Goal: Information Seeking & Learning: Compare options

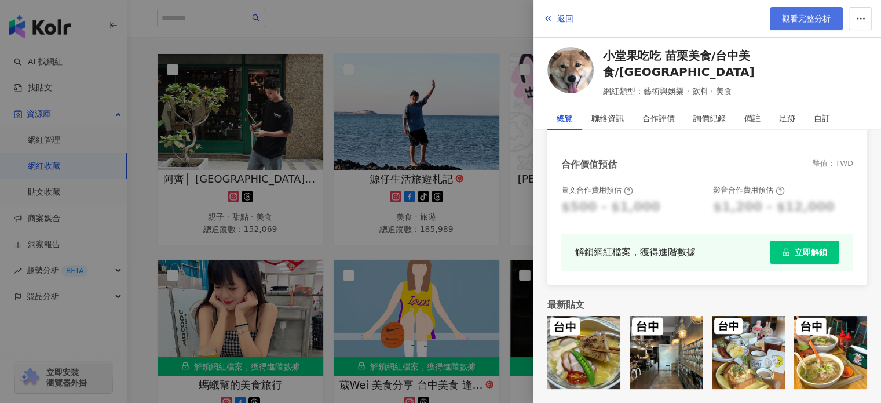
click at [824, 19] on span "觀看完整分析" at bounding box center [806, 18] width 49 height 9
click at [429, 173] on div at bounding box center [440, 201] width 881 height 403
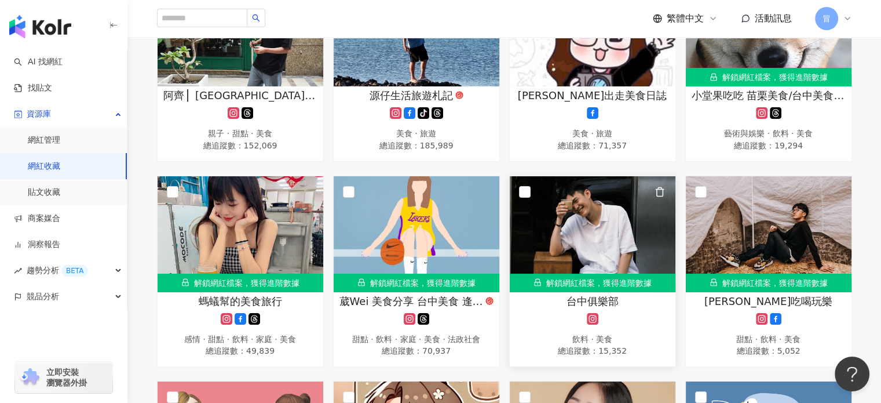
scroll to position [1854, 0]
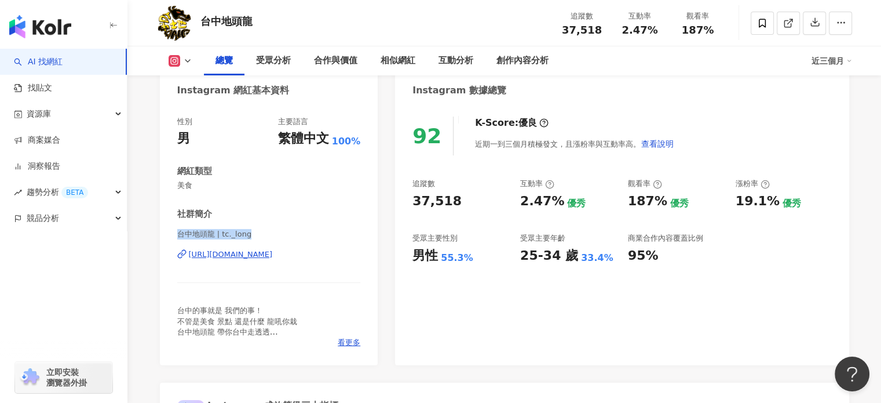
drag, startPoint x: 178, startPoint y: 231, endPoint x: 264, endPoint y: 234, distance: 85.8
click at [264, 234] on span "台中地頭龍 | tc._long" at bounding box center [269, 234] width 184 height 10
copy span "台中地頭龍 | tc._long"
click at [769, 23] on span at bounding box center [762, 23] width 23 height 23
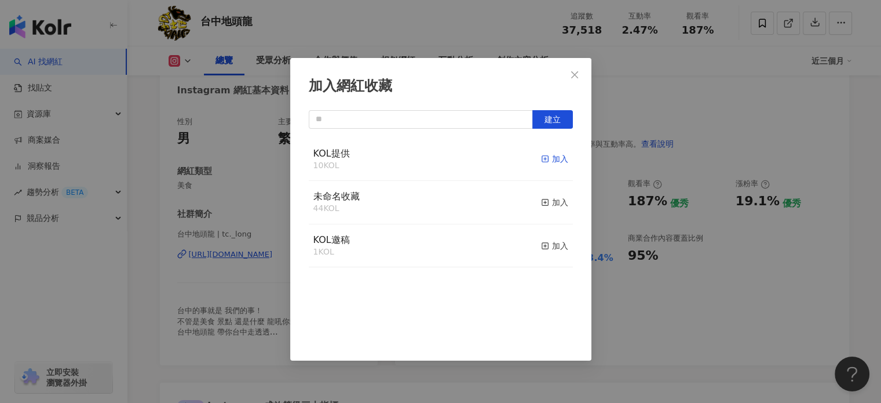
click at [549, 156] on div "加入" at bounding box center [554, 158] width 27 height 13
click at [621, 109] on div "加入網紅收藏 建立 KOL提供 11 KOL 已加入 未命名收藏 44 KOL 加入 KOL邀稿 1 KOL 加入" at bounding box center [440, 201] width 881 height 403
drag, startPoint x: 577, startPoint y: 67, endPoint x: 580, endPoint y: 74, distance: 7.0
click at [577, 68] on div "加入網紅收藏 建立 KOL提供 11 KOL 已加入 未命名收藏 44 KOL 加入 KOL邀稿 1 KOL 加入" at bounding box center [440, 201] width 881 height 403
click at [572, 74] on div "加入網紅收藏 建立 KOL提供 11 KOL 已加入 未命名收藏 44 KOL 加入 KOL邀稿 1 KOL 加入" at bounding box center [440, 201] width 881 height 403
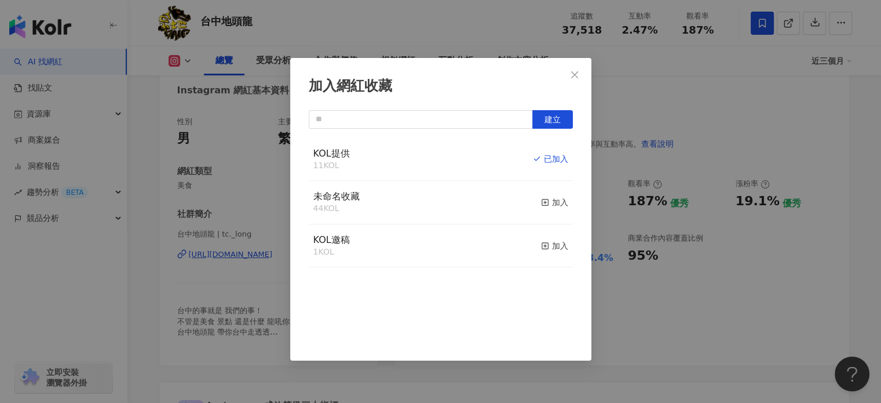
click at [709, 116] on div "加入網紅收藏 建立 KOL提供 11 KOL 已加入 未命名收藏 44 KOL 加入 KOL邀稿 1 KOL 加入" at bounding box center [440, 201] width 881 height 403
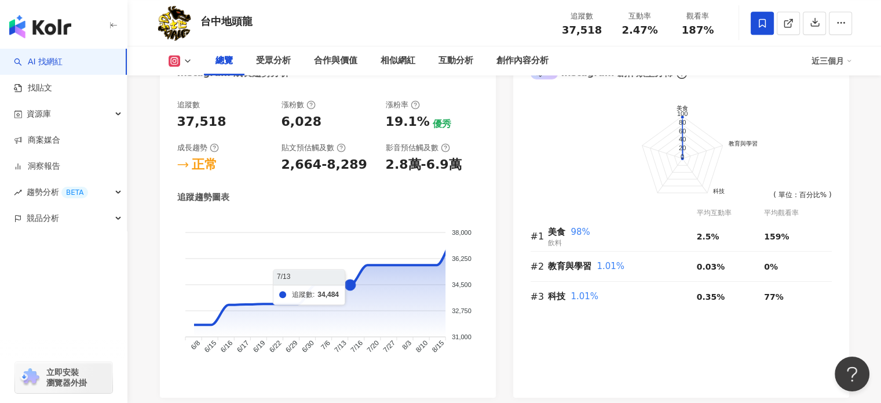
scroll to position [637, 0]
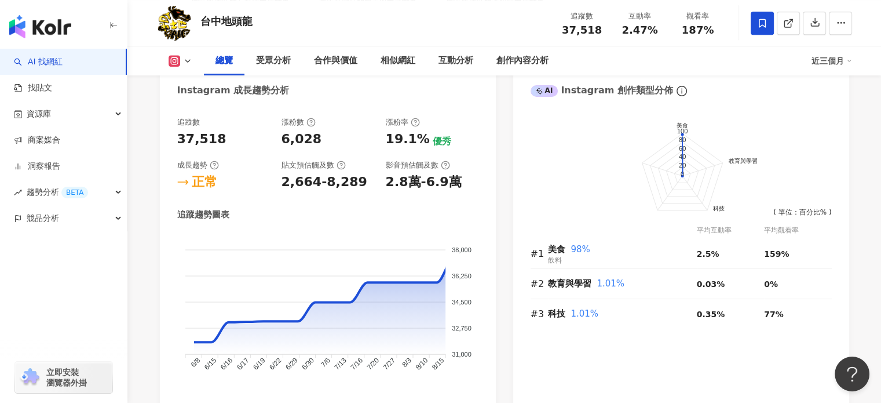
click at [218, 235] on foreignobject at bounding box center [327, 310] width 301 height 156
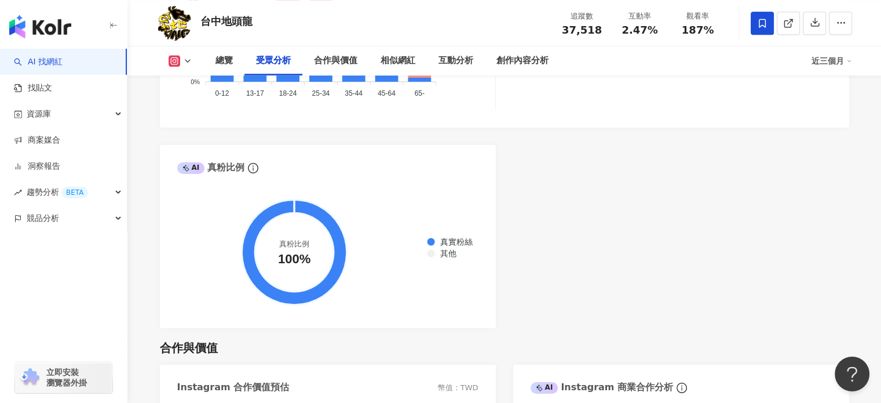
scroll to position [1390, 0]
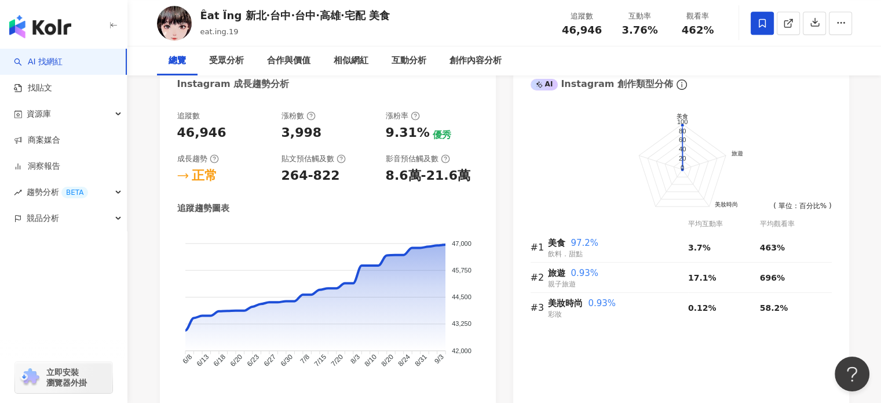
click at [241, 239] on foreignobject at bounding box center [327, 304] width 301 height 156
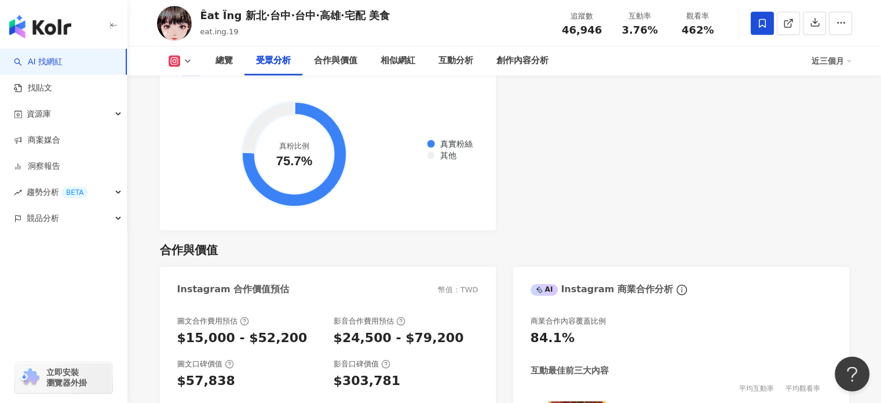
scroll to position [1274, 0]
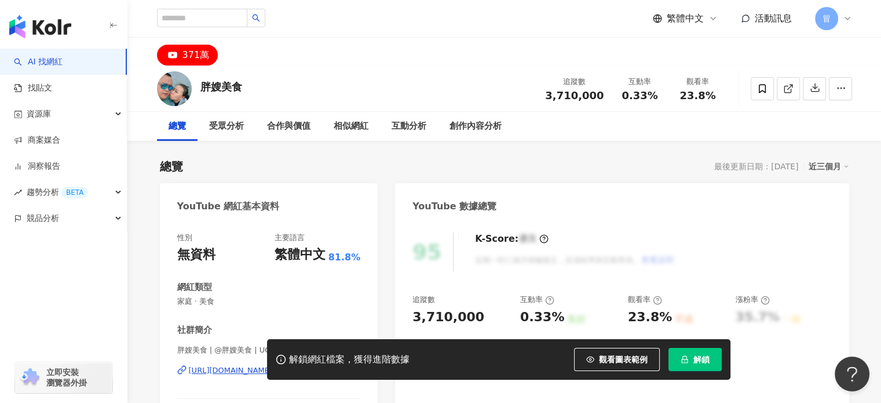
click at [702, 361] on span "解鎖" at bounding box center [701, 358] width 16 height 9
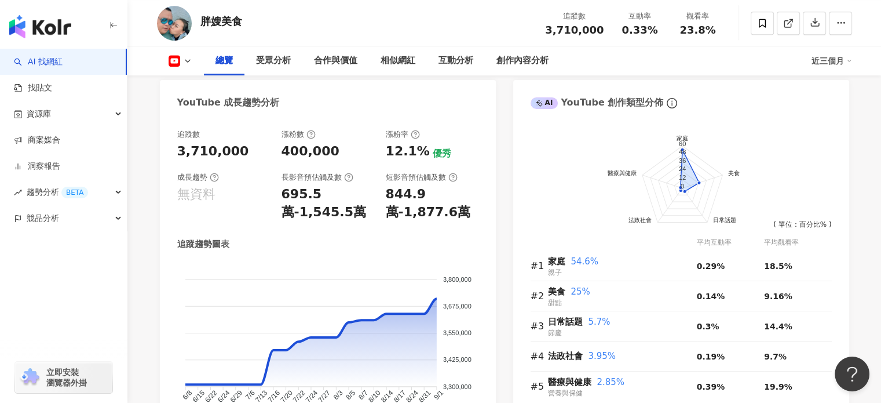
scroll to position [653, 0]
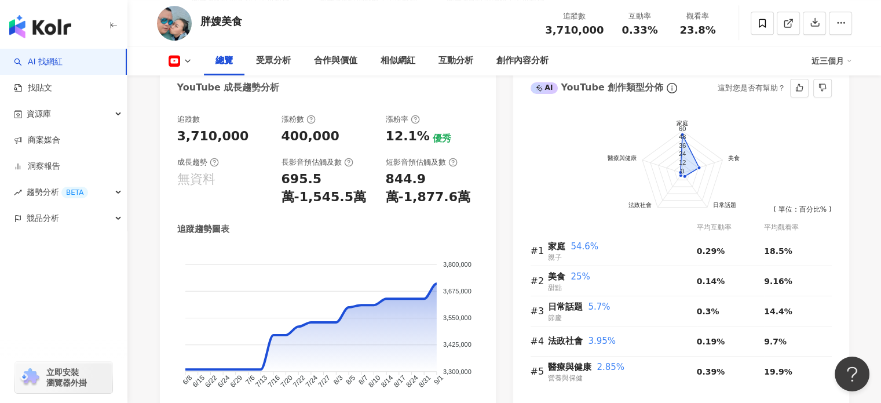
click at [763, 134] on foreignobject at bounding box center [681, 178] width 301 height 151
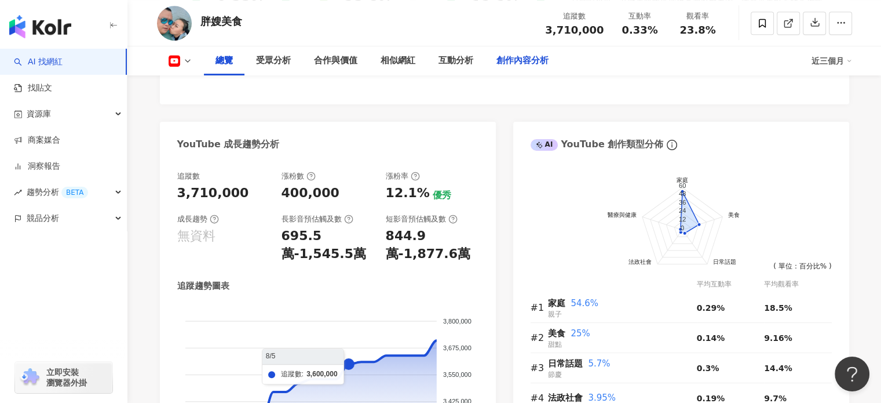
scroll to position [595, 0]
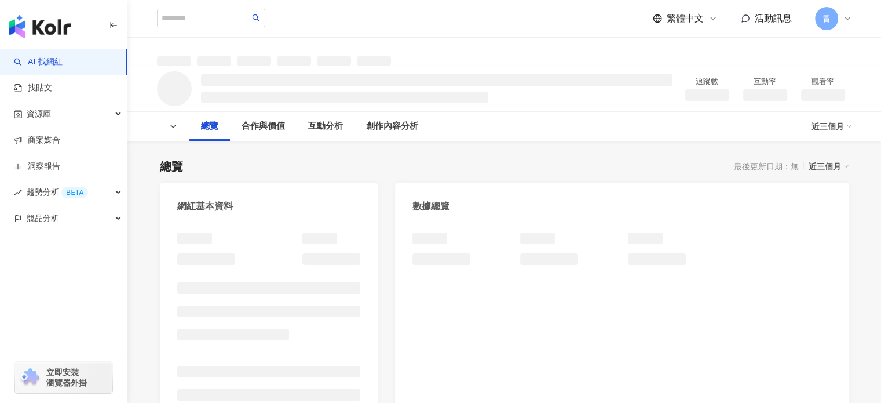
scroll to position [116, 0]
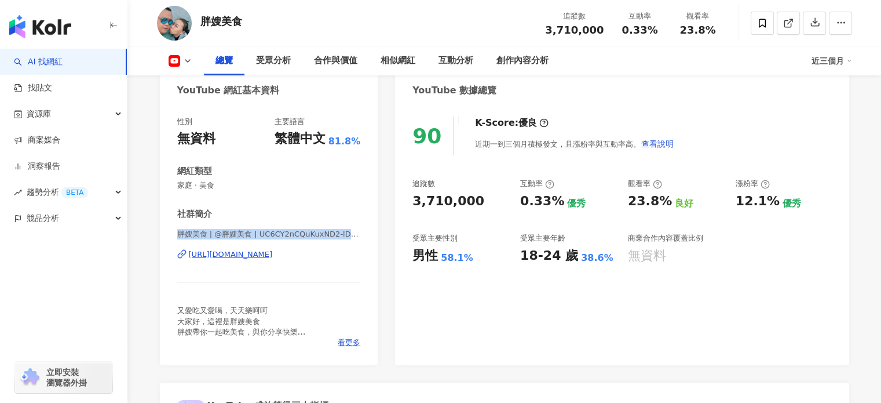
drag, startPoint x: 181, startPoint y: 236, endPoint x: 356, endPoint y: 233, distance: 175.5
click at [356, 233] on div "性別 無資料 主要語言 繁體中文 81.8% 網紅類型 家庭 · 美食 社群簡介 胖嫂美食 | @胖嫂美食 | UC6CY2nCQuKuxND2-lDvGdq…" at bounding box center [269, 235] width 218 height 260
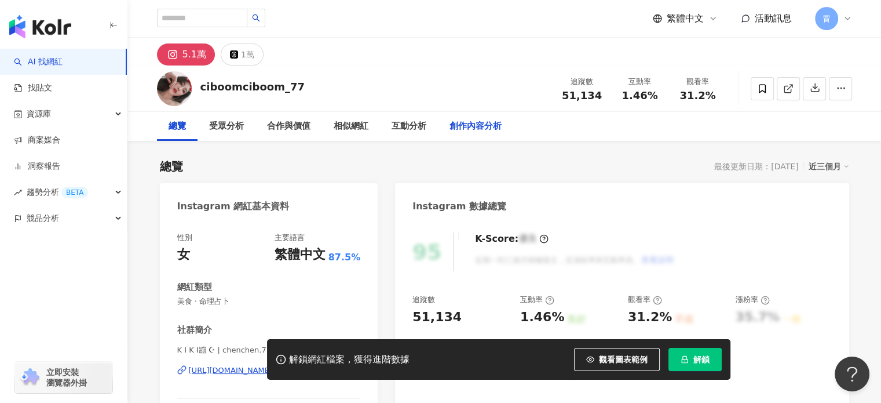
click at [476, 129] on div "創作內容分析" at bounding box center [475, 126] width 52 height 14
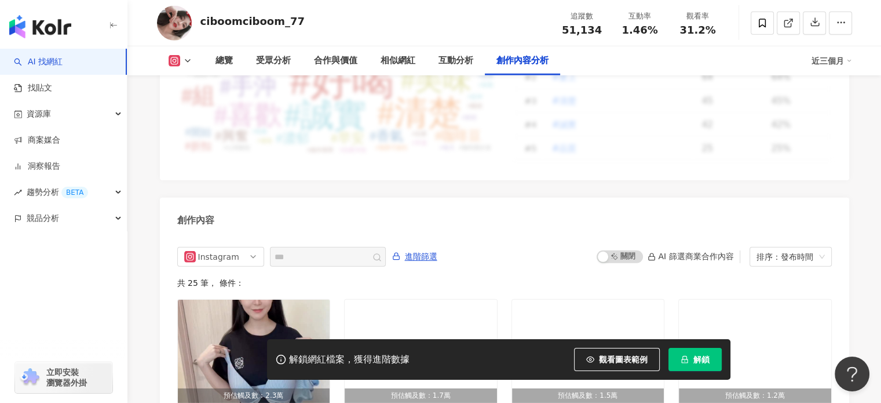
scroll to position [3243, 0]
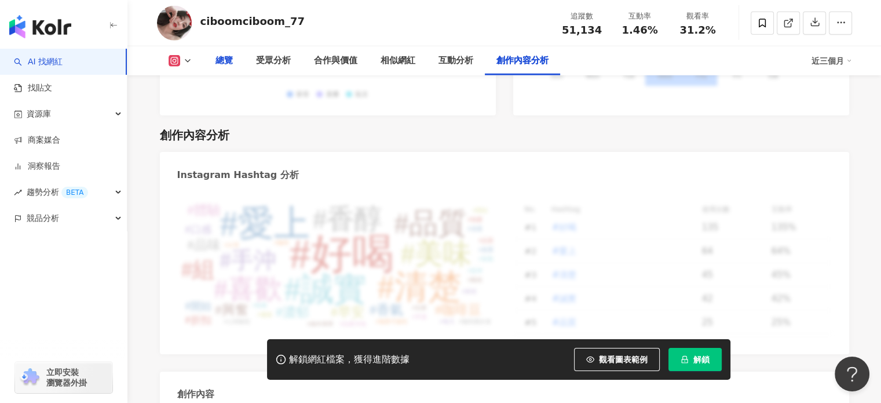
click at [229, 60] on div "總覽" at bounding box center [223, 61] width 17 height 14
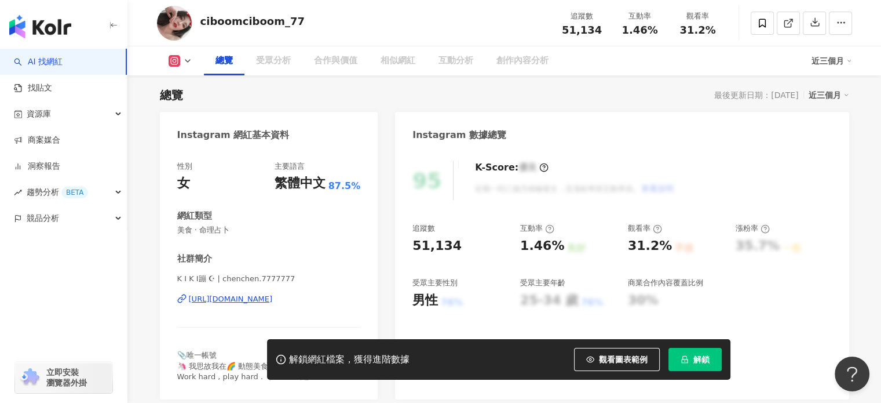
drag, startPoint x: 690, startPoint y: 361, endPoint x: 685, endPoint y: 348, distance: 13.8
click at [688, 355] on button "解鎖" at bounding box center [694, 359] width 53 height 23
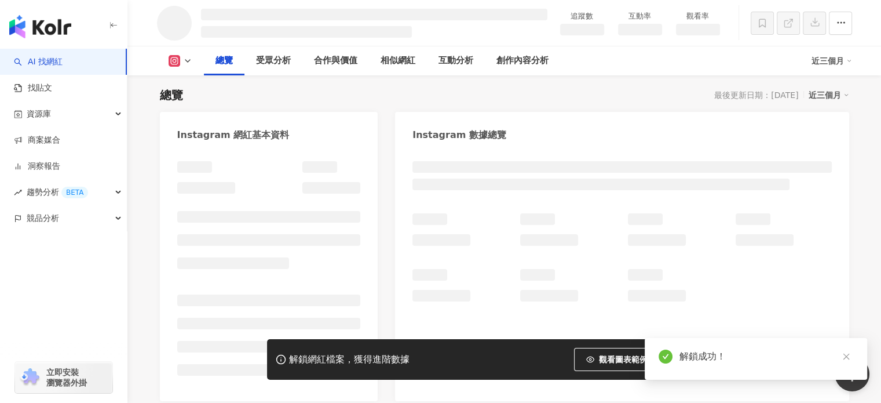
drag, startPoint x: 283, startPoint y: 272, endPoint x: 170, endPoint y: 274, distance: 113.6
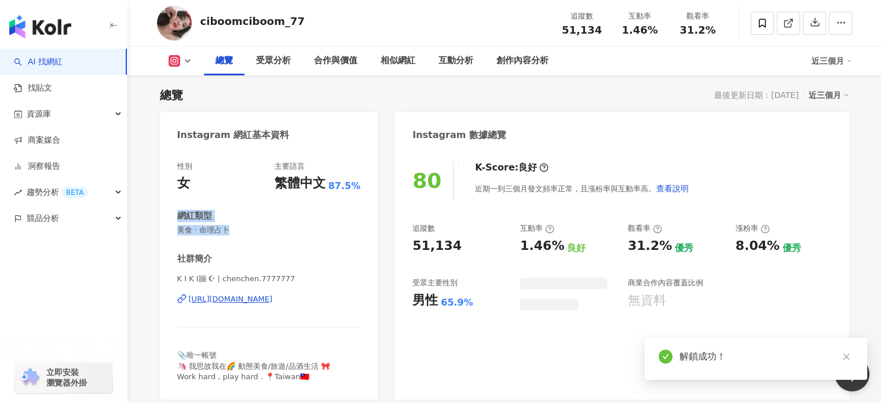
click at [187, 265] on div "社群簡介 K I K I蹦 ☪︎ | chenchen.7777777 https://www.instagram.com/chenchen.7777777/…" at bounding box center [269, 317] width 184 height 129
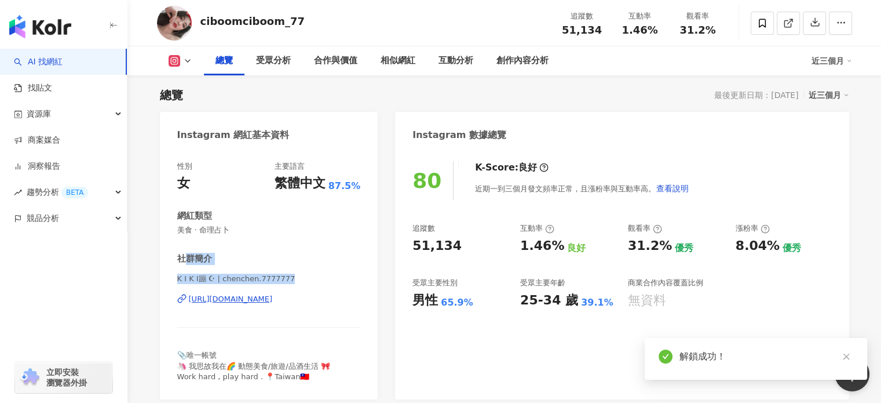
click at [178, 276] on span "K I K I蹦 ☪︎ | chenchen.7777777" at bounding box center [269, 278] width 184 height 10
click at [195, 276] on span "K I K I蹦 ☪︎ | chenchen.7777777" at bounding box center [269, 278] width 184 height 10
drag, startPoint x: 290, startPoint y: 276, endPoint x: 178, endPoint y: 282, distance: 111.3
click at [178, 282] on span "K I K I蹦 ☪︎ | chenchen.7777777" at bounding box center [269, 278] width 184 height 10
click at [178, 277] on span "K I K I蹦 ☪︎ | chenchen.7777777" at bounding box center [269, 278] width 184 height 10
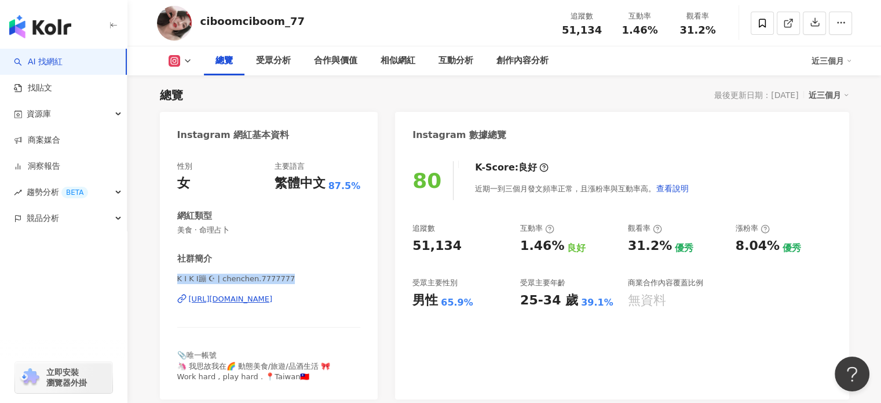
drag, startPoint x: 176, startPoint y: 275, endPoint x: 295, endPoint y: 278, distance: 119.4
click at [295, 277] on div "性別 女 主要語言 繁體中文 87.5% 網紅類型 美食 · 命理占卜 社群簡介 K I K I蹦 ☪︎ | chenchen.7777777 https:/…" at bounding box center [269, 274] width 218 height 250
copy span "K I K I蹦 ☪︎ | chenchen.7777777"
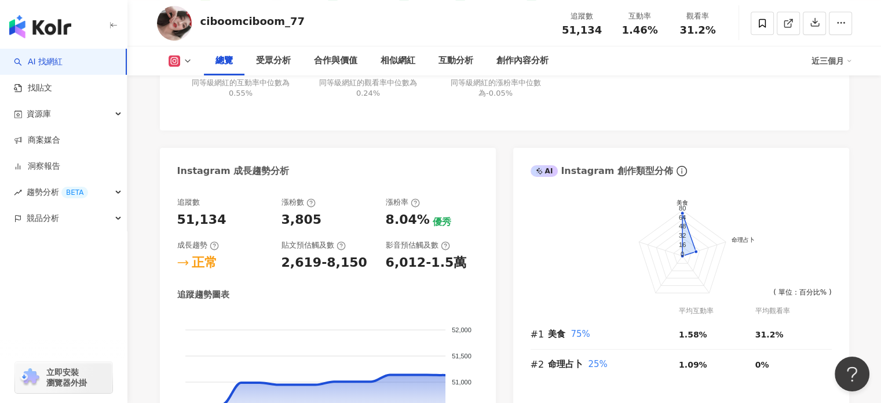
scroll to position [637, 0]
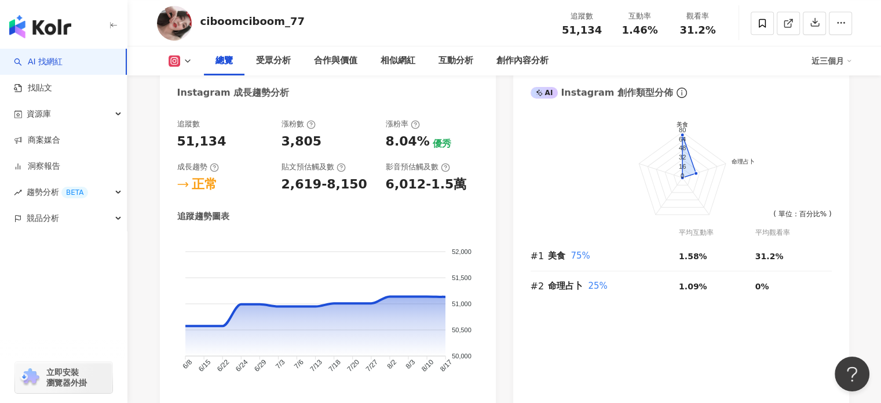
click at [214, 250] on foreignobject at bounding box center [327, 312] width 301 height 156
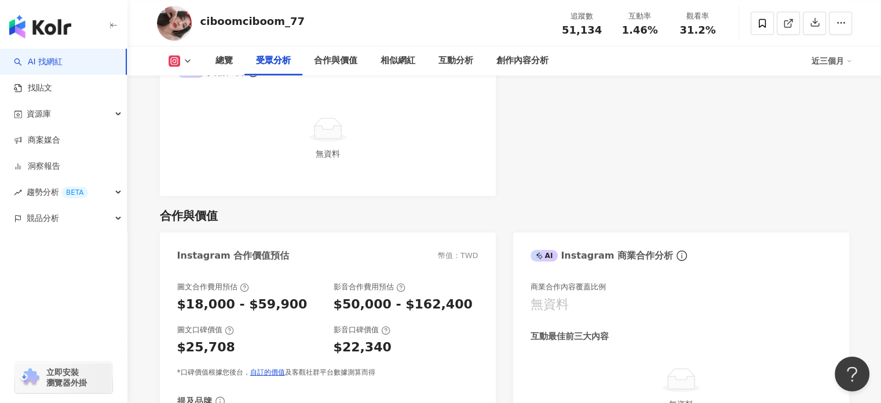
scroll to position [1506, 0]
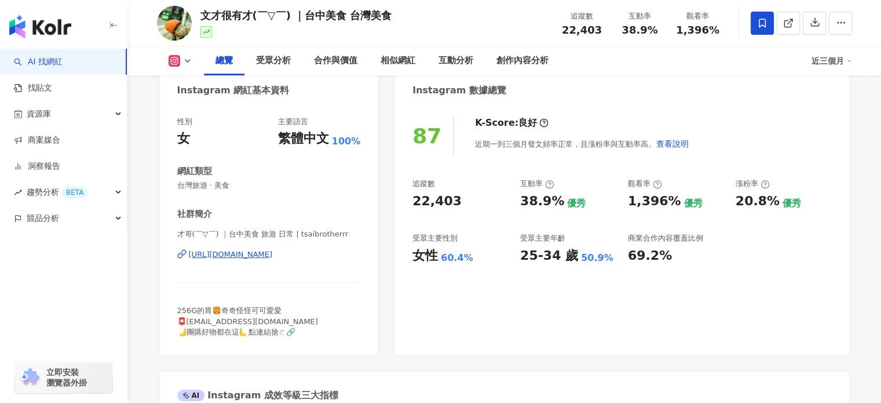
scroll to position [521, 0]
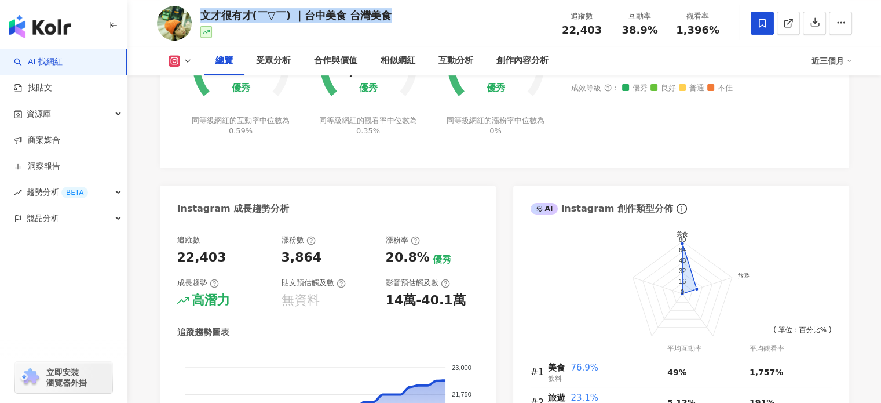
drag, startPoint x: 388, startPoint y: 13, endPoint x: 195, endPoint y: 19, distance: 193.0
click at [195, 19] on div "文才很有才(￣▽￣) ｜台中美食 台灣美食 追蹤數 22,403 互動率 38.9% 觀看率 1,396%" at bounding box center [504, 23] width 741 height 46
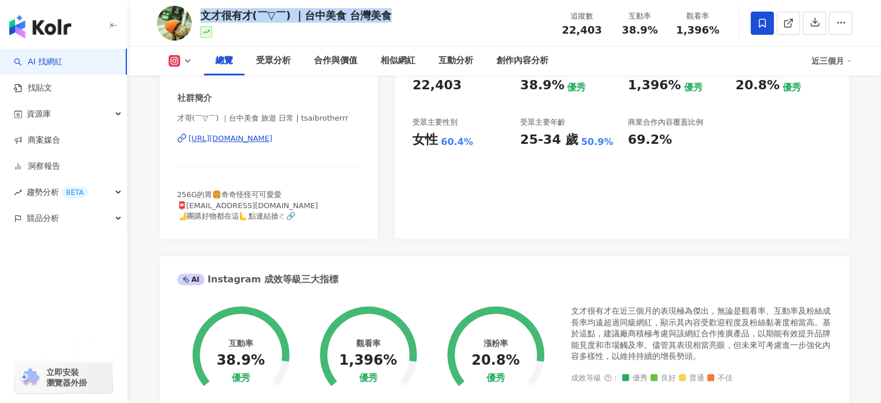
scroll to position [58, 0]
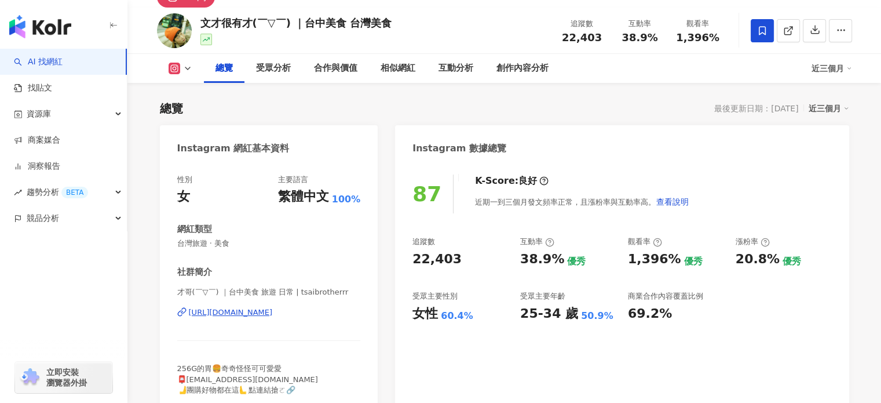
click at [336, 291] on span "才哥(￣▽￣) ｜台中美食 旅遊 日常 | tsaibrotherrr" at bounding box center [269, 292] width 184 height 10
drag, startPoint x: 345, startPoint y: 292, endPoint x: 167, endPoint y: 282, distance: 178.1
click at [167, 282] on div "性別 女 主要語言 繁體中文 100% 網紅類型 台灣旅遊 · 美食 社群簡介 才哥(￣▽￣) ｜台中美食 旅遊 日常 | tsaibrotherrr htt…" at bounding box center [269, 288] width 218 height 250
copy span "才哥(￣▽￣) ｜台中美食 旅遊 日常 | tsaibrotherrr"
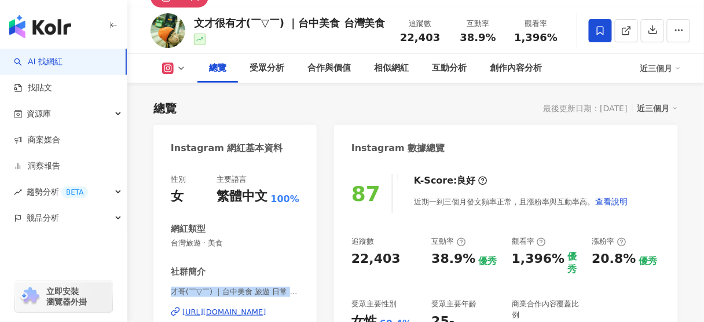
click at [366, 111] on div "總覽 最後更新日期：2025/9/5 近三個月" at bounding box center [415, 108] width 525 height 16
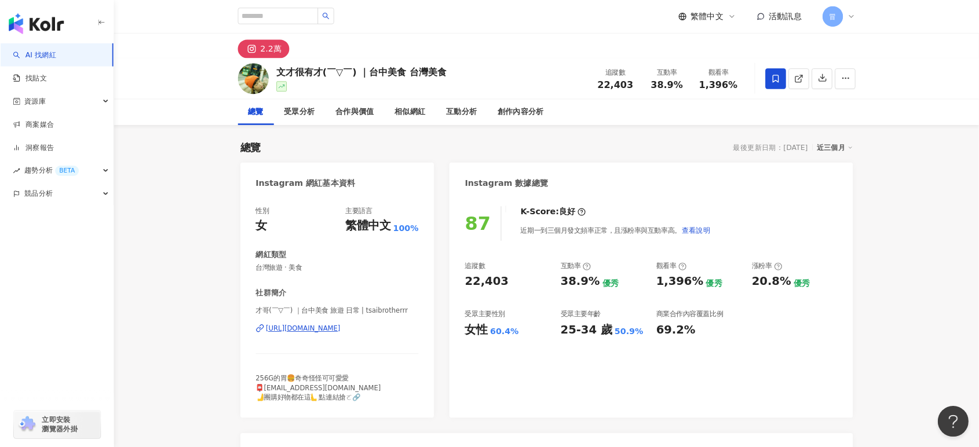
scroll to position [0, 0]
drag, startPoint x: 676, startPoint y: 182, endPoint x: 656, endPoint y: 213, distance: 36.0
click at [678, 186] on div "Instagram 數據總覽" at bounding box center [732, 202] width 454 height 38
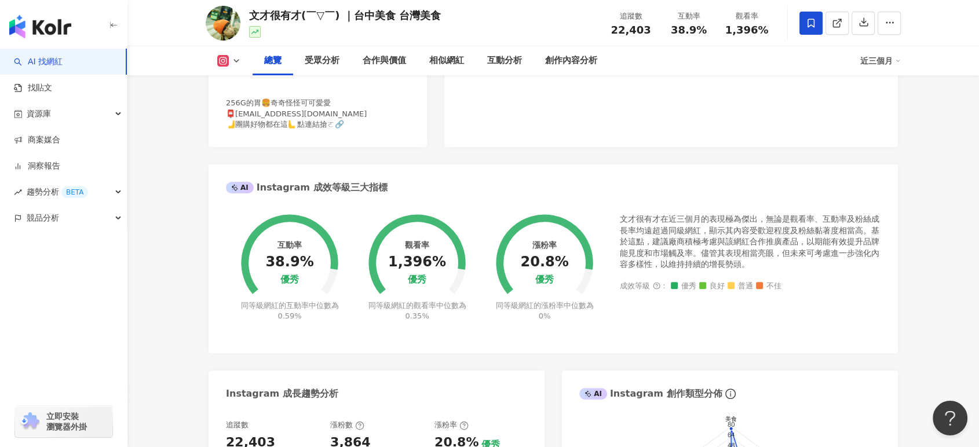
scroll to position [257, 0]
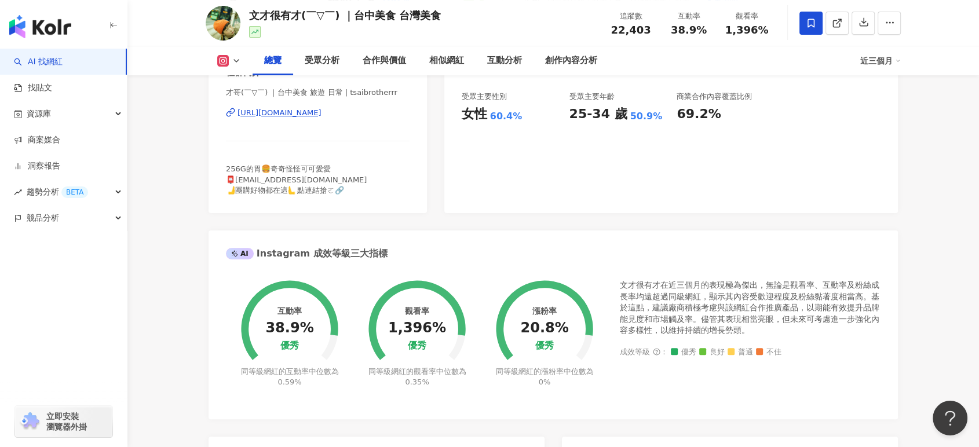
click at [688, 153] on div "87 K-Score : 良好 近期一到三個月發文頻率正常，且漲粉率與互動率高。 查看說明 追蹤數 22,403 互動率 38.9% 優秀 觀看率 1,396…" at bounding box center [671, 89] width 454 height 250
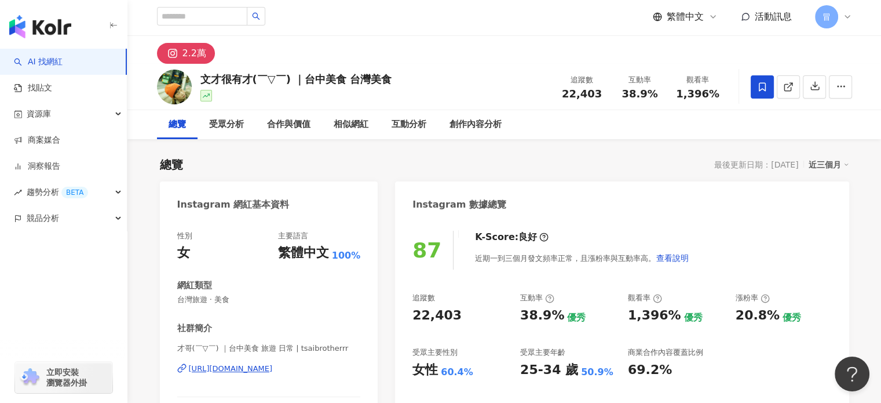
scroll to position [0, 0]
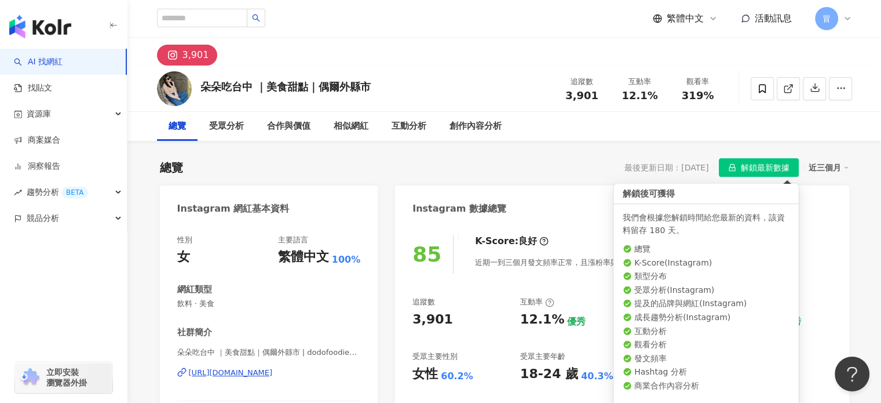
click at [765, 169] on span "解鎖最新數據" at bounding box center [765, 168] width 49 height 19
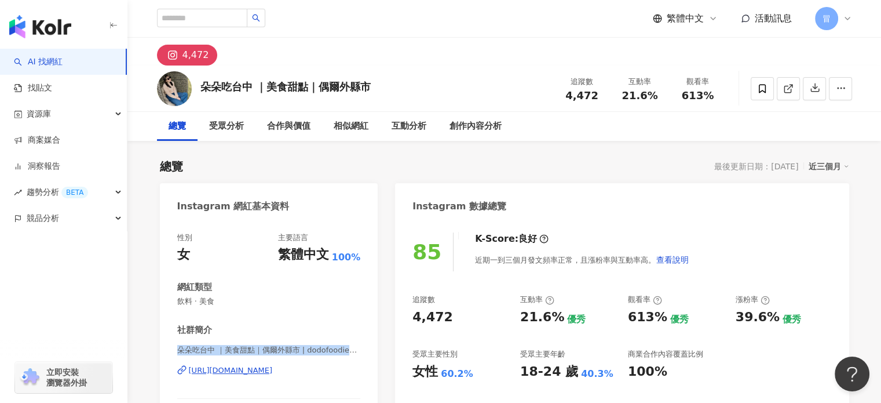
drag, startPoint x: 176, startPoint y: 349, endPoint x: 361, endPoint y: 352, distance: 185.9
click at [361, 352] on div "性別 女 主要語言 繁體中文 100% 網紅類型 飲料 · 美食 社群簡介 朵朵吃台中 ｜美食甜點｜偶爾外縣市 | dodofoodie_taichung h…" at bounding box center [269, 351] width 218 height 260
copy span "朵朵吃台中 ｜美食甜點｜偶爾外縣市 | dodofoodie_taic"
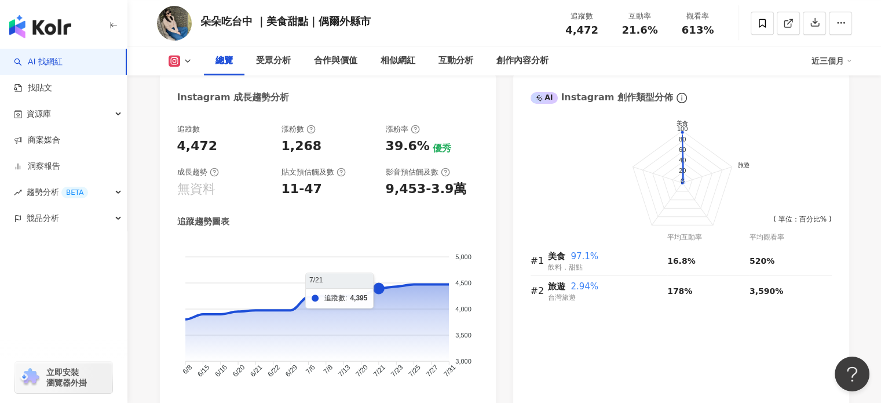
scroll to position [637, 0]
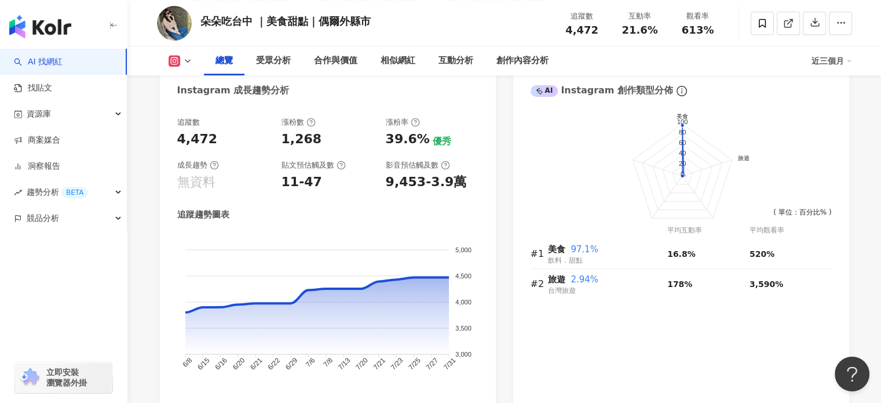
click at [190, 176] on div "無資料" at bounding box center [196, 182] width 38 height 18
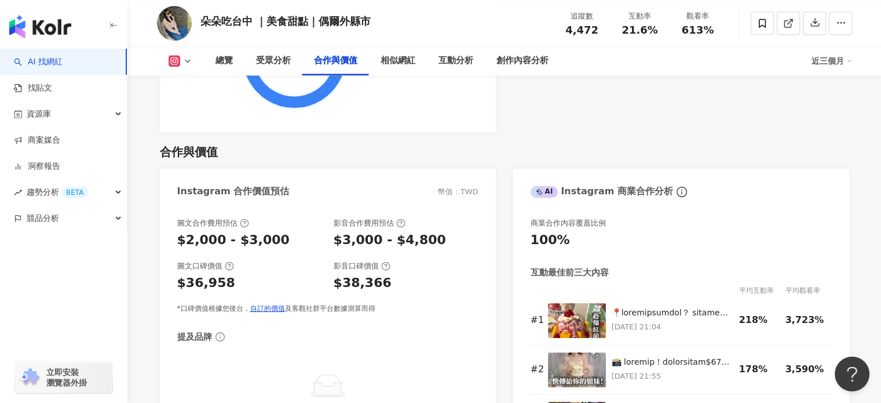
scroll to position [1564, 0]
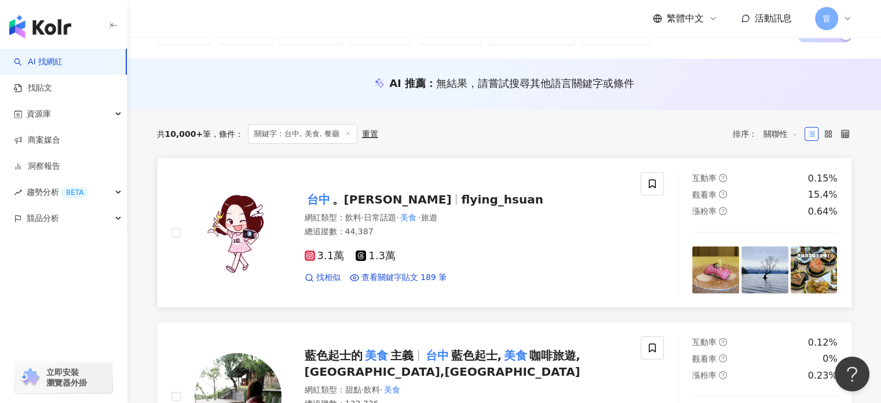
scroll to position [174, 0]
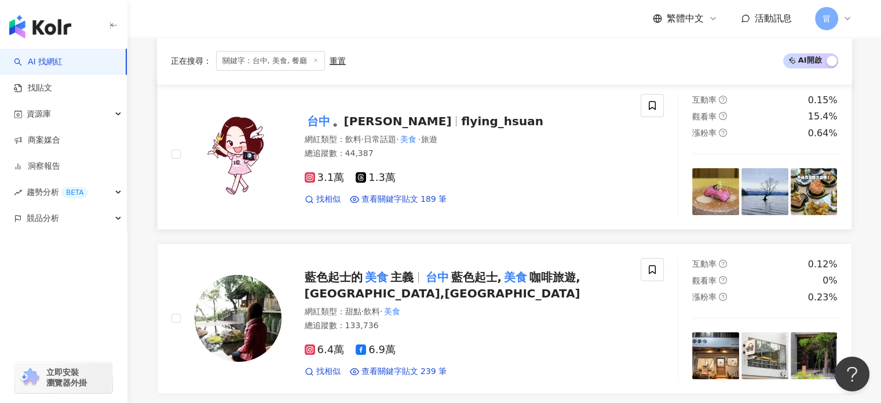
click at [461, 122] on span "flying_hsuan" at bounding box center [502, 121] width 82 height 14
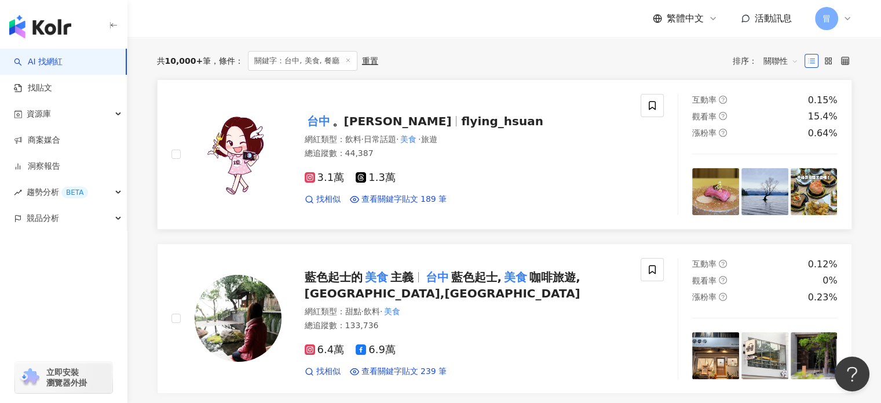
scroll to position [0, 0]
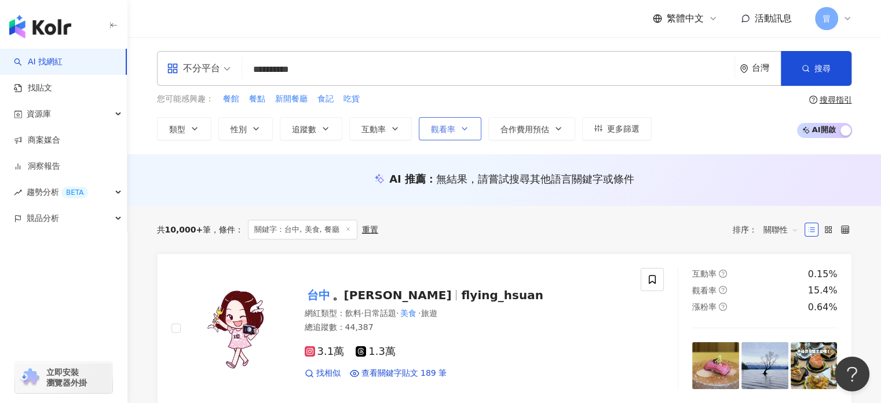
click at [438, 125] on span "觀看率" at bounding box center [443, 129] width 24 height 9
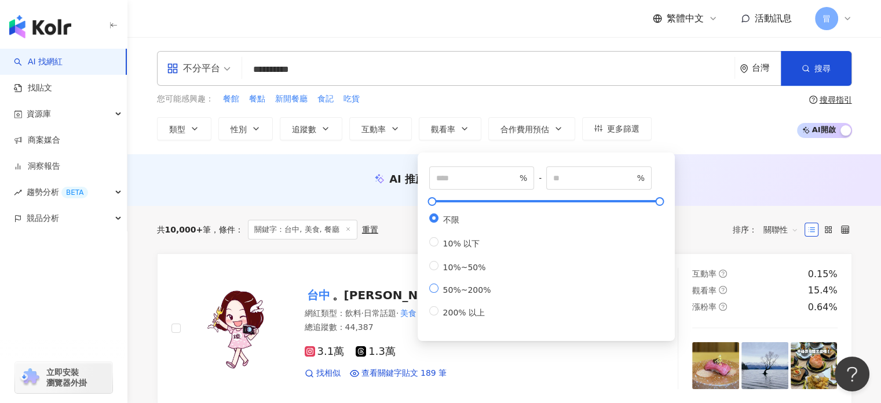
click at [477, 291] on span "50%~200%" at bounding box center [466, 289] width 57 height 9
type input "**"
type input "***"
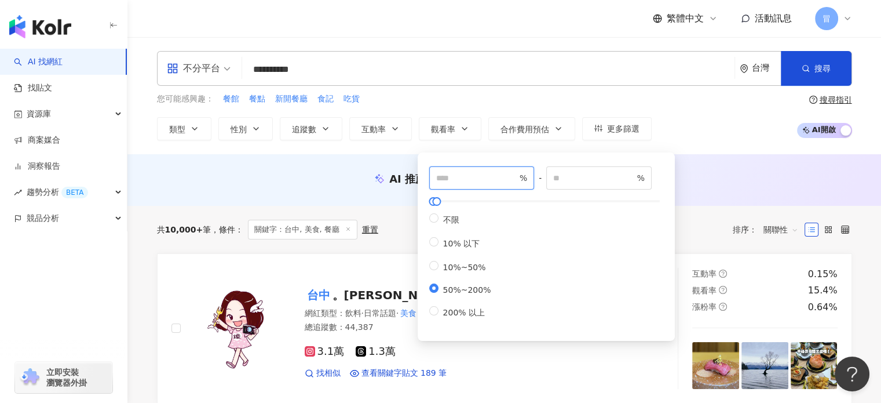
drag, startPoint x: 454, startPoint y: 178, endPoint x: 436, endPoint y: 182, distance: 19.1
click at [433, 179] on span "** %" at bounding box center [481, 177] width 105 height 23
drag, startPoint x: 483, startPoint y: 181, endPoint x: 394, endPoint y: 182, distance: 89.2
type input "**"
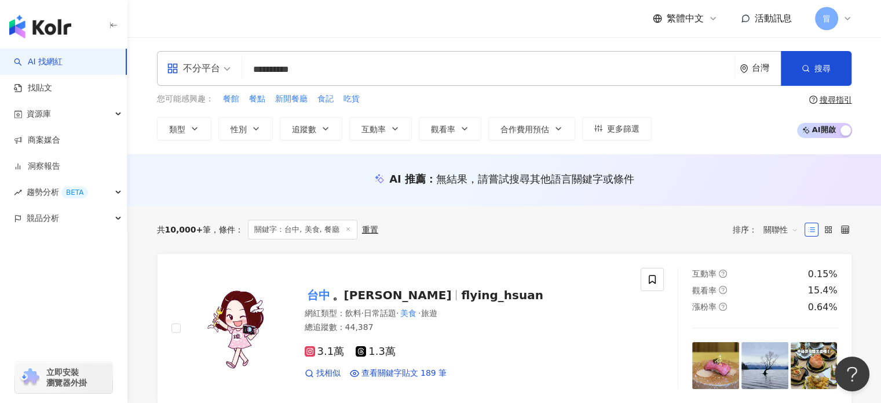
click at [704, 172] on div "AI 推薦 ： 無結果，請嘗試搜尋其他語言關鍵字或條件" at bounding box center [504, 178] width 695 height 14
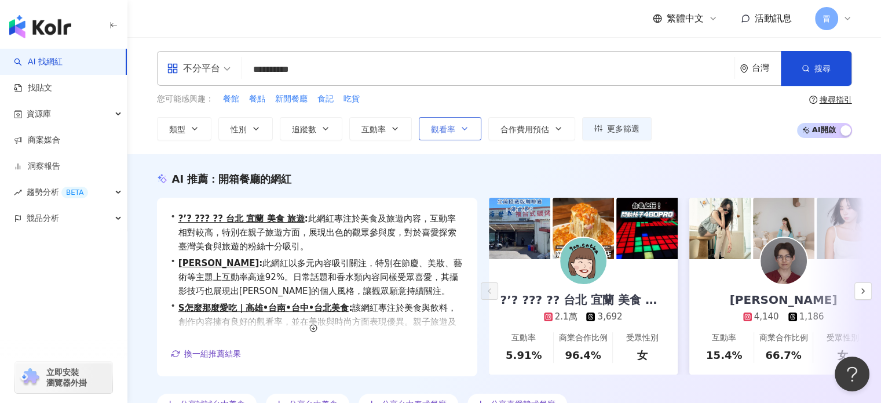
click at [465, 127] on icon "button" at bounding box center [464, 128] width 5 height 2
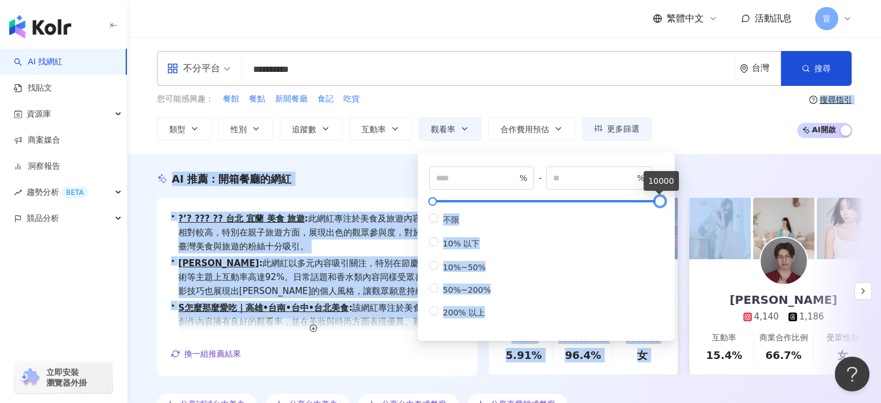
drag, startPoint x: 440, startPoint y: 202, endPoint x: 707, endPoint y: 220, distance: 267.0
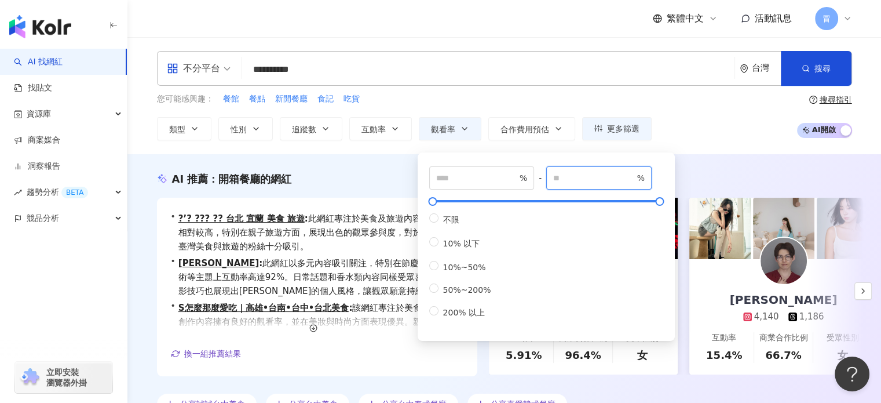
drag, startPoint x: 560, startPoint y: 172, endPoint x: 536, endPoint y: 173, distance: 23.2
click at [535, 173] on div "** % - ***** % 不限 10% 以下 10%~50% 50%~200% 200% 以上" at bounding box center [546, 242] width 234 height 152
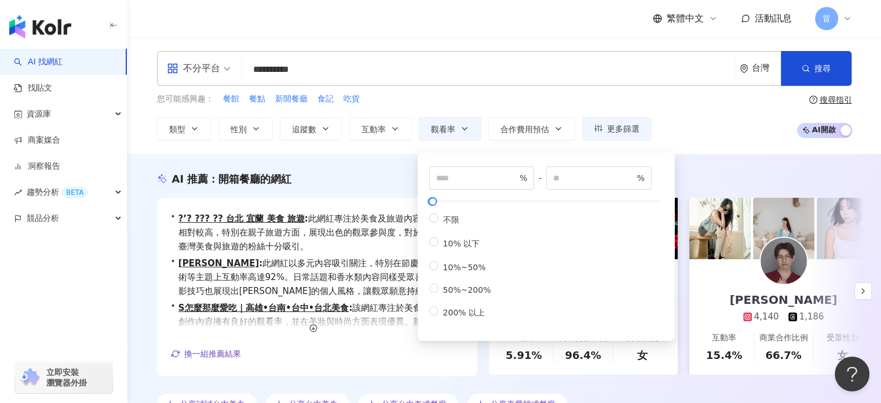
click at [751, 165] on div "AI 推薦 ： 開箱餐廳的網紅 • ?’? ??? ?? 台北 宜蘭 美食 旅遊 : 此網紅專注於美食及旅遊內容，互動率相對較高，特別在親子旅遊方面，展現出色…" at bounding box center [504, 292] width 754 height 277
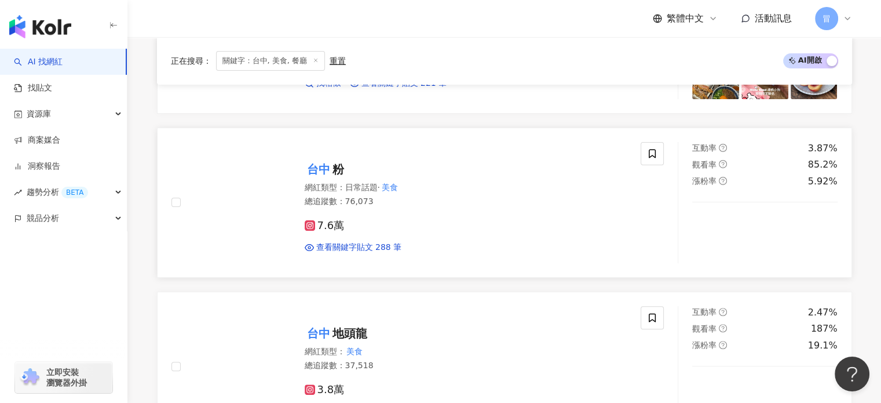
scroll to position [58, 0]
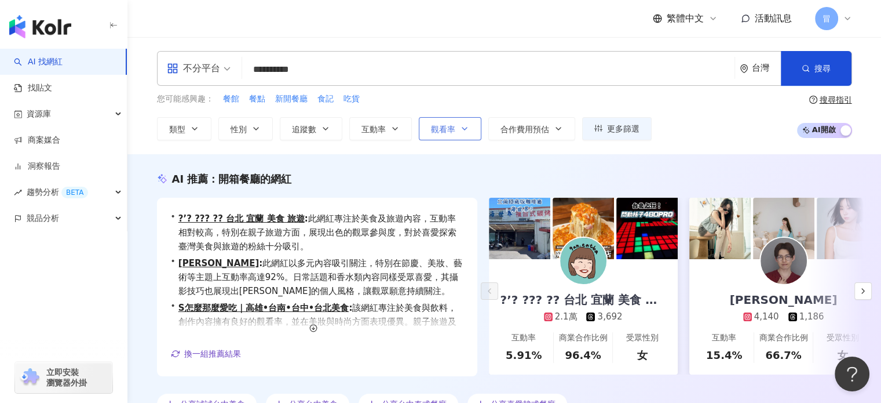
click at [446, 131] on span "觀看率" at bounding box center [443, 129] width 24 height 9
type input "***"
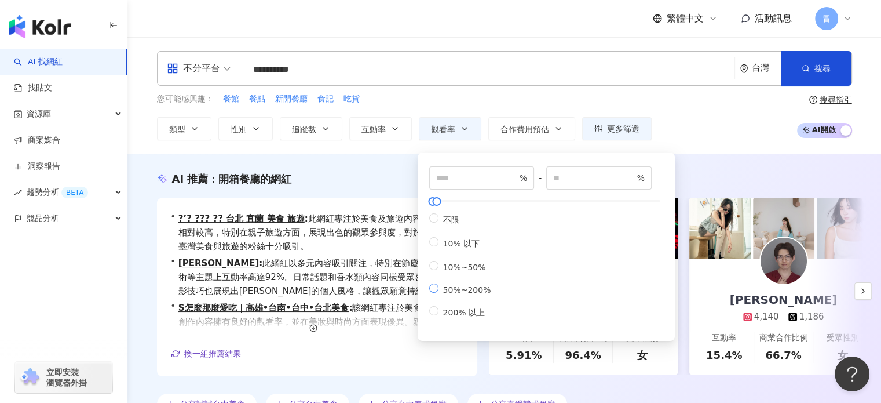
click at [465, 294] on span "50%~200%" at bounding box center [466, 289] width 57 height 9
type input "**"
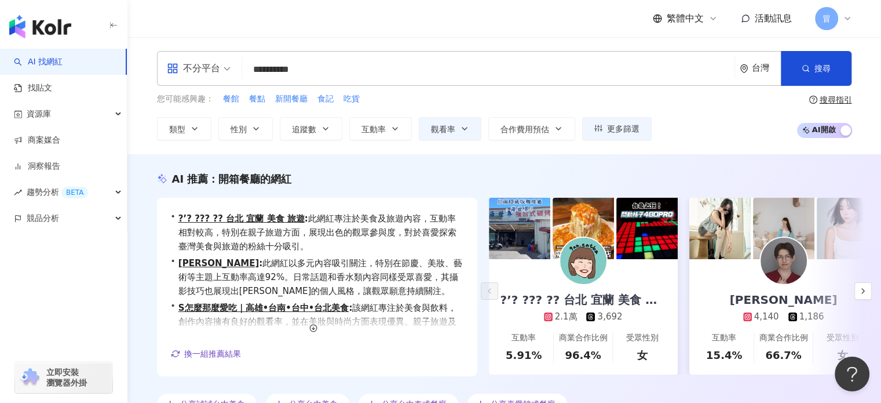
click at [740, 156] on div "AI 推薦 ： 開箱餐廳的網紅 • ?’? ??? ?? 台北 宜蘭 美食 旅遊 : 此網紅專注於美食及旅遊內容，互動率相對較高，特別在親子旅遊方面，展現出色…" at bounding box center [504, 292] width 754 height 277
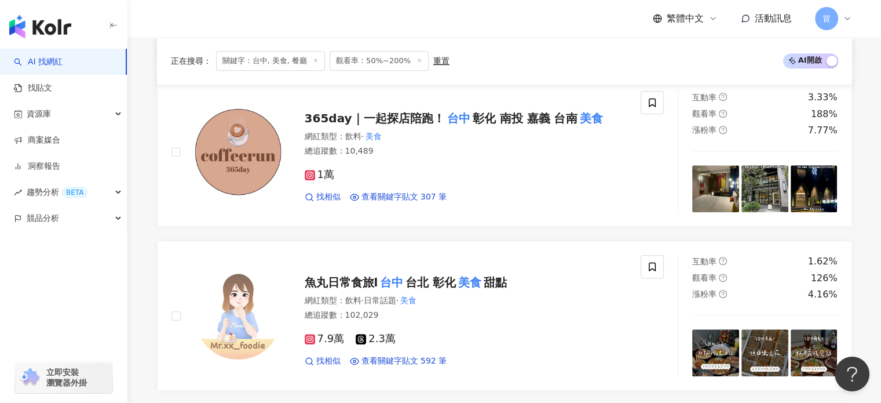
scroll to position [927, 0]
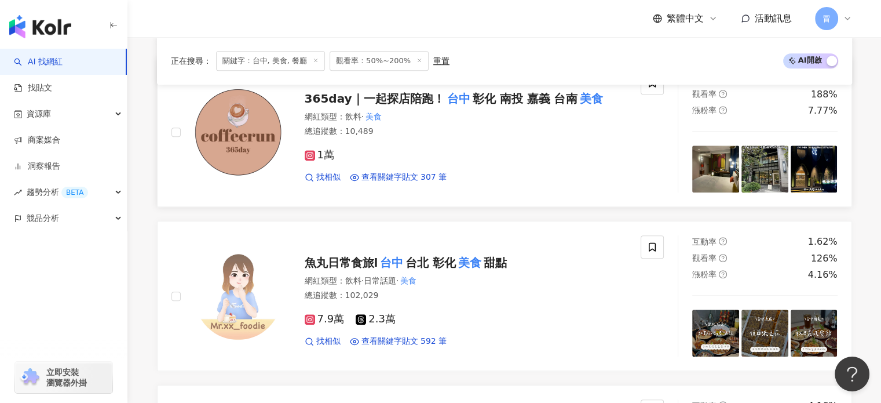
click at [538, 126] on div "總追蹤數 ： 10,489" at bounding box center [466, 132] width 323 height 12
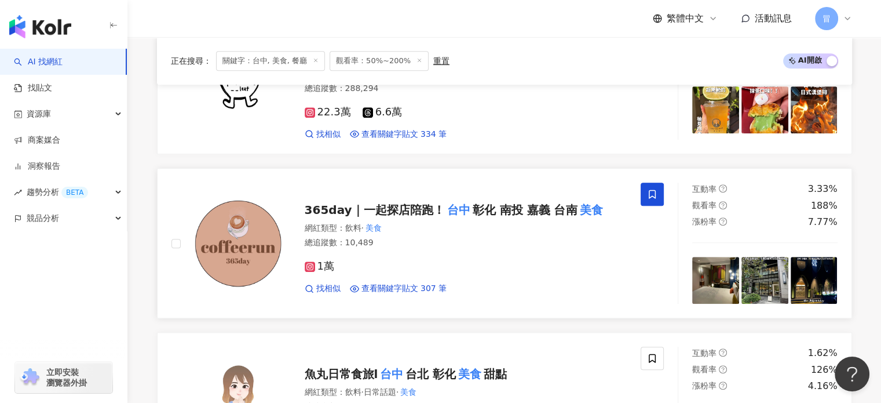
scroll to position [811, 0]
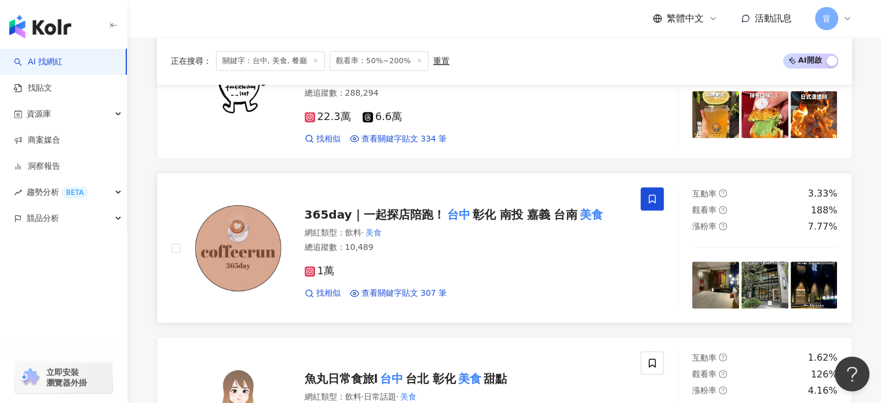
click at [654, 187] on span at bounding box center [652, 198] width 23 height 23
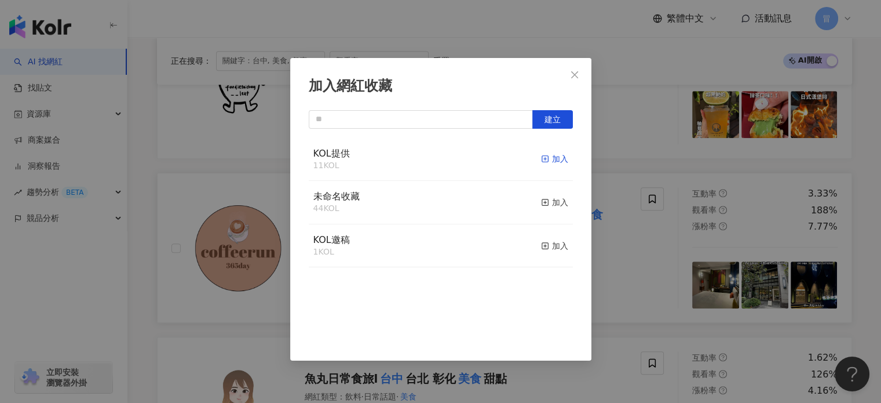
click at [552, 160] on div "加入" at bounding box center [554, 158] width 27 height 13
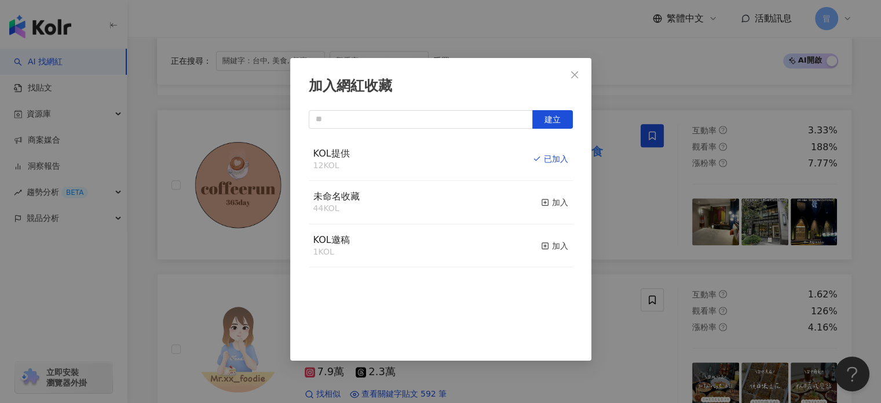
scroll to position [985, 0]
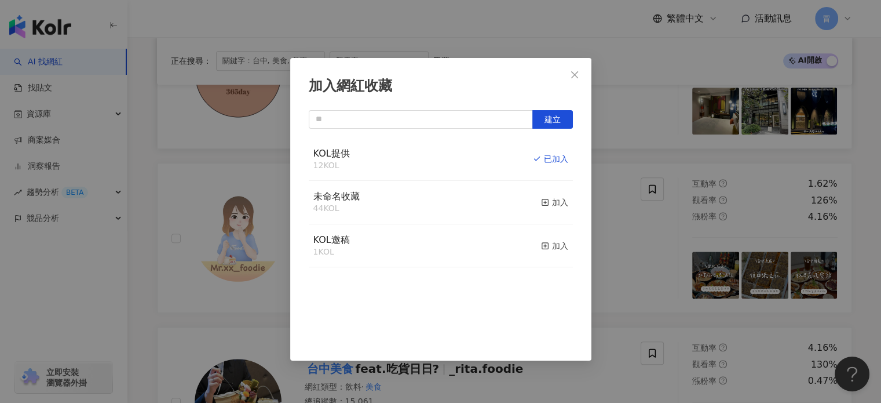
click at [628, 171] on div "加入網紅收藏 建立 KOL提供 12 KOL 已加入 未命名收藏 44 KOL 加入 KOL邀稿 1 KOL 加入" at bounding box center [440, 201] width 881 height 403
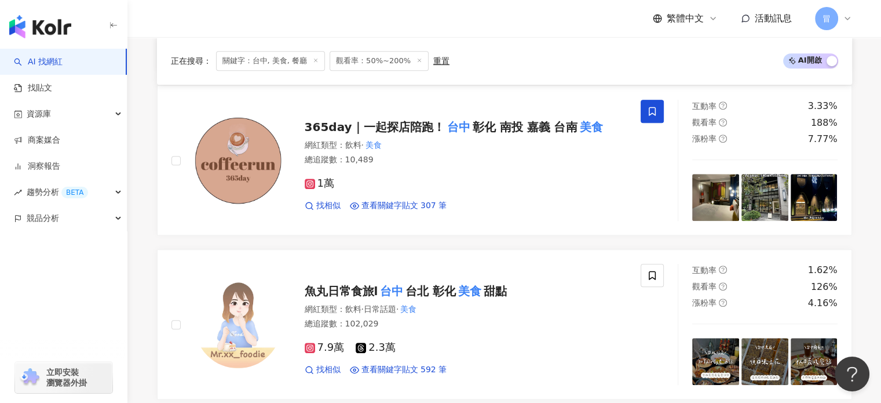
scroll to position [1043, 0]
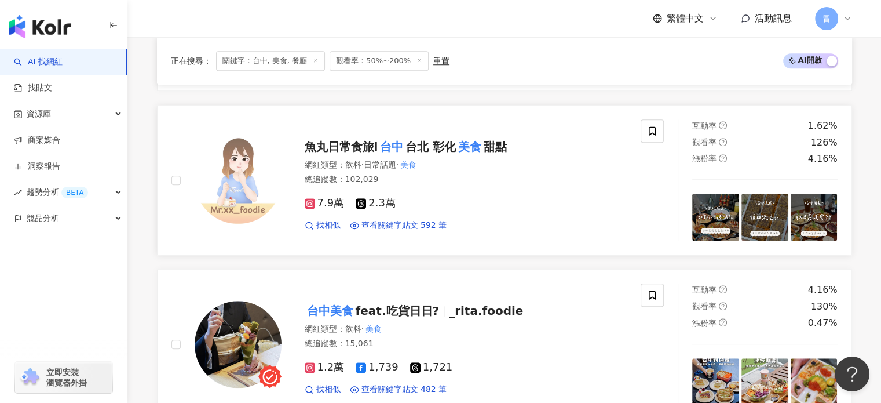
click at [480, 137] on mark "美食" at bounding box center [470, 146] width 28 height 19
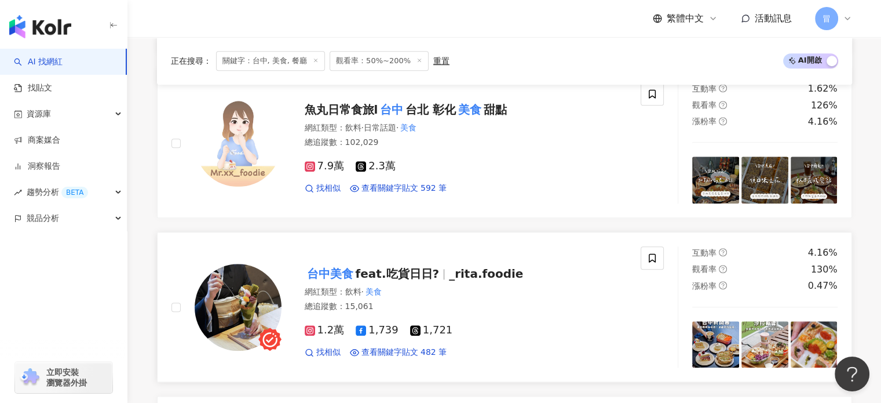
scroll to position [1101, 0]
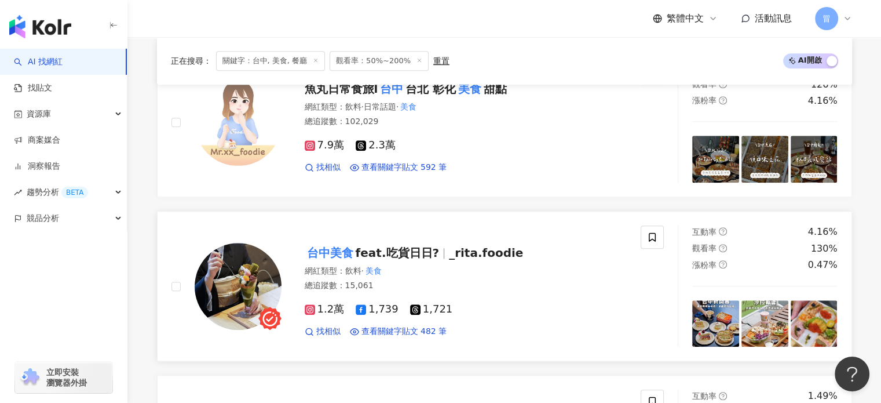
click at [505, 246] on span "_rita.foodie" at bounding box center [486, 253] width 74 height 14
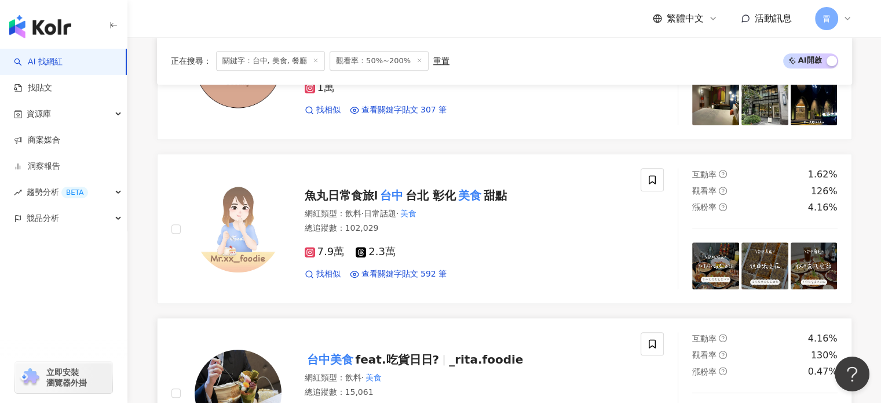
scroll to position [1043, 0]
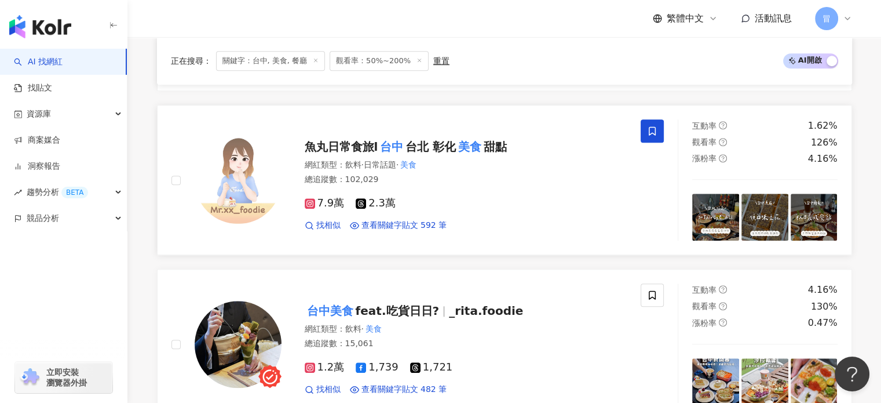
click at [653, 126] on icon at bounding box center [652, 131] width 10 height 10
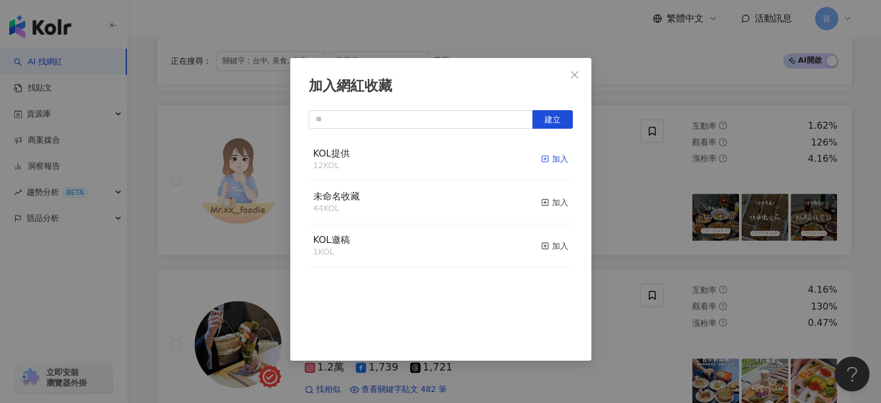
click at [543, 155] on div "加入" at bounding box center [554, 158] width 27 height 13
click at [573, 74] on icon "close" at bounding box center [574, 74] width 9 height 9
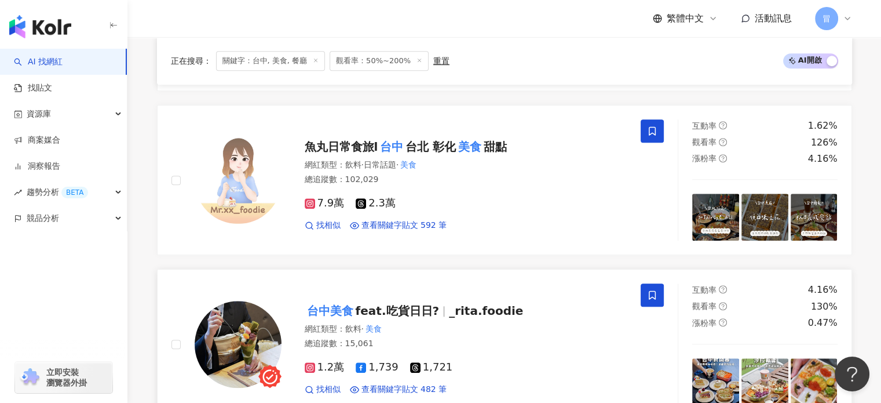
click at [660, 283] on span at bounding box center [652, 294] width 23 height 23
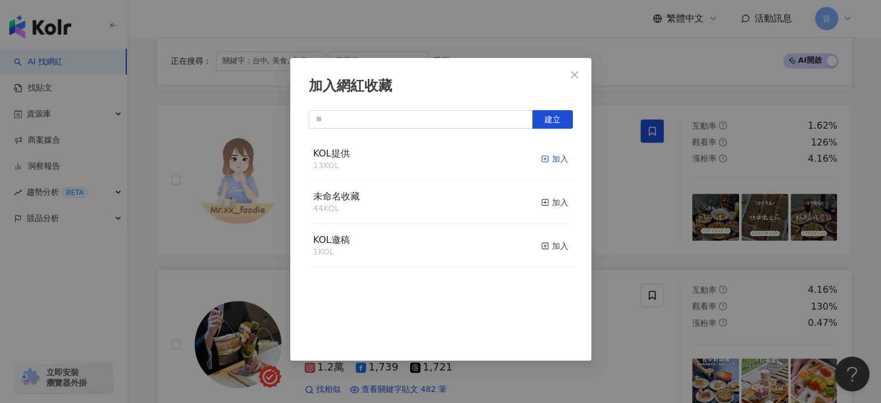
click at [547, 161] on div "加入" at bounding box center [554, 158] width 27 height 13
click at [572, 73] on icon "close" at bounding box center [574, 74] width 9 height 9
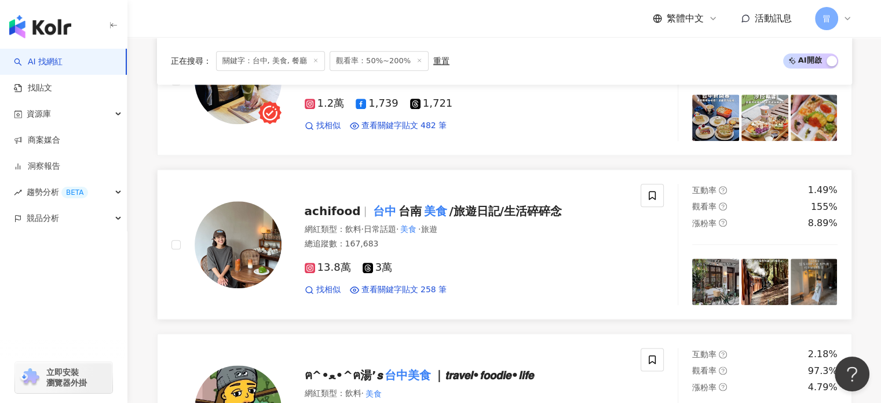
scroll to position [1332, 0]
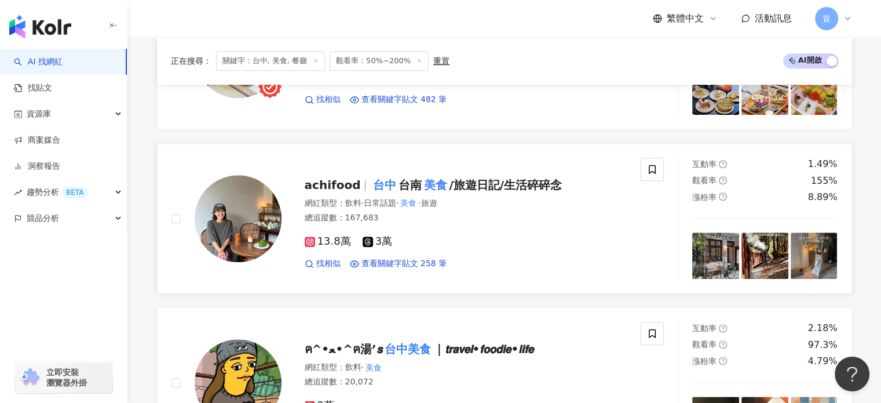
click at [512, 226] on div "13.8萬 3萬 找相似 查看關鍵字貼文 258 筆" at bounding box center [466, 247] width 323 height 43
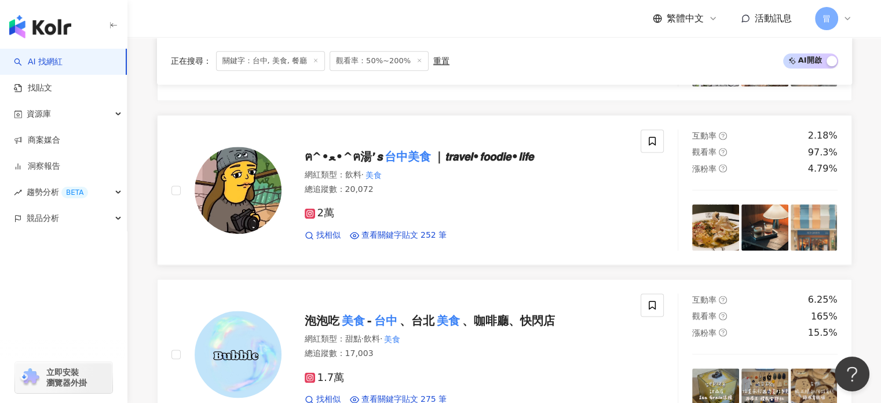
scroll to position [1506, 0]
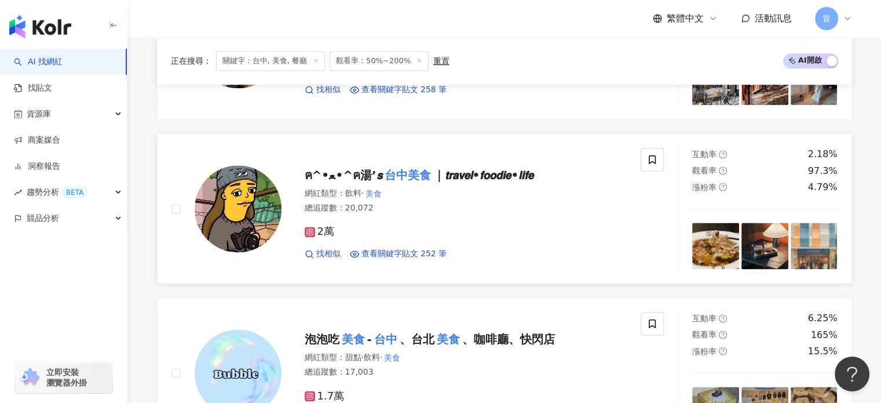
click at [474, 168] on span "｜𝙩𝙧𝙖𝙫𝙚𝙡•𝙛𝙤𝙤𝙙𝙞𝙚•𝙡𝙞𝙛𝙚" at bounding box center [483, 175] width 101 height 14
click at [653, 154] on icon at bounding box center [652, 159] width 10 height 10
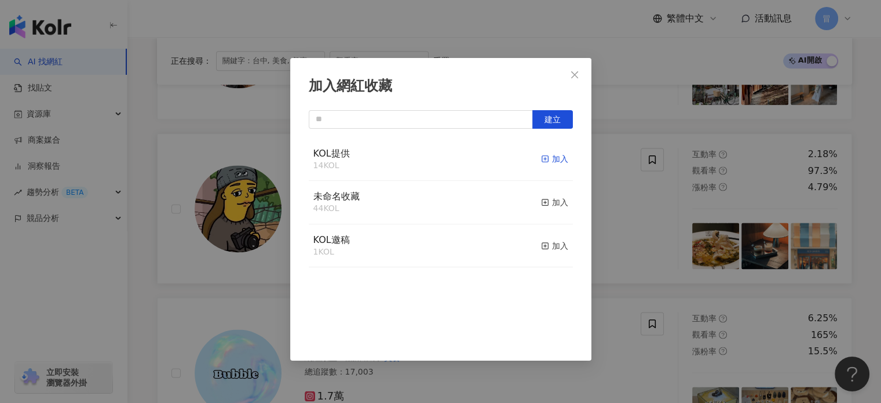
click at [551, 163] on div "加入" at bounding box center [554, 158] width 27 height 13
click at [626, 238] on div "加入網紅收藏 建立 KOL提供 16 KOL 已加入 未命名收藏 44 KOL 加入 KOL邀稿 1 KOL 加入" at bounding box center [440, 201] width 881 height 403
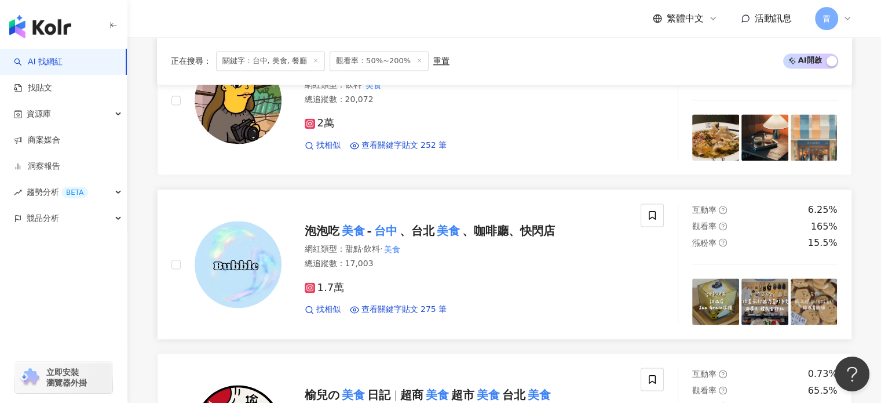
scroll to position [1622, 0]
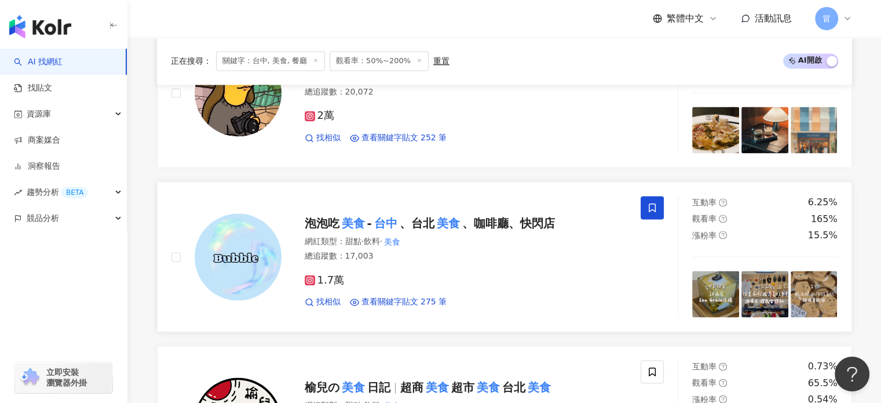
click at [663, 196] on span at bounding box center [652, 207] width 23 height 23
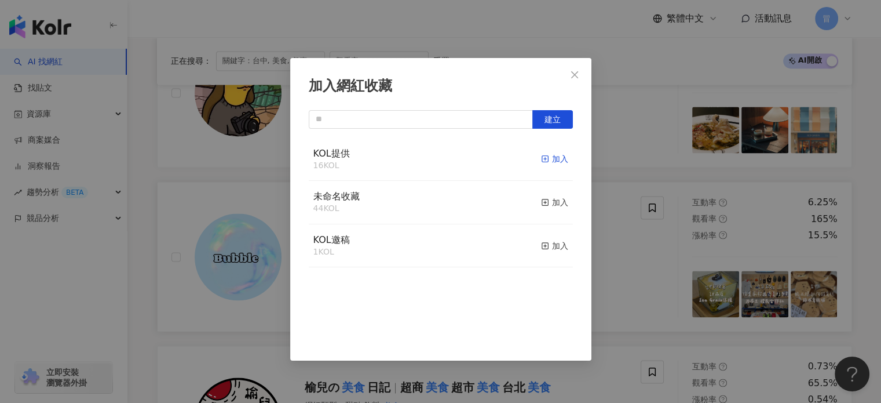
click at [547, 157] on div "加入" at bounding box center [554, 158] width 27 height 13
click at [635, 229] on div "加入網紅收藏 建立 KOL提供 17 KOL 已加入 未命名收藏 44 KOL 加入 KOL邀稿 1 KOL 加入" at bounding box center [440, 201] width 881 height 403
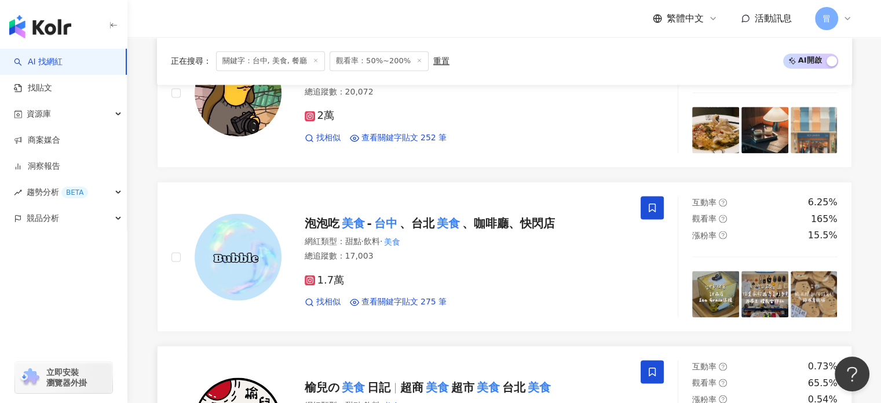
click at [656, 366] on icon at bounding box center [652, 371] width 10 height 10
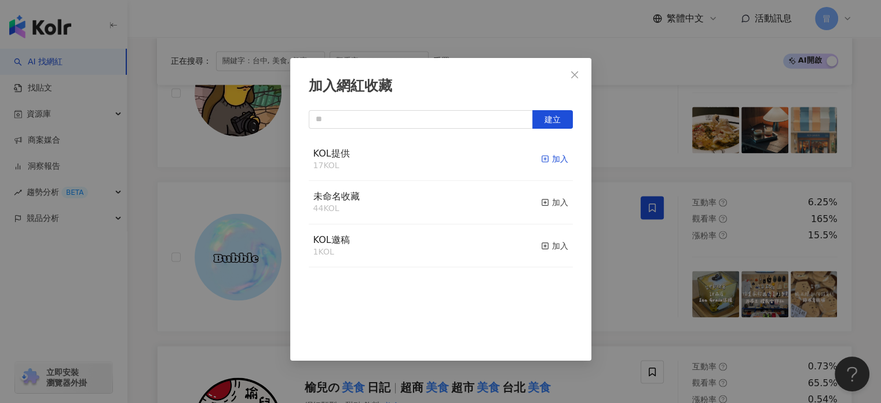
click at [554, 160] on div "加入" at bounding box center [554, 158] width 27 height 13
click at [620, 232] on div "加入網紅收藏 建立 KOL提供 18 KOL 已加入 未命名收藏 44 KOL 加入 KOL邀稿 1 KOL 加入" at bounding box center [440, 201] width 881 height 403
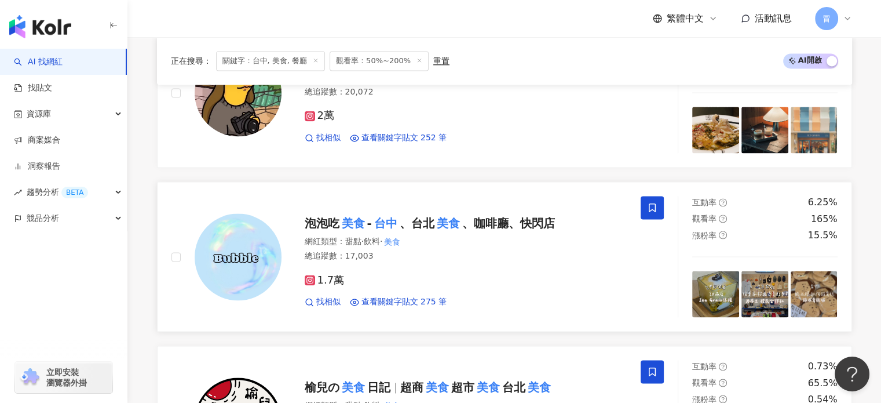
click at [432, 216] on span "、台北" at bounding box center [417, 223] width 35 height 14
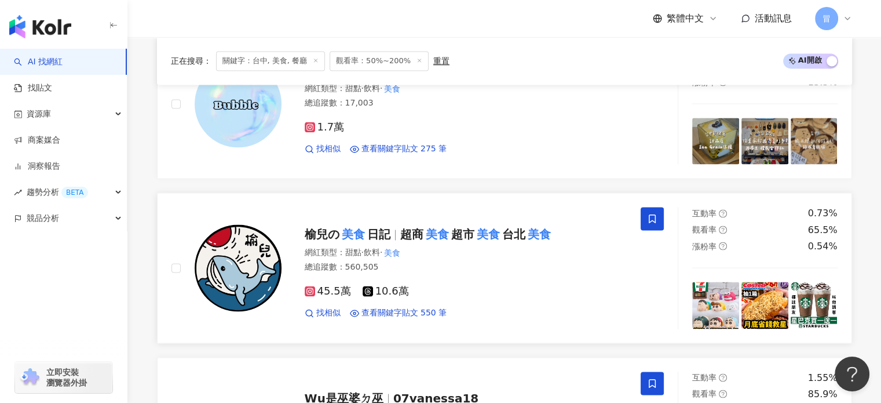
scroll to position [1796, 0]
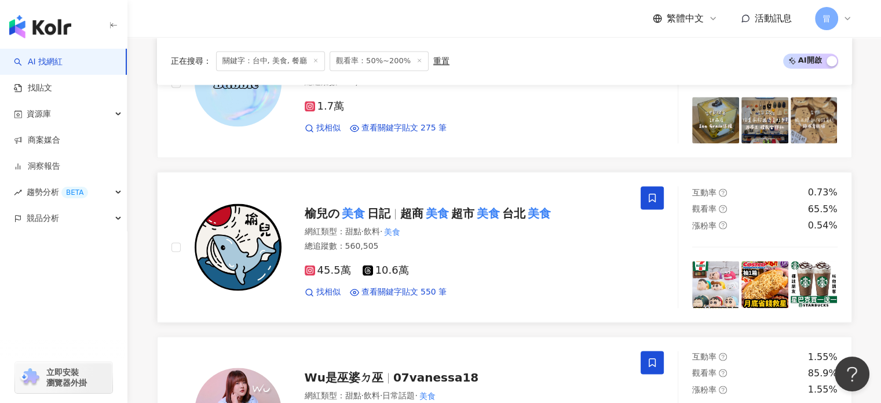
click at [525, 206] on span "台北" at bounding box center [513, 213] width 23 height 14
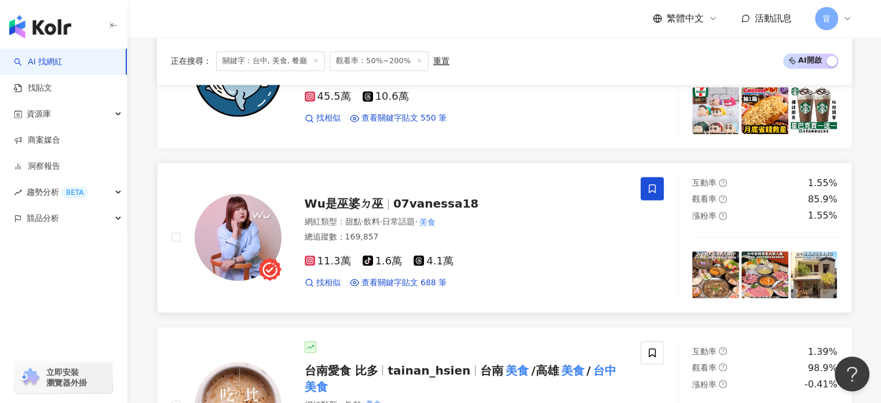
click at [471, 195] on div "Wu是巫婆ㄉ巫 07vanessa18" at bounding box center [466, 203] width 323 height 16
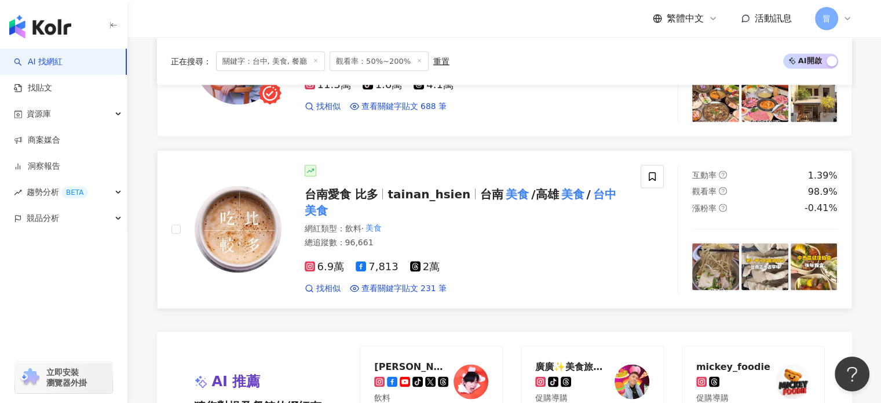
scroll to position [2143, 0]
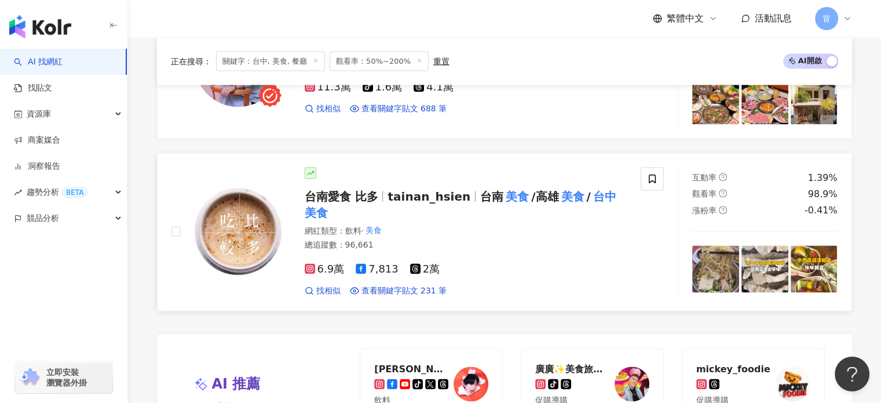
click at [511, 187] on mark "美食" at bounding box center [517, 196] width 28 height 19
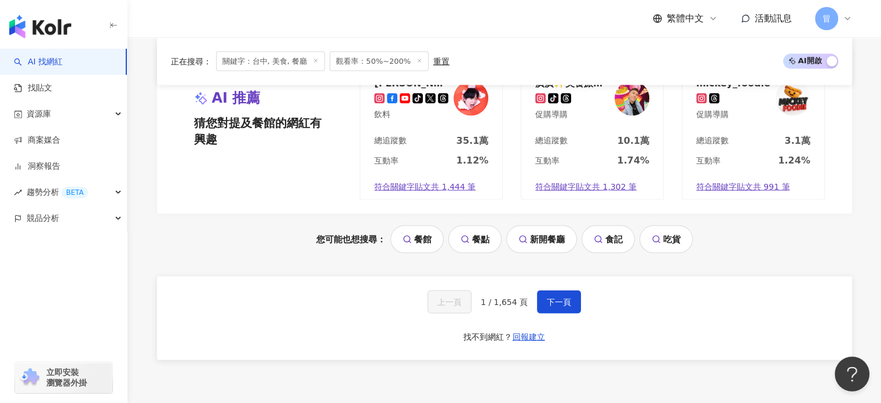
scroll to position [2525, 0]
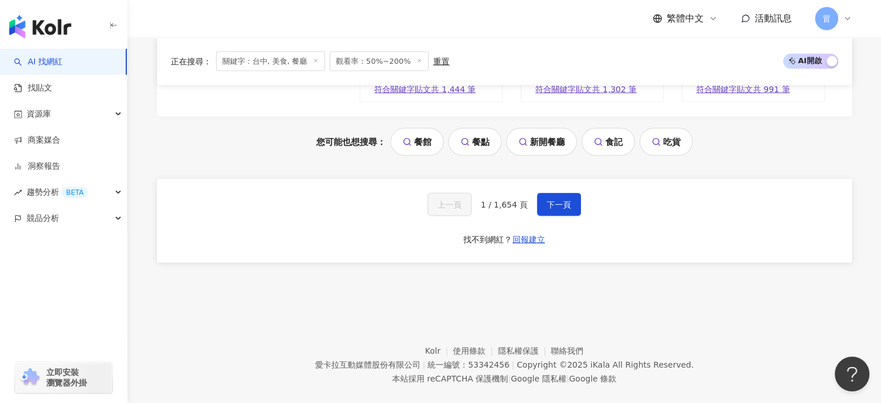
click at [553, 200] on span "下一頁" at bounding box center [559, 204] width 24 height 9
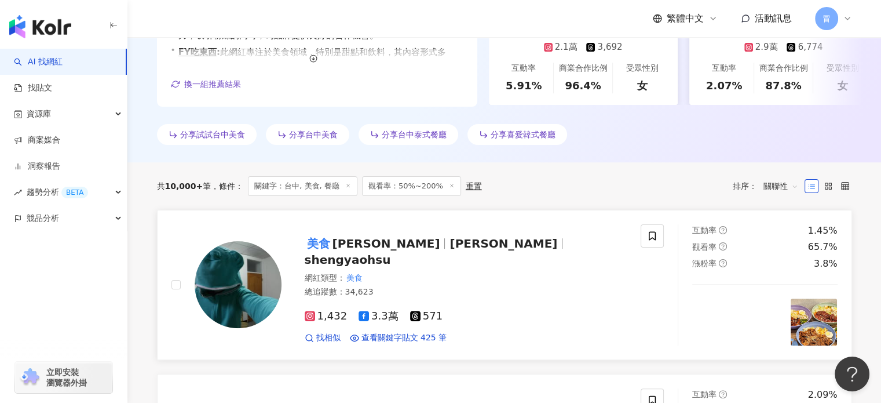
scroll to position [290, 0]
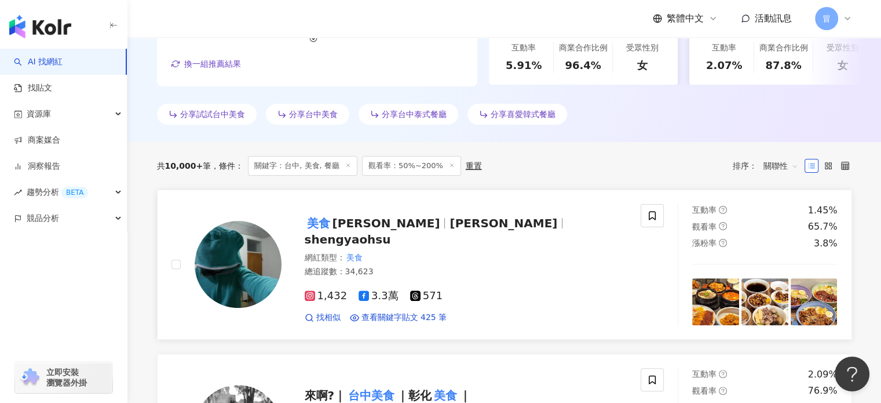
drag, startPoint x: 452, startPoint y: 235, endPoint x: 386, endPoint y: 250, distance: 67.9
click at [386, 252] on div "網紅類型 ： 美食" at bounding box center [466, 258] width 323 height 12
click at [652, 210] on icon at bounding box center [652, 215] width 10 height 10
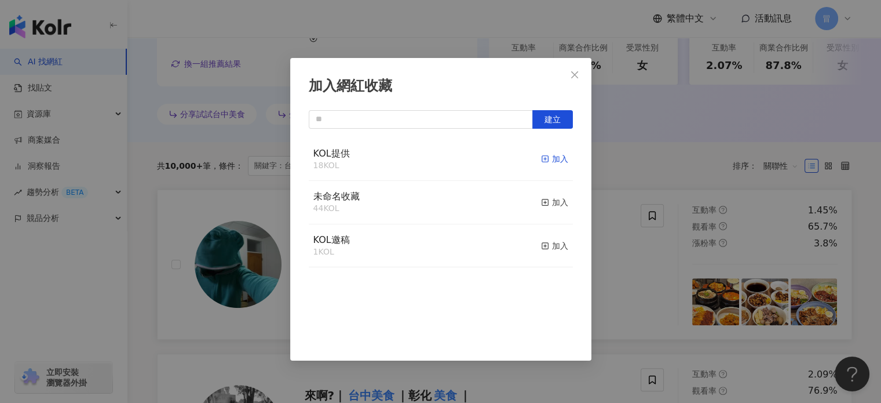
click at [542, 159] on div "加入" at bounding box center [554, 158] width 27 height 13
click at [572, 75] on icon "close" at bounding box center [574, 74] width 9 height 9
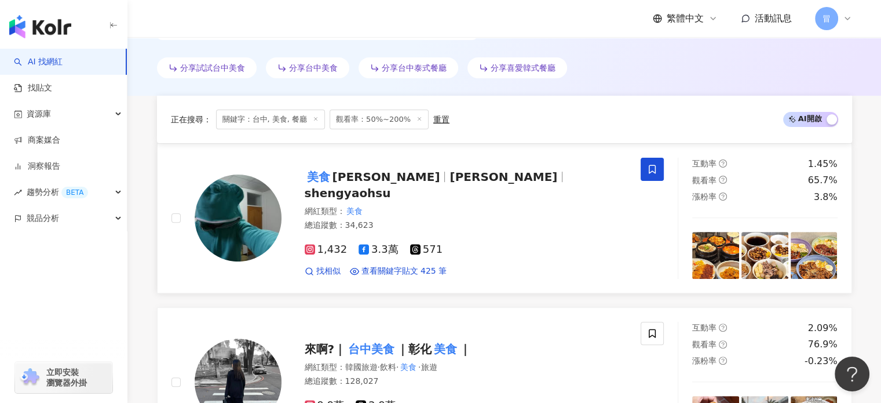
scroll to position [463, 0]
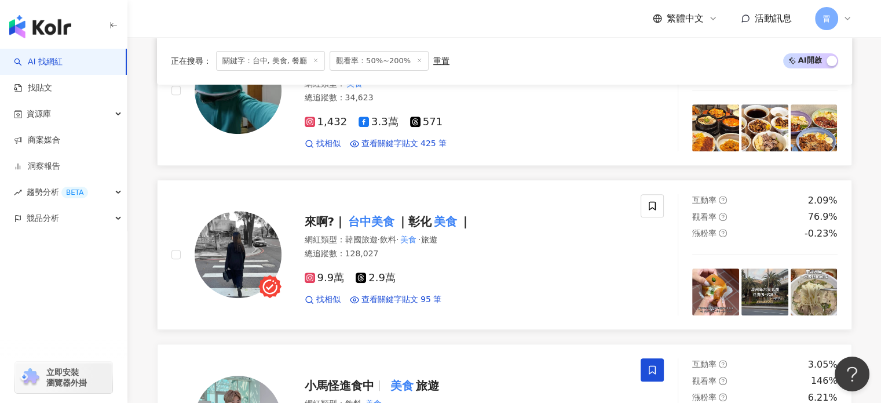
click at [446, 221] on mark "美食" at bounding box center [446, 221] width 28 height 19
click at [655, 207] on icon at bounding box center [652, 205] width 10 height 10
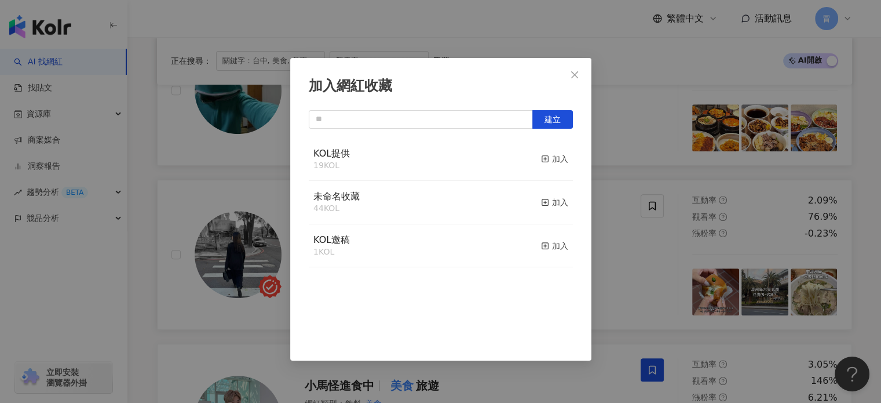
click at [542, 162] on div "加入" at bounding box center [554, 158] width 27 height 13
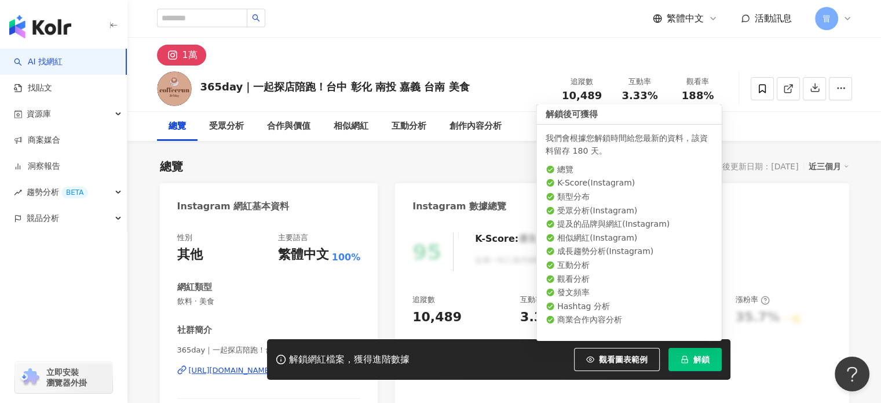
click at [700, 357] on span "解鎖" at bounding box center [701, 358] width 16 height 9
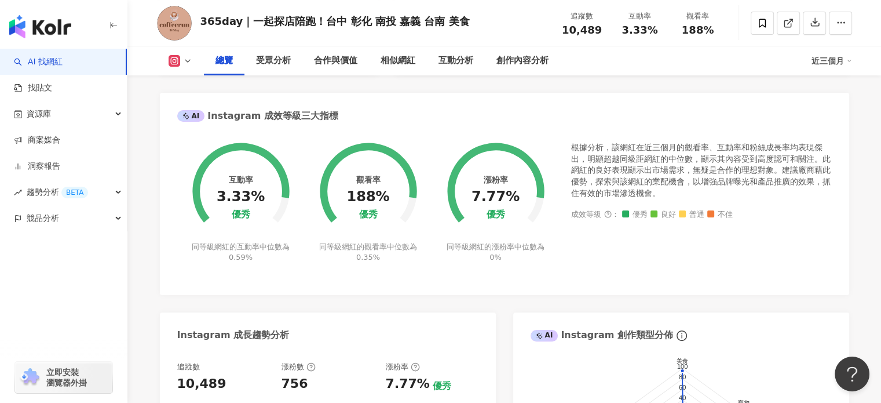
scroll to position [232, 0]
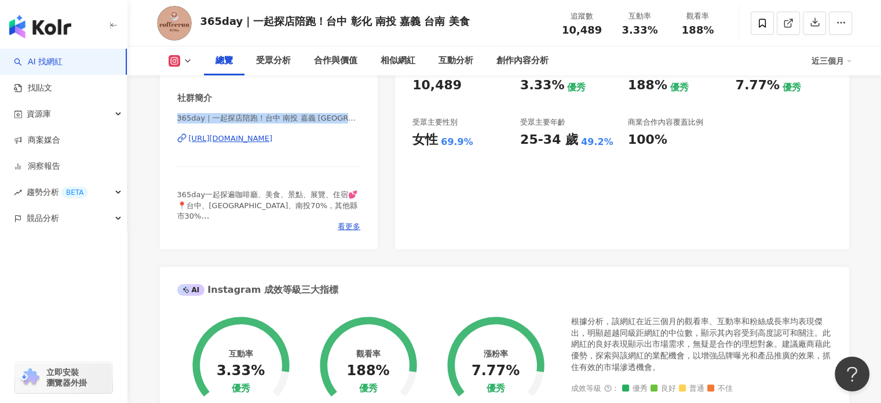
drag, startPoint x: 180, startPoint y: 115, endPoint x: 364, endPoint y: 135, distance: 185.2
click at [362, 127] on div "性別 其他 主要語言 繁體中文 100% 網紅類型 飲料 · 美食 社群簡介 365day｜一起探店陪跑！台中 南投 [GEOGRAPHIC_DATA] 高雄…" at bounding box center [269, 119] width 218 height 260
copy span "365day｜一起探店陪跑！台中 南投 嘉義 台南 台北 高雄"
click at [190, 60] on icon at bounding box center [187, 60] width 9 height 9
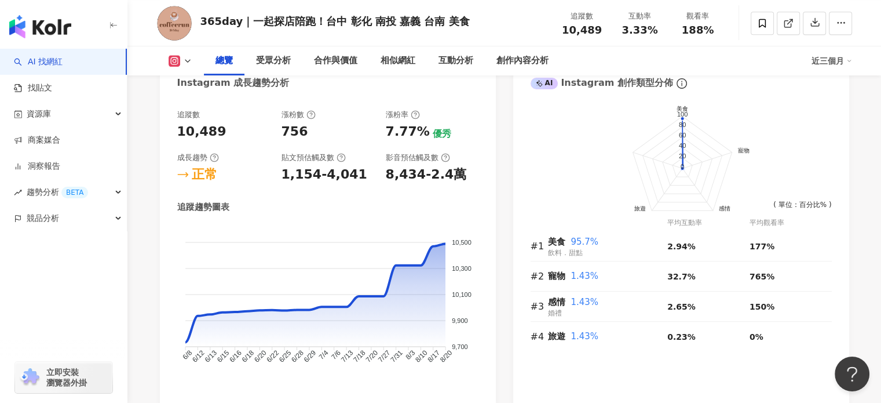
scroll to position [637, 0]
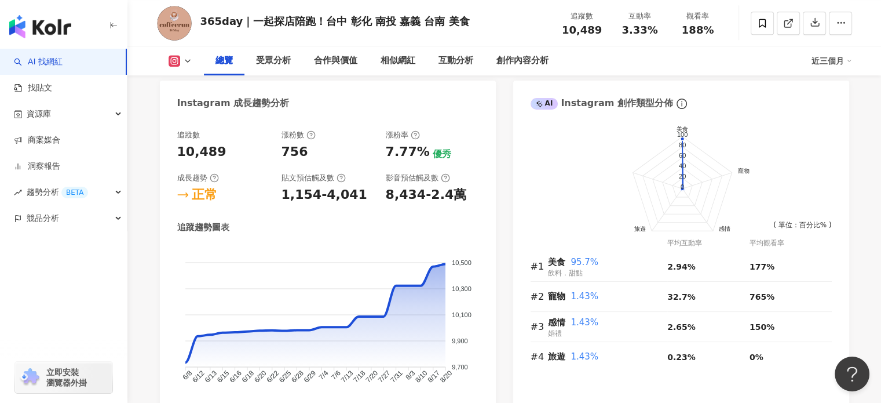
click at [235, 236] on div "追蹤趨勢圖表 10,500 10,500 10,300 10,300 10,100 10,100 9,900 9,900 9,700 9,700 6/8 6/…" at bounding box center [327, 315] width 301 height 189
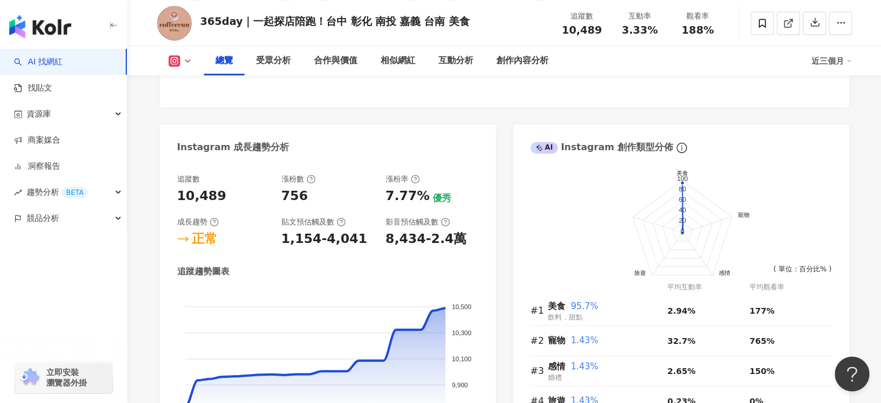
scroll to position [348, 0]
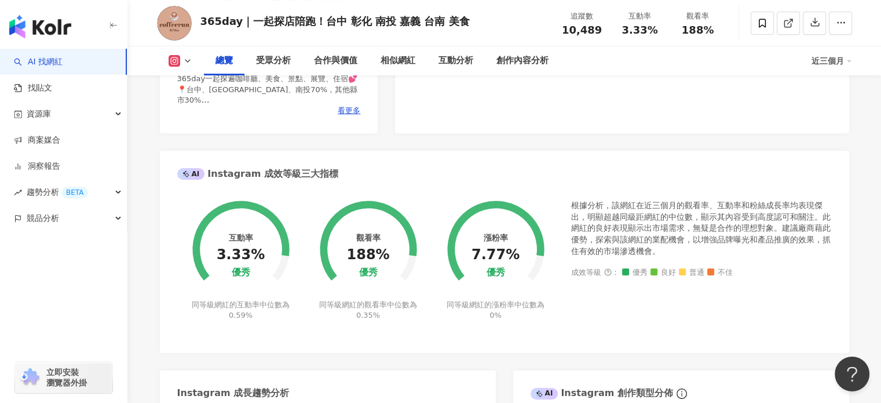
click at [227, 156] on div "AI Instagram 成效等級三大指標" at bounding box center [504, 170] width 689 height 38
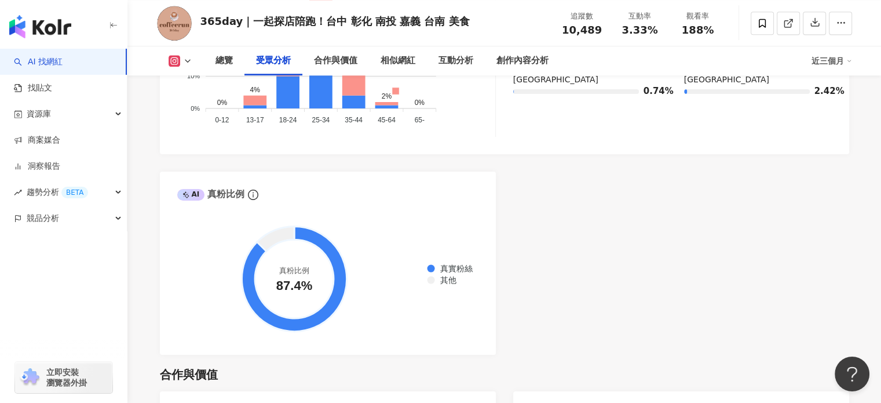
scroll to position [1390, 0]
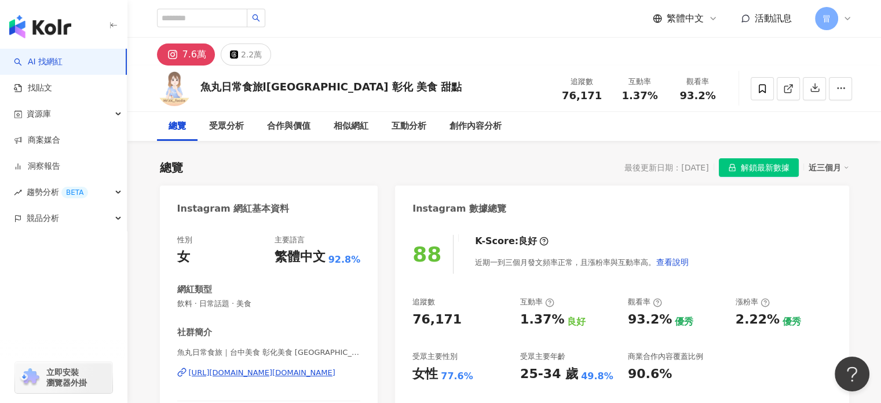
click at [743, 161] on span "解鎖最新數據" at bounding box center [765, 168] width 49 height 19
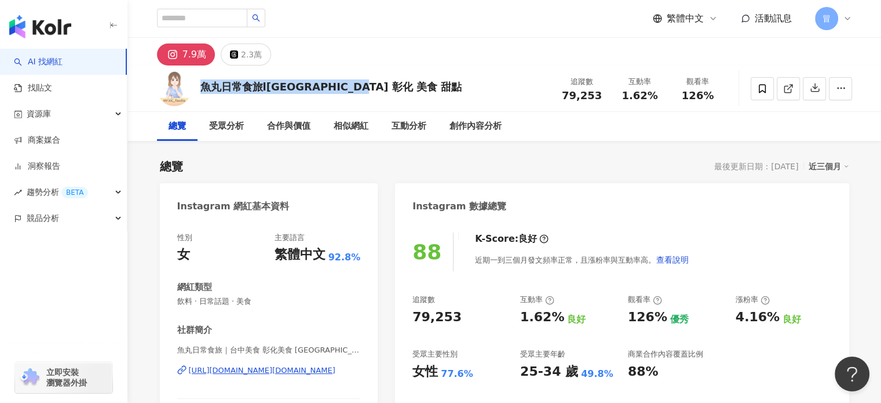
drag, startPoint x: 382, startPoint y: 86, endPoint x: 200, endPoint y: 91, distance: 182.0
click at [200, 91] on div "魚丸日常食旅l台中 台北 彰化 美食 甜點 追蹤數 79,253 互動率 1.62% 觀看率 126%" at bounding box center [504, 88] width 741 height 46
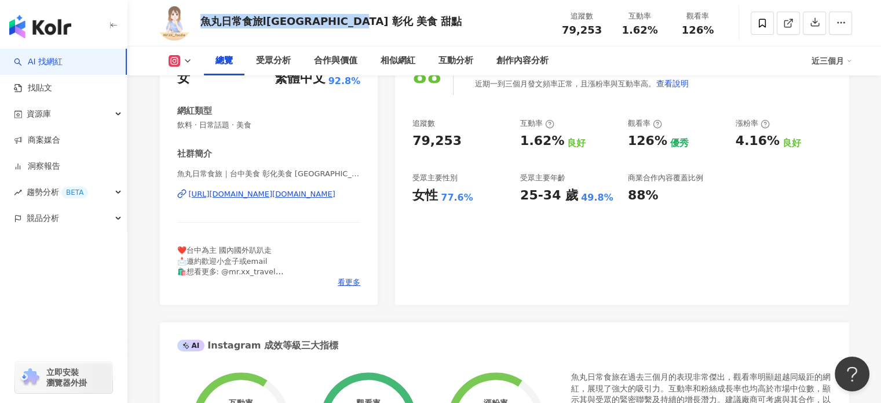
scroll to position [174, 0]
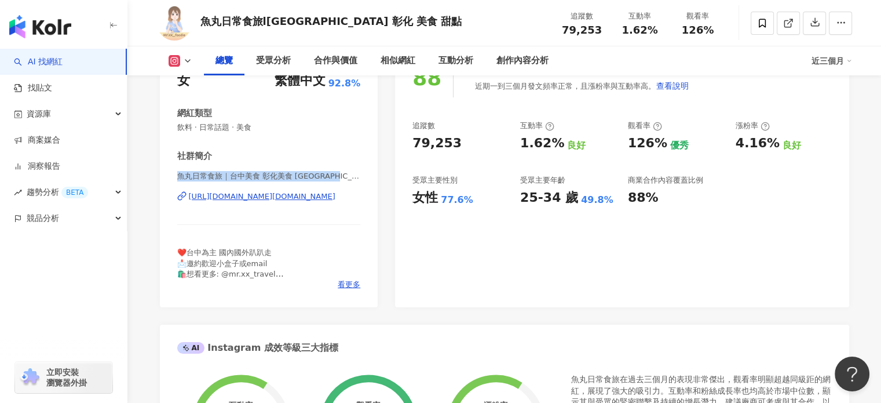
drag, startPoint x: 182, startPoint y: 173, endPoint x: 354, endPoint y: 127, distance: 178.7
click at [353, 177] on span "魚丸日常食旅｜台中美食 彰化美食 台北美食 台南美食 | mr.xx_foodie" at bounding box center [269, 176] width 184 height 10
copy span "魚丸日常食旅｜台中美食 彰化美食 台北美食 台南美食"
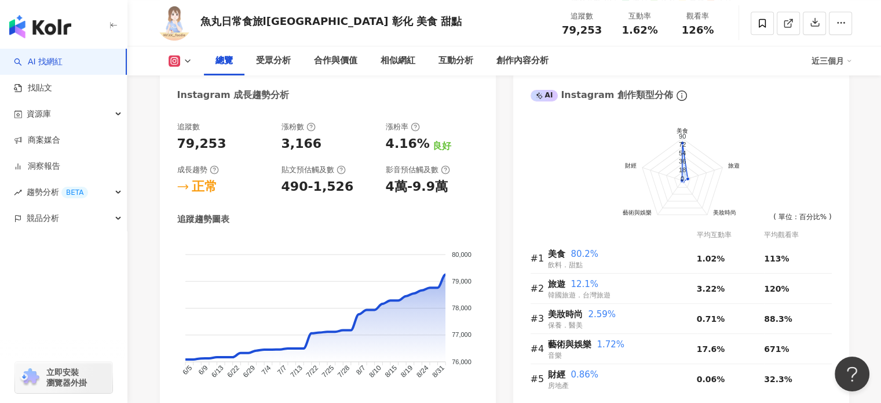
scroll to position [637, 0]
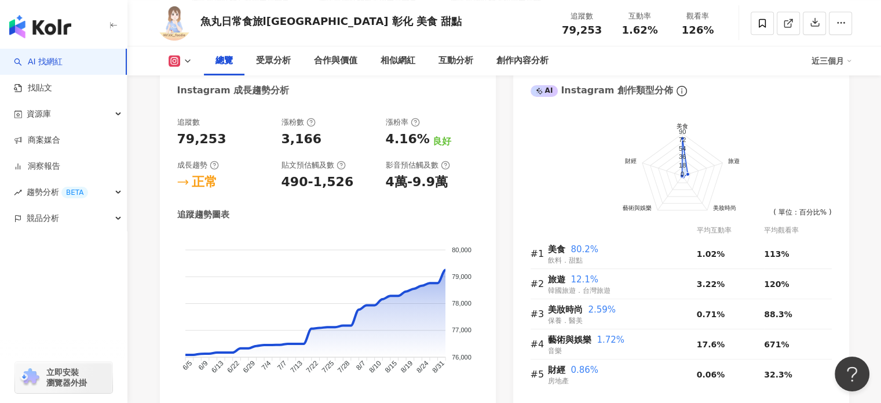
click at [236, 157] on div "追蹤數 79,253 漲粉數 3,166 漲粉率 4.16% 良好 成長趨勢 正常 貼文預估觸及數 490-1,526 影音預估觸及數 4萬-9.9萬" at bounding box center [327, 154] width 301 height 74
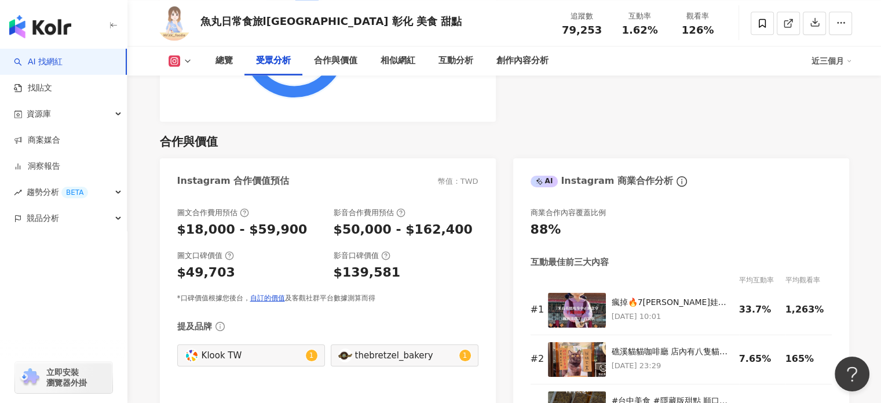
scroll to position [1448, 0]
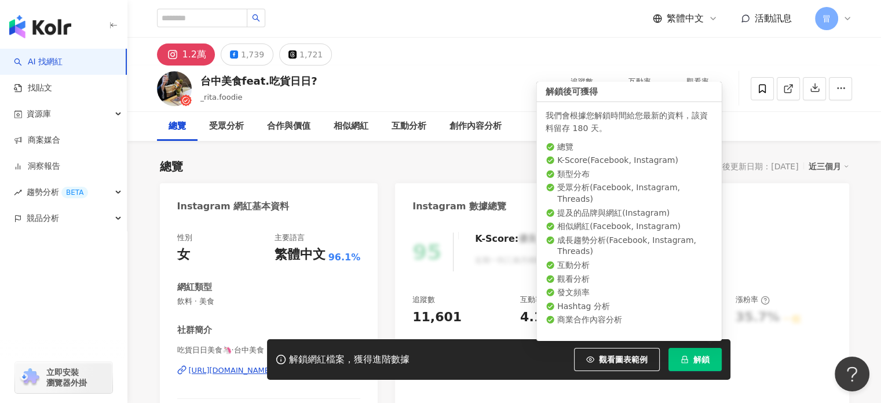
drag, startPoint x: 693, startPoint y: 361, endPoint x: 689, endPoint y: 338, distance: 23.1
click at [694, 361] on span "解鎖" at bounding box center [701, 358] width 16 height 9
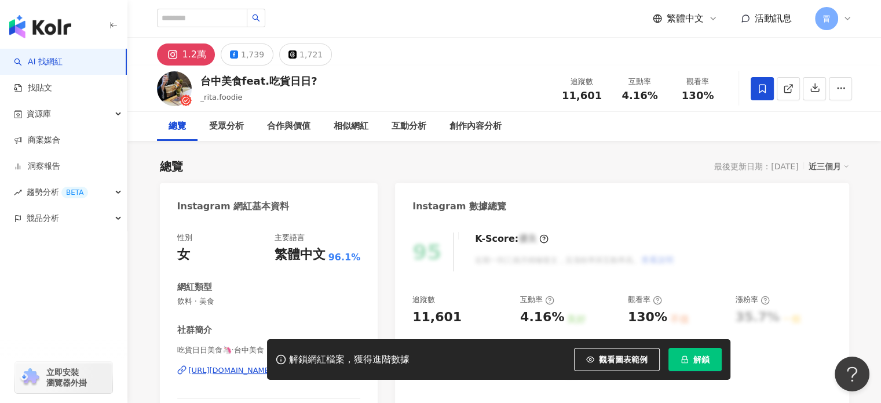
click at [692, 356] on button "解鎖" at bounding box center [694, 359] width 53 height 23
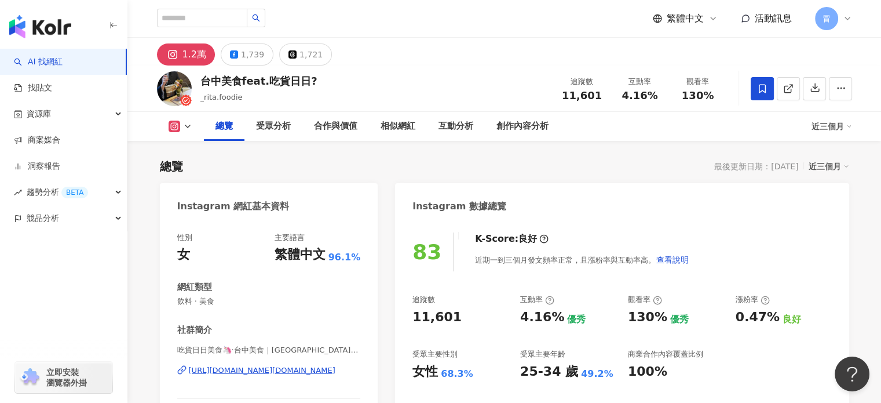
click at [208, 76] on div "台中美食feat.吃貨日日? _rita.foodie 追蹤數 11,601 互動率 4.16% 觀看率 130%" at bounding box center [504, 88] width 741 height 46
click at [315, 89] on div "台中美食feat.吃貨日日? _rita.foodie 追蹤數 11,601 互動率 4.16% 觀看率 130%" at bounding box center [504, 88] width 741 height 46
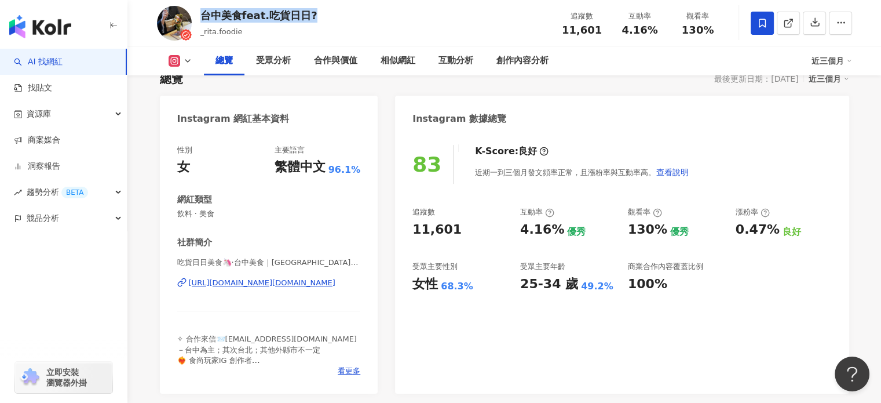
scroll to position [116, 0]
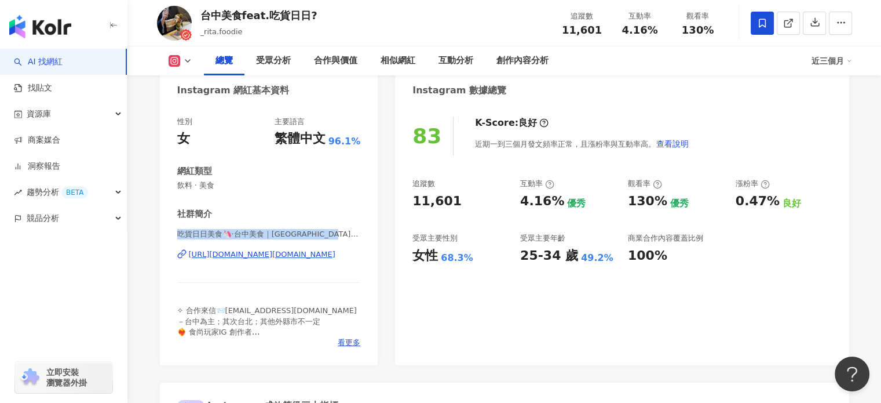
drag, startPoint x: 176, startPoint y: 230, endPoint x: 357, endPoint y: 235, distance: 181.9
click at [357, 235] on div "性別 女 主要語言 繁體中文 96.1% 網紅類型 飲料 · 美食 社群簡介 吃貨日日美食🦄·台中美食｜台北美食｜開箱美食 | _rita.foodie ht…" at bounding box center [269, 235] width 218 height 260
click at [288, 250] on div "https://www.instagram.com/_rita.foodie/" at bounding box center [262, 254] width 147 height 10
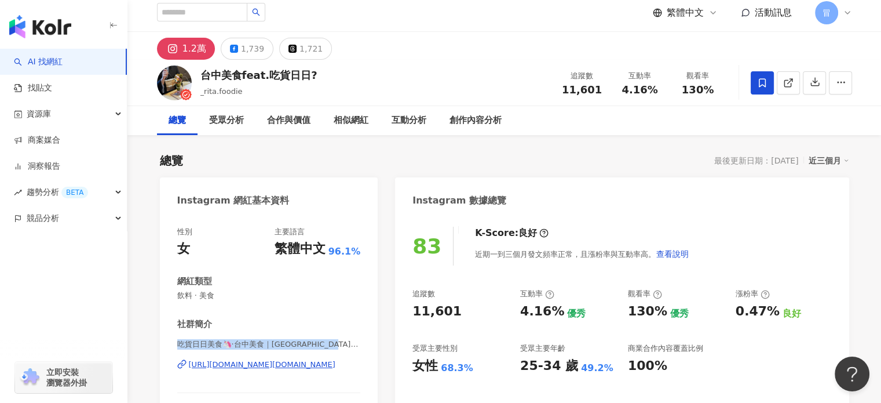
scroll to position [0, 0]
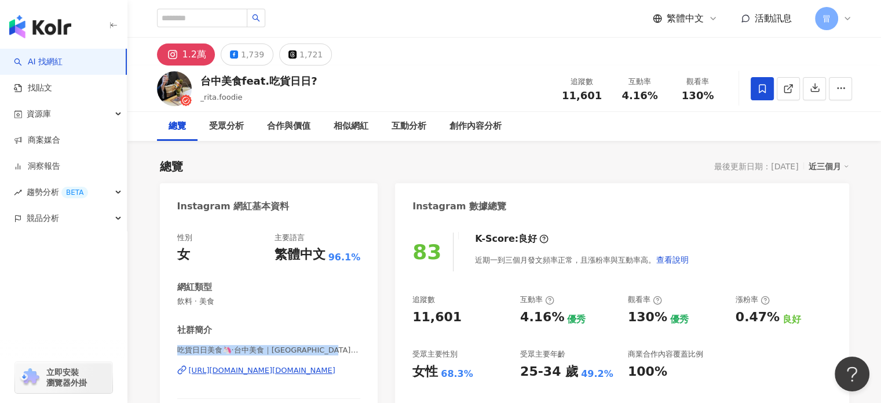
copy span "吃貨日日美食🦄·台中美食｜台北美食｜開箱美食 | _ri"
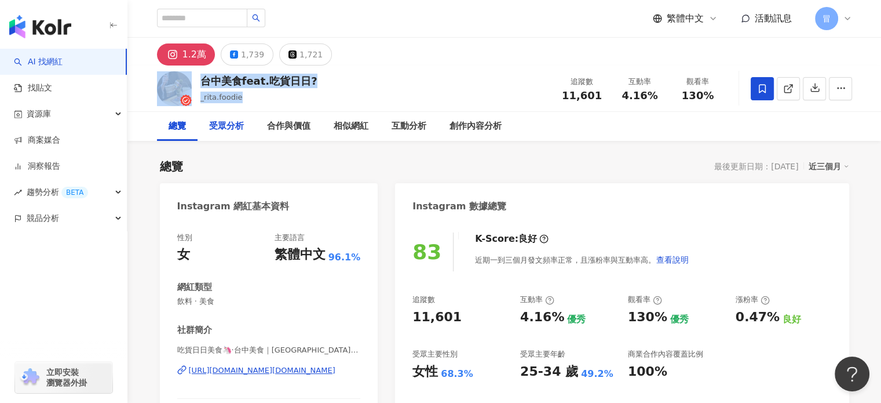
drag, startPoint x: 244, startPoint y: 98, endPoint x: 229, endPoint y: 113, distance: 20.9
click at [192, 73] on div "台中美食feat.吃貨日日? _rita.foodie 追蹤數 11,601 互動率 4.16% 觀看率 130%" at bounding box center [504, 88] width 741 height 46
copy div "台中美食feat.吃貨日日? _rita.foodie"
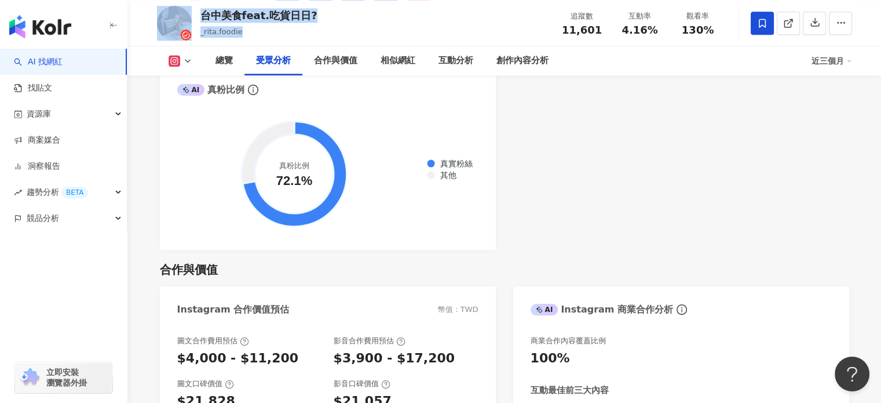
scroll to position [1390, 0]
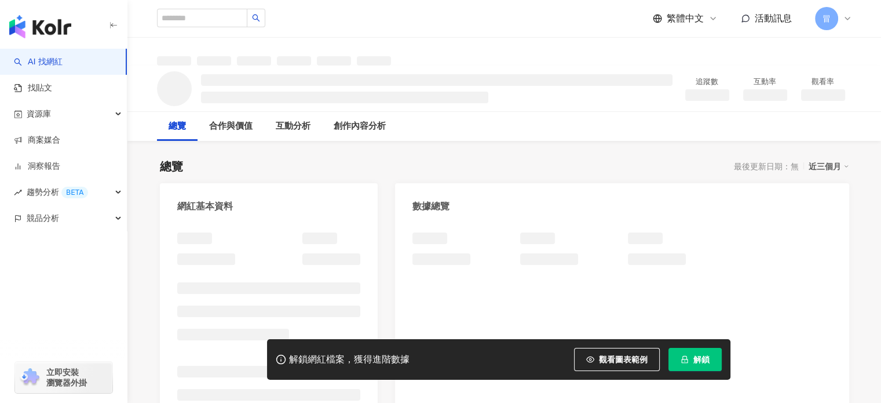
click at [689, 365] on button "解鎖" at bounding box center [694, 359] width 53 height 23
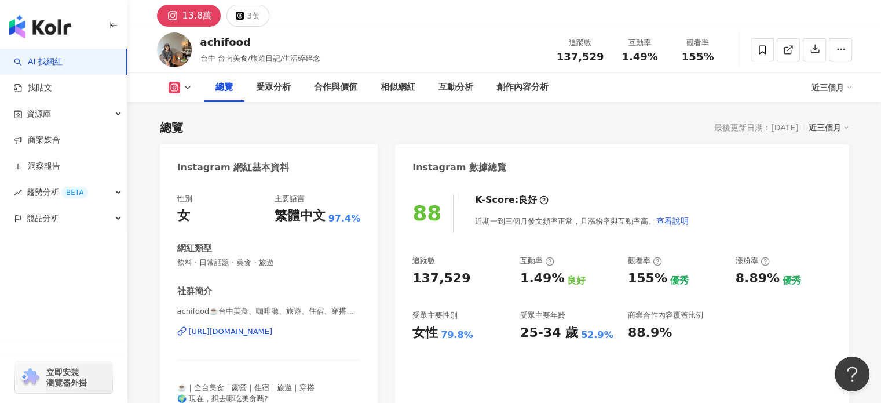
scroll to position [58, 0]
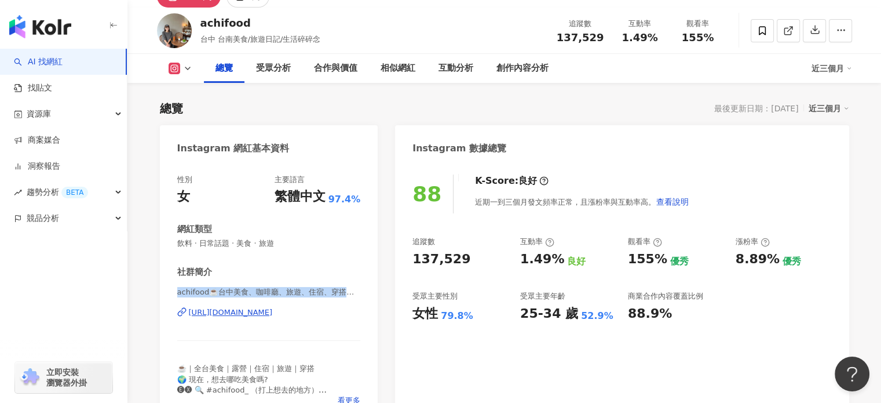
drag, startPoint x: 178, startPoint y: 289, endPoint x: 371, endPoint y: 288, distance: 192.9
click at [371, 288] on div "性別 女 主要語言 繁體中文 97.4% 網紅類型 飲料 · 日常話題 · 美食 · 旅遊 社群簡介 achifood☕️台中美食、咖啡廳、旅遊、住宿、穿搭｜…" at bounding box center [269, 293] width 218 height 260
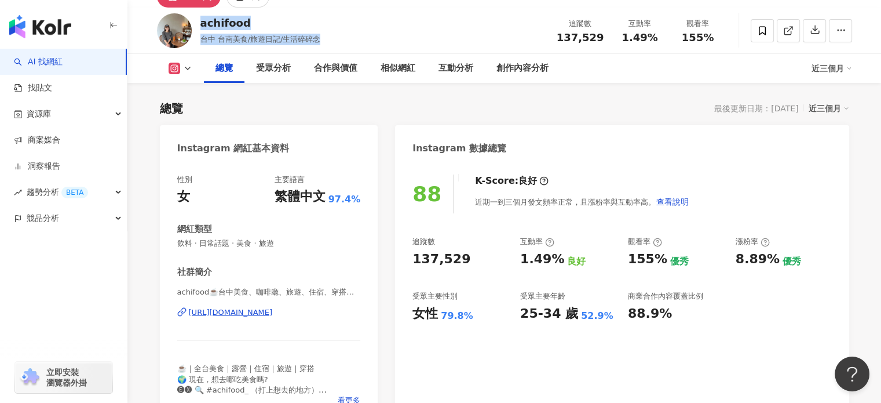
drag, startPoint x: 324, startPoint y: 37, endPoint x: 199, endPoint y: 27, distance: 126.1
click at [199, 27] on div "achifood 台中 台南美食/旅遊日記/生活碎碎念 追蹤數 137,529 互動率 1.49% 觀看率 155%" at bounding box center [504, 31] width 741 height 46
copy div "achifood 台中 台南美食/旅遊日記/生活碎碎念"
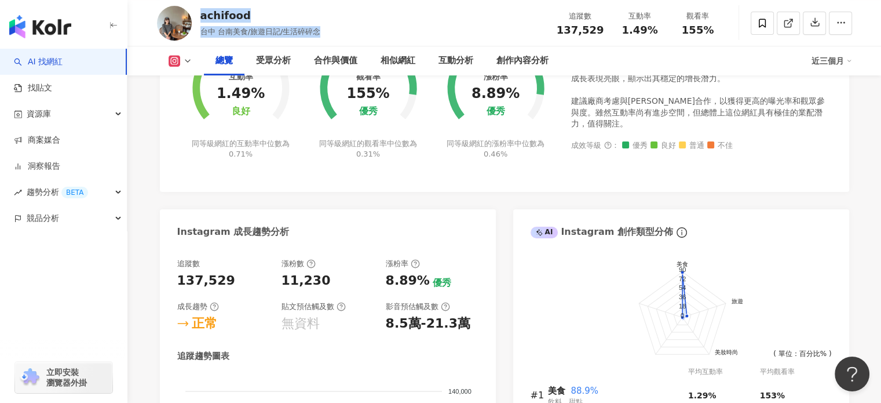
scroll to position [348, 0]
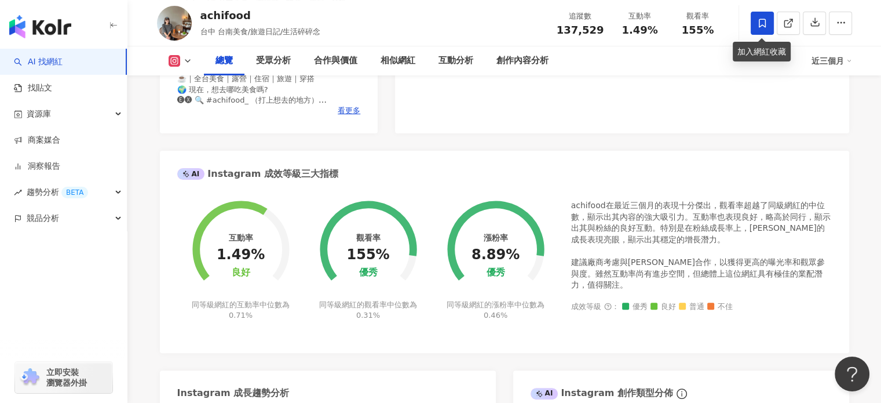
click at [771, 25] on span at bounding box center [762, 23] width 23 height 23
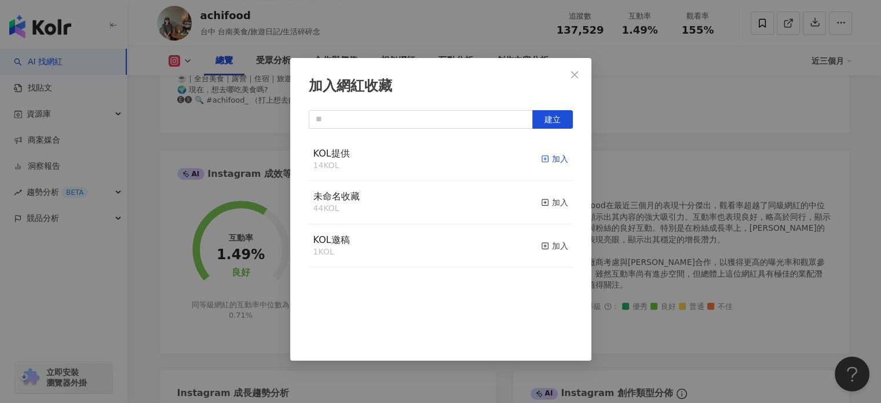
click at [547, 159] on div "加入" at bounding box center [554, 158] width 27 height 13
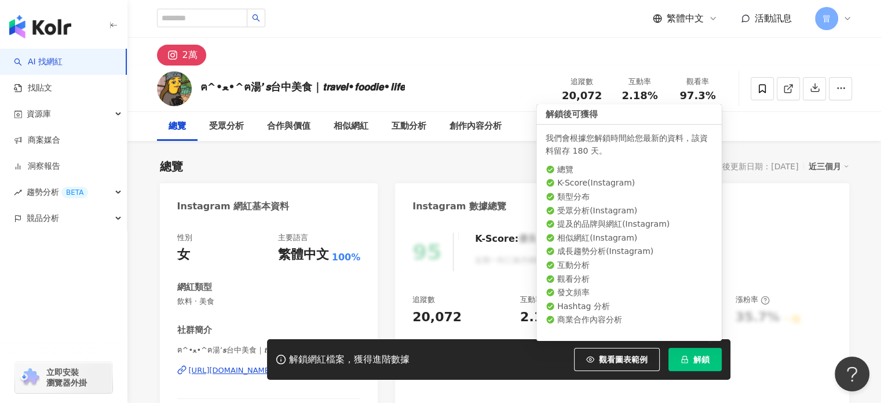
click at [705, 352] on button "解鎖" at bounding box center [694, 359] width 53 height 23
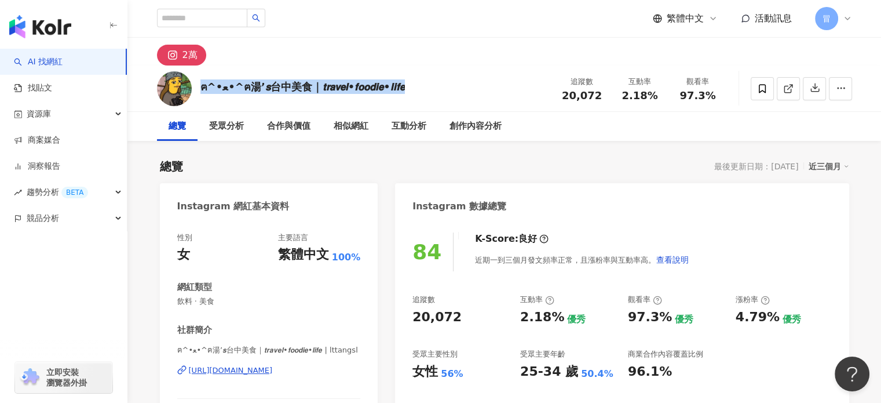
drag, startPoint x: 441, startPoint y: 90, endPoint x: 200, endPoint y: 98, distance: 241.1
click at [200, 98] on div "ฅ^•ﻌ•^ฅ湯’𝙨台中美食｜𝙩𝙧𝙖𝙫𝙚𝙡•𝙛𝙤𝙤𝙙𝙞𝙚•𝙡𝙞𝙛𝙚 追蹤數 20,072 互動率 2.18% 觀看率 97.3%" at bounding box center [504, 88] width 741 height 46
copy div "ฅ^•ﻌ•^ฅ湯’𝙨台中美食｜𝙩𝙧𝙖𝙫𝙚𝙡•𝙛𝙤𝙤𝙙𝙞𝙚•𝙡𝙞𝙛𝙚"
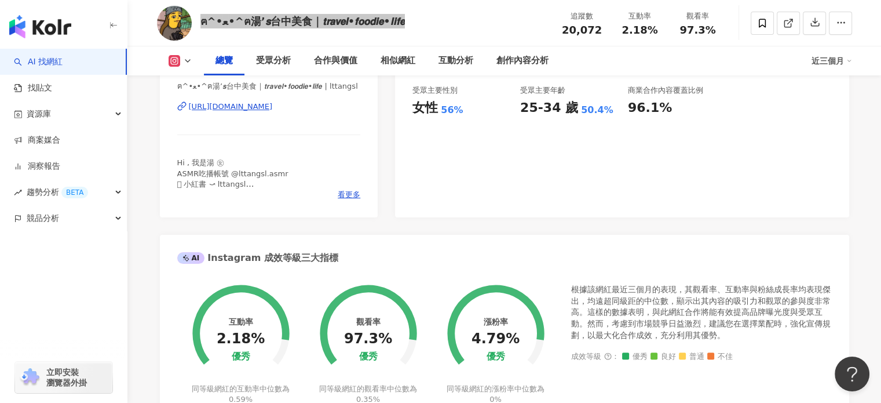
scroll to position [290, 0]
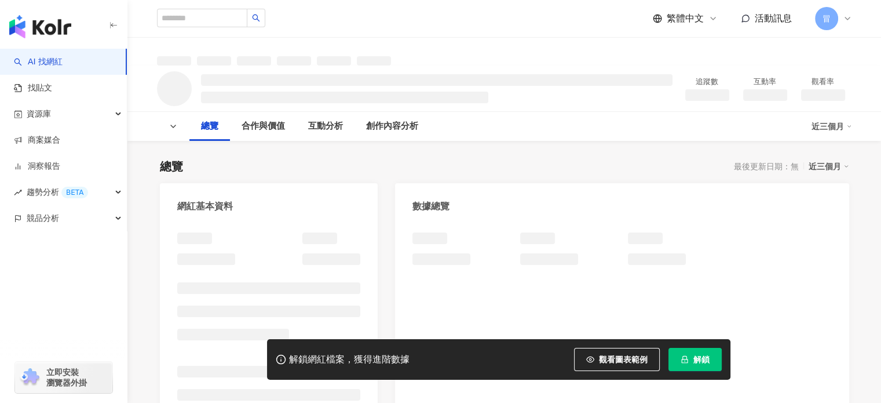
click at [696, 352] on button "解鎖" at bounding box center [694, 359] width 53 height 23
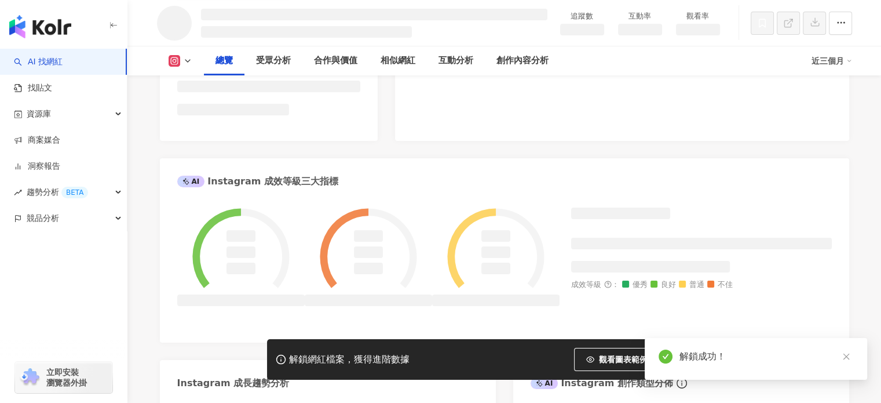
scroll to position [158, 0]
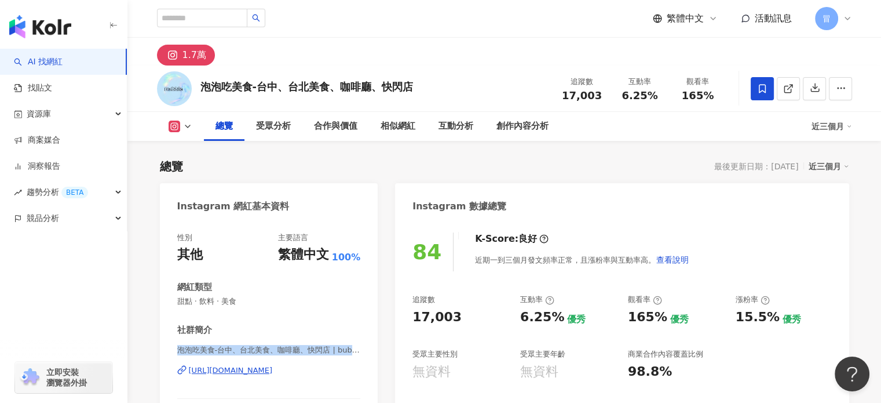
drag, startPoint x: 175, startPoint y: 349, endPoint x: 366, endPoint y: 354, distance: 191.2
click at [366, 354] on div "性別 其他 主要語言 繁體中文 100% 網紅類型 甜點 · 飲料 · 美食 社群簡介 泡泡吃美食-台中、台北美食、咖啡廳、快閃店 | bubblefoodr…" at bounding box center [269, 351] width 218 height 260
copy span "泡泡吃美食-台中、台北美食、咖啡廳、快閃店 | bubblefo"
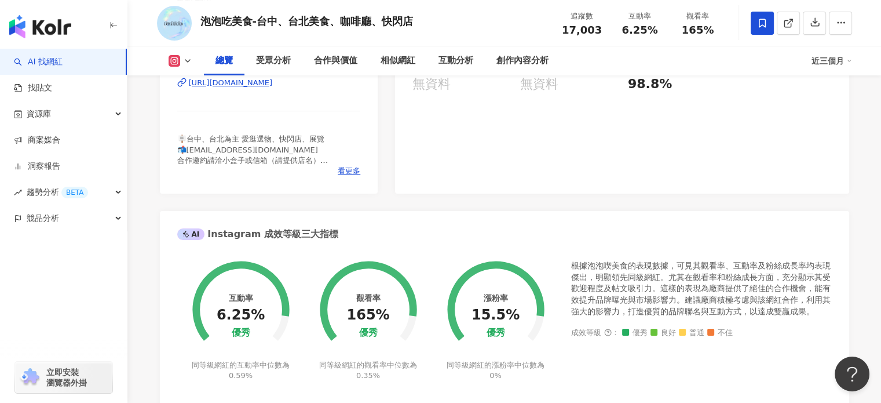
scroll to position [290, 0]
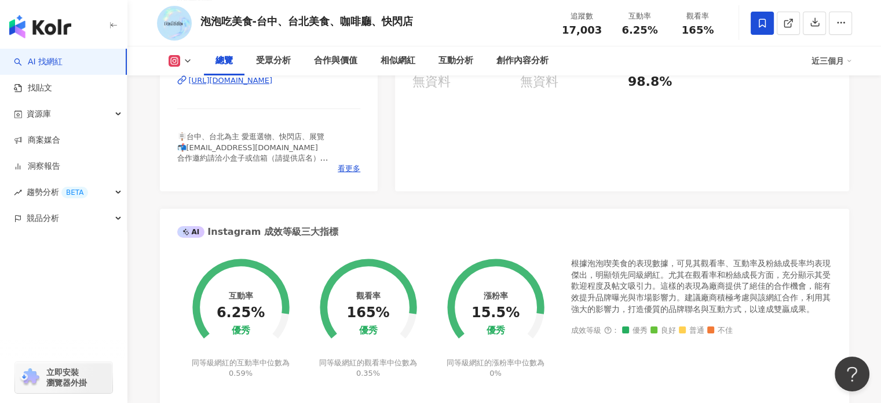
drag, startPoint x: 792, startPoint y: 143, endPoint x: 776, endPoint y: 115, distance: 32.4
click at [792, 144] on div "84 K-Score : 良好 近期一到三個月發文頻率正常，且漲粉率與互動率高。 查看說明 追蹤數 17,003 互動率 6.25% 優秀 觀看率 165% …" at bounding box center [622, 61] width 454 height 260
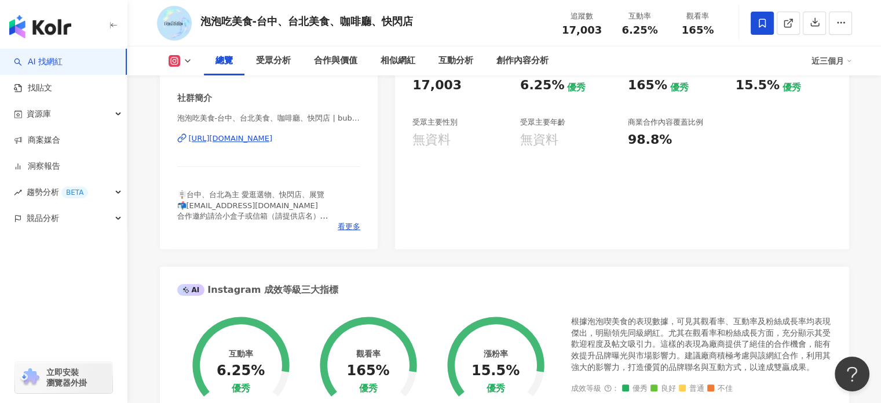
scroll to position [0, 0]
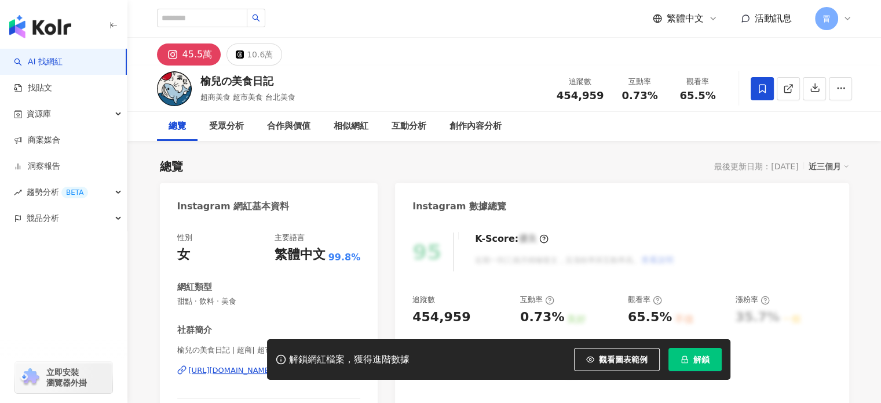
click at [693, 352] on button "解鎖" at bounding box center [694, 359] width 53 height 23
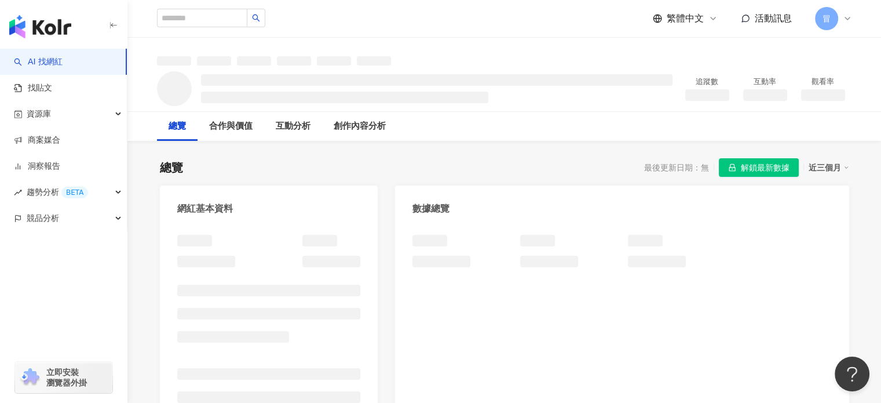
drag, startPoint x: 758, startPoint y: 167, endPoint x: 613, endPoint y: 167, distance: 144.8
click at [758, 167] on span "解鎖最新數據" at bounding box center [765, 168] width 49 height 19
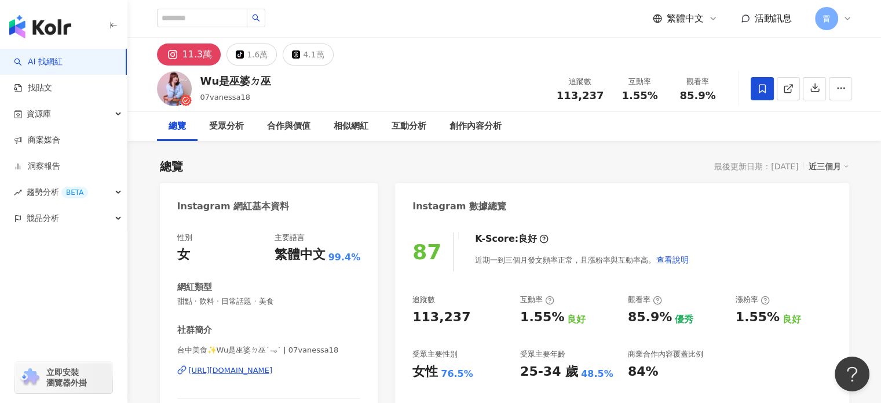
click at [188, 345] on div "社群簡介 台中美食✨Wu是巫婆ㄉ巫˙𐃷˙ | 07vanessa18 https://www.instagram.com/07vanessa18/ 🕌以台中為…" at bounding box center [269, 394] width 184 height 140
drag, startPoint x: 179, startPoint y: 350, endPoint x: 354, endPoint y: 349, distance: 175.5
click at [354, 349] on span "台中美食✨Wu是巫婆ㄉ巫˙𐃷˙ | 07vanessa18" at bounding box center [269, 350] width 184 height 10
copy span "台中美食✨Wu是巫婆ㄉ巫˙𐃷˙ | 07vanessa18"
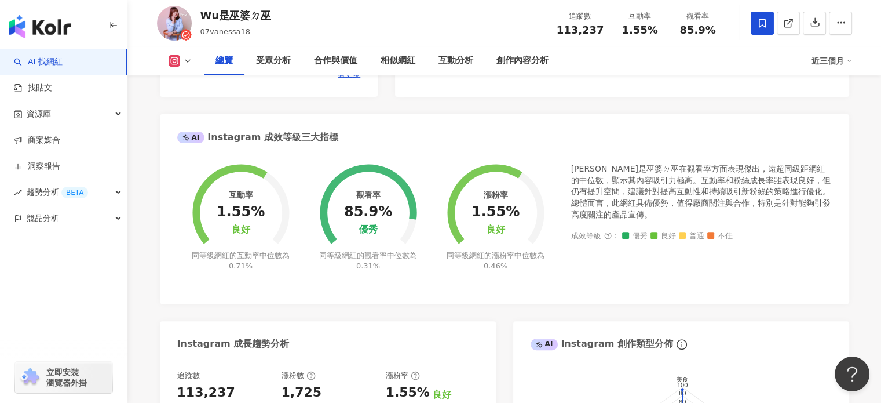
scroll to position [290, 0]
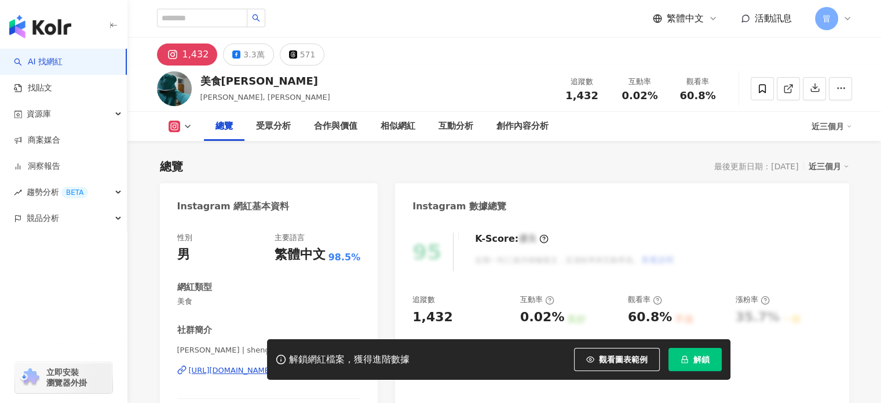
click at [686, 357] on icon "lock" at bounding box center [685, 359] width 8 height 8
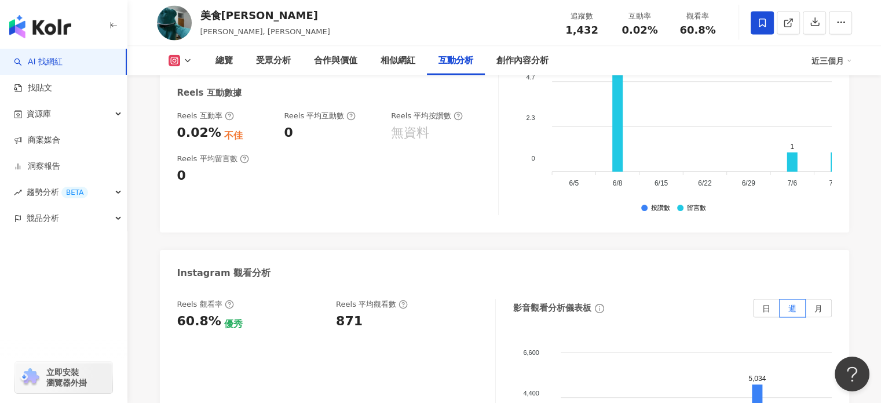
scroll to position [2491, 0]
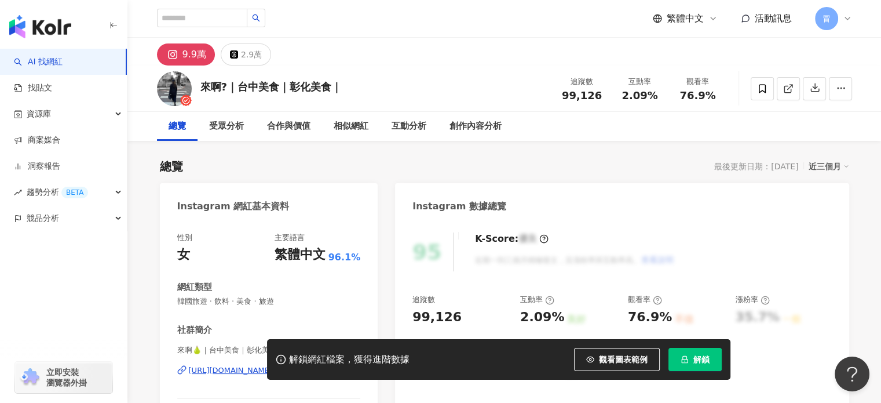
click at [700, 365] on button "解鎖" at bounding box center [694, 359] width 53 height 23
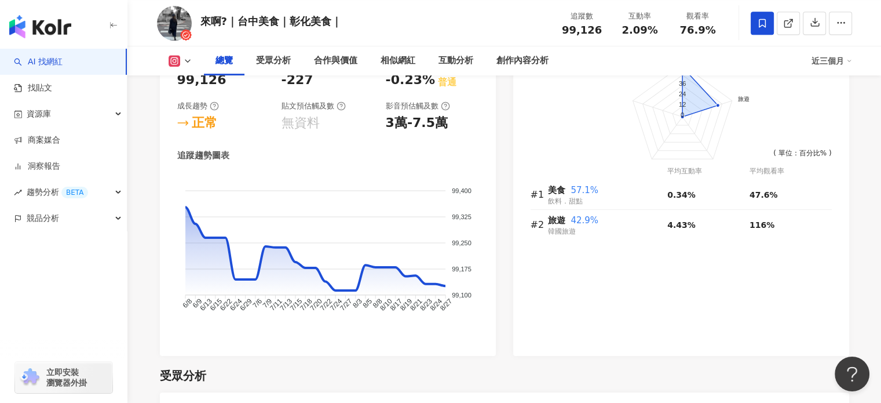
scroll to position [753, 0]
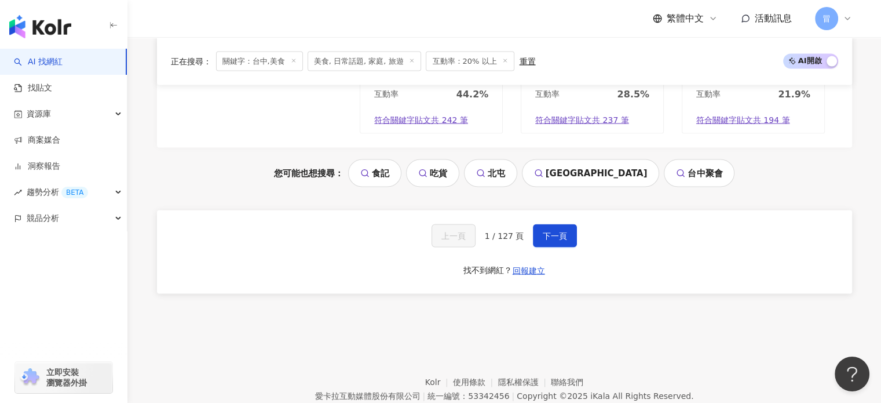
scroll to position [2291, 0]
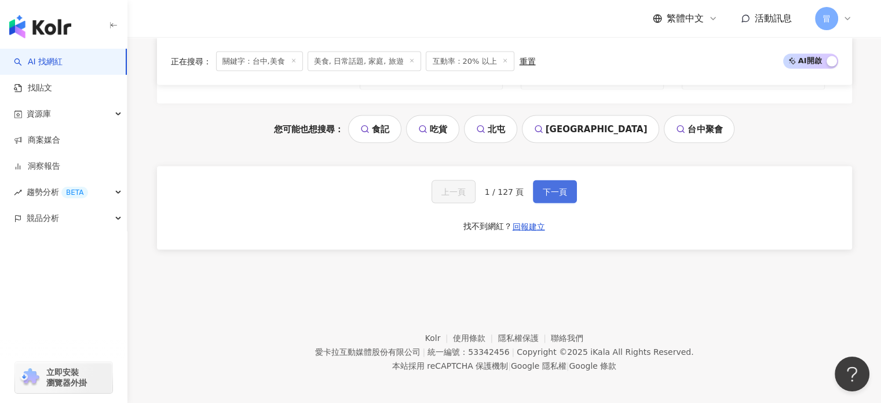
click at [562, 188] on span "下一頁" at bounding box center [555, 191] width 24 height 9
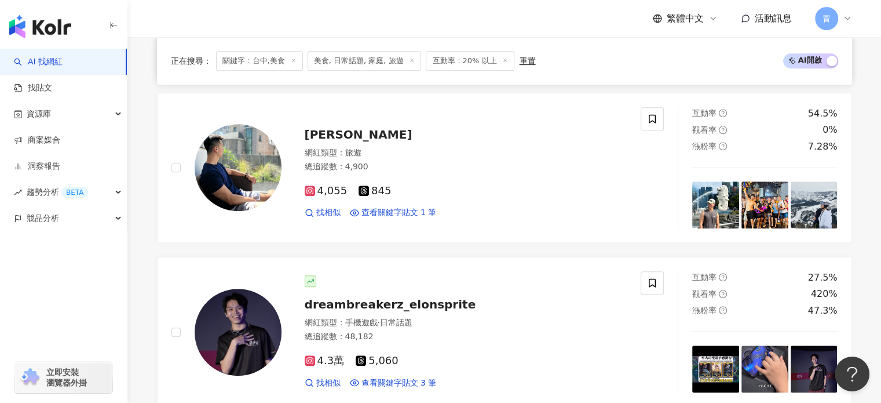
scroll to position [554, 0]
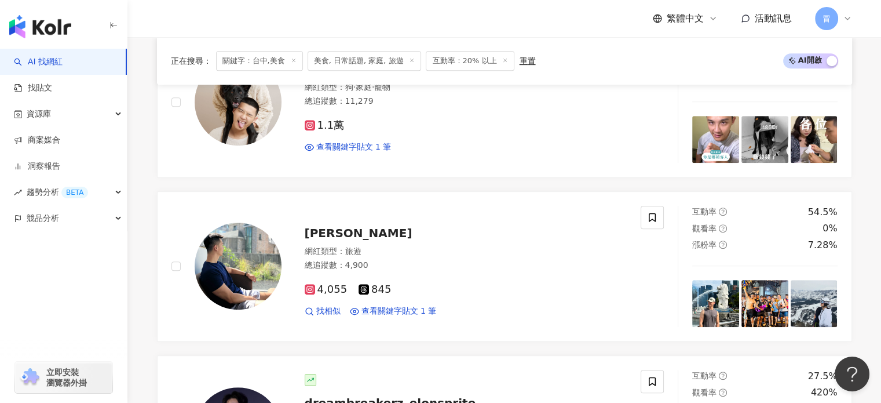
click at [409, 60] on icon at bounding box center [412, 60] width 6 height 6
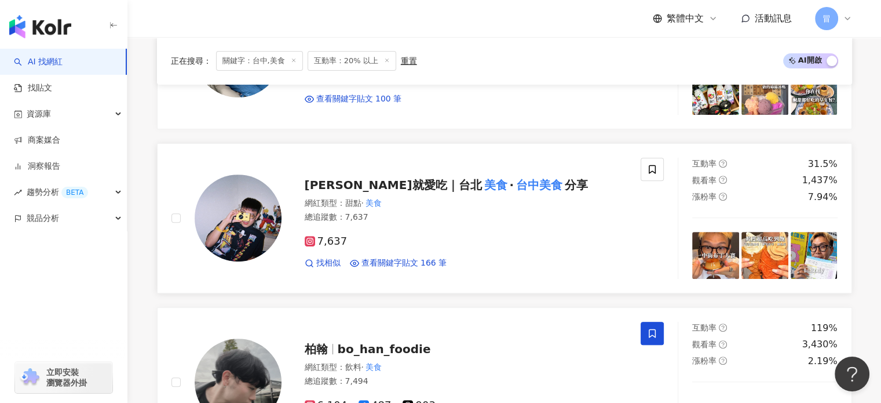
scroll to position [463, 0]
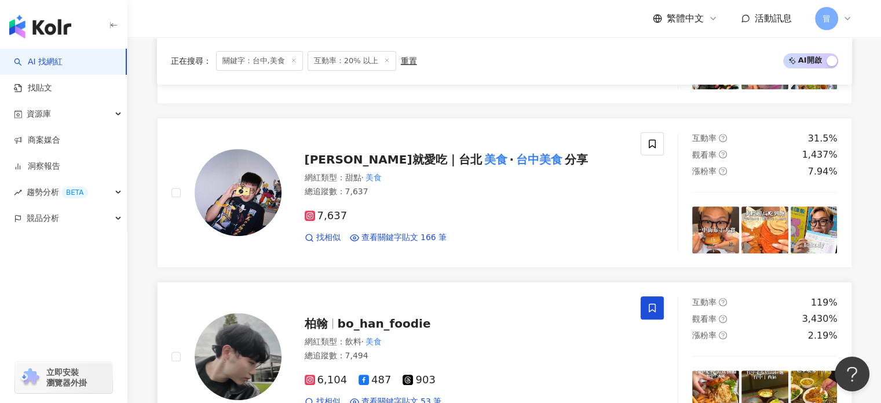
click at [404, 323] on span "bo_han_foodie" at bounding box center [384, 323] width 93 height 14
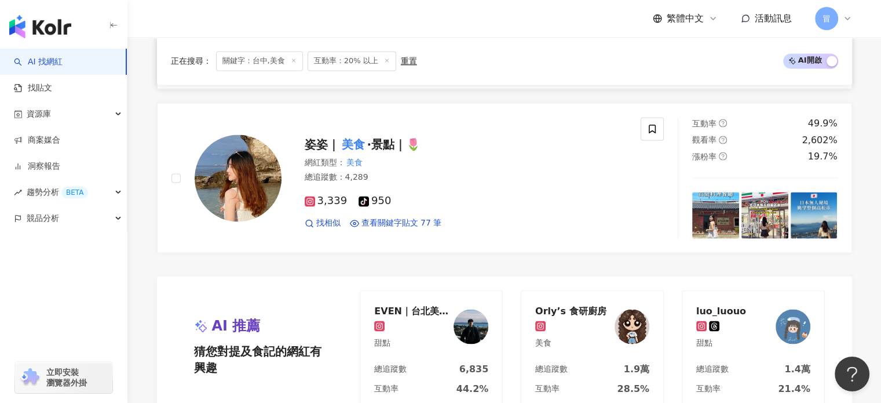
scroll to position [2085, 0]
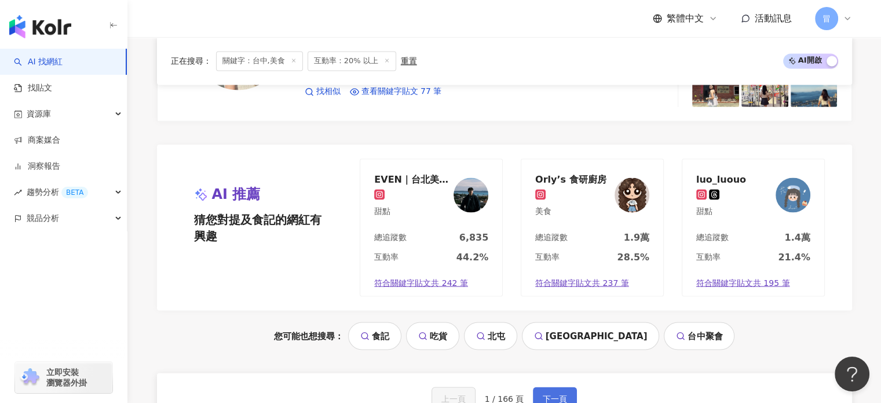
click at [562, 394] on span "下一頁" at bounding box center [555, 397] width 24 height 9
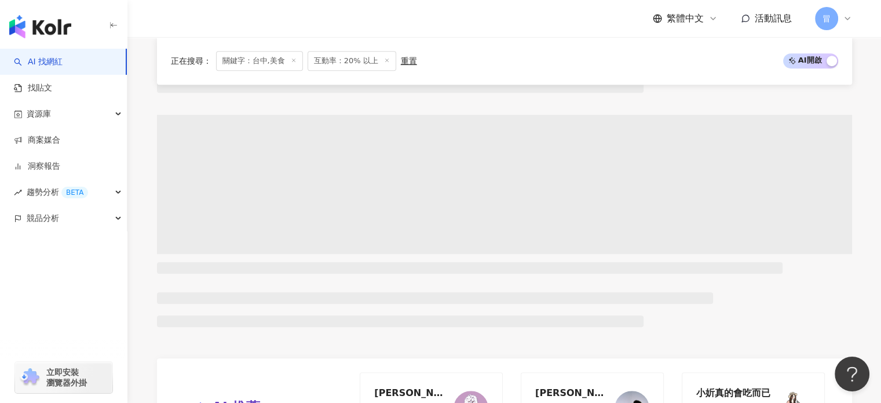
scroll to position [375, 0]
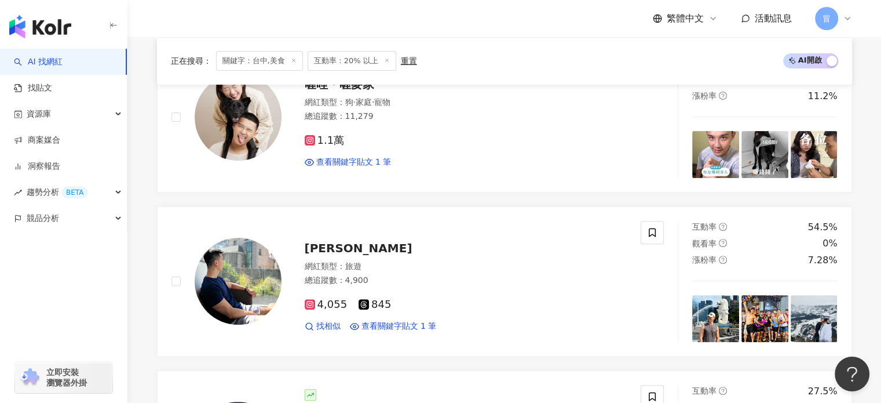
drag, startPoint x: 547, startPoint y: 257, endPoint x: 874, endPoint y: 108, distance: 359.5
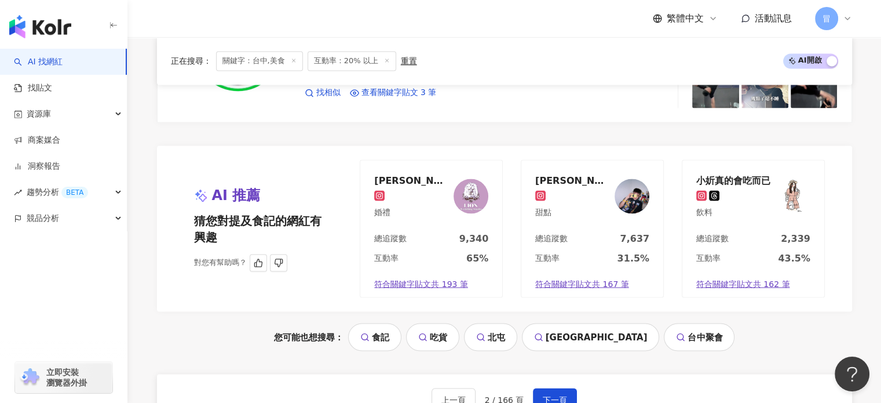
scroll to position [2085, 0]
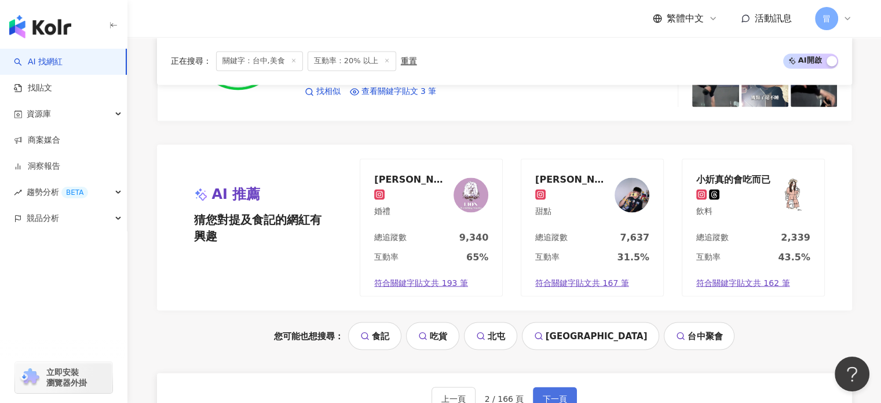
click at [547, 386] on button "下一頁" at bounding box center [555, 397] width 44 height 23
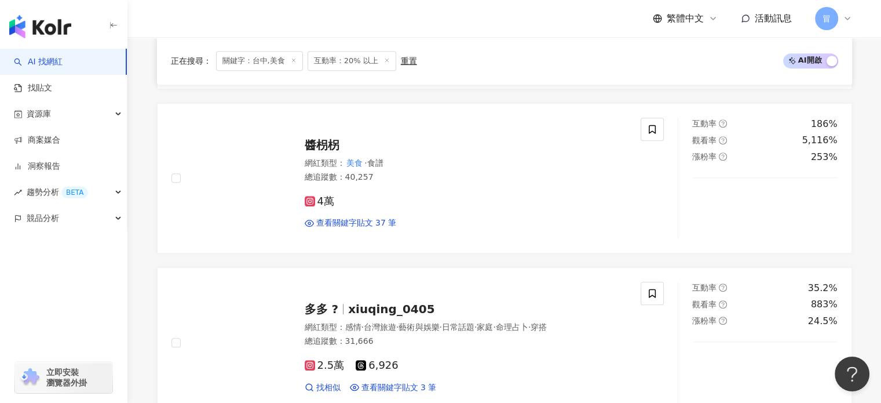
scroll to position [1564, 0]
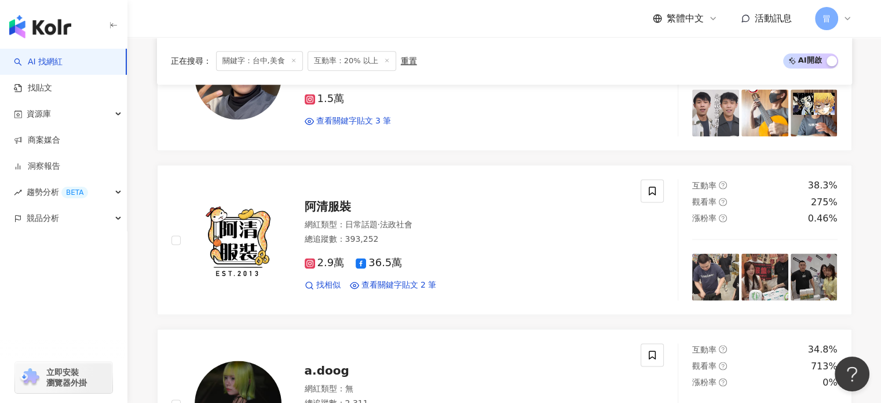
click at [294, 55] on span "關鍵字：台中,美食" at bounding box center [259, 61] width 87 height 20
click at [294, 59] on icon at bounding box center [294, 60] width 6 height 6
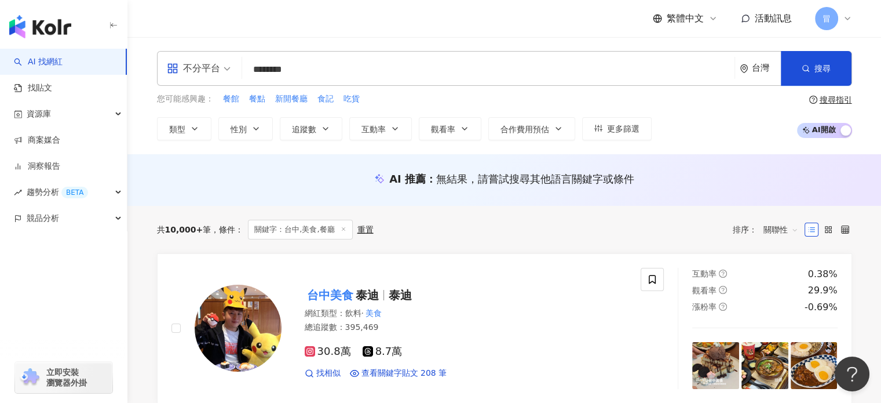
click at [295, 67] on input "********" at bounding box center [488, 70] width 483 height 22
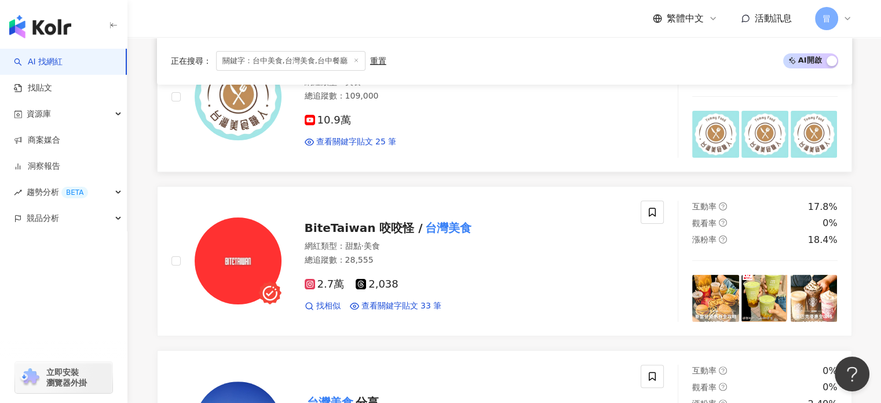
scroll to position [116, 0]
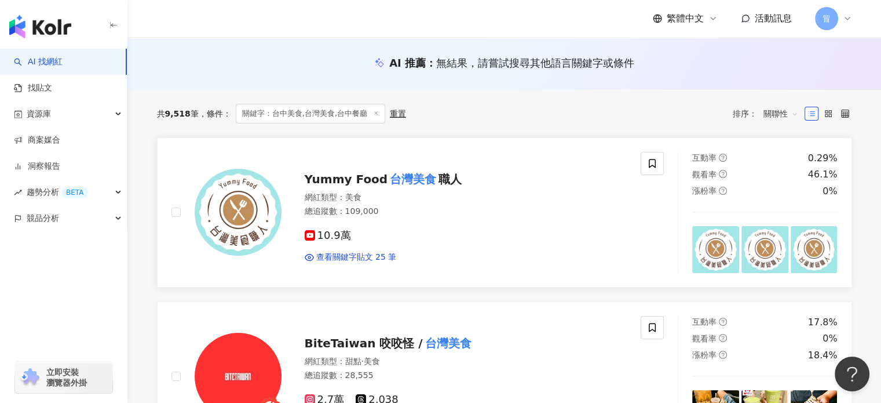
type input "**********"
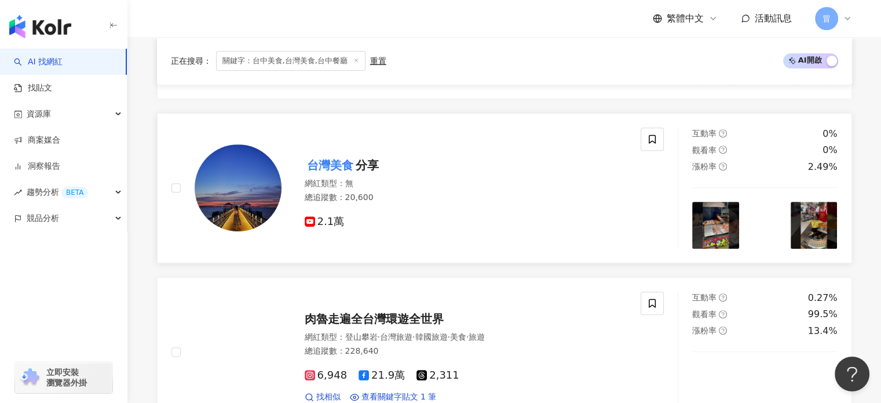
scroll to position [348, 0]
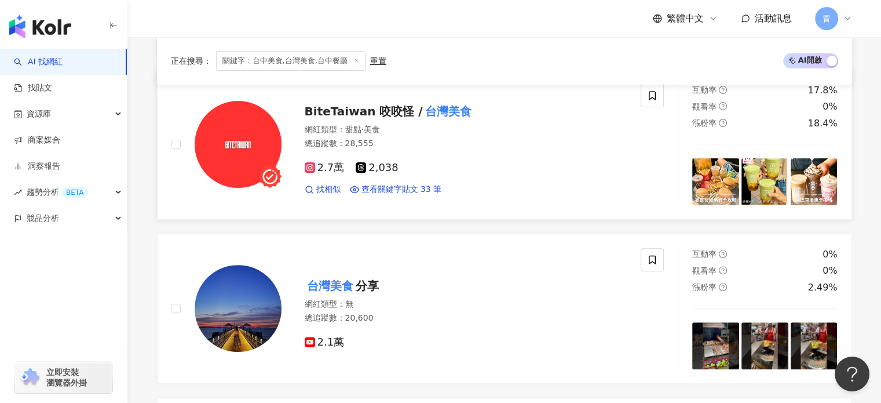
click at [505, 158] on div "2.7萬 2,038 找相似 查看關鍵字貼文 33 筆" at bounding box center [466, 173] width 323 height 43
click at [657, 99] on icon at bounding box center [652, 95] width 10 height 10
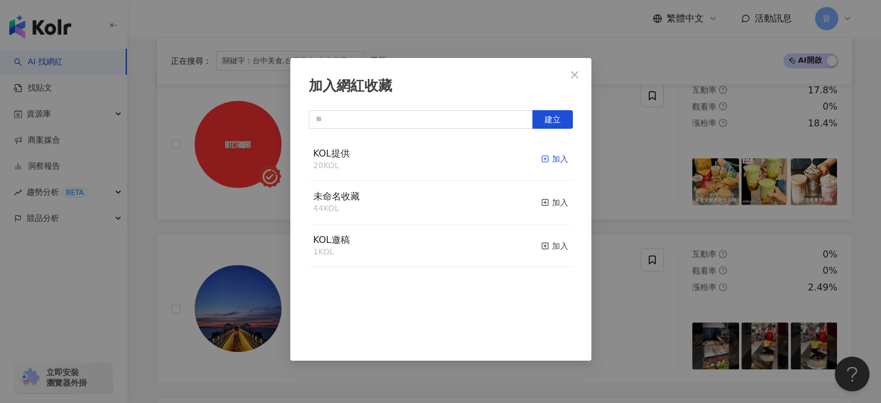
click at [546, 159] on div "加入" at bounding box center [554, 158] width 27 height 13
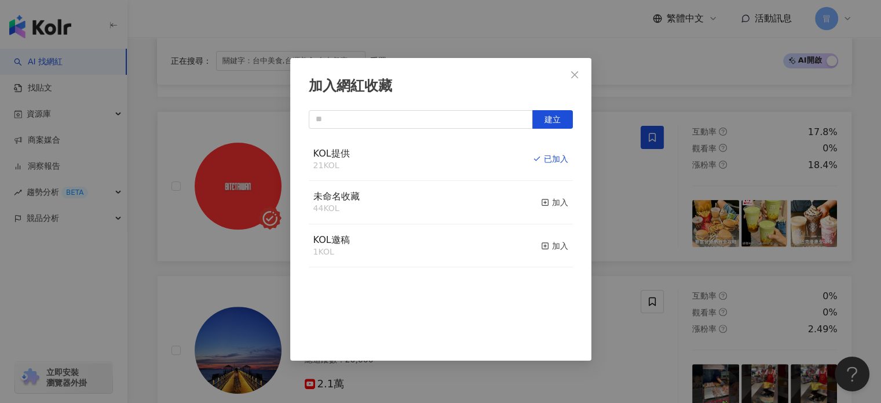
scroll to position [232, 0]
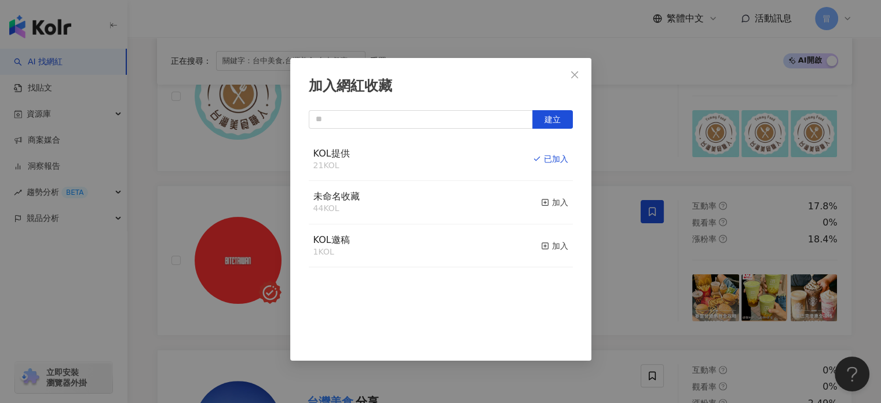
click at [565, 65] on button "Close" at bounding box center [574, 74] width 23 height 23
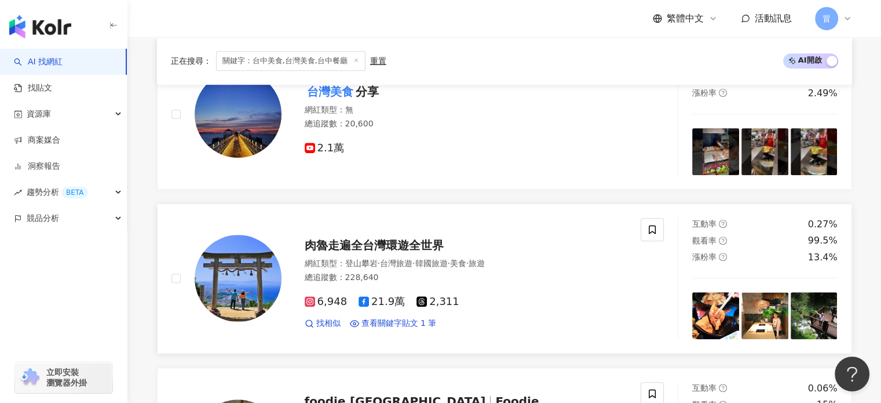
scroll to position [521, 0]
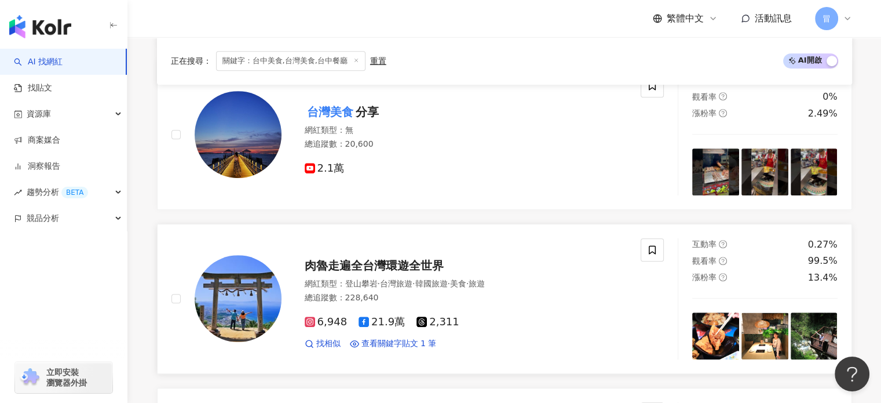
click at [426, 271] on span "肉魯走遍全台灣環遊全世界" at bounding box center [374, 265] width 139 height 14
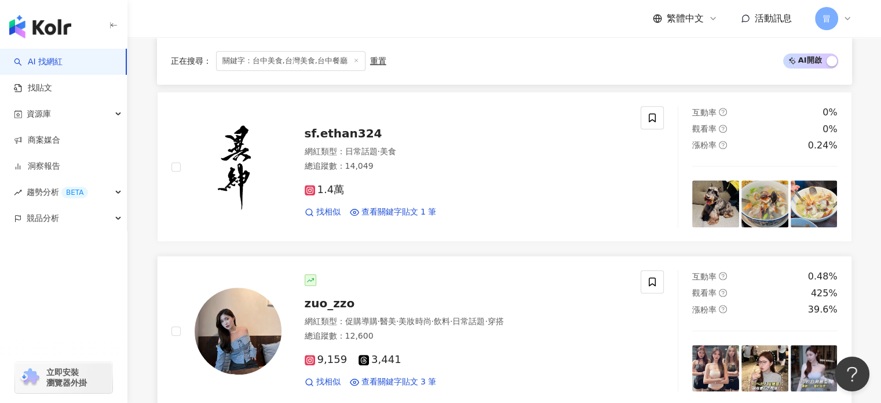
scroll to position [1274, 0]
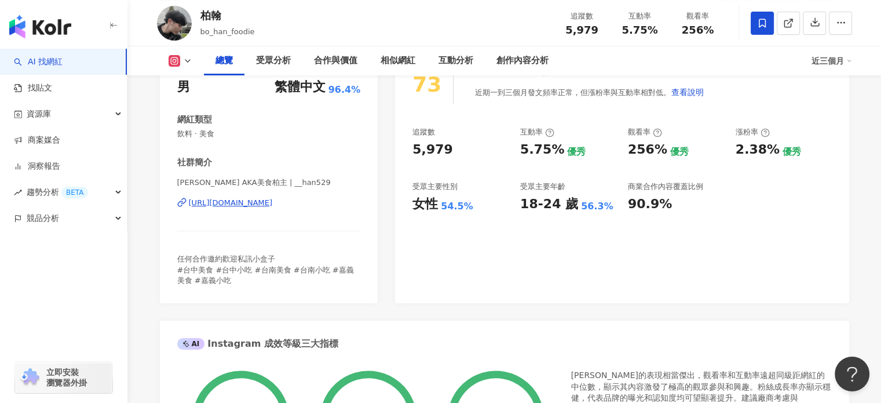
scroll to position [45, 0]
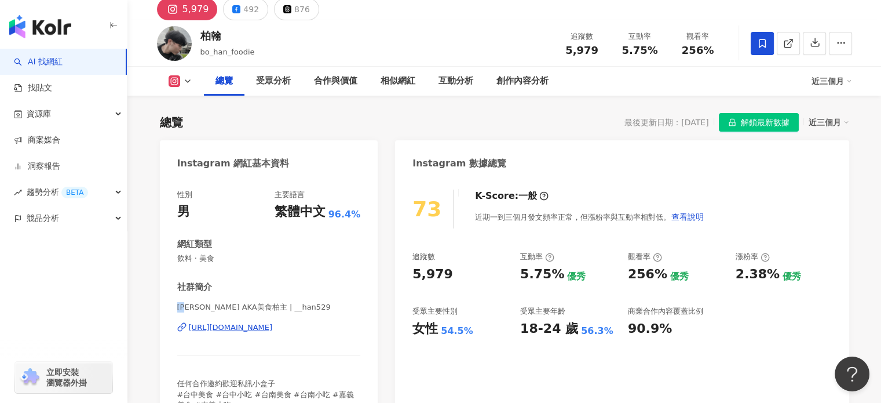
drag, startPoint x: 183, startPoint y: 306, endPoint x: 193, endPoint y: 311, distance: 11.4
click at [192, 308] on span "[PERSON_NAME] AKA美食柏主 | __han529" at bounding box center [269, 307] width 184 height 10
copy span "柏翰"
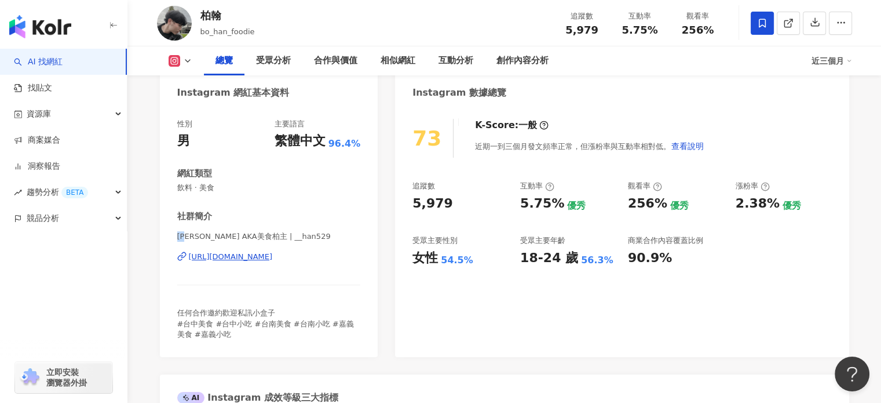
scroll to position [161, 0]
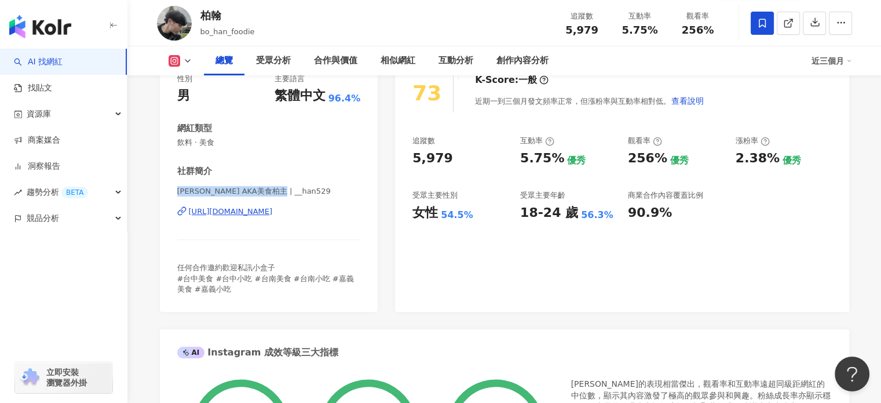
click at [281, 185] on div "社群簡介 [PERSON_NAME] AKA美食柏主 | __han529 [URL][DOMAIN_NAME] 任何合作邀約歡迎私訊小盒子 #台中美食 #台…" at bounding box center [269, 229] width 184 height 129
copy div "社群簡介 柏翰 AKA美食柏主 | __han529"
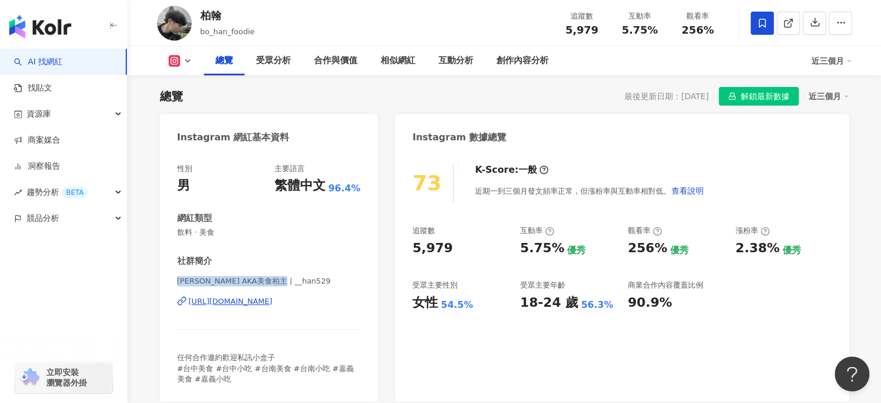
scroll to position [0, 0]
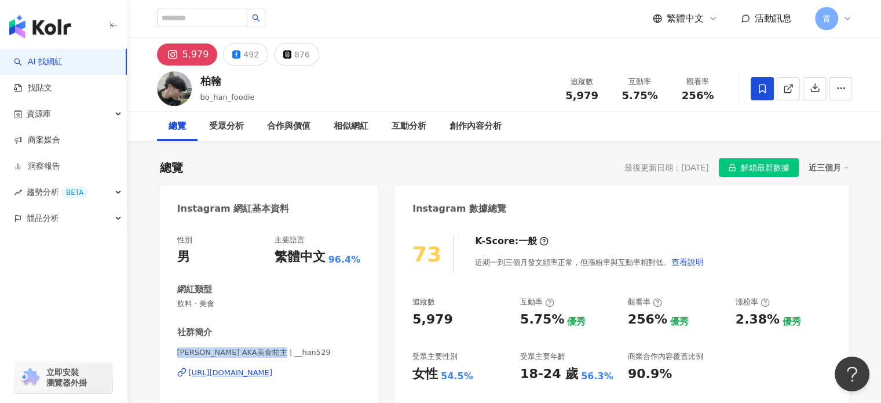
click at [776, 162] on span "解鎖最新數據" at bounding box center [765, 168] width 49 height 19
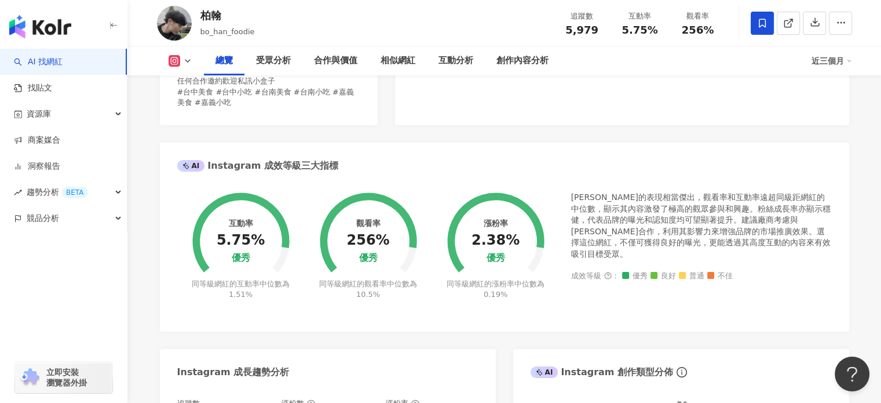
scroll to position [348, 0]
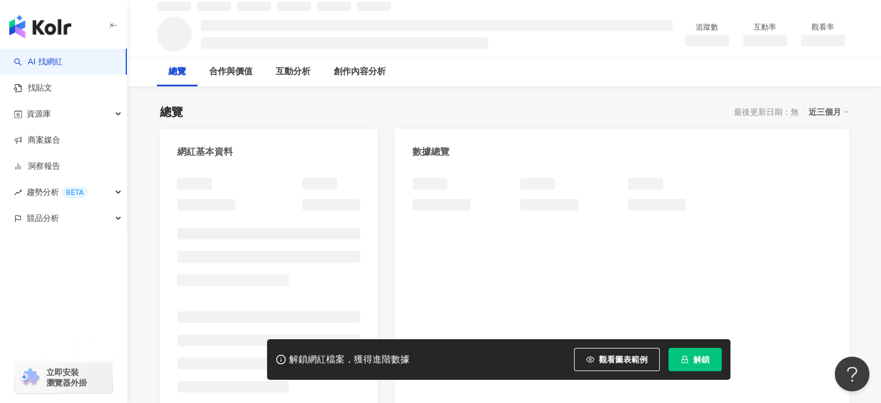
scroll to position [116, 0]
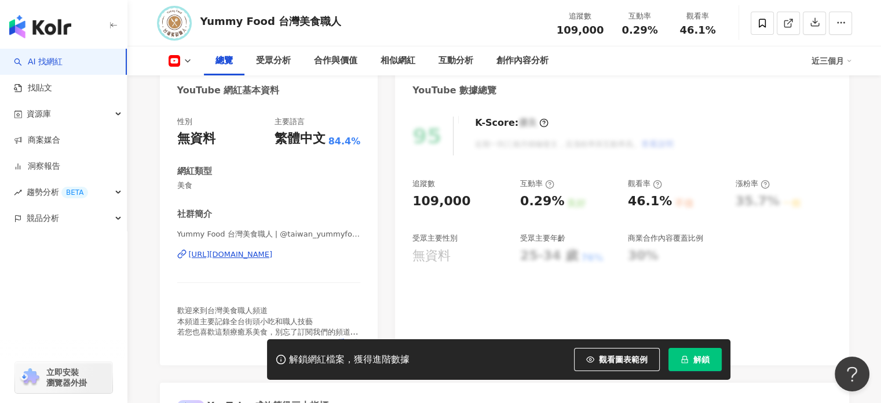
click at [688, 359] on icon "lock" at bounding box center [685, 359] width 8 height 8
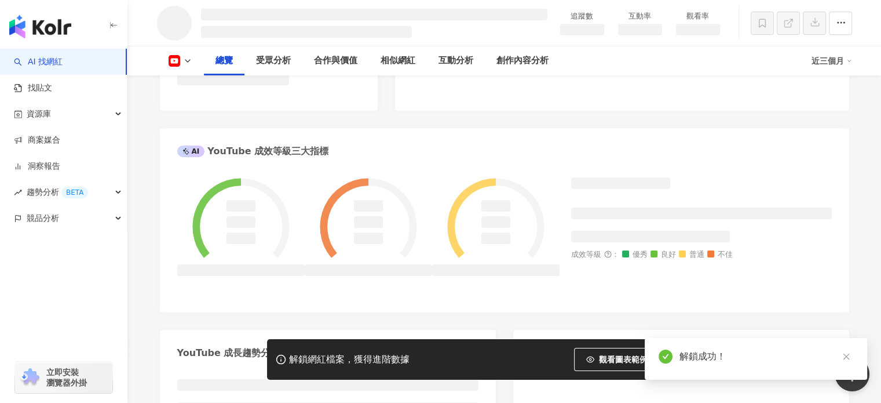
scroll to position [290, 0]
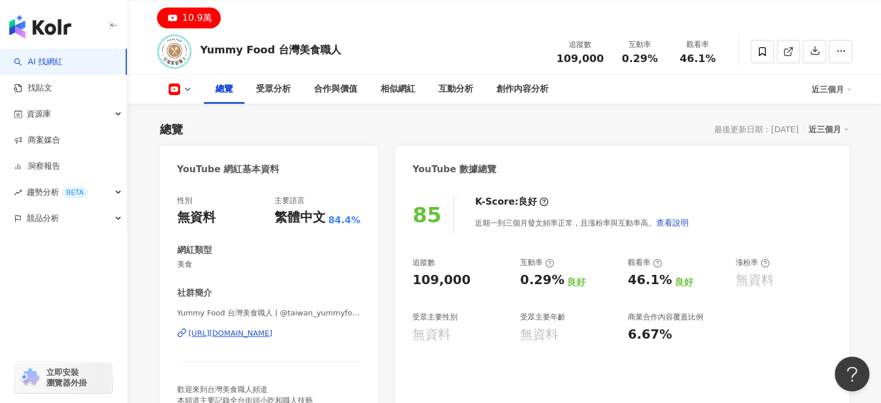
scroll to position [58, 0]
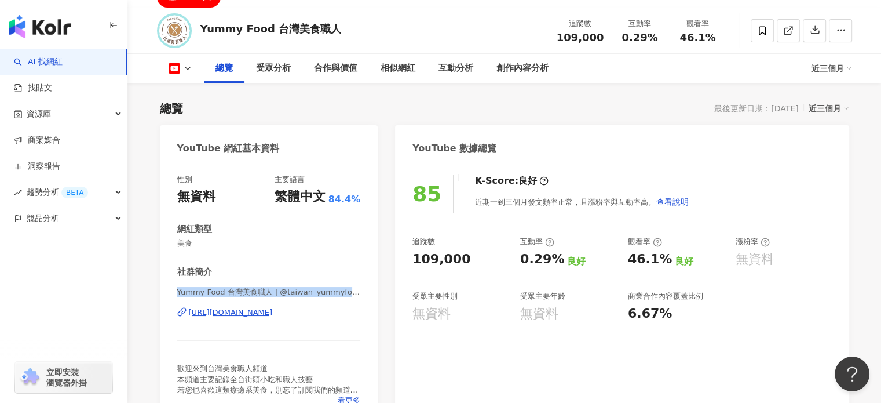
drag, startPoint x: 179, startPoint y: 293, endPoint x: 359, endPoint y: 295, distance: 180.2
click at [359, 295] on span "Yummy Food 台灣美食職人 | @taiwan_yummyfood | UCsL_JGwHVWaRzik_y3xMrAw" at bounding box center [269, 292] width 184 height 10
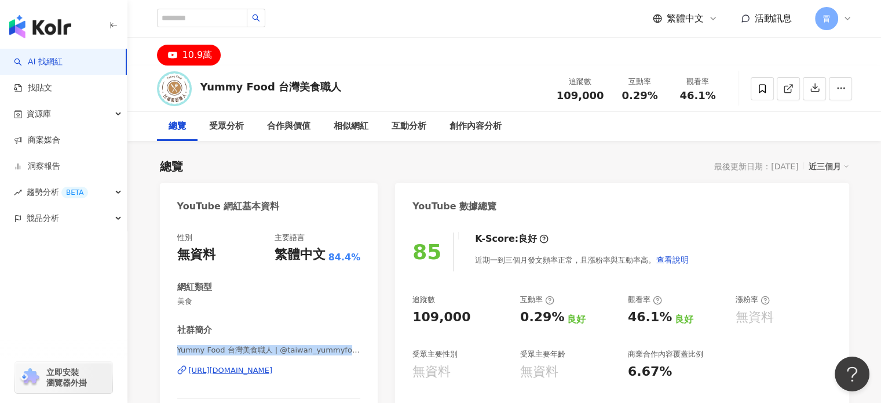
scroll to position [0, 0]
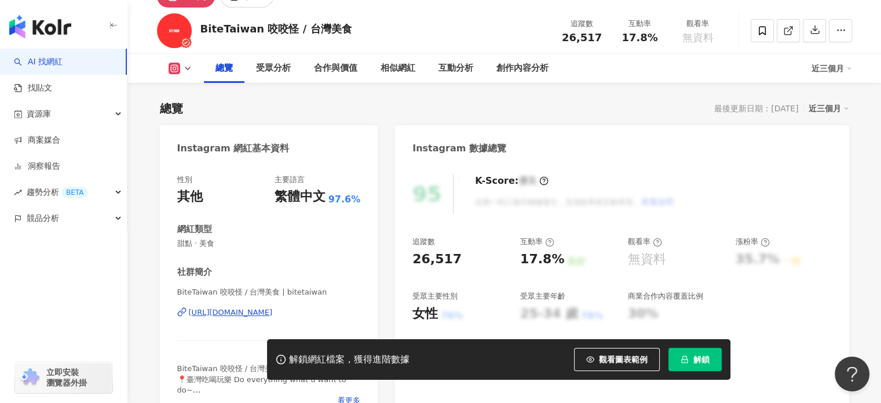
scroll to position [174, 0]
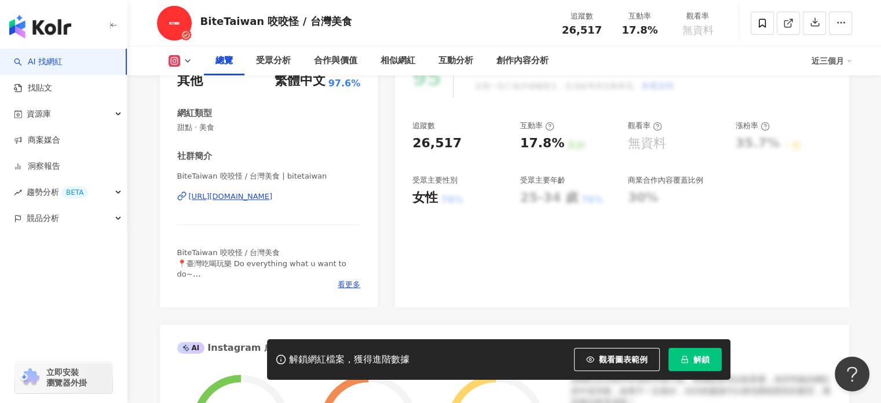
click at [273, 198] on div "https://www.instagram.com/bitetaiwan/" at bounding box center [231, 196] width 84 height 10
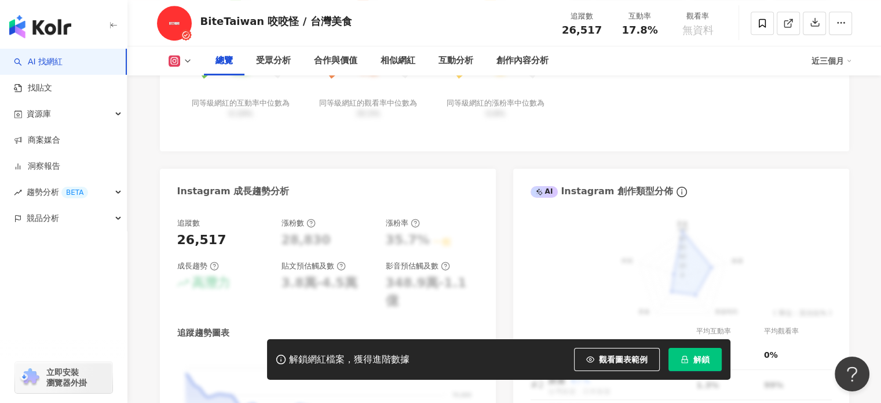
scroll to position [579, 0]
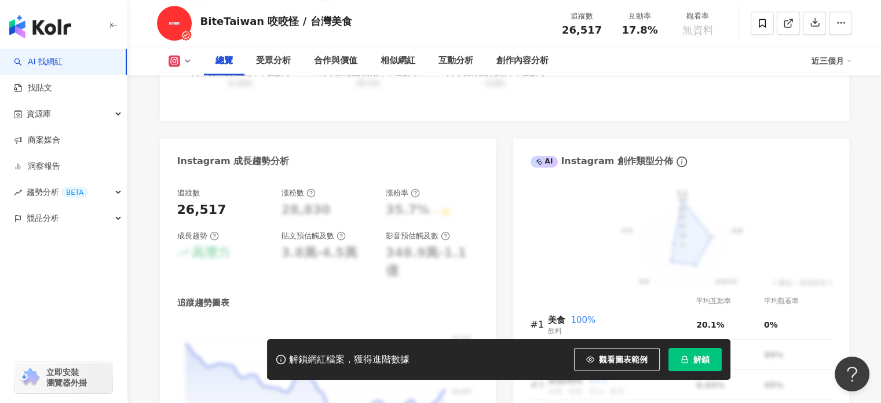
click at [708, 363] on span "解鎖" at bounding box center [701, 358] width 16 height 9
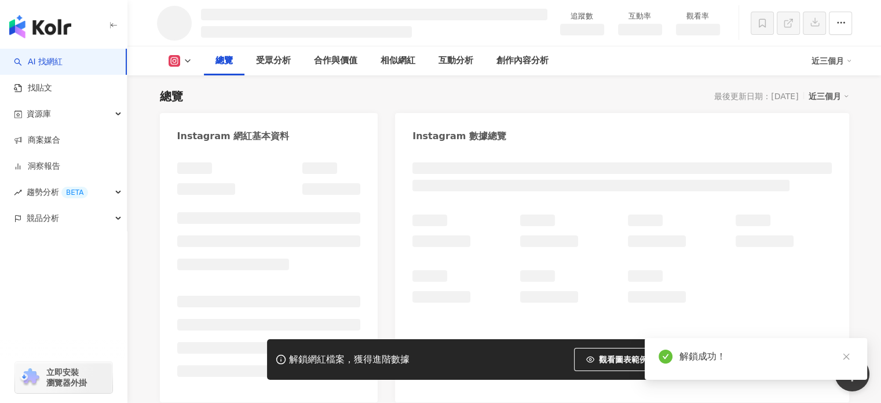
scroll to position [42, 0]
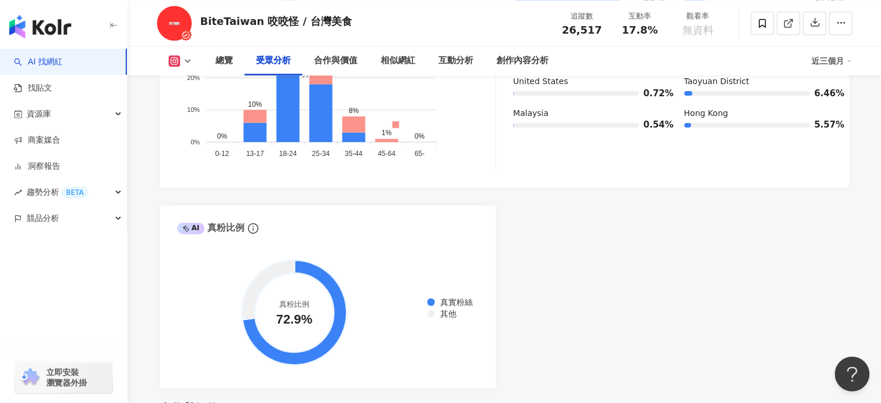
scroll to position [1274, 0]
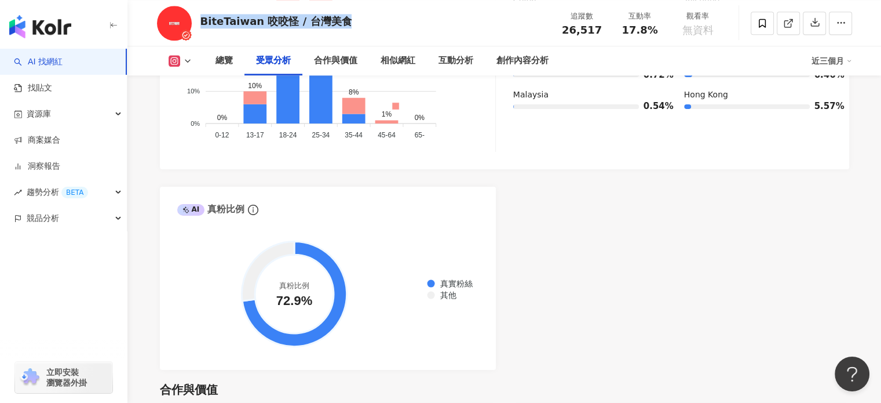
drag, startPoint x: 321, startPoint y: 20, endPoint x: 201, endPoint y: 23, distance: 120.5
click at [200, 21] on div "BiteTaiwan 咬咬怪 / 台灣美食 追蹤數 26,517 互動率 17.8% 觀看率 無資料" at bounding box center [504, 23] width 741 height 46
copy div "BiteTaiwan 咬咬怪 / 台灣美食"
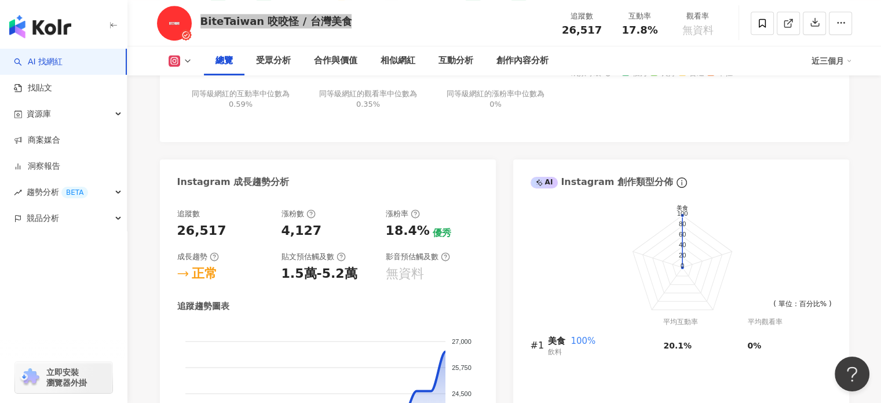
scroll to position [405, 0]
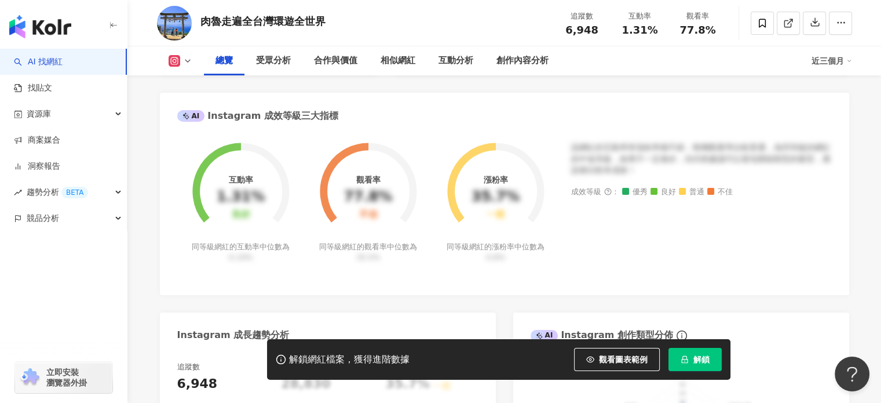
scroll to position [521, 0]
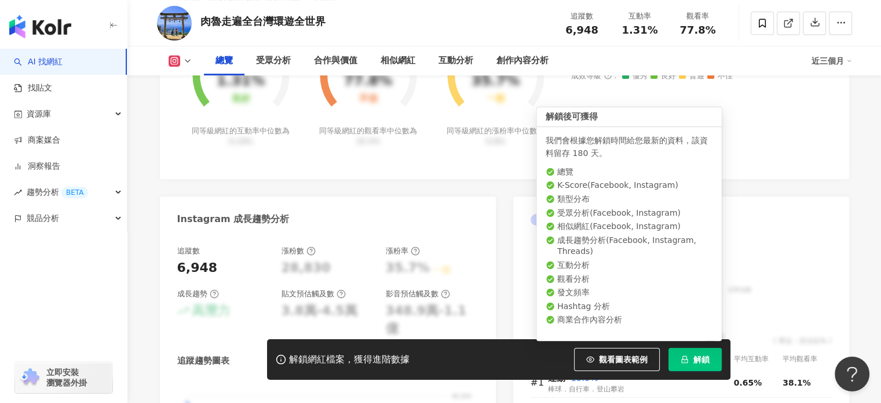
drag, startPoint x: 714, startPoint y: 353, endPoint x: 714, endPoint y: 335, distance: 18.0
click at [714, 353] on button "解鎖" at bounding box center [694, 359] width 53 height 23
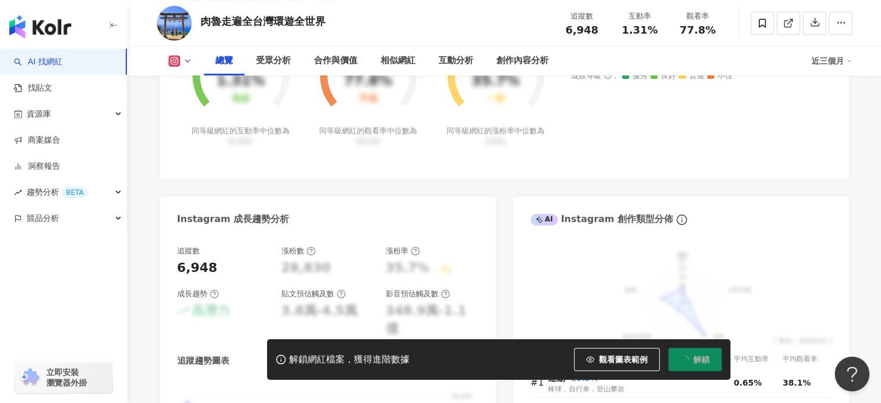
scroll to position [513, 0]
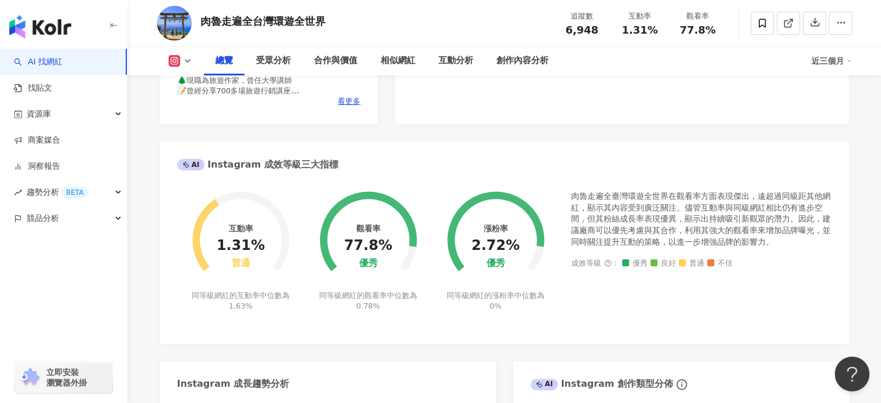
scroll to position [290, 0]
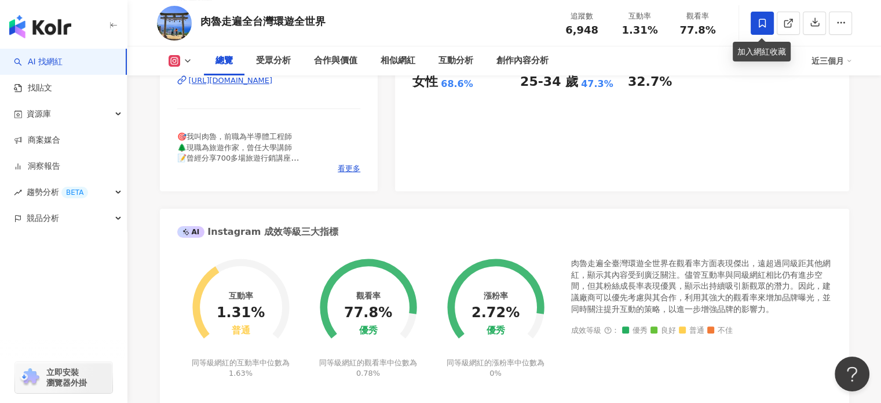
click at [756, 14] on span at bounding box center [762, 23] width 23 height 23
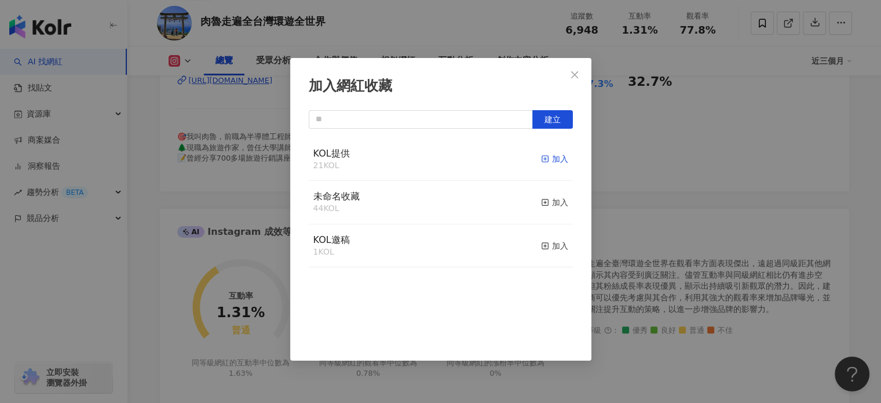
click at [542, 162] on div "加入" at bounding box center [554, 158] width 27 height 13
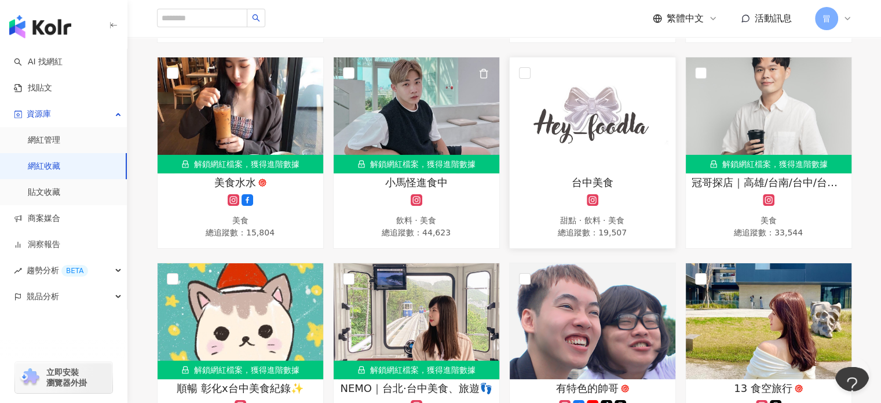
scroll to position [753, 0]
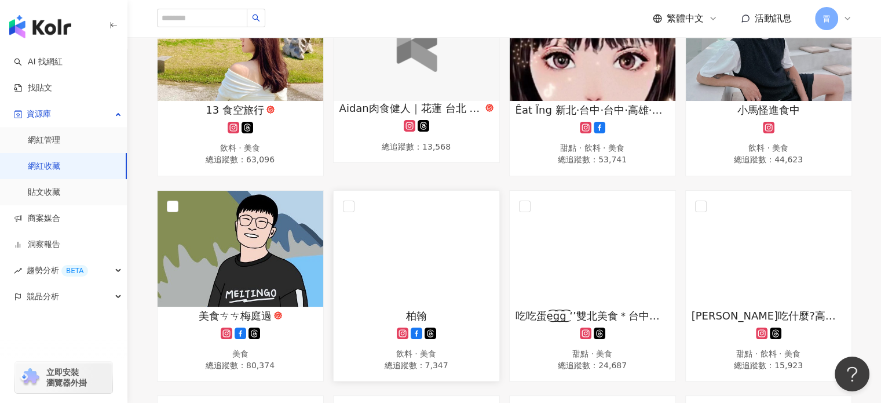
scroll to position [811, 0]
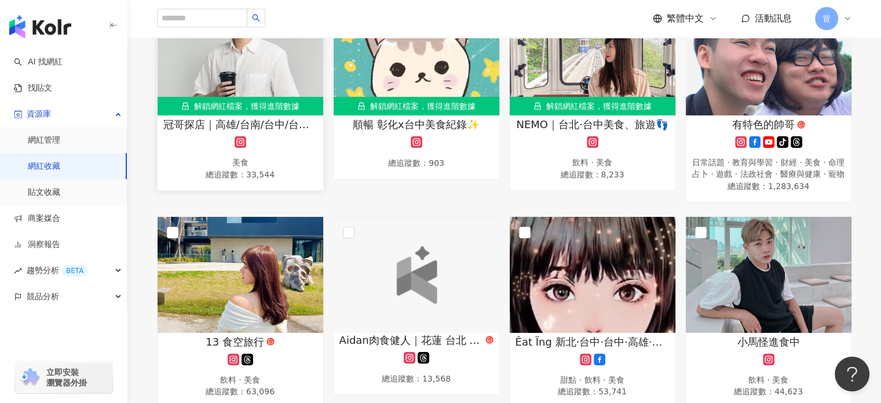
click at [279, 122] on span "冠哥探店｜高雄/台南/台中/台北全台美食｜全台好康優惠" at bounding box center [240, 124] width 154 height 14
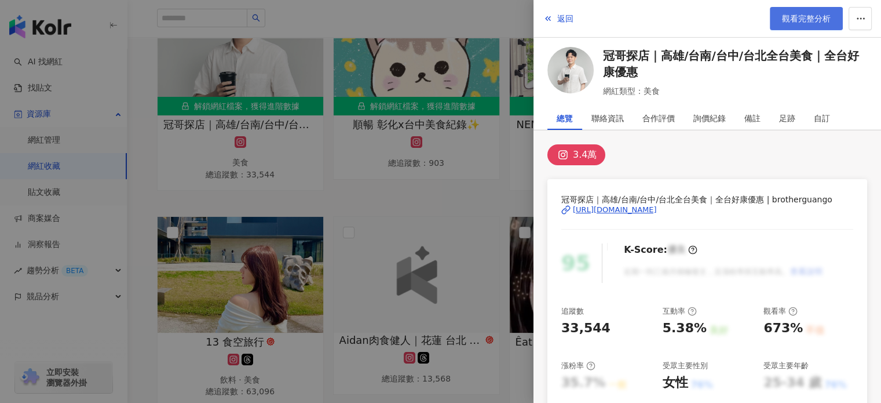
click at [812, 20] on span "觀看完整分析" at bounding box center [806, 18] width 49 height 9
click at [481, 107] on div at bounding box center [440, 201] width 881 height 403
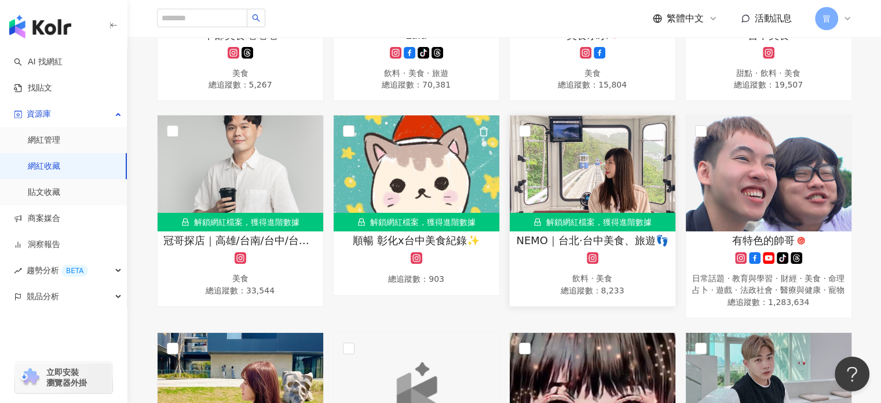
scroll to position [695, 0]
click at [606, 194] on img at bounding box center [593, 173] width 166 height 116
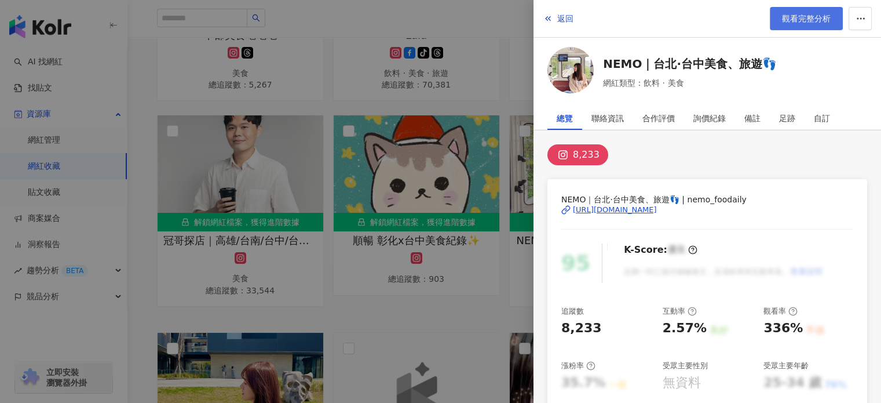
click at [812, 17] on span "觀看完整分析" at bounding box center [806, 18] width 49 height 9
click at [498, 168] on div at bounding box center [440, 201] width 881 height 403
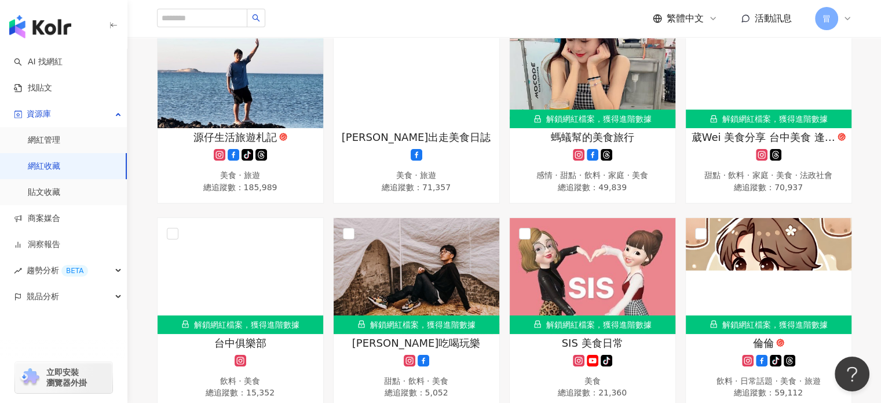
scroll to position [1738, 0]
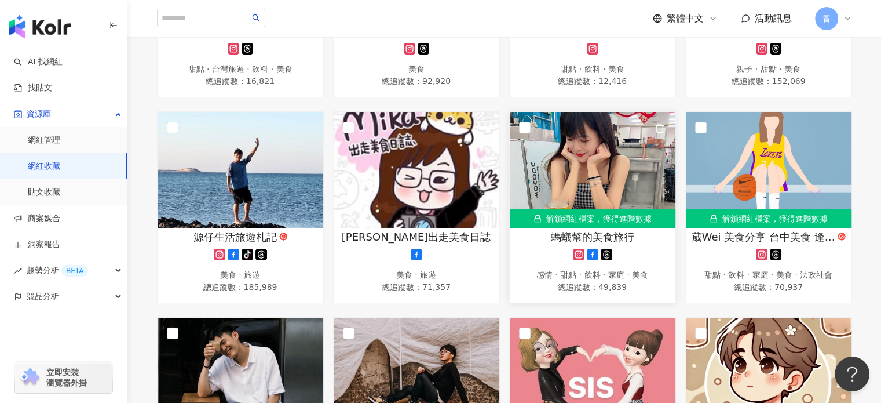
click at [634, 220] on div "解鎖網紅檔案，獲得進階數據" at bounding box center [593, 218] width 166 height 19
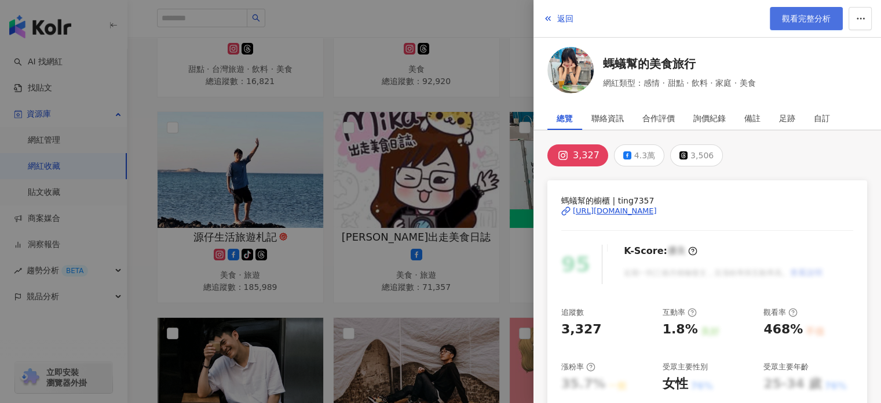
click at [805, 16] on span "觀看完整分析" at bounding box center [806, 18] width 49 height 9
click at [466, 113] on div at bounding box center [440, 201] width 881 height 403
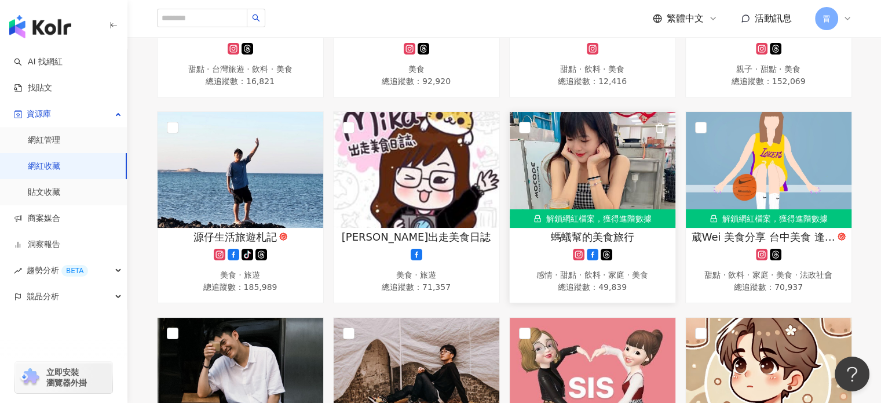
scroll to position [1796, 0]
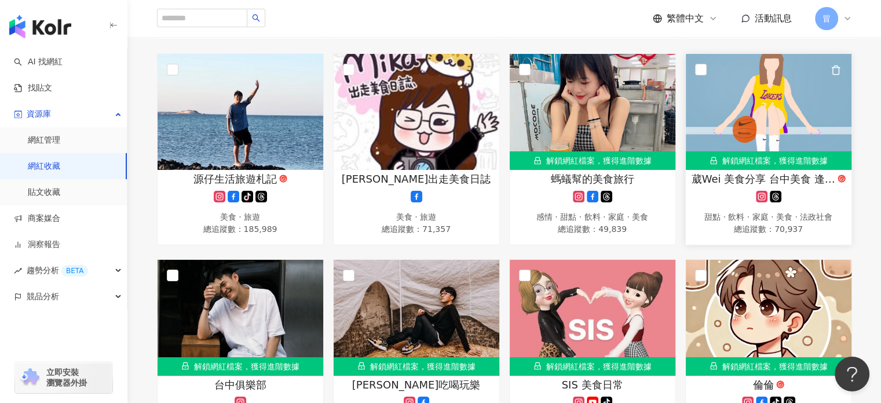
click at [785, 160] on div "解鎖網紅檔案，獲得進階數據" at bounding box center [769, 160] width 166 height 19
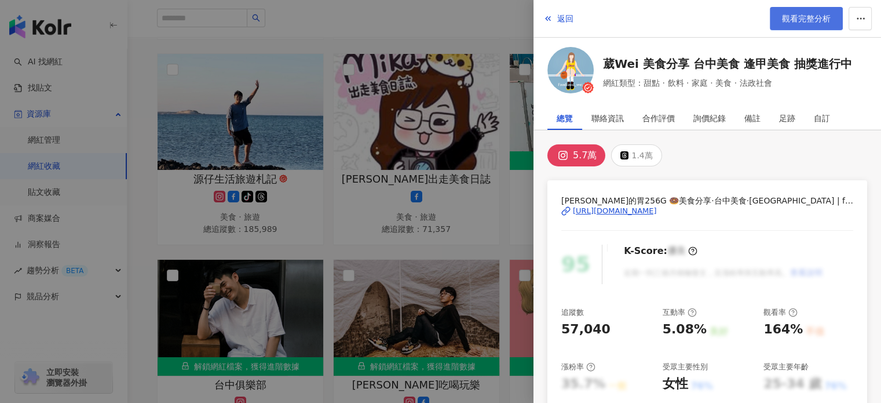
click at [798, 16] on span "觀看完整分析" at bounding box center [806, 18] width 49 height 9
click at [454, 211] on div at bounding box center [440, 201] width 881 height 403
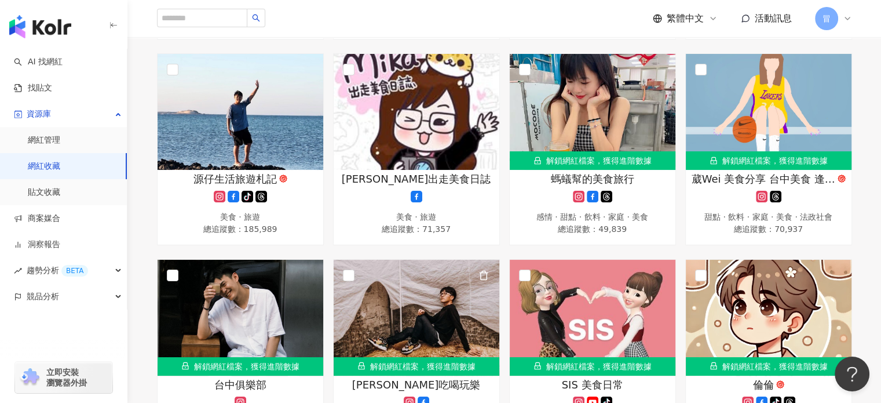
scroll to position [1969, 0]
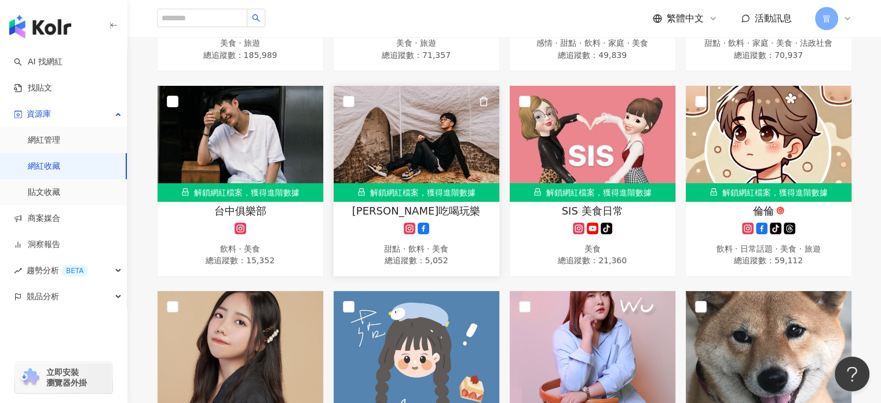
click at [434, 197] on div "解鎖網紅檔案，獲得進階數據" at bounding box center [417, 192] width 166 height 19
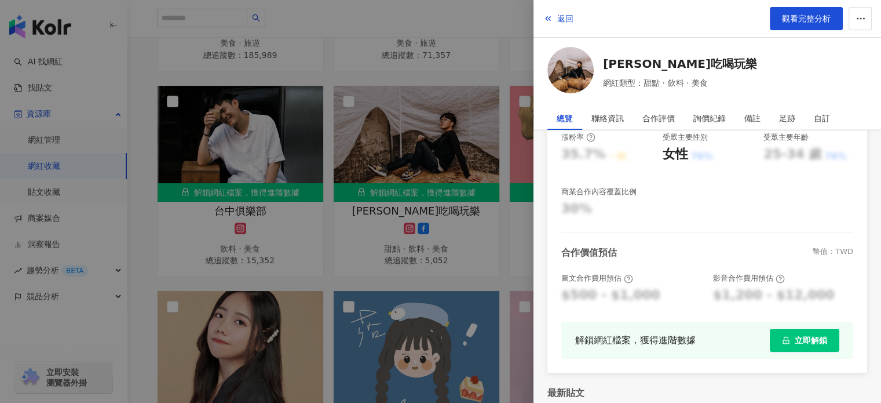
scroll to position [232, 0]
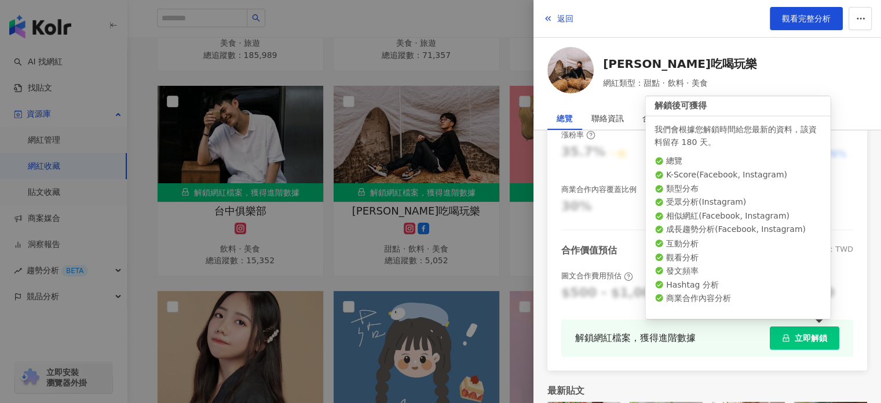
click at [785, 335] on button "立即解鎖" at bounding box center [805, 337] width 70 height 23
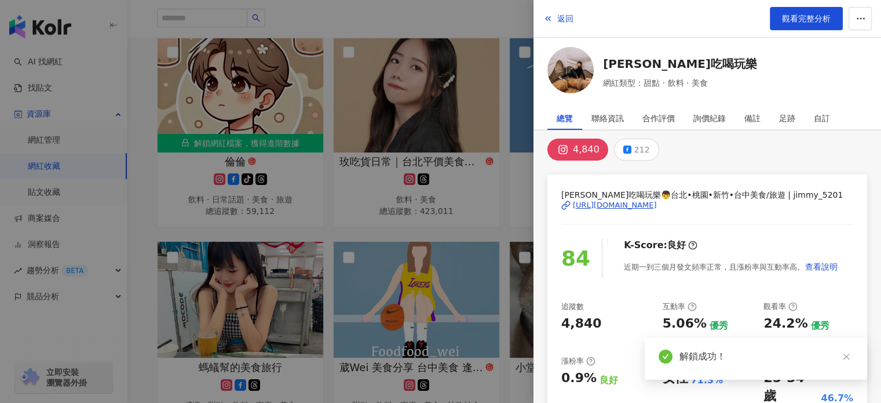
scroll to position [0, 0]
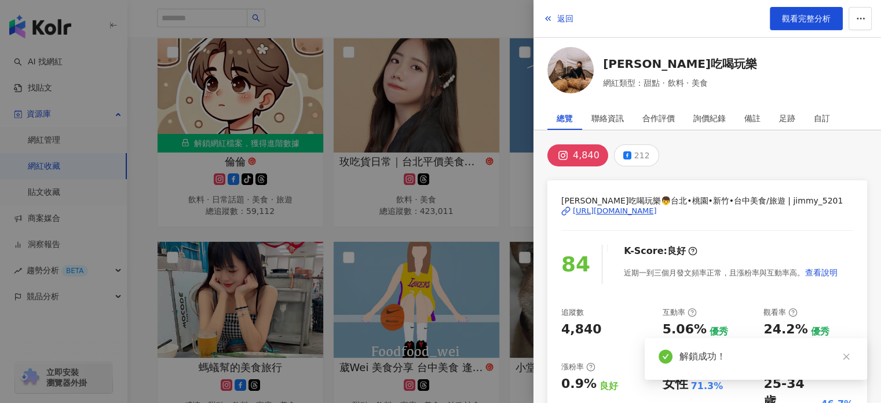
click at [364, 166] on div at bounding box center [440, 201] width 881 height 403
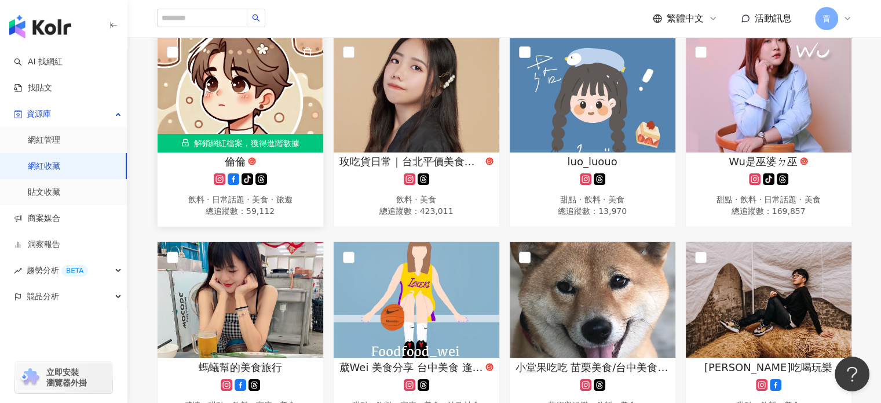
click at [283, 145] on div "解鎖網紅檔案，獲得進階數據" at bounding box center [241, 143] width 166 height 19
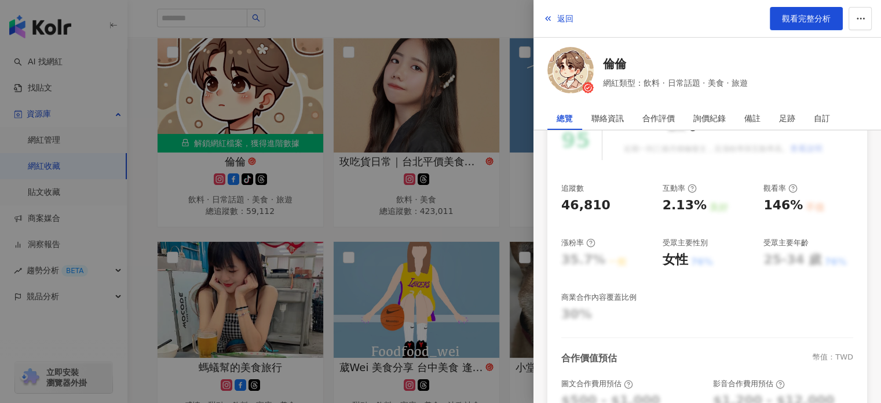
scroll to position [232, 0]
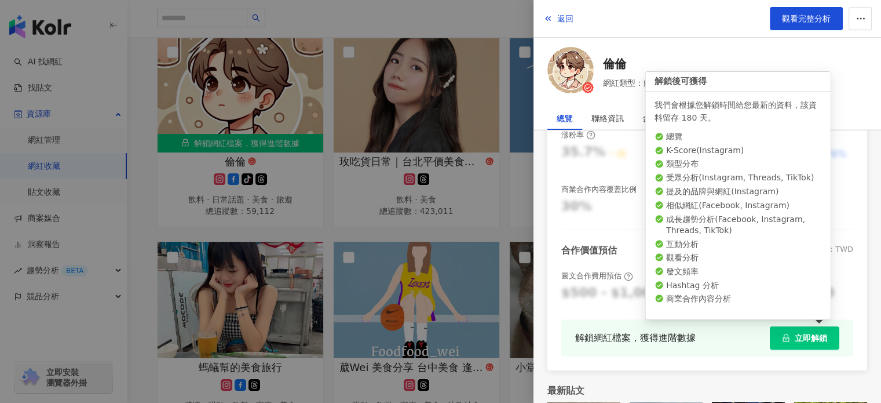
click at [809, 342] on span "立即解鎖" at bounding box center [811, 337] width 32 height 9
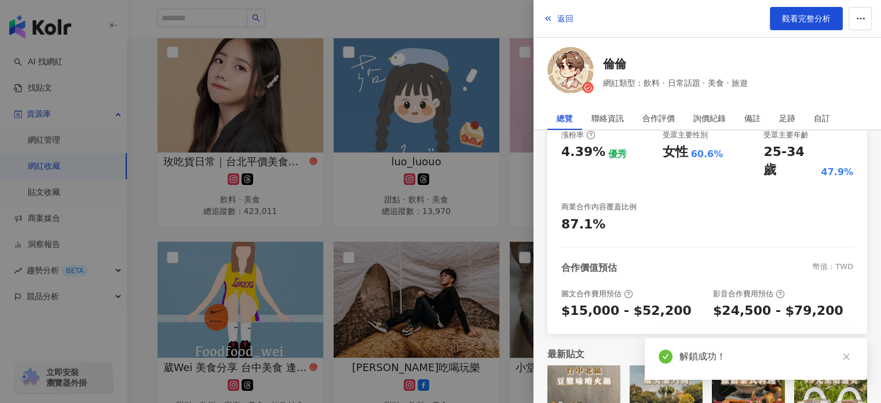
click at [352, 203] on div at bounding box center [440, 201] width 881 height 403
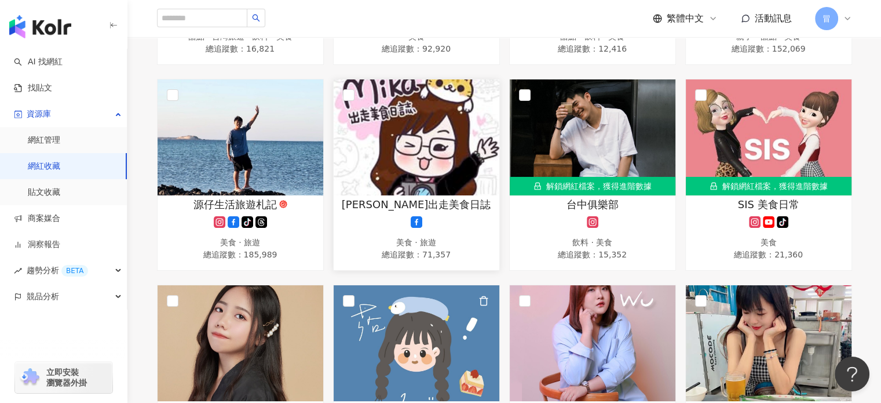
scroll to position [1671, 0]
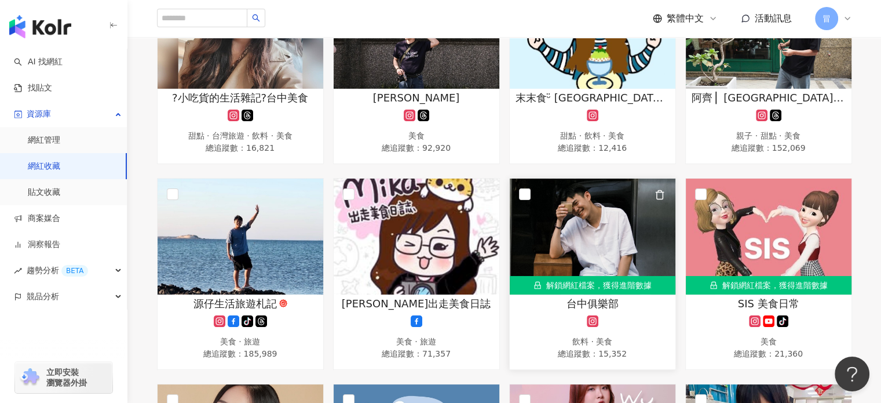
click at [617, 289] on div "解鎖網紅檔案，獲得進階數據" at bounding box center [593, 285] width 166 height 19
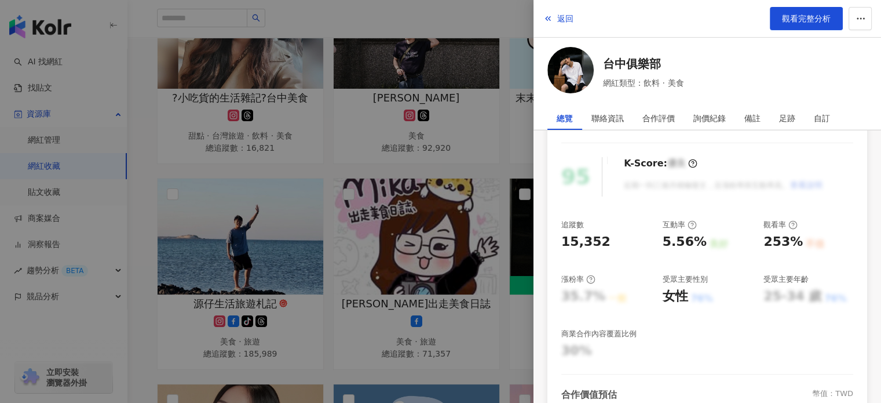
scroll to position [174, 0]
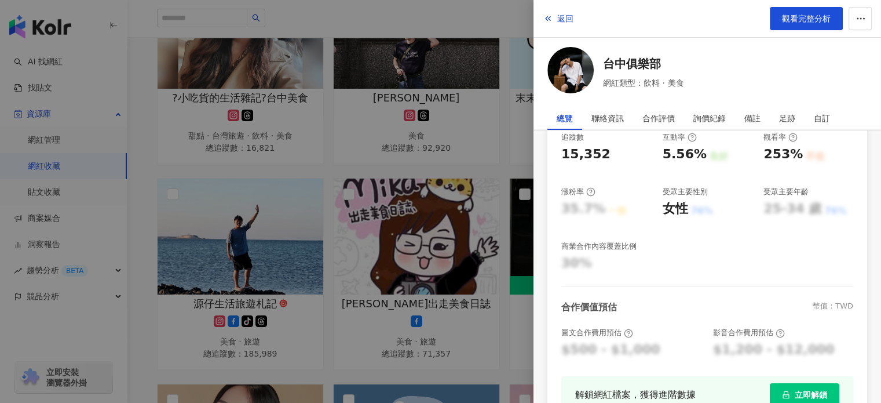
click at [795, 390] on span "立即解鎖" at bounding box center [811, 394] width 32 height 9
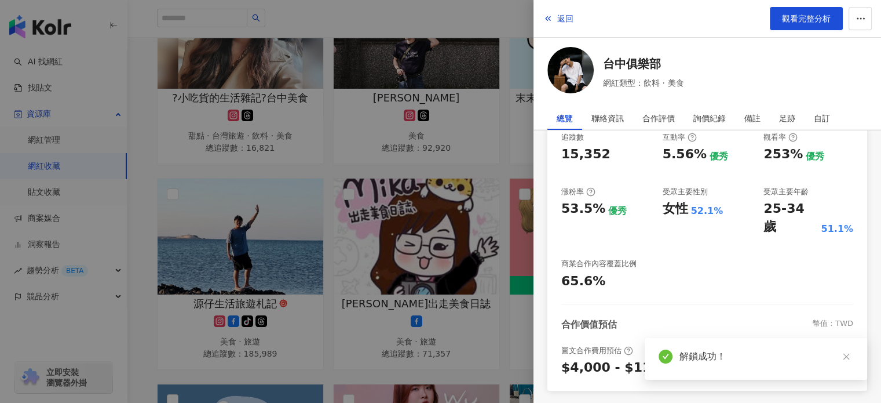
click at [424, 193] on div at bounding box center [440, 201] width 881 height 403
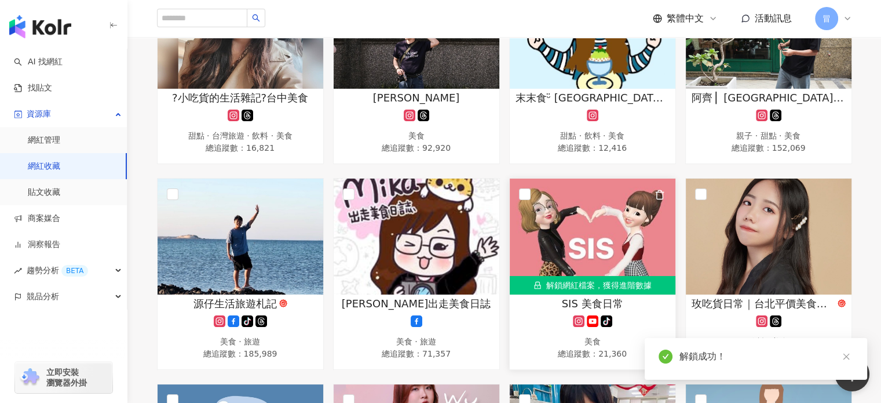
click at [596, 287] on div "解鎖網紅檔案，獲得進階數據" at bounding box center [593, 285] width 166 height 19
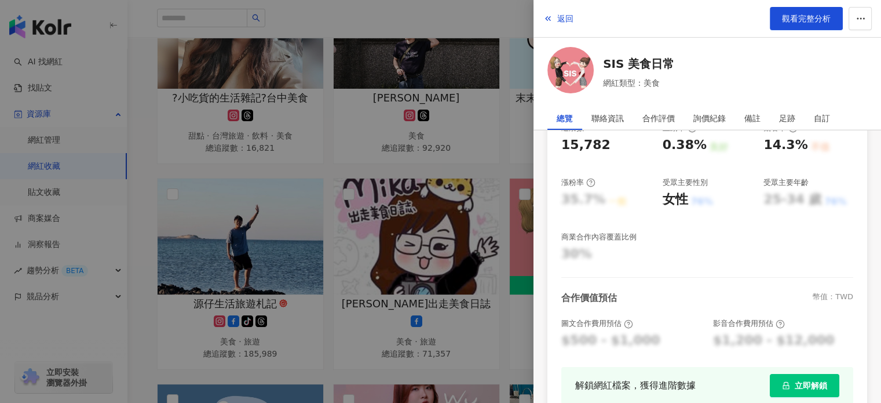
scroll to position [290, 0]
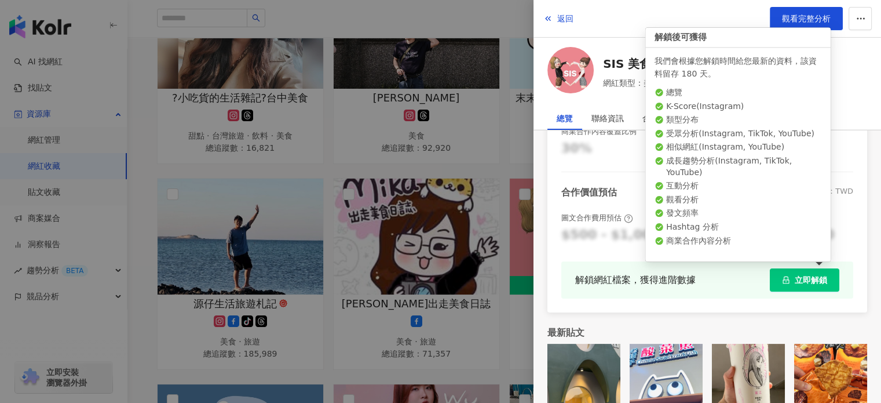
click at [805, 282] on span "立即解鎖" at bounding box center [811, 279] width 32 height 9
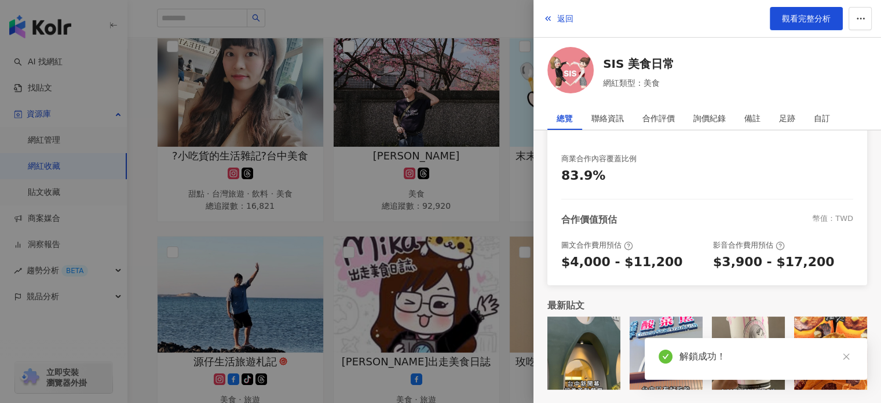
scroll to position [262, 0]
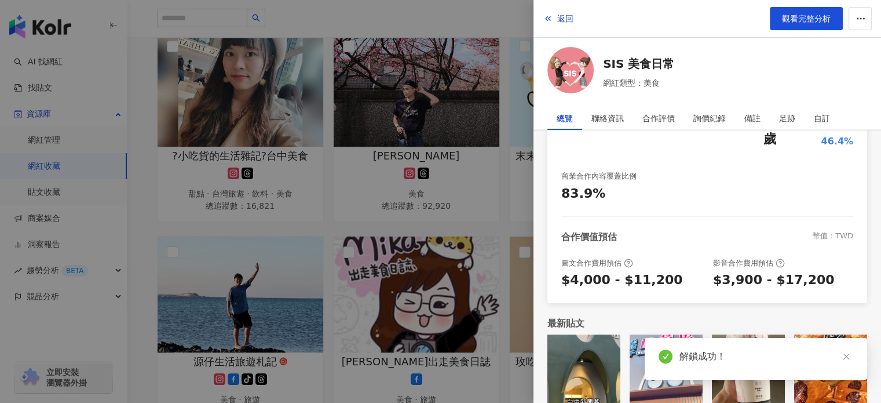
click at [487, 229] on div at bounding box center [440, 201] width 881 height 403
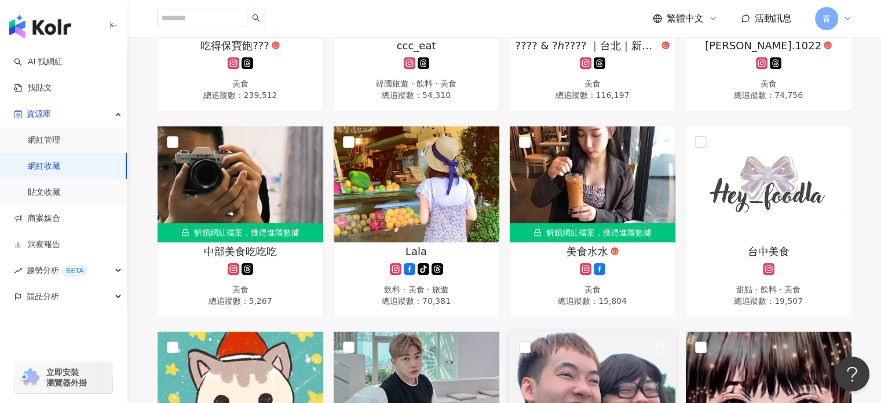
scroll to position [455, 0]
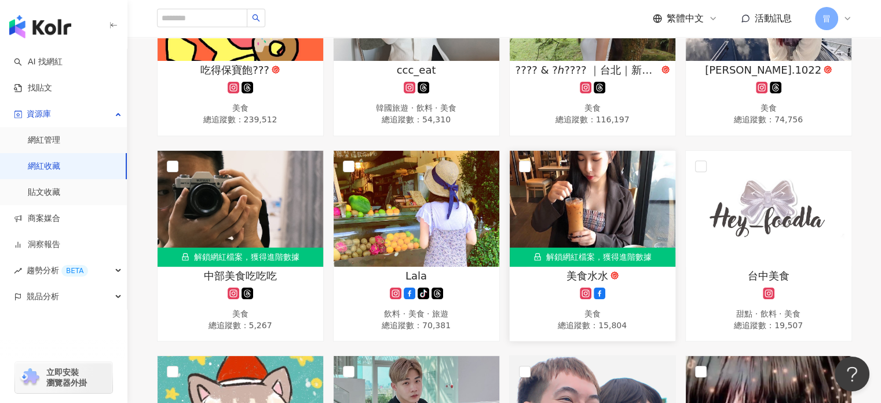
click at [621, 255] on div "解鎖網紅檔案，獲得進階數據" at bounding box center [593, 256] width 166 height 19
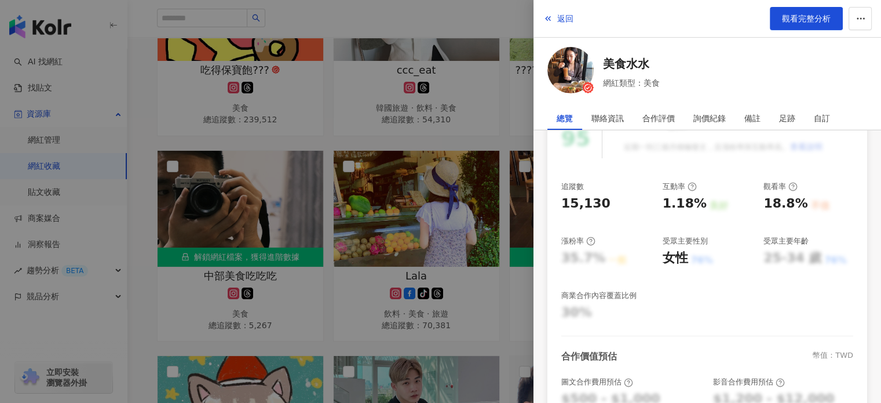
scroll to position [232, 0]
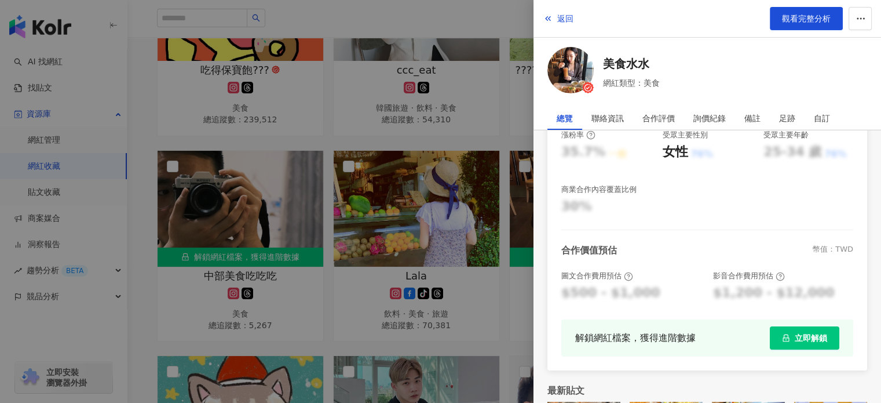
click at [807, 337] on span "立即解鎖" at bounding box center [811, 337] width 32 height 9
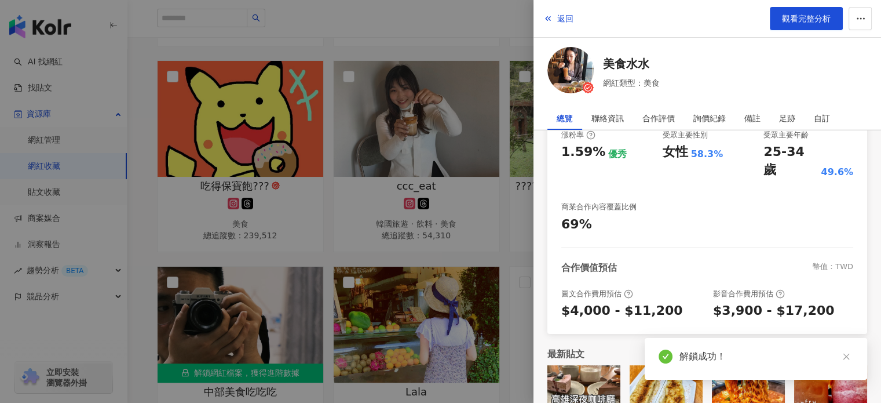
click at [269, 199] on div at bounding box center [440, 201] width 881 height 403
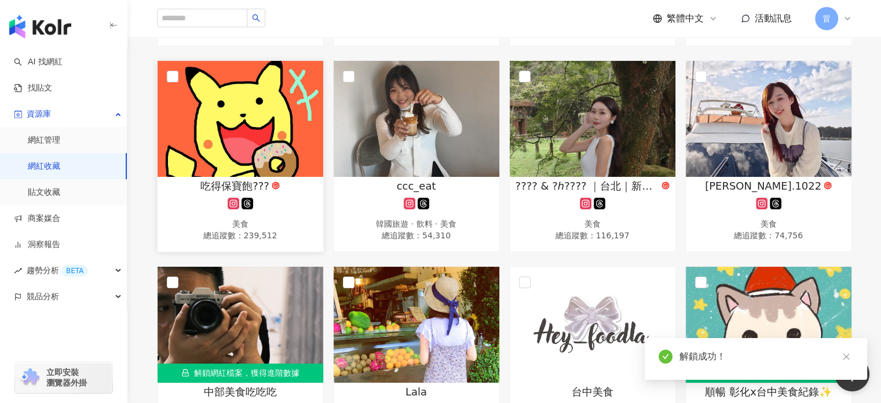
click at [276, 189] on div "吃得保寶飽???" at bounding box center [240, 185] width 154 height 14
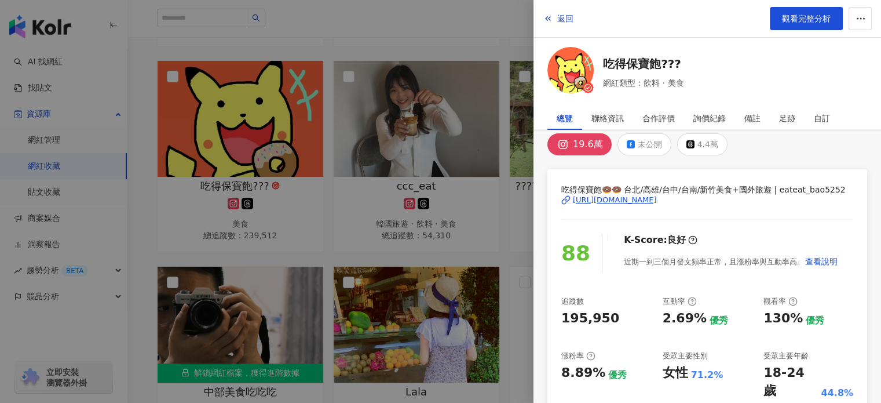
scroll to position [0, 0]
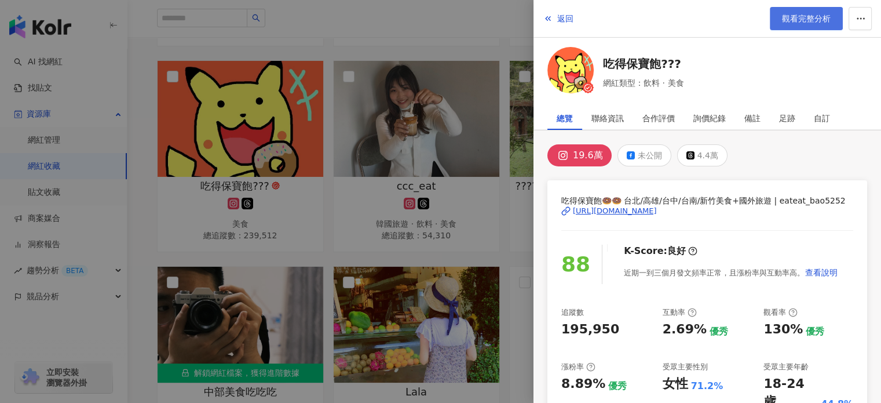
click at [807, 15] on span "觀看完整分析" at bounding box center [806, 18] width 49 height 9
click at [431, 221] on div at bounding box center [440, 201] width 881 height 403
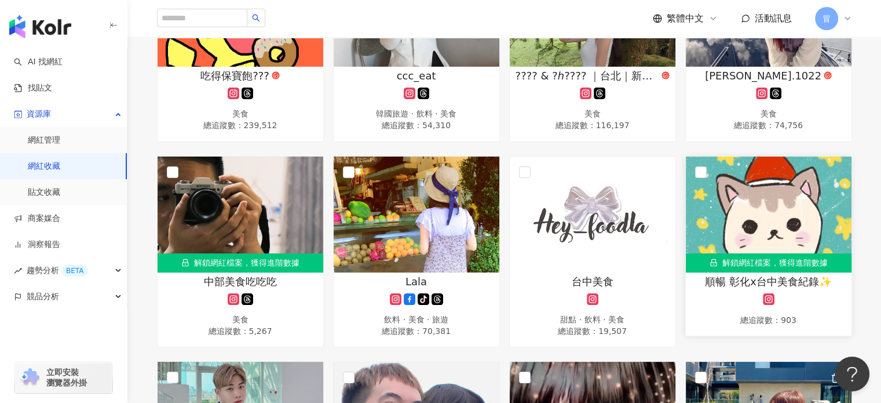
scroll to position [513, 0]
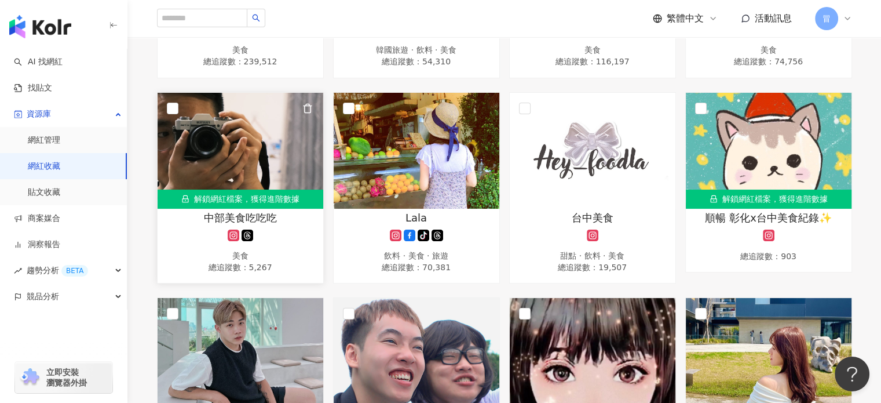
click at [249, 200] on div "解鎖網紅檔案，獲得進階數據" at bounding box center [241, 198] width 166 height 19
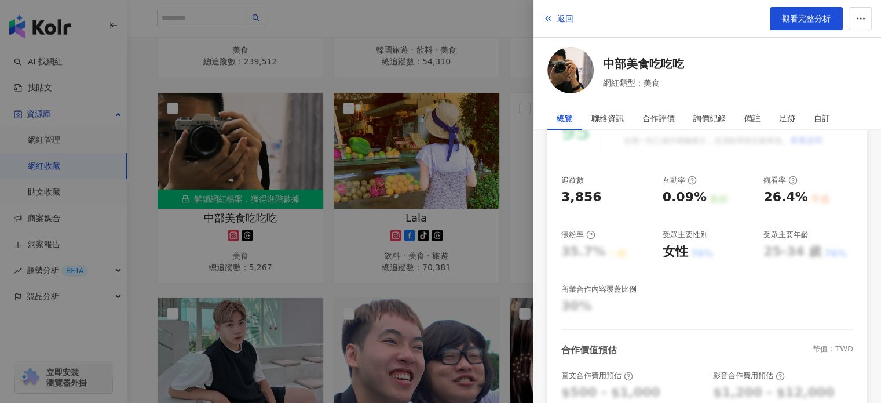
scroll to position [232, 0]
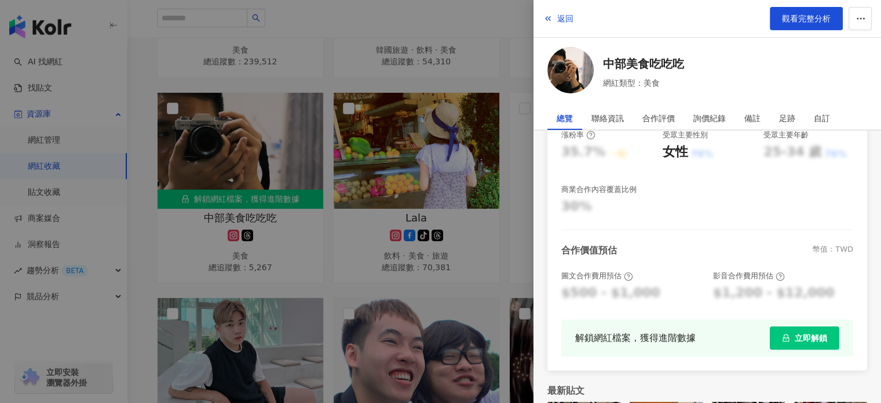
click at [799, 339] on span "立即解鎖" at bounding box center [811, 337] width 32 height 9
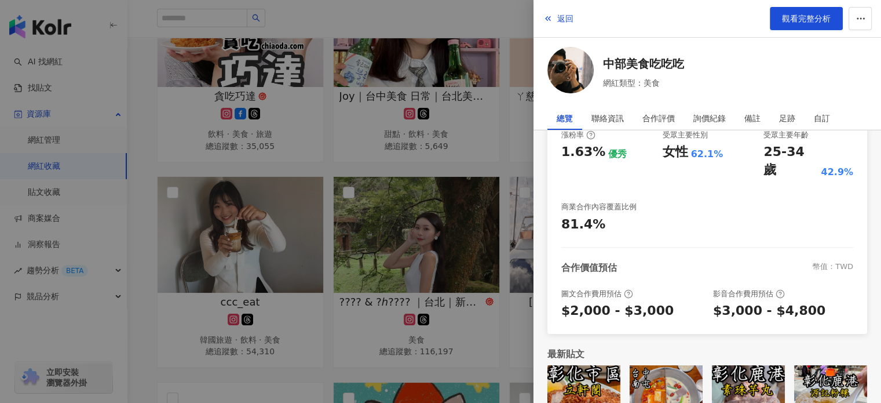
click at [432, 143] on div at bounding box center [440, 201] width 881 height 403
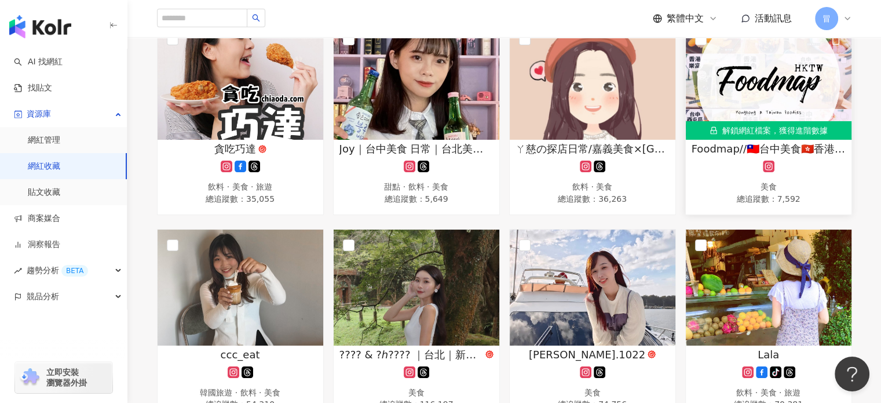
scroll to position [107, 0]
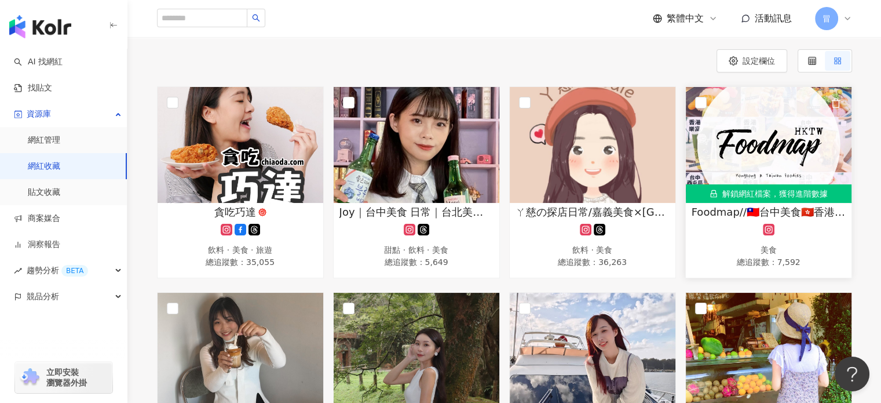
click at [758, 189] on div "解鎖網紅檔案，獲得進階數據" at bounding box center [769, 193] width 166 height 19
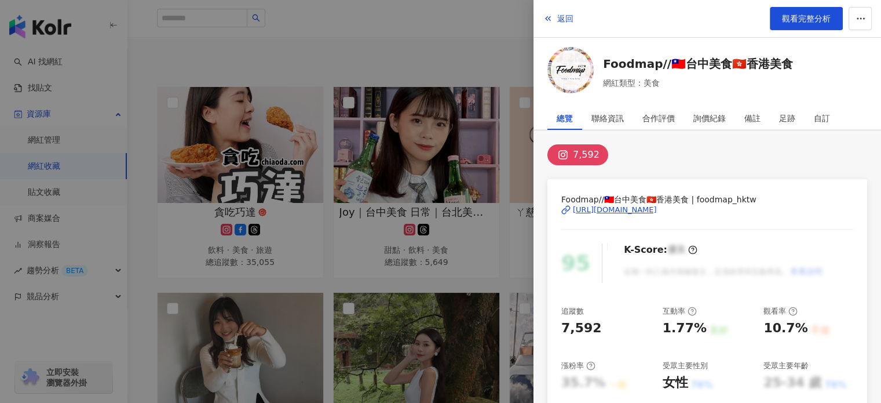
scroll to position [316, 0]
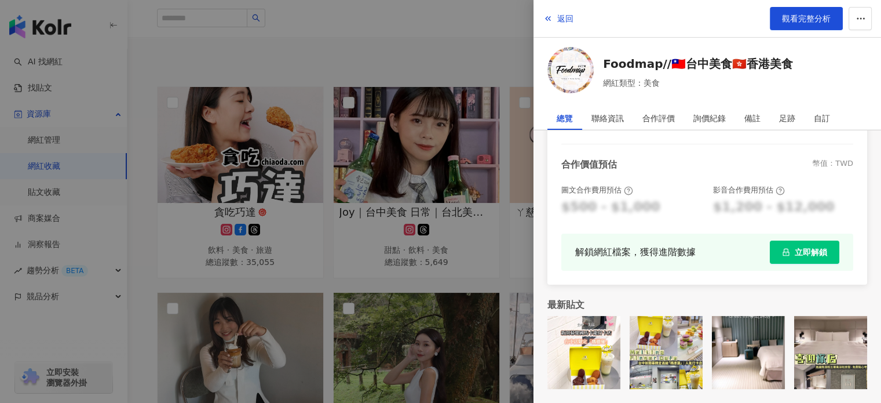
click at [805, 254] on span "立即解鎖" at bounding box center [811, 251] width 32 height 9
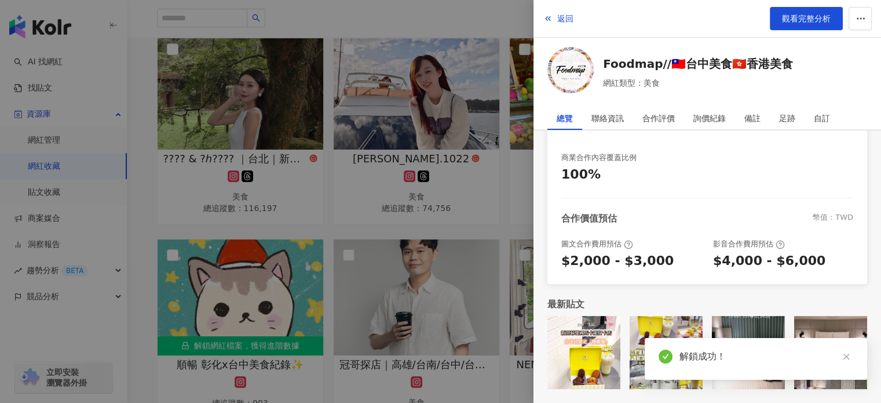
scroll to position [272, 0]
click at [483, 123] on div at bounding box center [440, 201] width 881 height 403
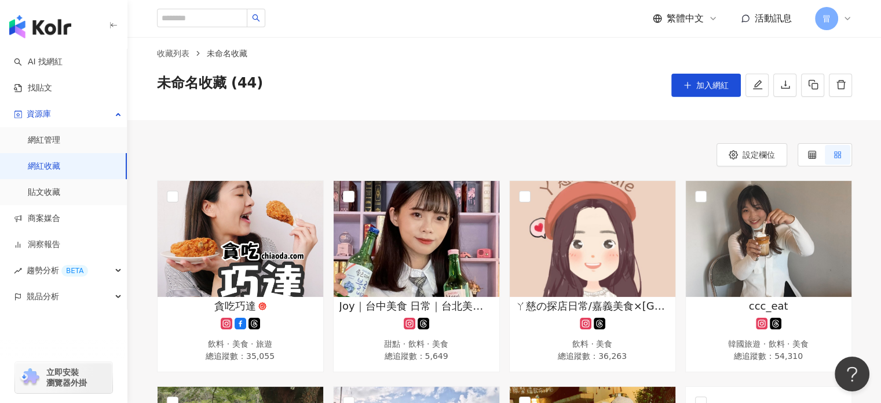
scroll to position [0, 0]
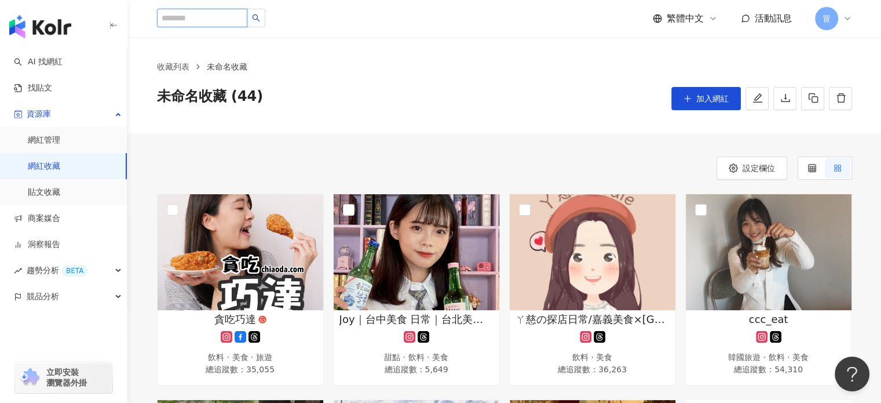
click at [247, 17] on input "search" at bounding box center [202, 18] width 90 height 19
click at [60, 134] on link "網紅管理" at bounding box center [44, 140] width 32 height 12
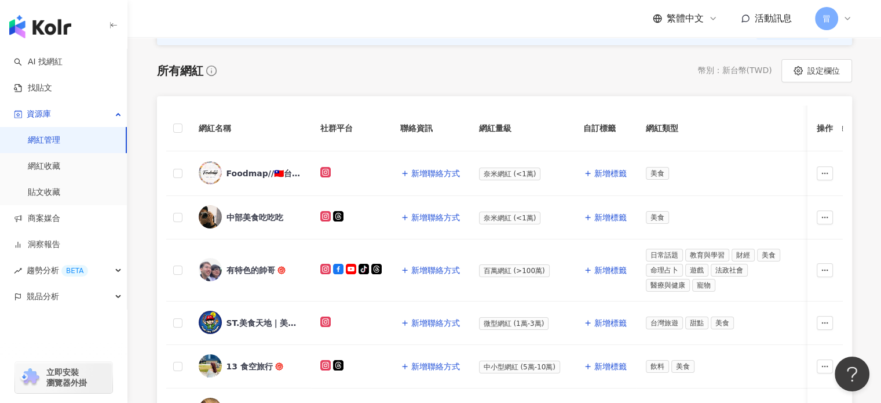
scroll to position [232, 0]
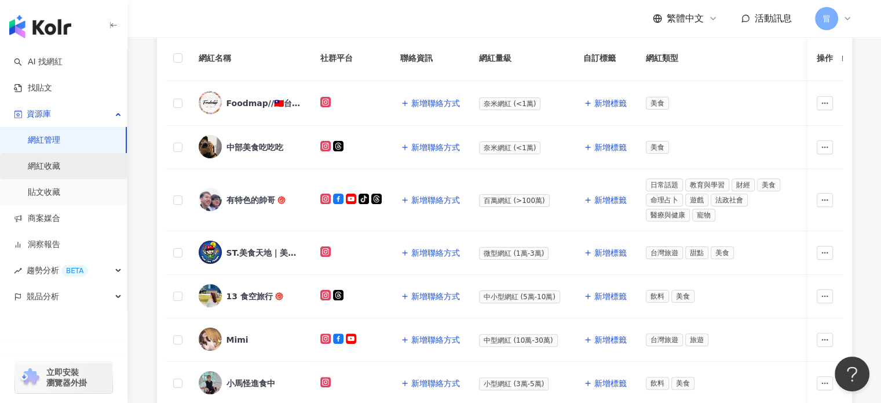
click at [48, 170] on link "網紅收藏" at bounding box center [44, 166] width 32 height 12
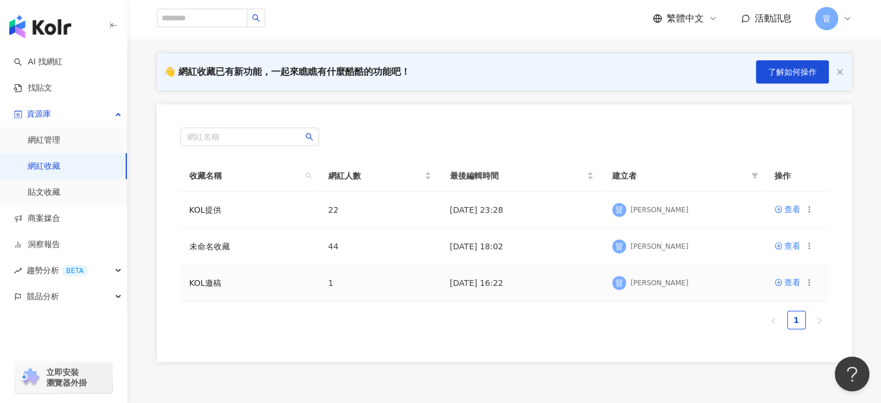
scroll to position [155, 0]
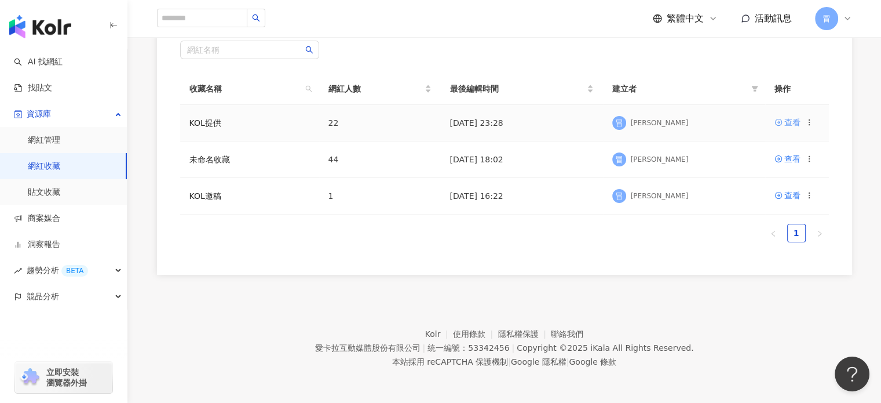
click at [784, 122] on div "查看" at bounding box center [792, 122] width 16 height 13
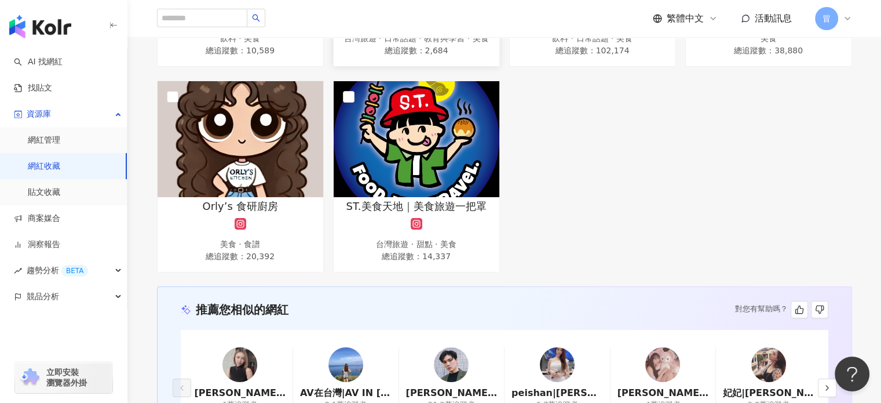
scroll to position [1229, 0]
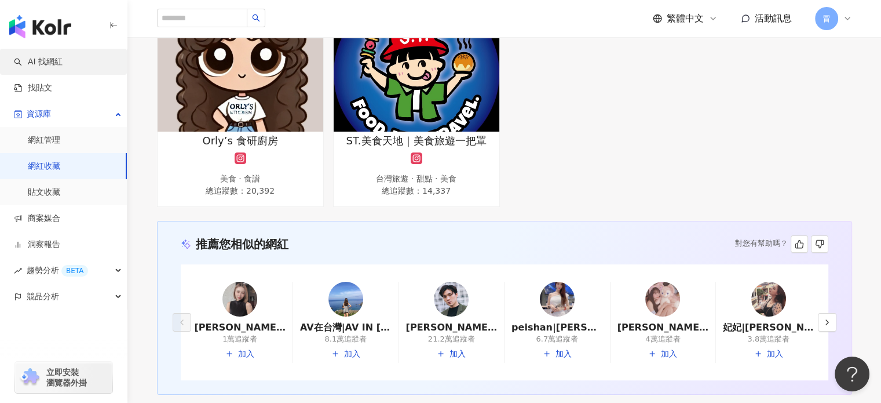
click at [63, 60] on link "AI 找網紅" at bounding box center [38, 62] width 49 height 12
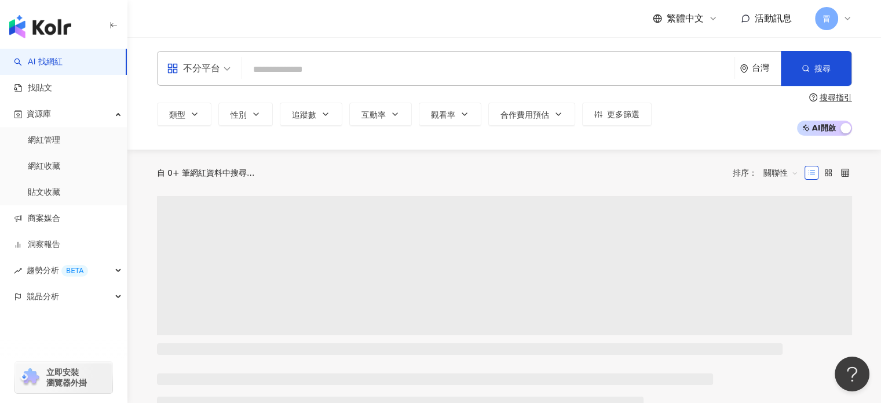
drag, startPoint x: 313, startPoint y: 61, endPoint x: 313, endPoint y: 67, distance: 5.8
click at [313, 61] on input "search" at bounding box center [488, 70] width 483 height 22
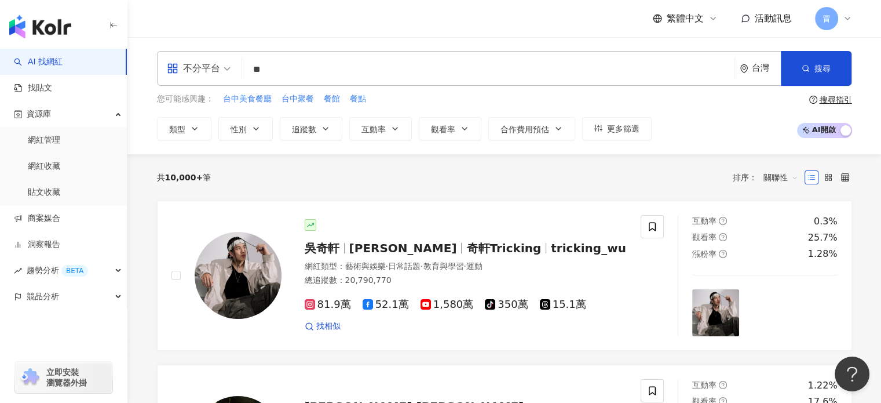
type input "*"
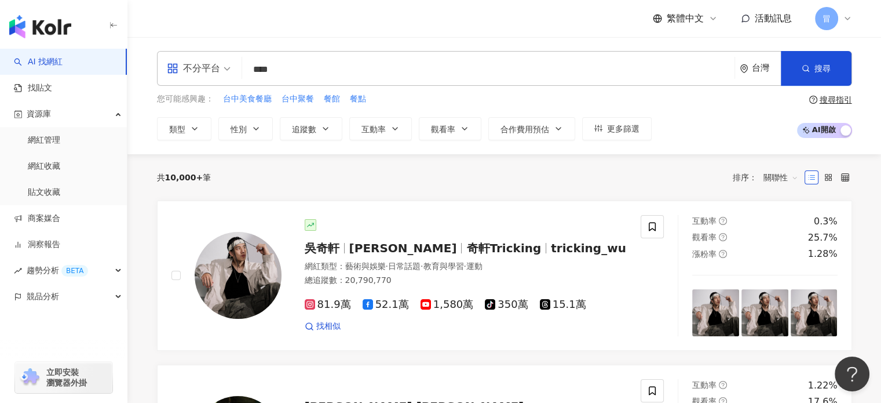
type input "****"
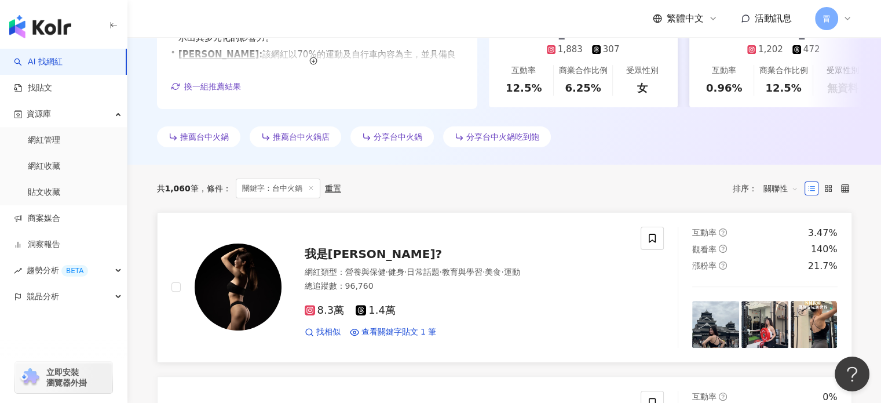
scroll to position [348, 0]
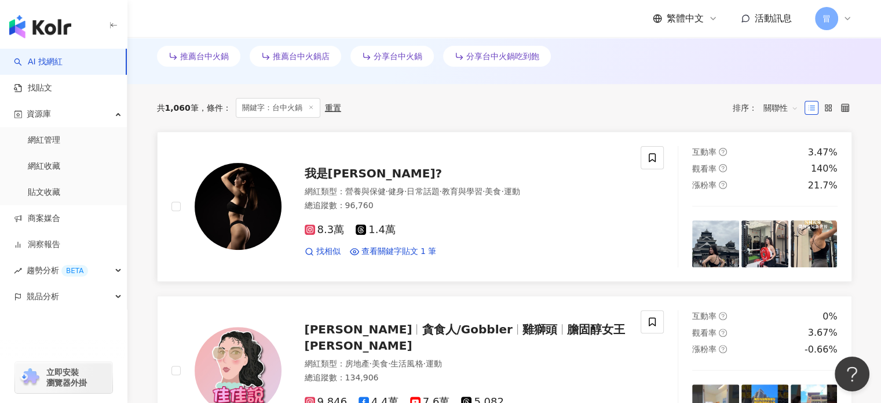
click at [404, 190] on span "健身" at bounding box center [396, 191] width 16 height 9
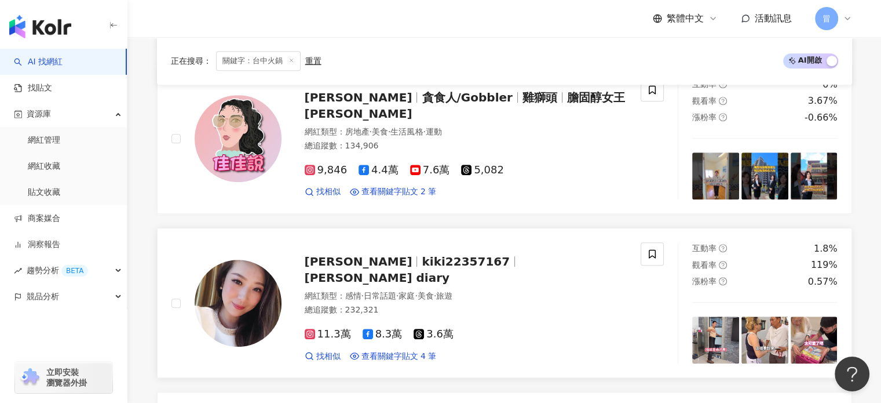
drag, startPoint x: 487, startPoint y: 110, endPoint x: 510, endPoint y: 239, distance: 131.2
click at [522, 104] on span "雞獅頭" at bounding box center [544, 97] width 45 height 14
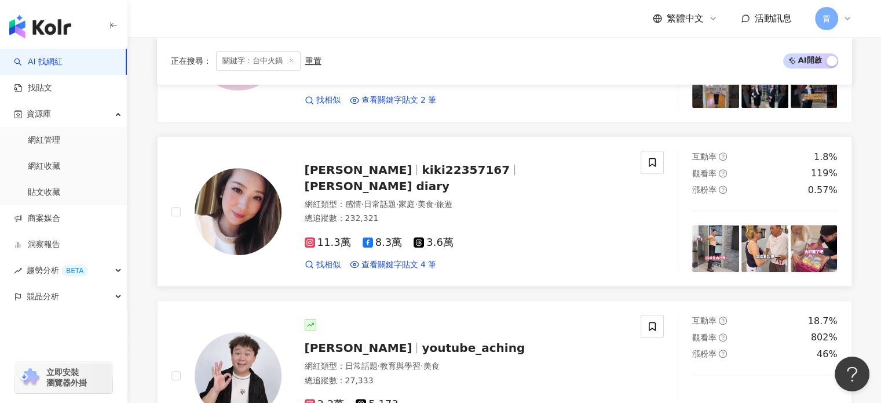
scroll to position [637, 0]
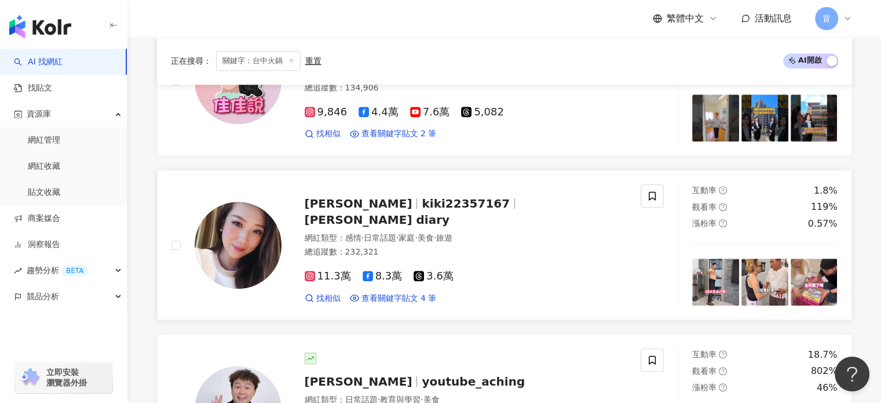
click at [449, 214] on span "Kiki's diary" at bounding box center [377, 220] width 145 height 14
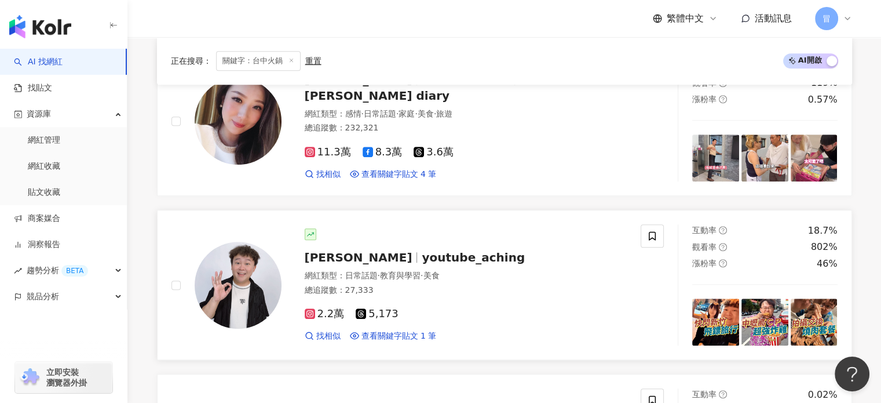
scroll to position [811, 0]
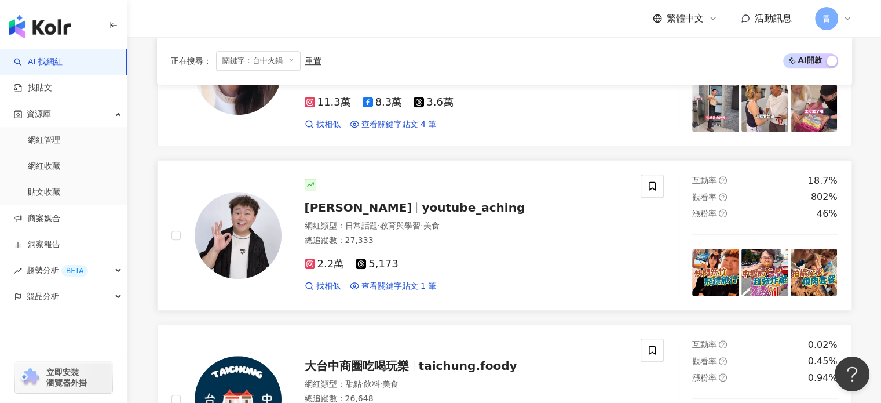
click at [422, 210] on span "youtube_aching" at bounding box center [473, 207] width 103 height 14
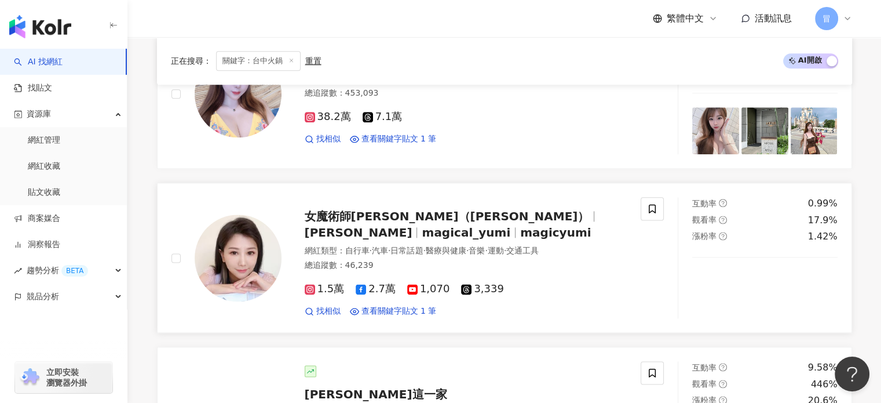
scroll to position [1448, 0]
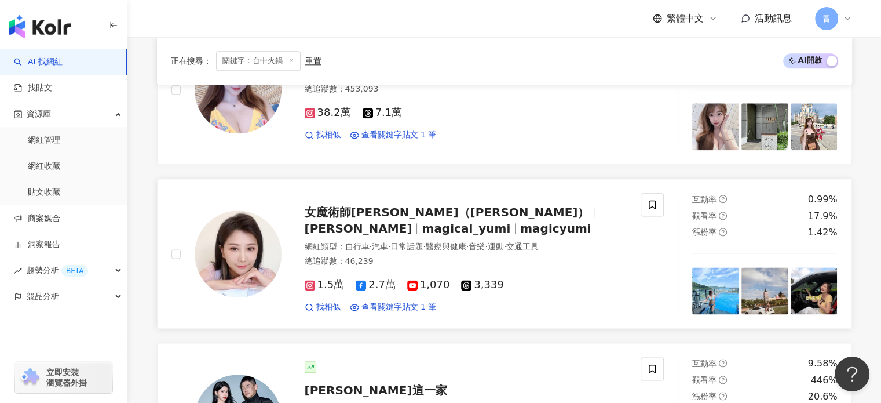
click at [422, 221] on span "Yumi Chen" at bounding box center [364, 228] width 118 height 14
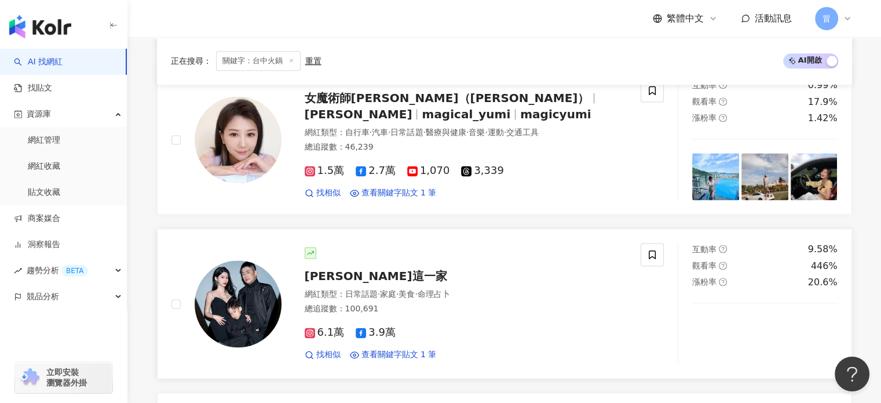
scroll to position [1622, 0]
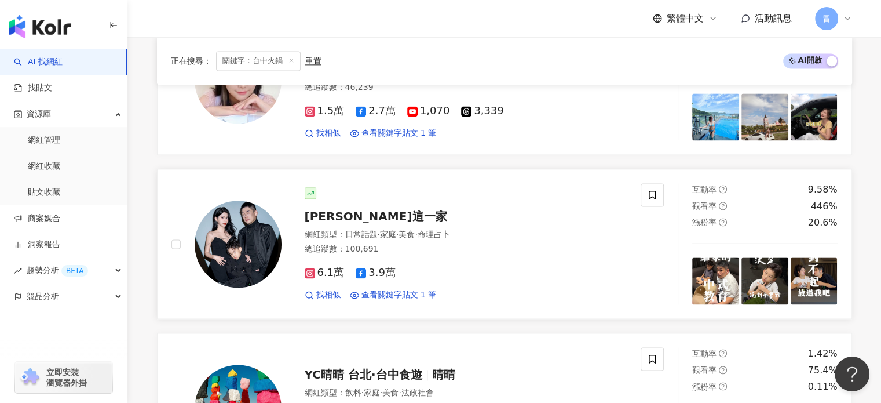
click at [357, 209] on span "綸綸這一家" at bounding box center [376, 216] width 142 height 14
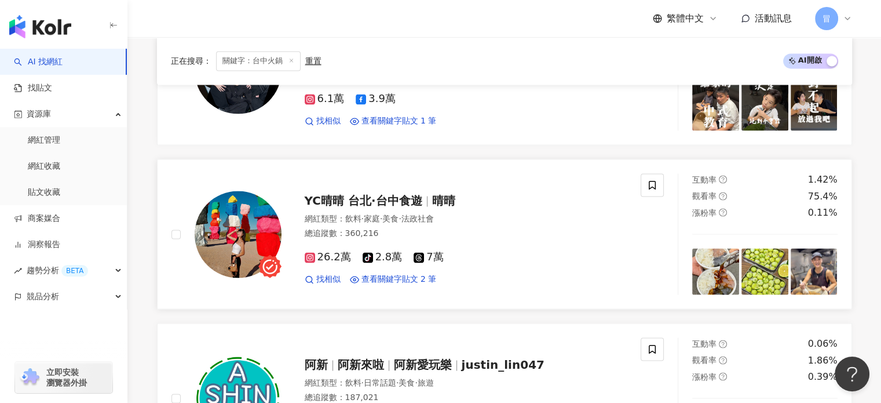
click at [437, 194] on span "晴晴" at bounding box center [443, 200] width 23 height 14
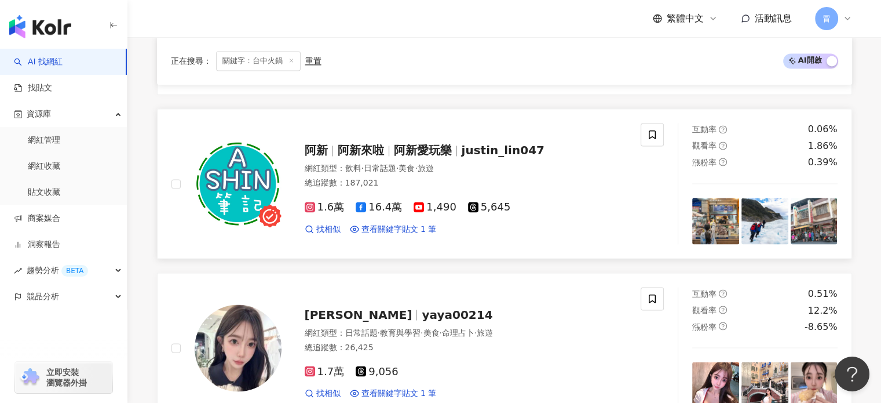
scroll to position [2027, 0]
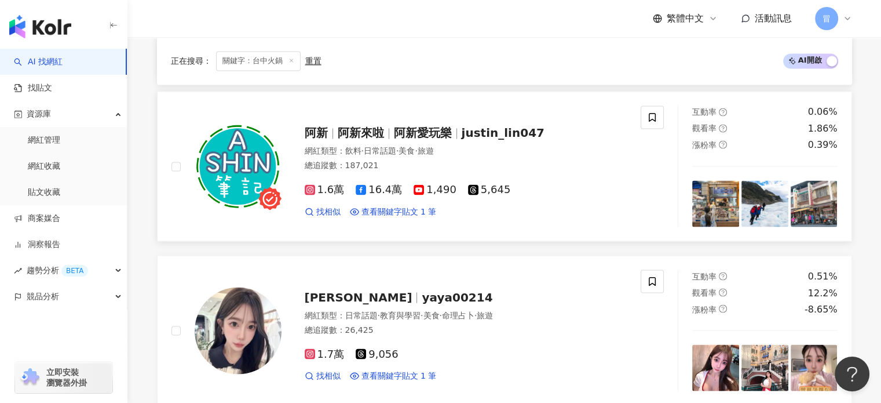
click at [506, 131] on span "justin_lin047" at bounding box center [503, 133] width 83 height 14
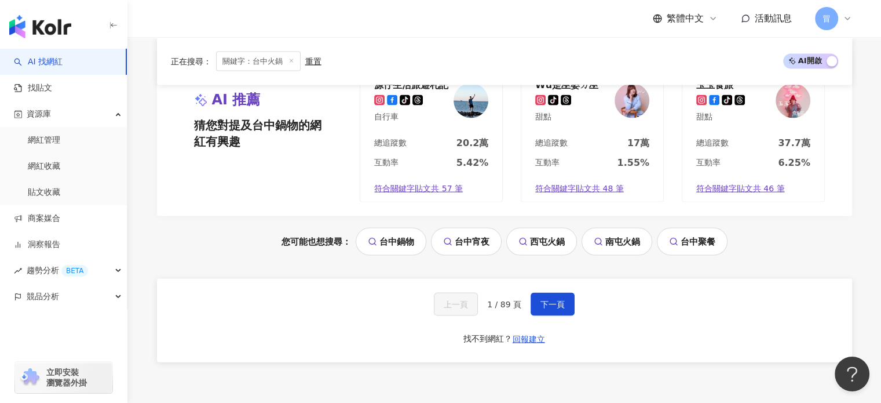
scroll to position [2491, 0]
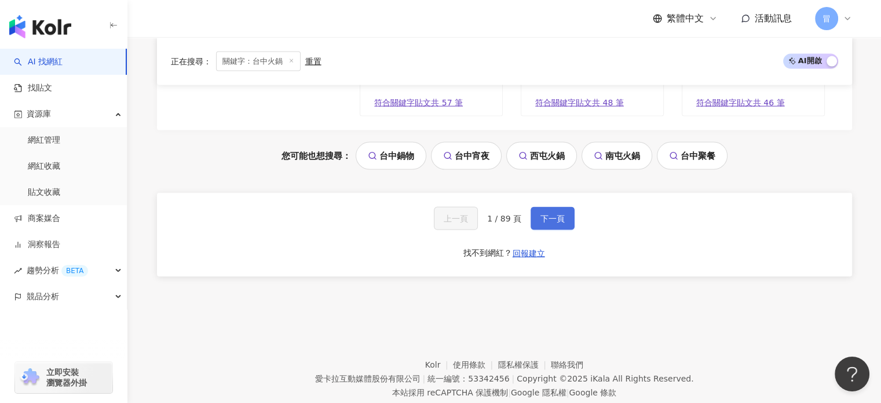
click at [557, 215] on span "下一頁" at bounding box center [552, 218] width 24 height 9
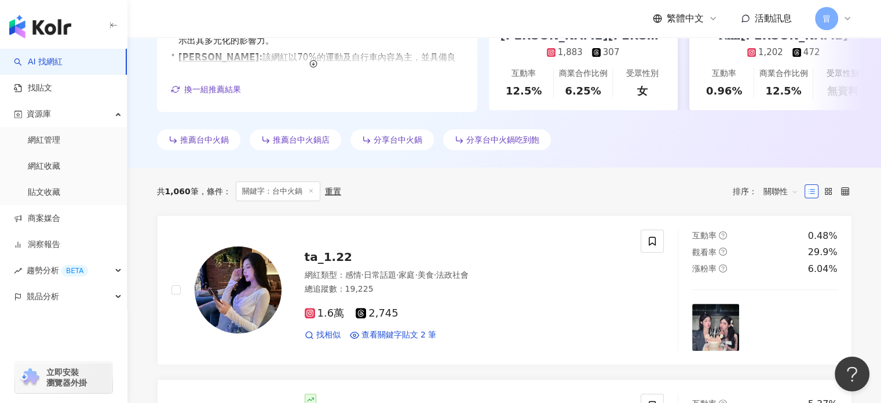
scroll to position [148, 0]
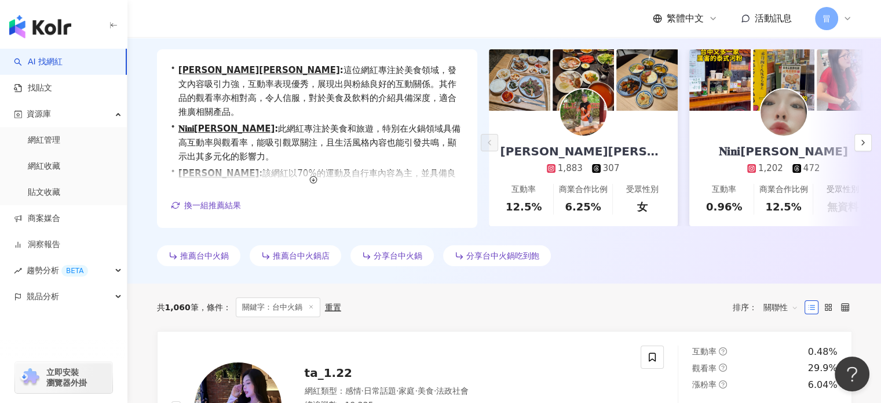
click at [584, 104] on img at bounding box center [583, 112] width 46 height 46
click at [859, 139] on icon "button" at bounding box center [862, 142] width 9 height 9
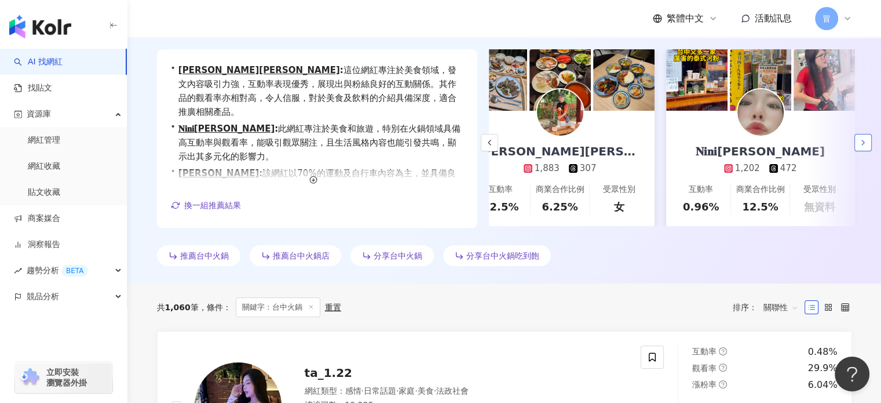
scroll to position [0, 200]
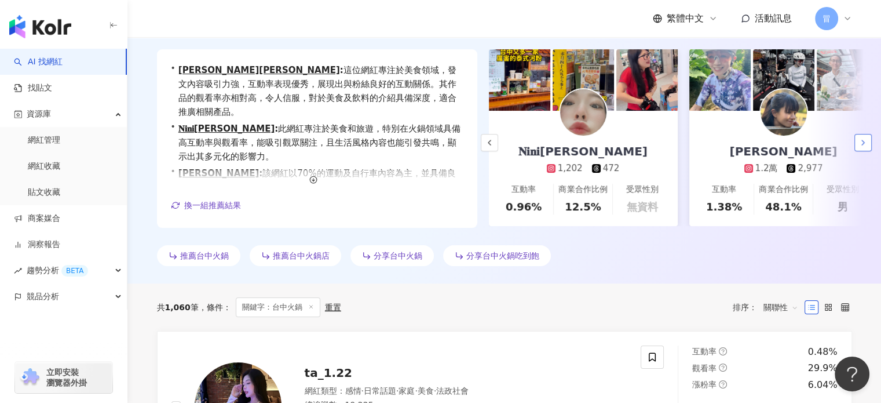
click at [864, 141] on icon "button" at bounding box center [862, 142] width 9 height 9
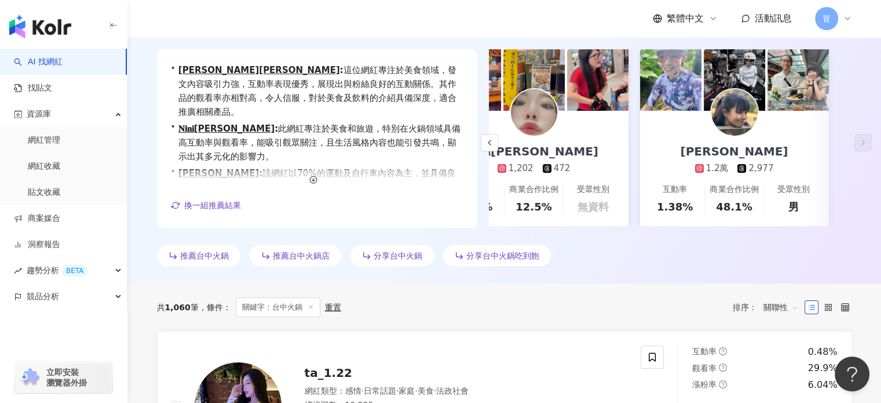
click at [541, 121] on img at bounding box center [534, 112] width 46 height 46
drag, startPoint x: 227, startPoint y: 201, endPoint x: 276, endPoint y: 226, distance: 54.7
click at [227, 203] on span "換一組推薦結果" at bounding box center [212, 204] width 57 height 9
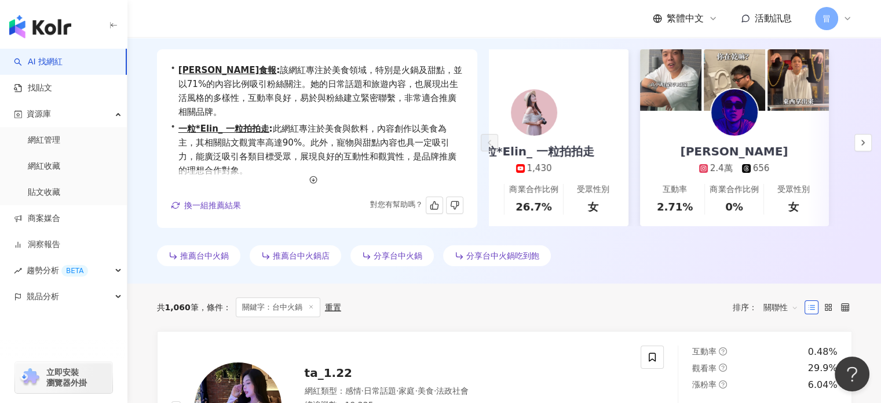
scroll to position [0, 0]
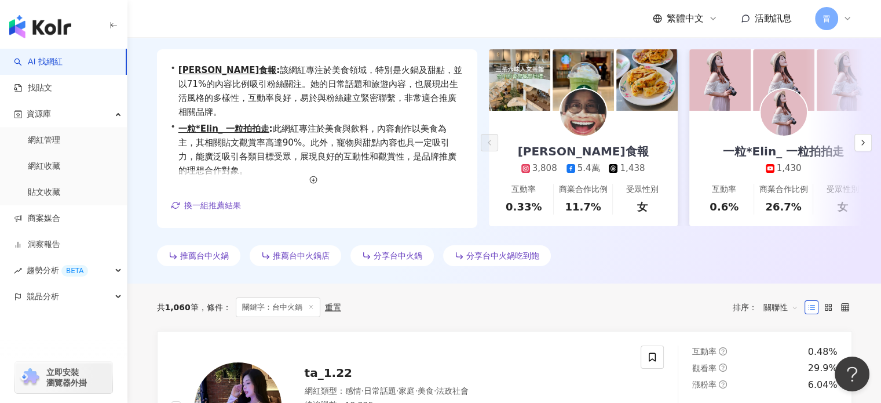
click at [582, 107] on img at bounding box center [583, 112] width 46 height 46
drag, startPoint x: 861, startPoint y: 142, endPoint x: 858, endPoint y: 136, distance: 6.8
click at [862, 141] on icon "button" at bounding box center [862, 142] width 9 height 9
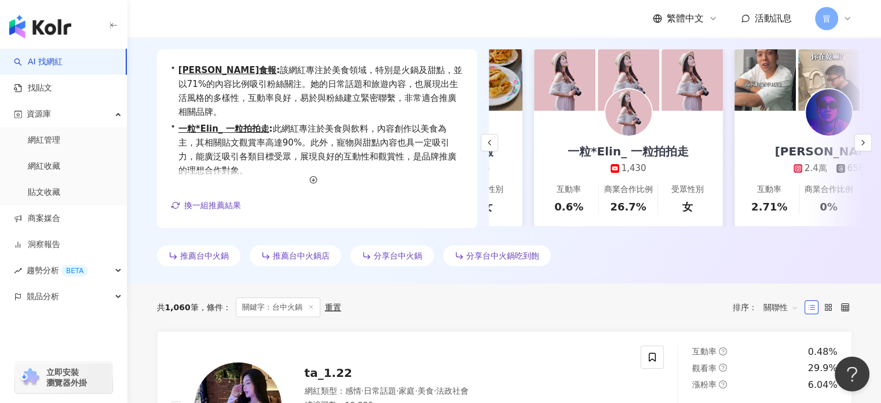
scroll to position [0, 200]
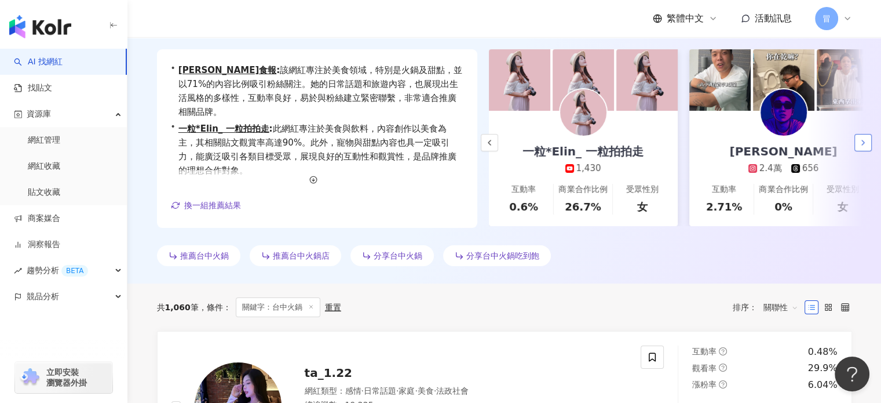
click at [859, 144] on icon "button" at bounding box center [862, 142] width 9 height 9
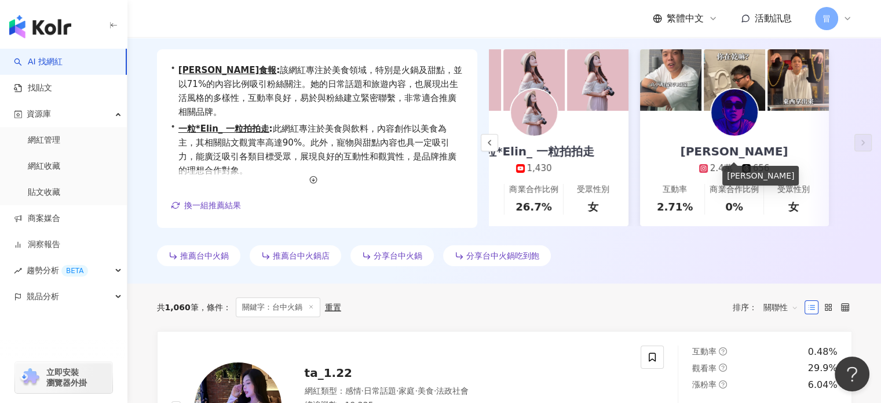
click at [729, 142] on div "Leo 2.4萬 656" at bounding box center [734, 143] width 131 height 64
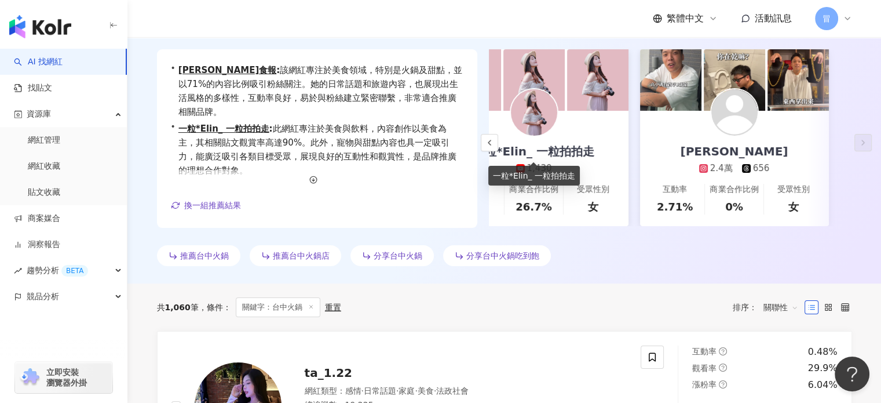
click at [562, 151] on div "一粒*Elin_ 一粒拍拍走" at bounding box center [534, 151] width 144 height 16
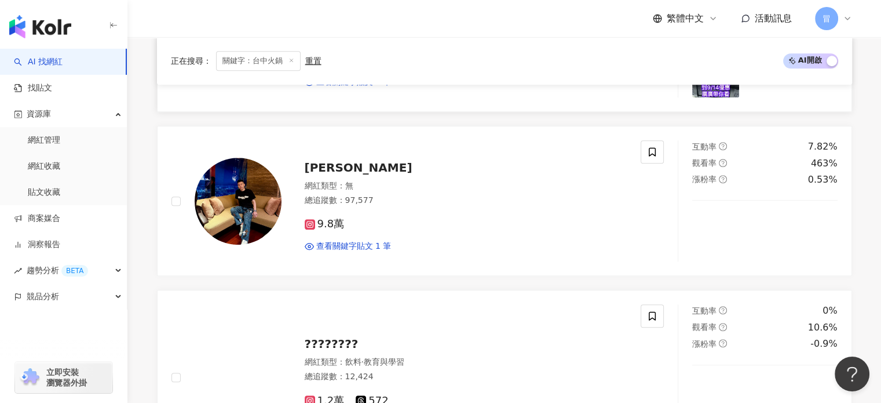
scroll to position [843, 0]
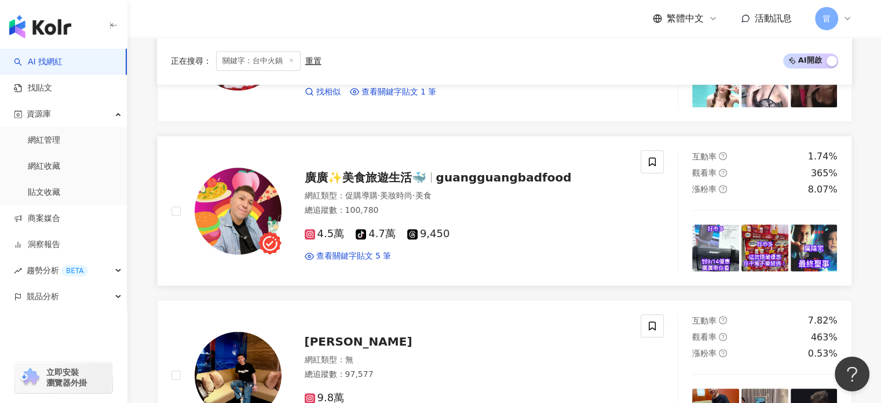
click at [397, 174] on span "廣廣✨美食旅遊生活🐳" at bounding box center [366, 177] width 122 height 14
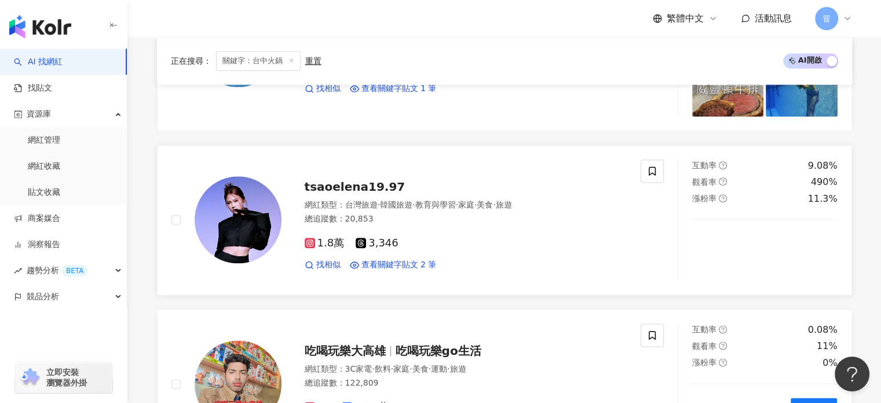
scroll to position [1423, 0]
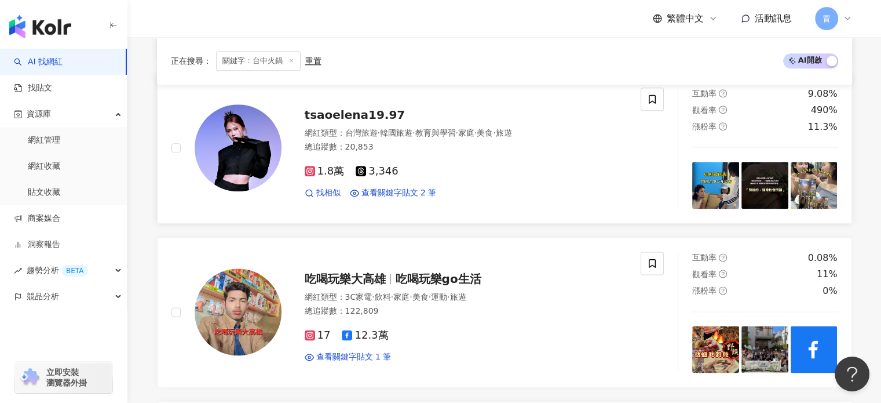
click at [370, 111] on span "tsaoelena19.97" at bounding box center [355, 115] width 101 height 14
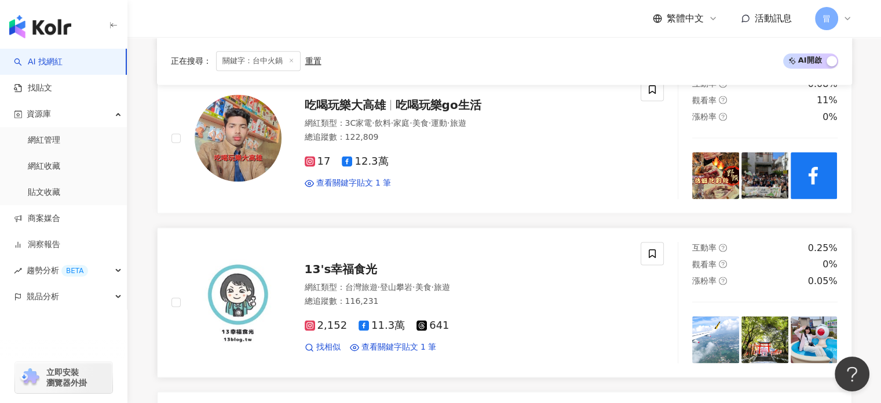
click at [359, 263] on span "13's幸福食光" at bounding box center [341, 269] width 73 height 14
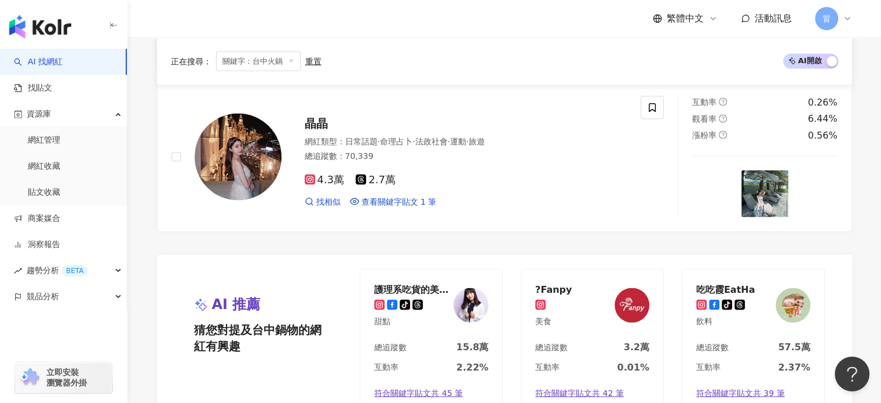
scroll to position [2291, 0]
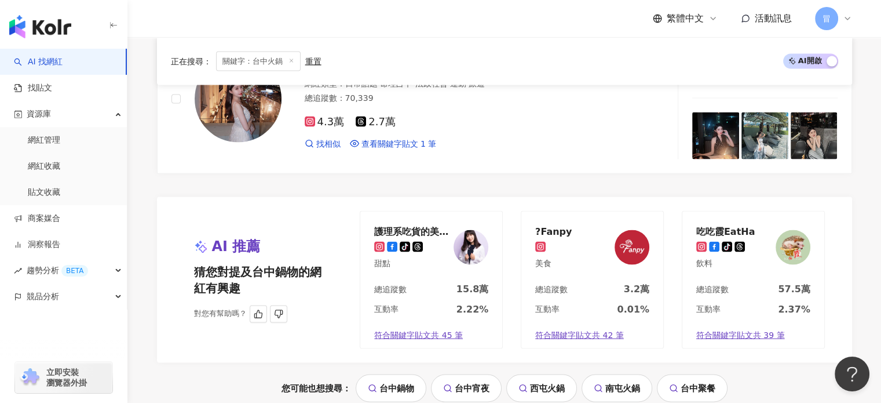
click at [468, 246] on img at bounding box center [471, 247] width 35 height 35
click at [735, 283] on div "總追蹤數 57.5萬" at bounding box center [753, 293] width 142 height 20
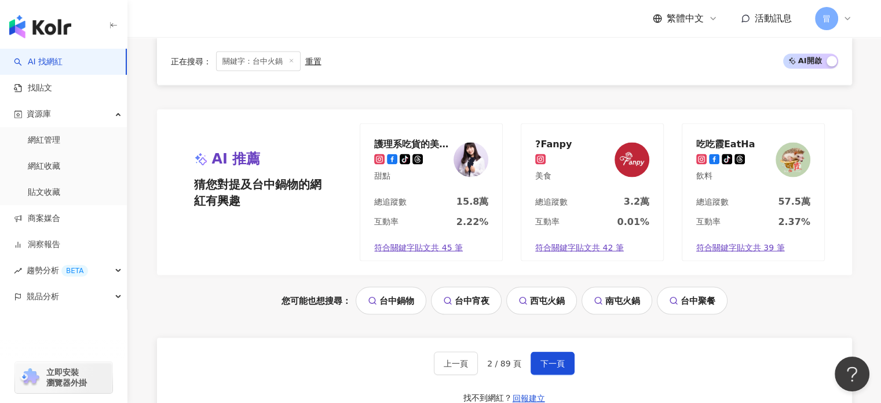
scroll to position [2407, 0]
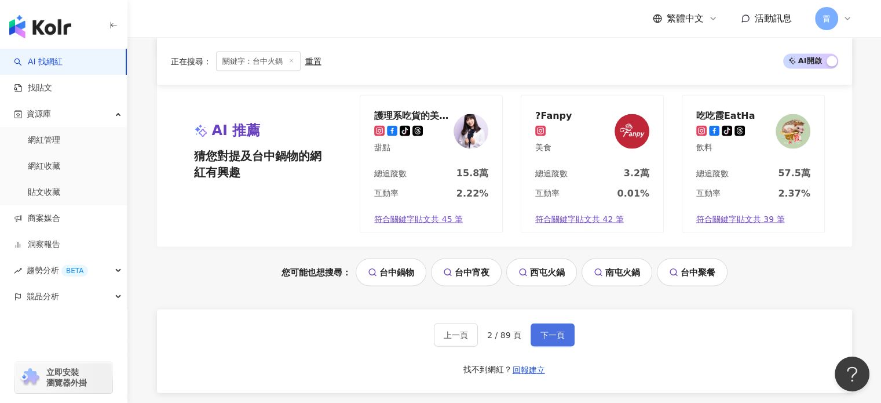
click at [558, 323] on button "下一頁" at bounding box center [553, 334] width 44 height 23
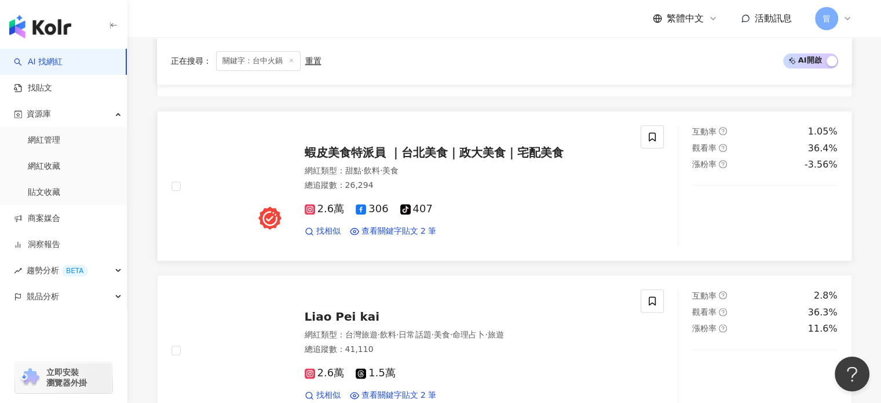
scroll to position [1332, 0]
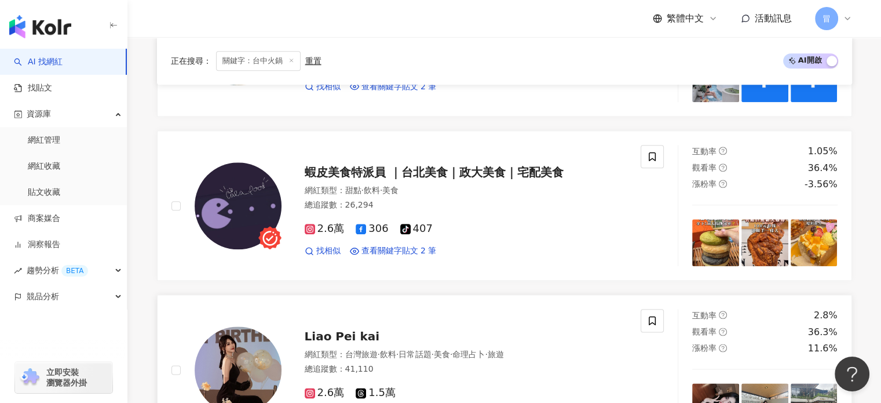
click at [389, 332] on div "Liao Pei kai" at bounding box center [466, 336] width 323 height 16
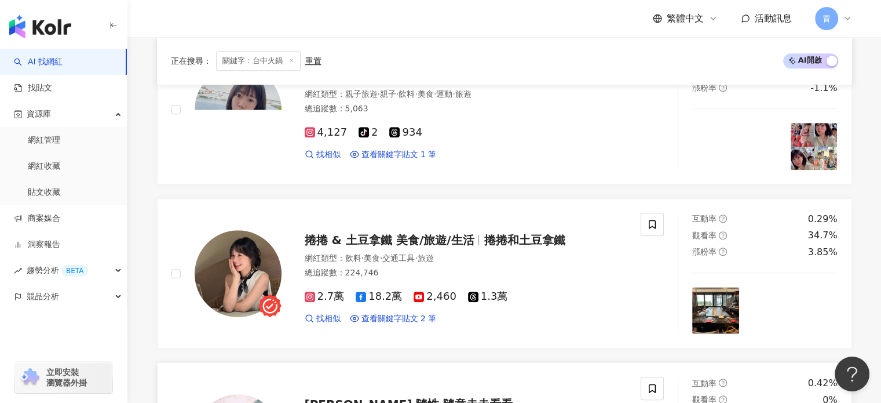
scroll to position [927, 0]
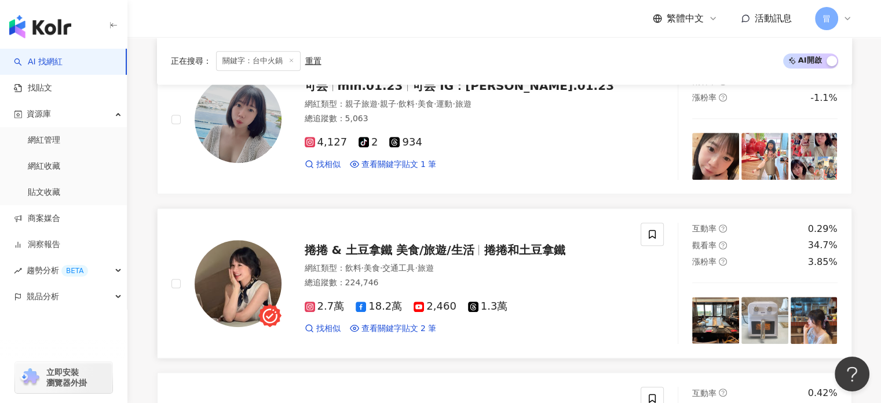
click at [457, 248] on span "捲捲 & 土豆拿鐵 美食/旅遊/生活" at bounding box center [390, 250] width 170 height 14
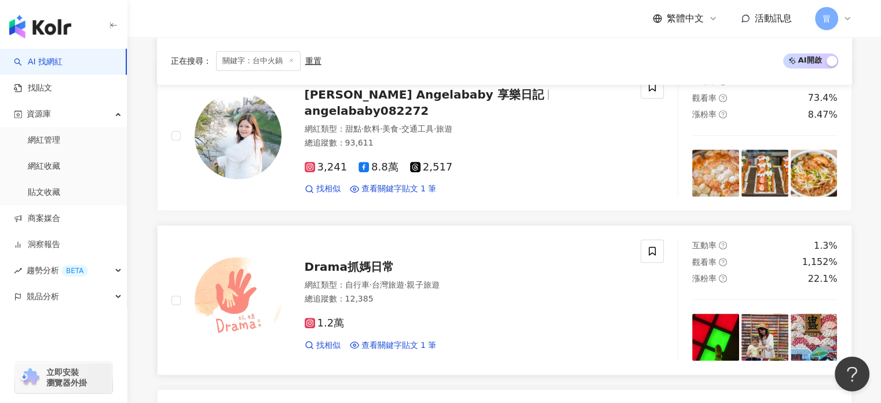
scroll to position [579, 0]
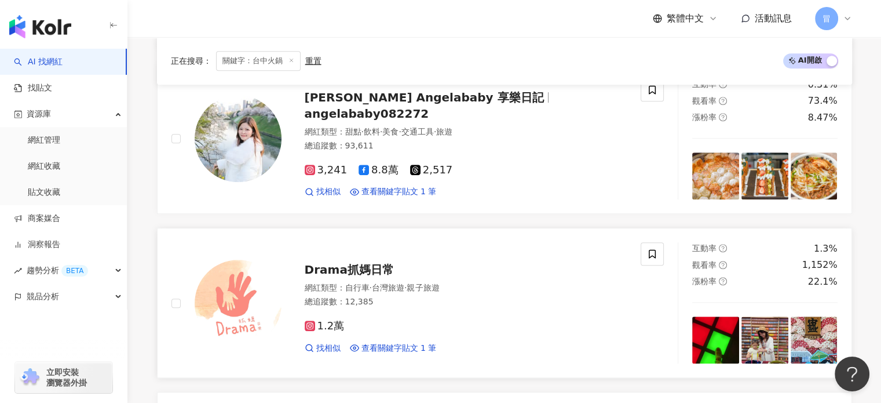
click at [377, 271] on span "Drama抓媽日常" at bounding box center [349, 269] width 89 height 14
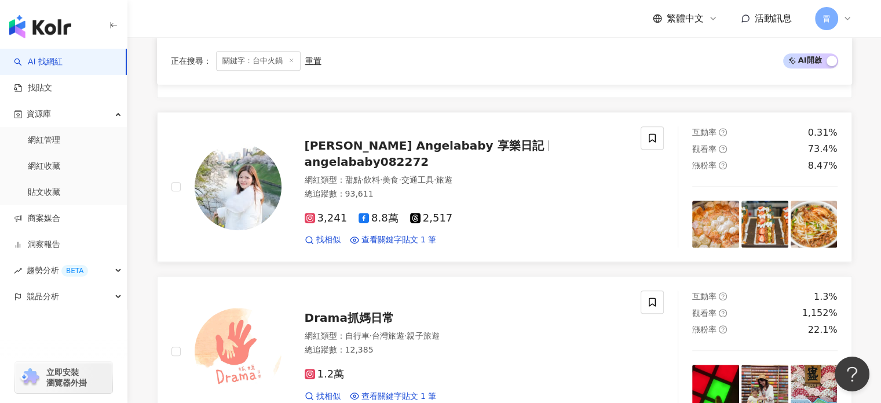
scroll to position [463, 0]
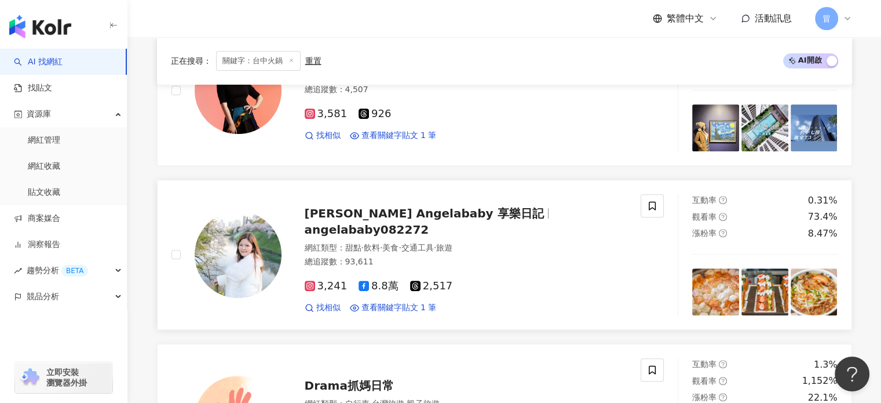
click at [429, 222] on span "angelababy082272" at bounding box center [367, 229] width 125 height 14
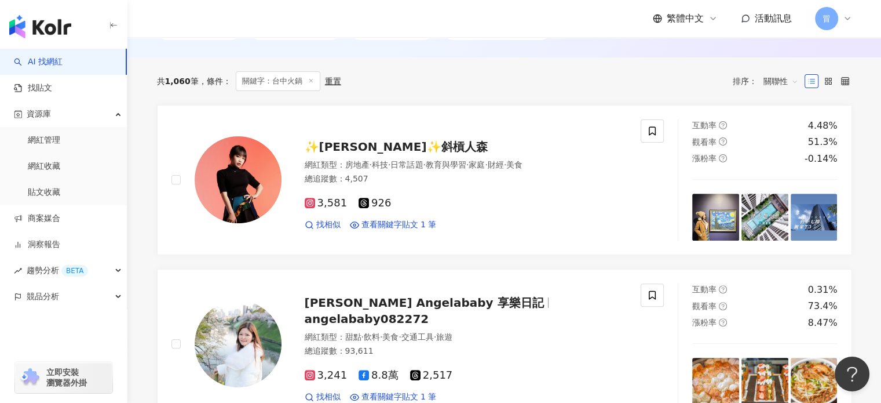
scroll to position [232, 0]
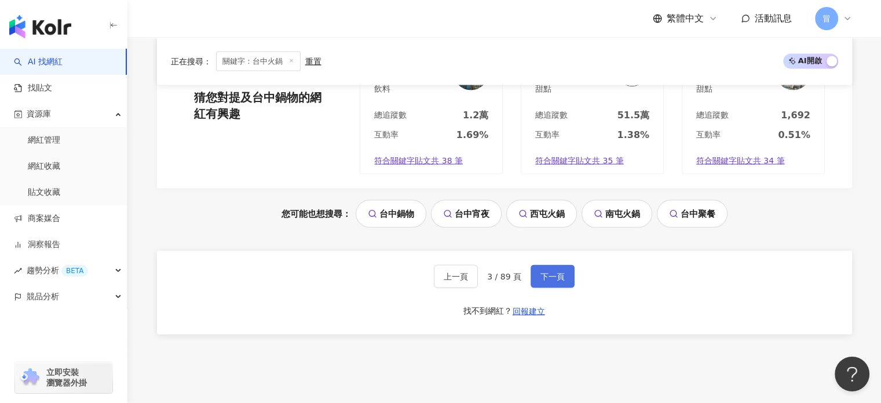
click at [551, 272] on span "下一頁" at bounding box center [552, 276] width 24 height 9
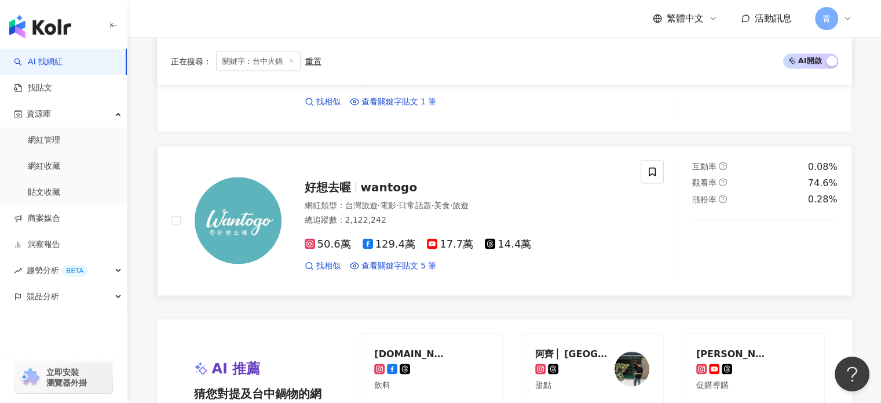
scroll to position [1976, 0]
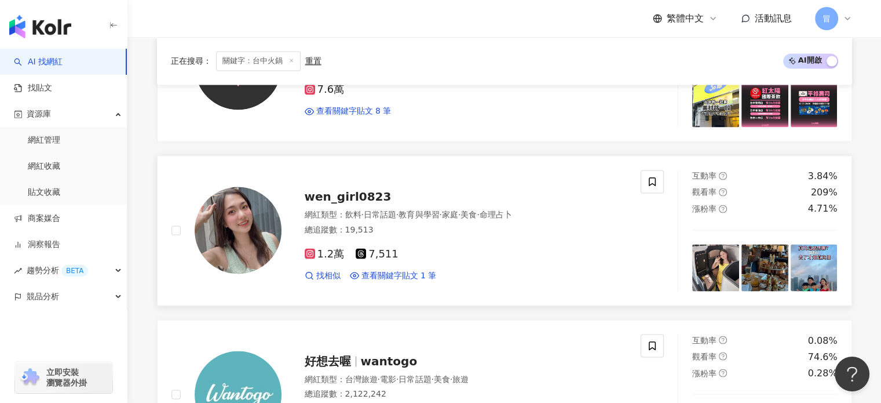
click at [375, 192] on span "wen_girl0823" at bounding box center [348, 196] width 87 height 14
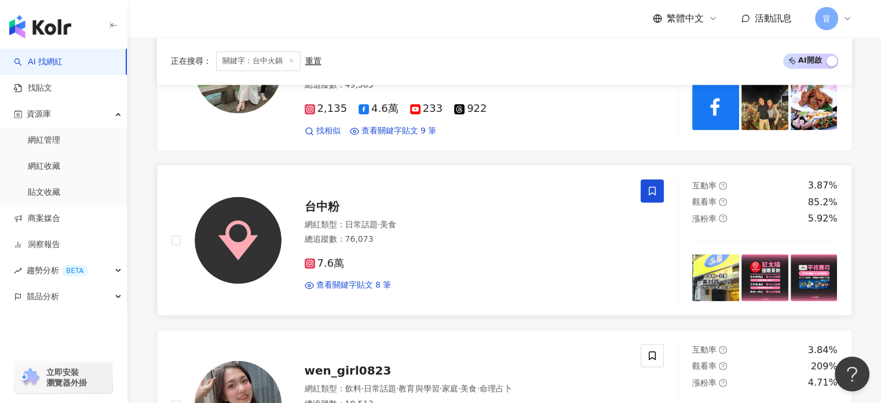
click at [648, 185] on icon at bounding box center [652, 190] width 10 height 10
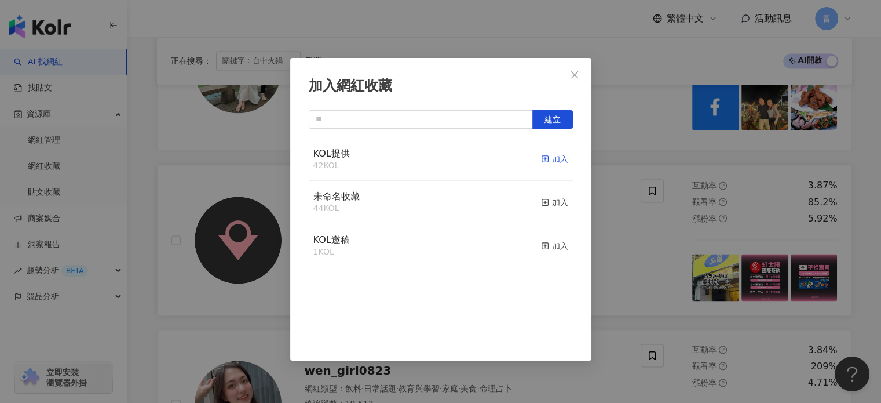
click at [549, 159] on div "加入" at bounding box center [554, 158] width 27 height 13
click at [579, 71] on span "Close" at bounding box center [574, 74] width 23 height 9
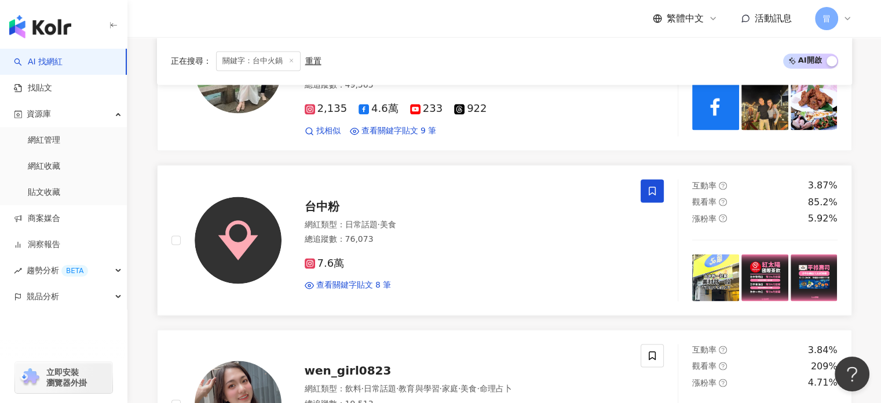
click at [491, 200] on div "台中粉" at bounding box center [466, 206] width 323 height 16
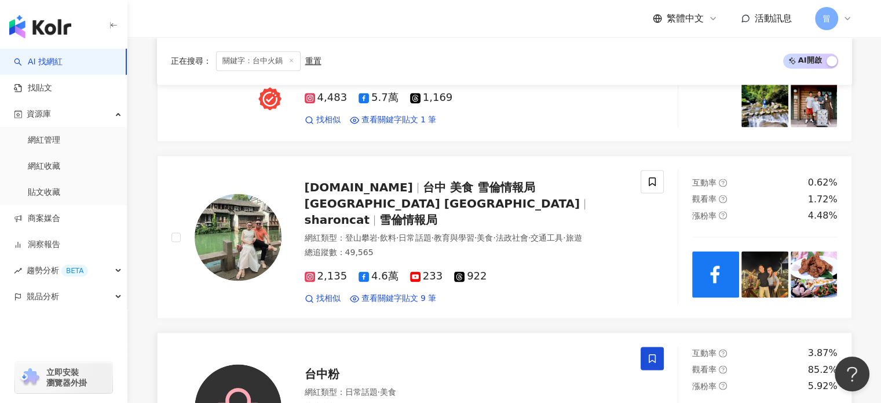
scroll to position [1629, 0]
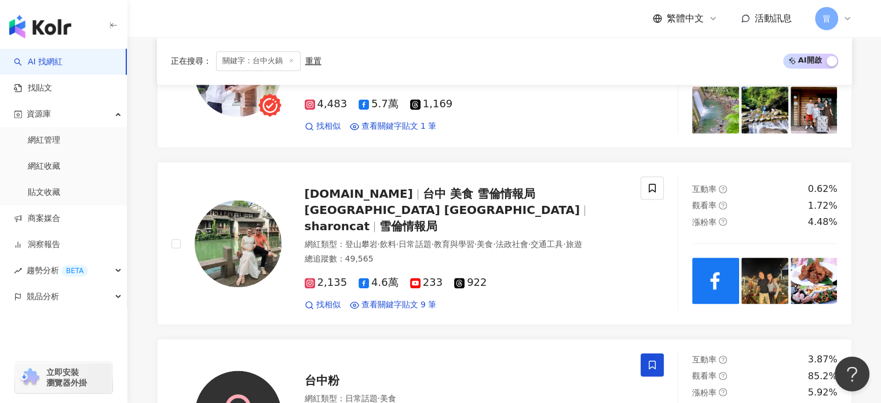
drag, startPoint x: 545, startPoint y: 209, endPoint x: 543, endPoint y: 1, distance: 208.5
click at [545, 208] on div "sharonlife.tw 台中 美食 雪倫情報局 Taichung Taiwan sharoncat 雪倫情報局" at bounding box center [466, 209] width 323 height 49
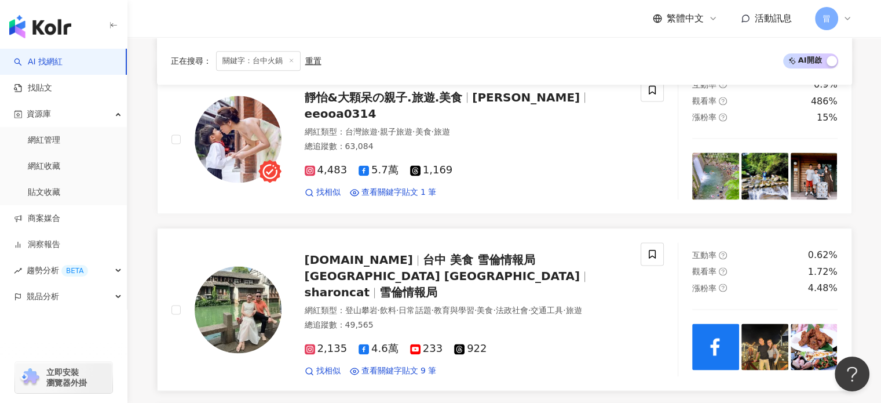
scroll to position [1513, 0]
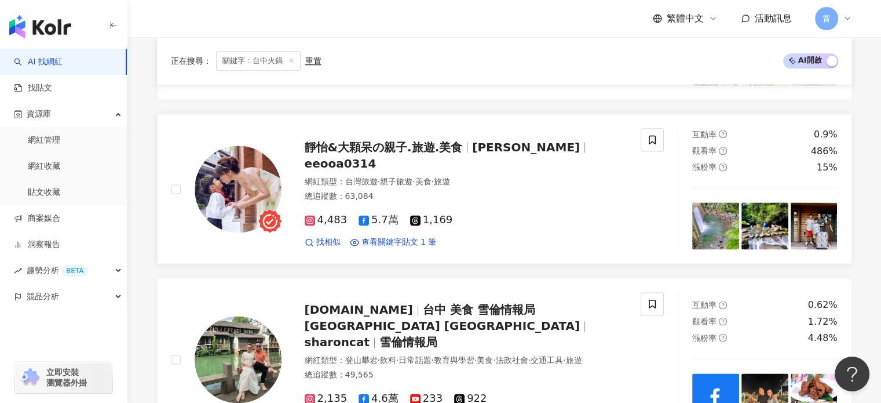
click at [525, 176] on div "網紅類型 ： 台灣旅遊 · 親子旅遊 · 美食 · 旅遊" at bounding box center [466, 182] width 323 height 12
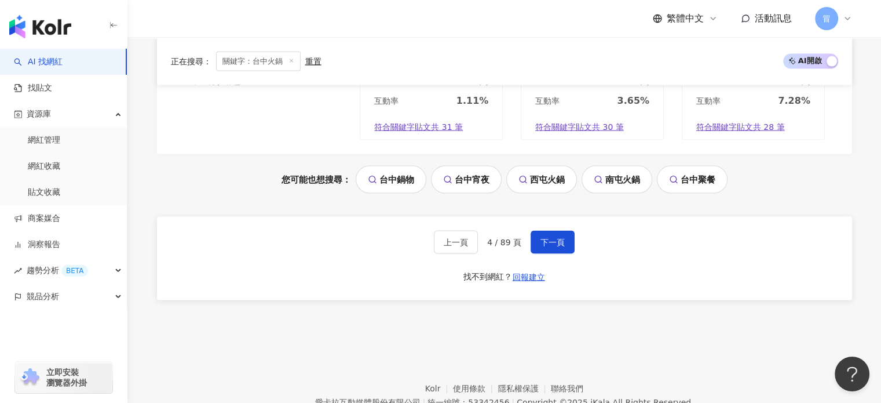
scroll to position [2525, 0]
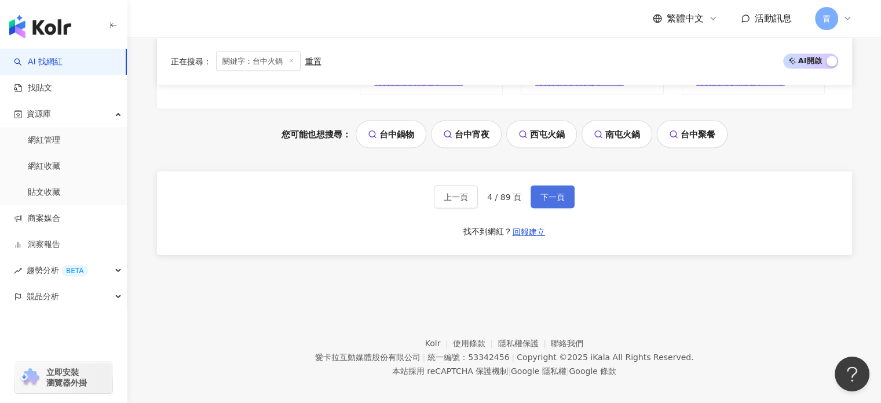
click at [572, 192] on div "上一頁 4 / 89 頁 下一頁 找不到網紅？ 回報建立" at bounding box center [504, 212] width 695 height 83
click at [549, 193] on button "下一頁" at bounding box center [553, 196] width 44 height 23
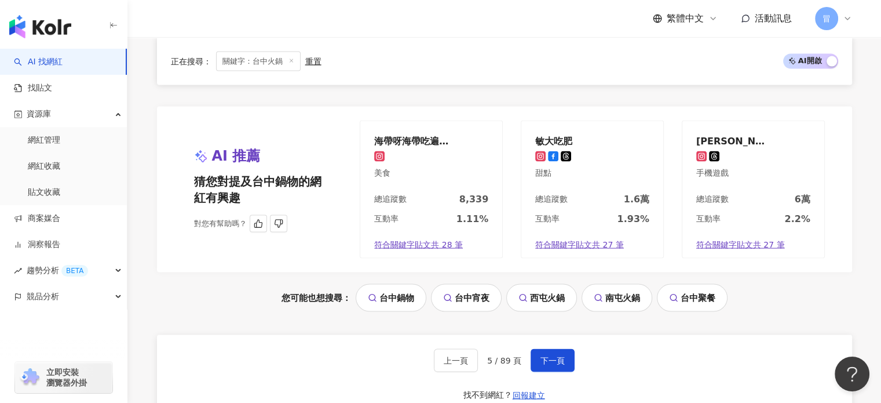
scroll to position [2344, 0]
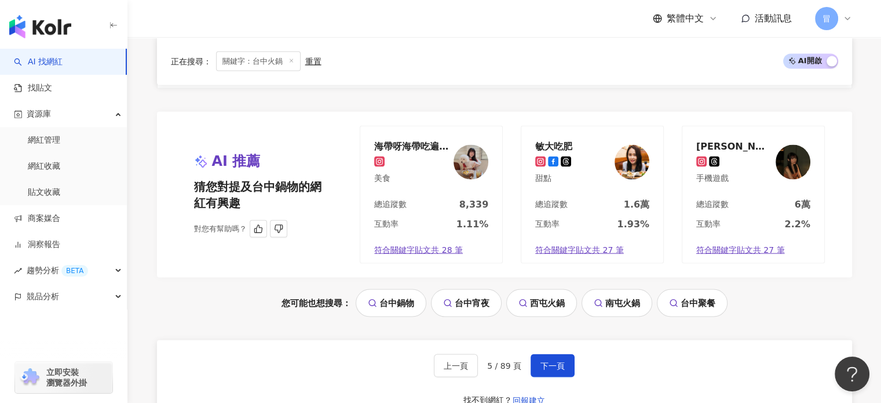
click at [445, 198] on div "總追蹤數 8,339" at bounding box center [431, 208] width 142 height 20
click at [557, 173] on div "甜點" at bounding box center [553, 179] width 37 height 12
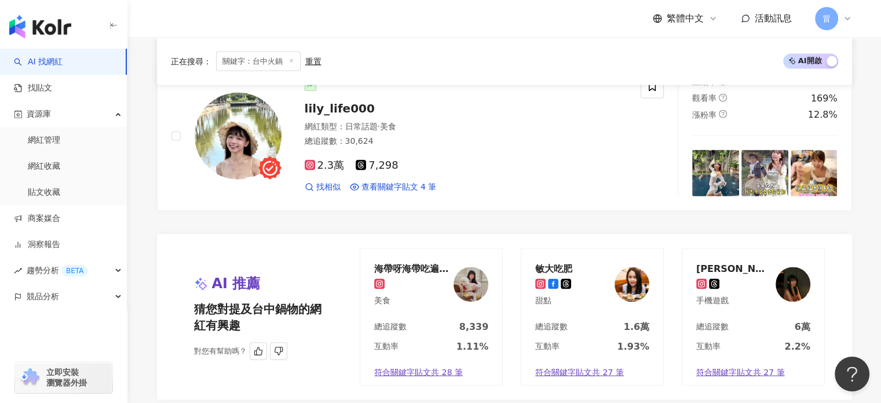
scroll to position [2170, 0]
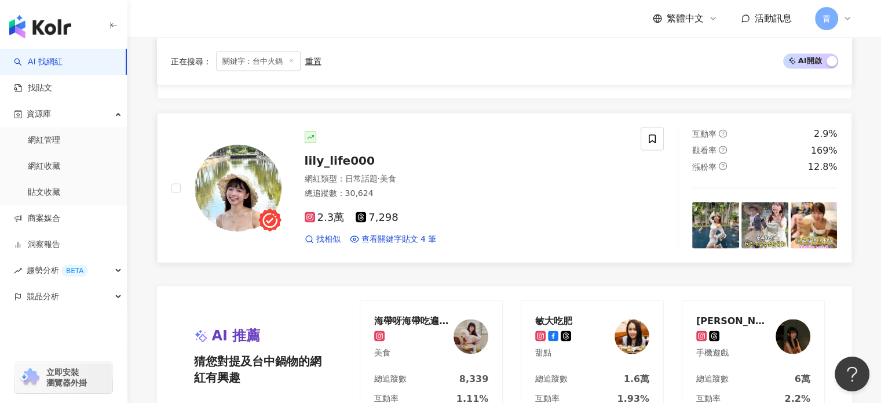
click at [438, 165] on div "lily_life000 網紅類型 ： 日常話題 · 美食 總追蹤數 ： 30,624 2.3萬 7,298 找相似 查看關鍵字貼文 4 筆" at bounding box center [455, 187] width 346 height 113
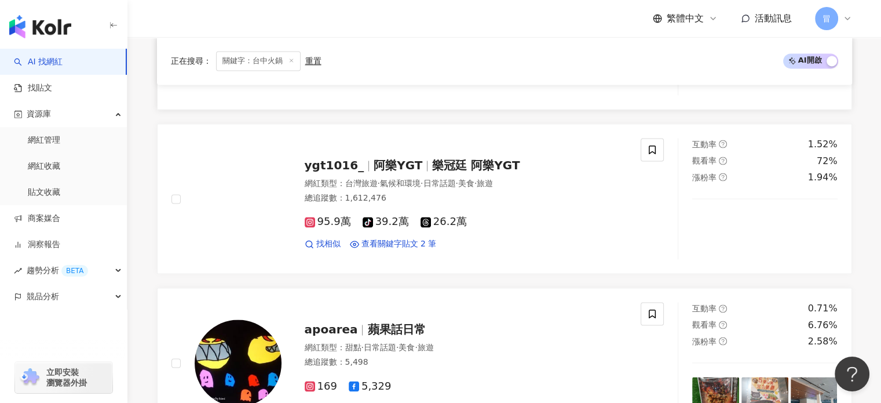
scroll to position [1706, 0]
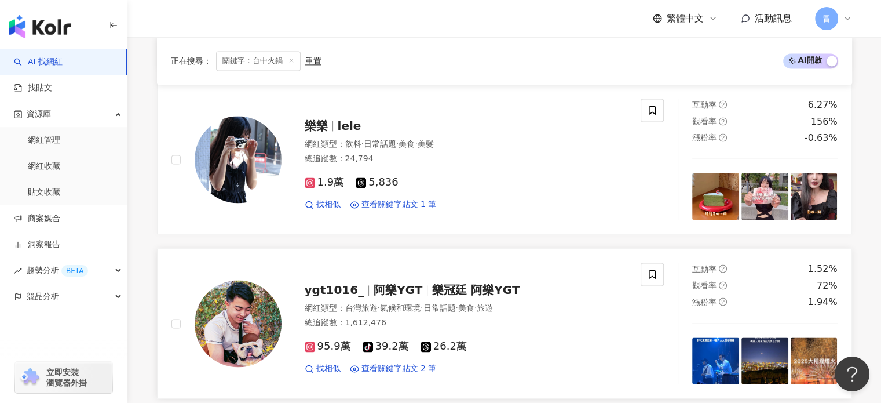
click at [498, 290] on span "樂冠廷 阿樂YGT" at bounding box center [475, 290] width 87 height 14
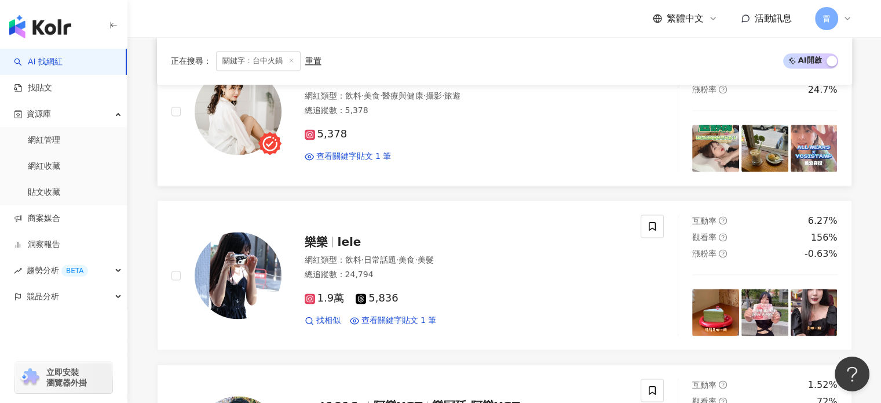
scroll to position [1475, 0]
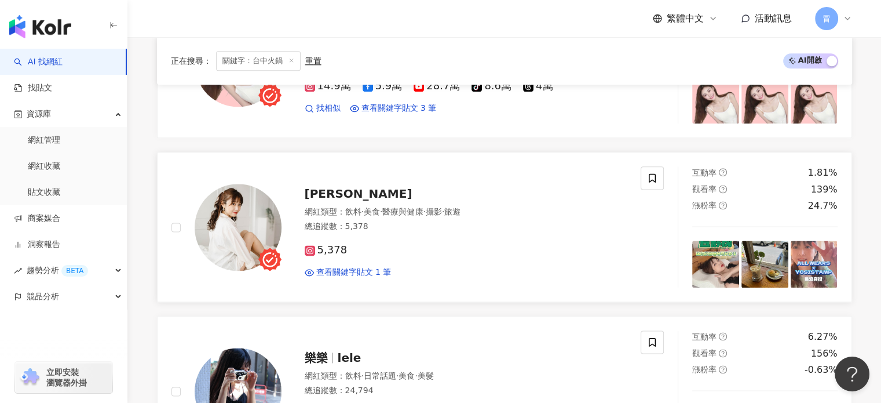
click at [337, 189] on span "[PERSON_NAME]" at bounding box center [359, 194] width 108 height 14
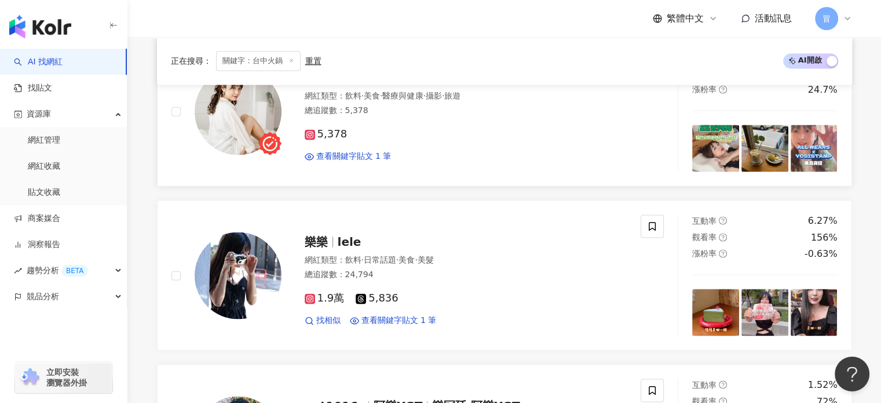
click at [347, 236] on span "lele" at bounding box center [350, 242] width 24 height 14
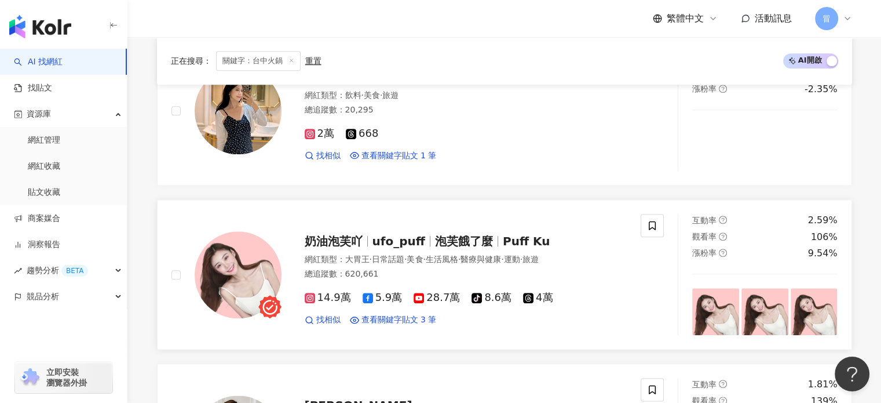
scroll to position [1243, 0]
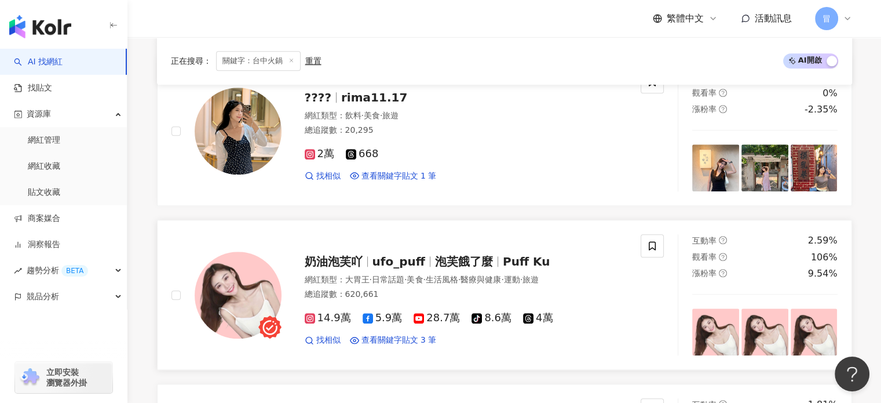
click at [563, 265] on div "奶油泡芙吖 ufo_puff 泡芙餓了麼 Puff Ku" at bounding box center [466, 261] width 323 height 16
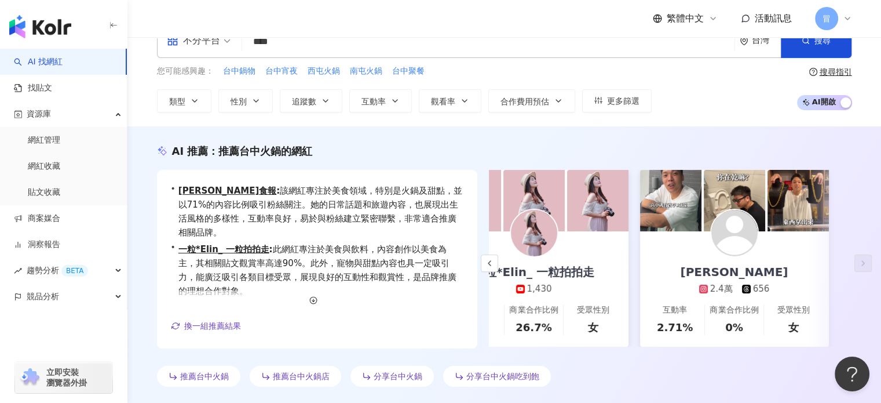
scroll to position [27, 0]
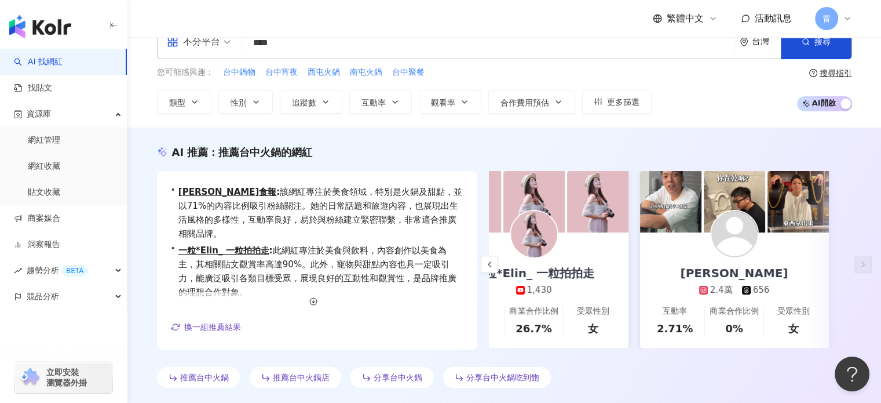
click at [842, 16] on div "冒" at bounding box center [833, 18] width 37 height 23
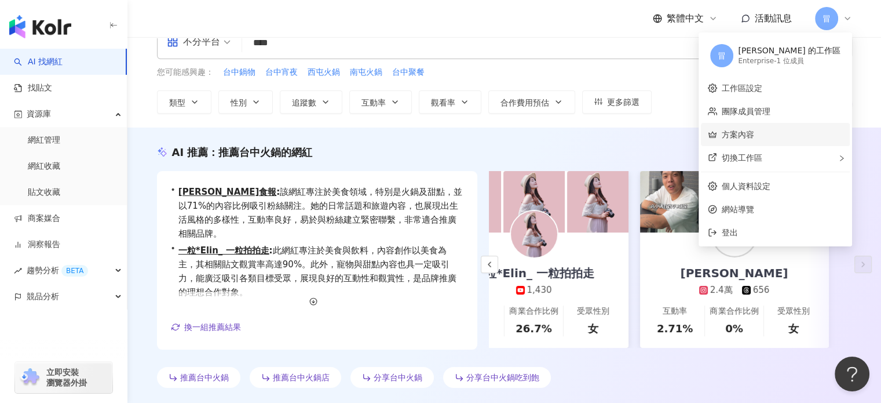
click at [754, 132] on link "方案內容" at bounding box center [738, 134] width 32 height 9
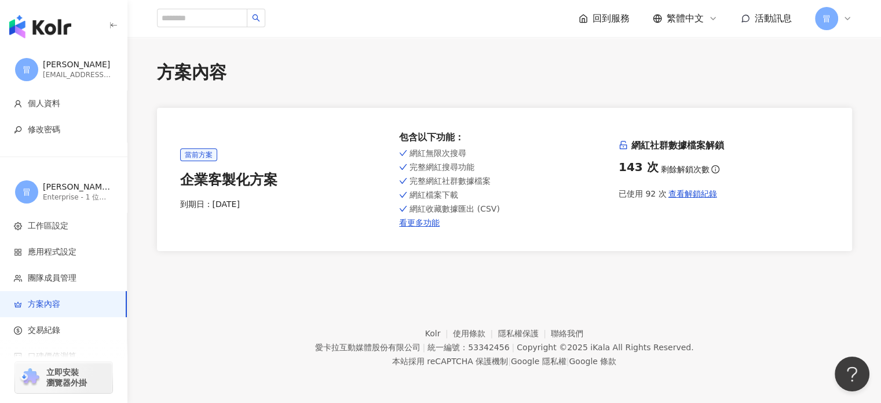
click at [834, 16] on span "冒" at bounding box center [826, 18] width 23 height 23
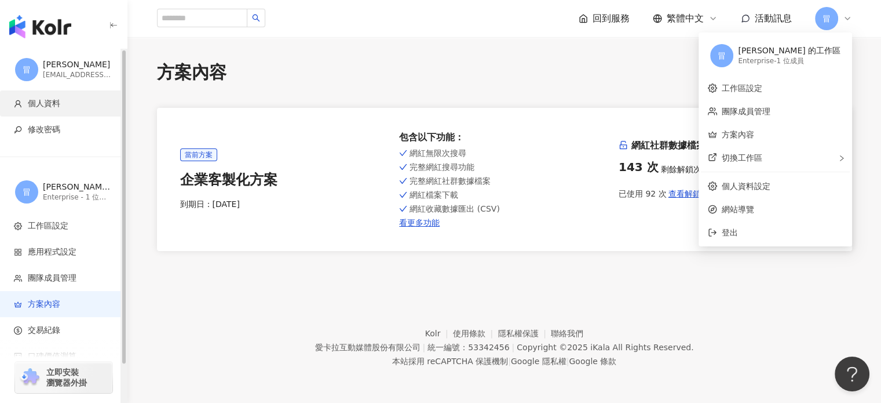
click at [61, 103] on span "個人資料" at bounding box center [66, 104] width 104 height 12
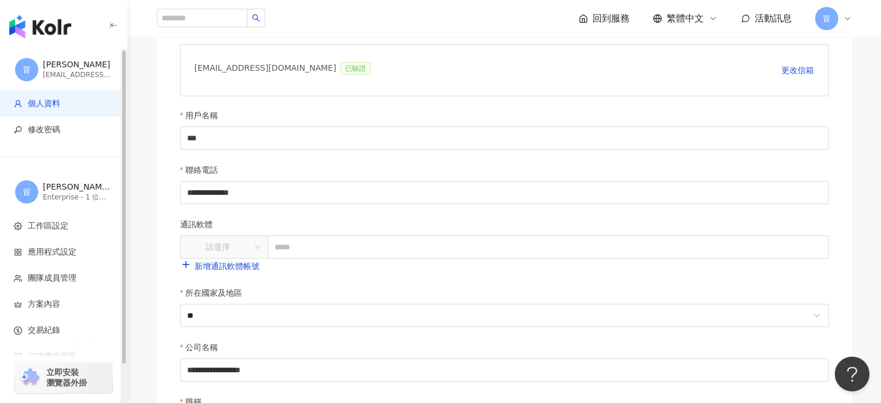
click at [59, 31] on img "button" at bounding box center [40, 26] width 62 height 23
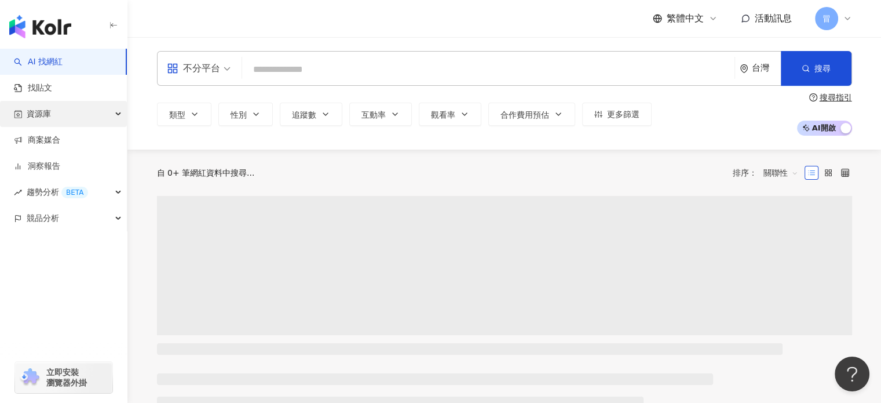
click at [87, 112] on div "資源庫" at bounding box center [63, 114] width 127 height 26
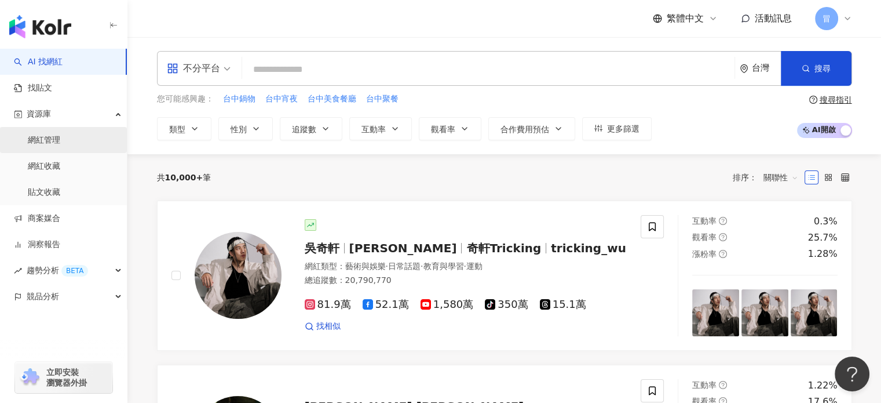
click at [60, 140] on link "網紅管理" at bounding box center [44, 140] width 32 height 12
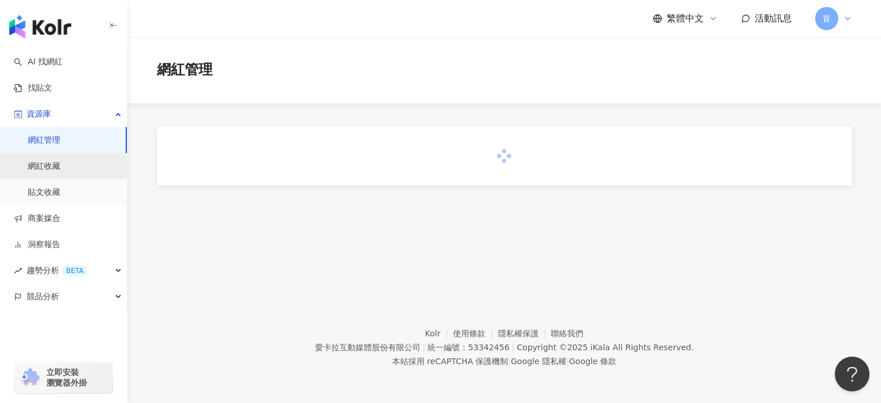
click at [60, 167] on link "網紅收藏" at bounding box center [44, 166] width 32 height 12
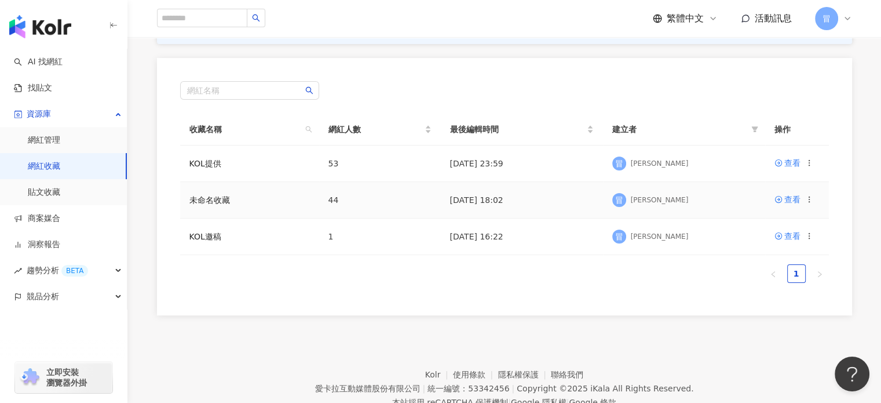
scroll to position [116, 0]
click at [784, 159] on div "查看" at bounding box center [792, 161] width 16 height 13
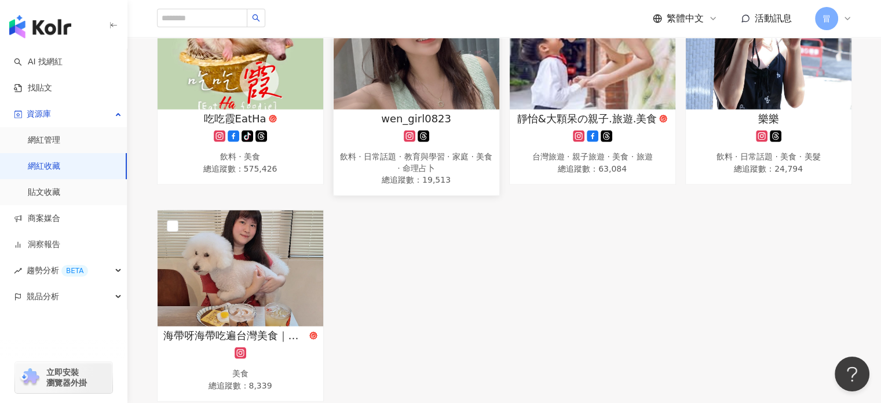
scroll to position [2701, 0]
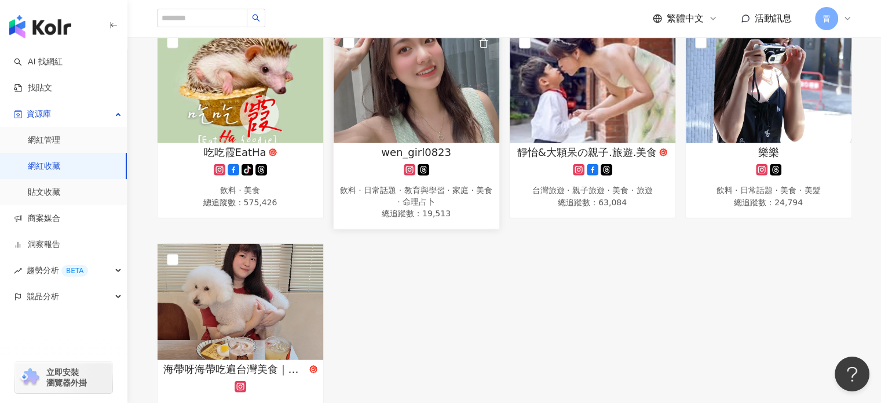
click at [448, 125] on img at bounding box center [417, 85] width 166 height 116
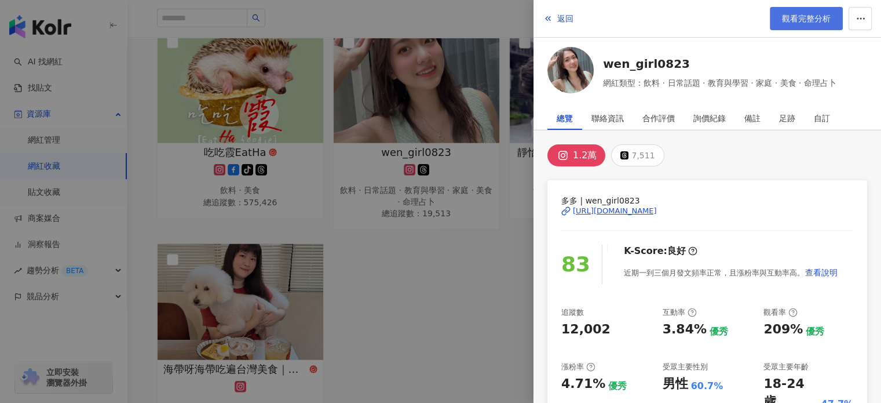
click at [790, 18] on span "觀看完整分析" at bounding box center [806, 18] width 49 height 9
drag, startPoint x: 451, startPoint y: 277, endPoint x: 456, endPoint y: 261, distance: 16.3
click at [451, 275] on div at bounding box center [440, 201] width 881 height 403
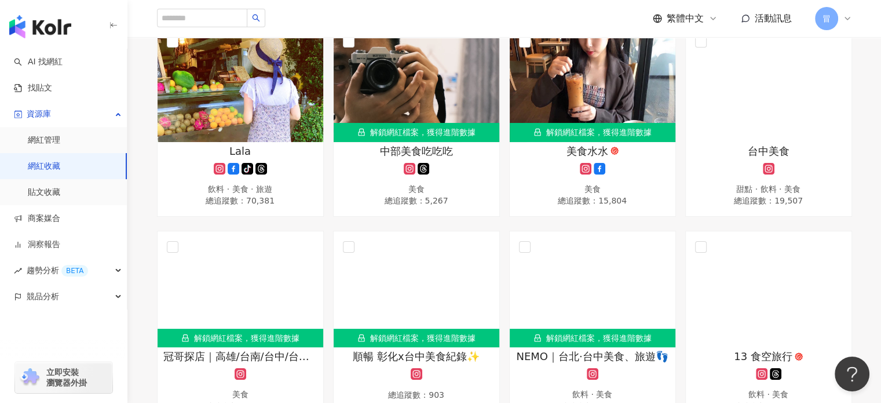
scroll to position [927, 0]
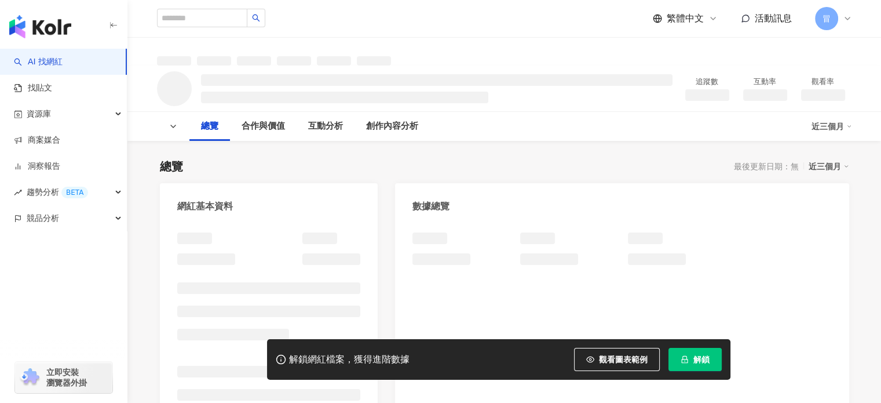
click at [685, 354] on button "解鎖" at bounding box center [694, 359] width 53 height 23
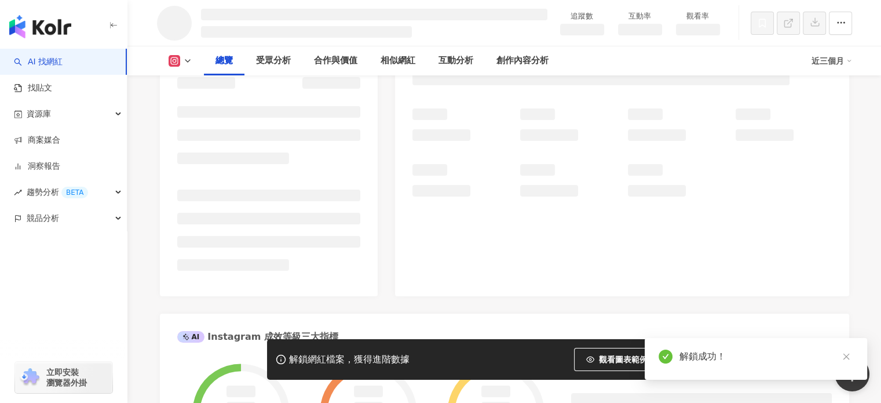
scroll to position [12, 0]
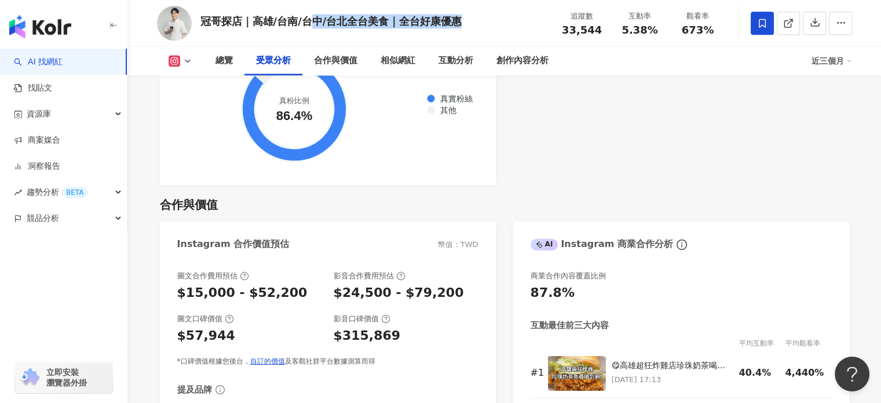
scroll to position [1442, 0]
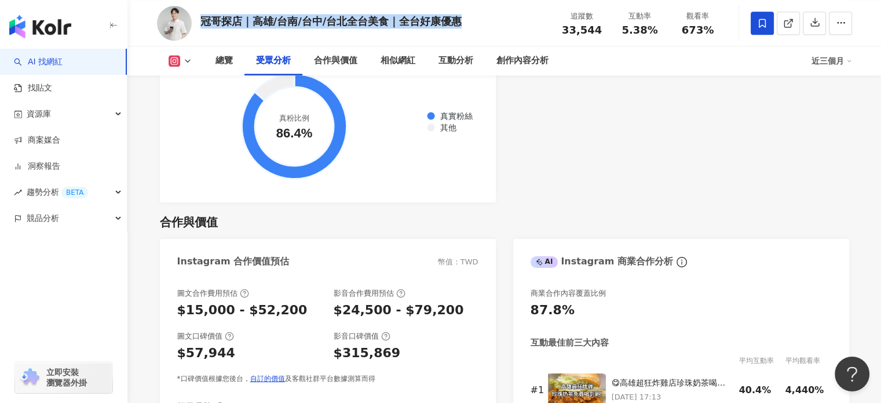
drag, startPoint x: 467, startPoint y: 14, endPoint x: 198, endPoint y: 36, distance: 270.2
click at [200, 21] on div "冠哥探店｜高雄/台南/台中/台北全台美食｜全台好康優惠 追蹤數 33,544 互動率 5.38% 觀看率 673%" at bounding box center [504, 23] width 741 height 46
copy div "冠哥探店｜高雄/台南/台中/台北全台美食｜全台好康優惠"
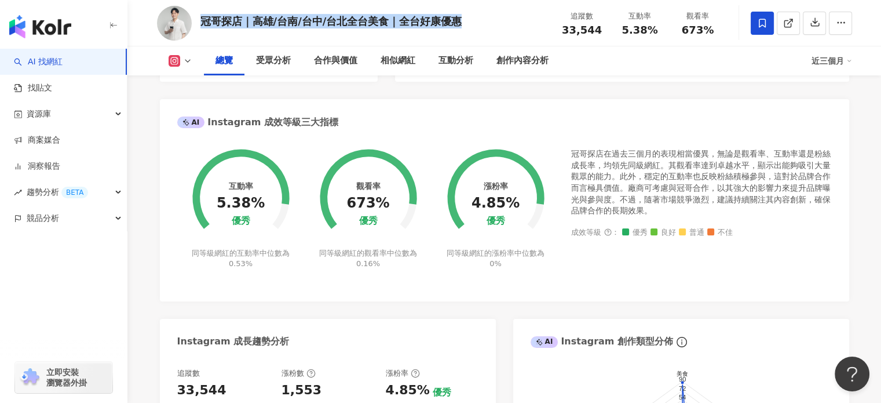
scroll to position [341, 0]
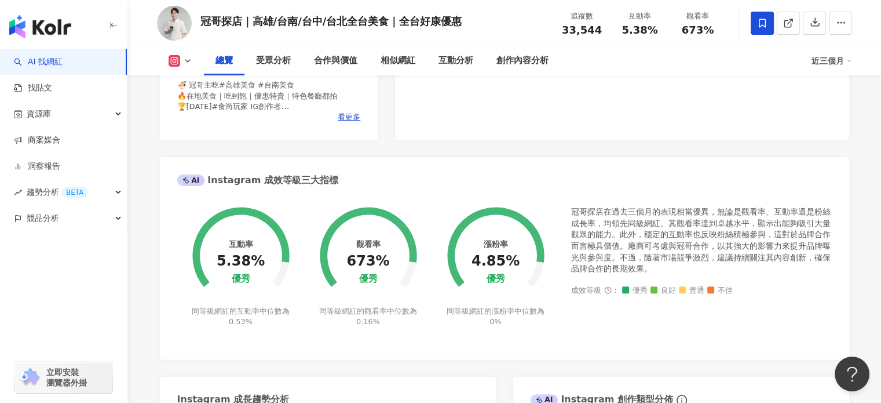
click at [198, 153] on div "Instagram 網紅基本資料 性別 男 主要語言 繁體中文 96.8% 網紅類型 美食 社群簡介 冠哥探店｜高雄/台南/台中/台北全台美食｜全台好康優惠 …" at bounding box center [504, 283] width 689 height 882
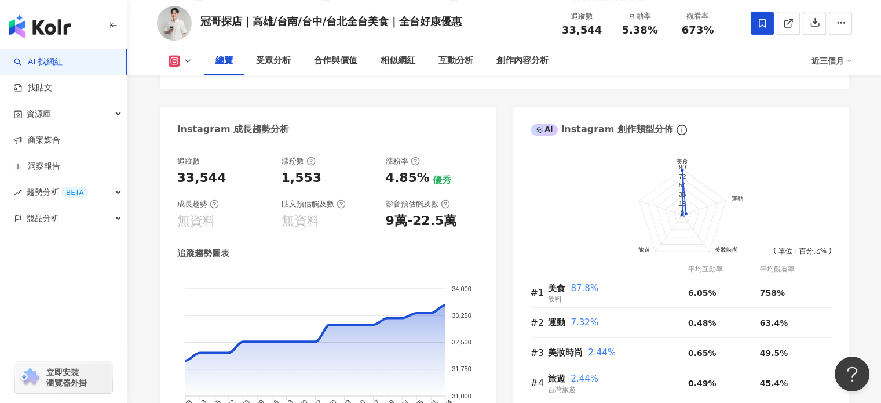
scroll to position [631, 0]
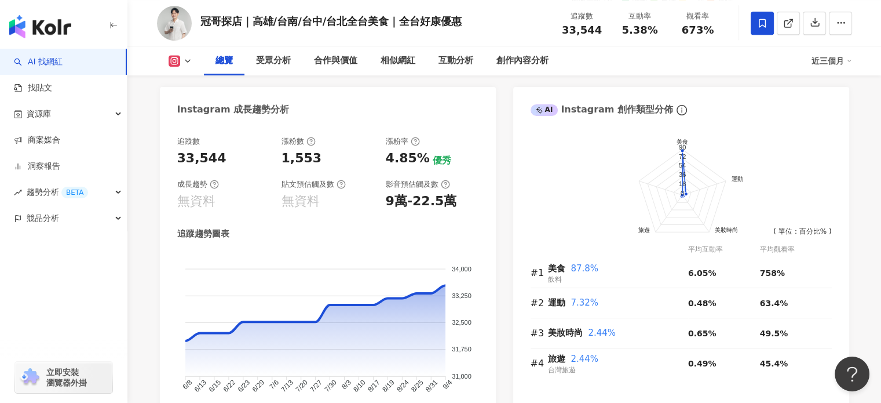
click at [207, 203] on div "無資料" at bounding box center [196, 201] width 38 height 18
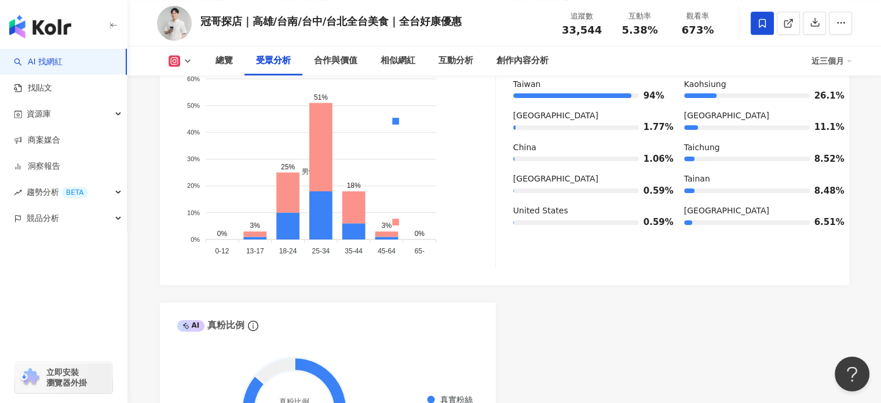
scroll to position [1274, 0]
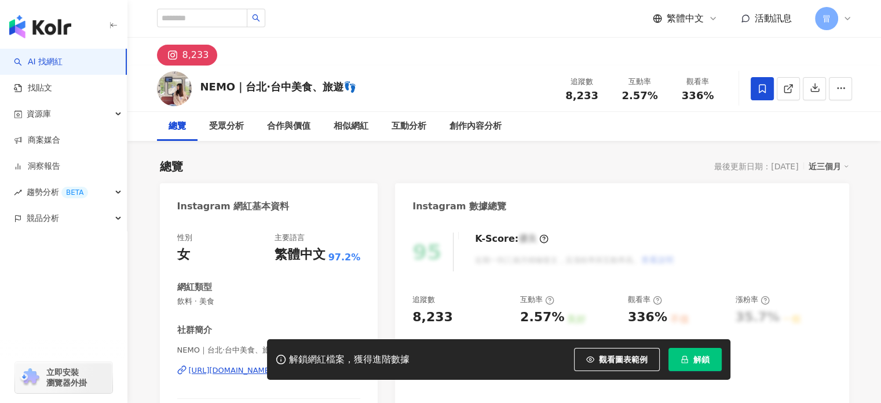
click at [696, 361] on span "解鎖" at bounding box center [701, 358] width 16 height 9
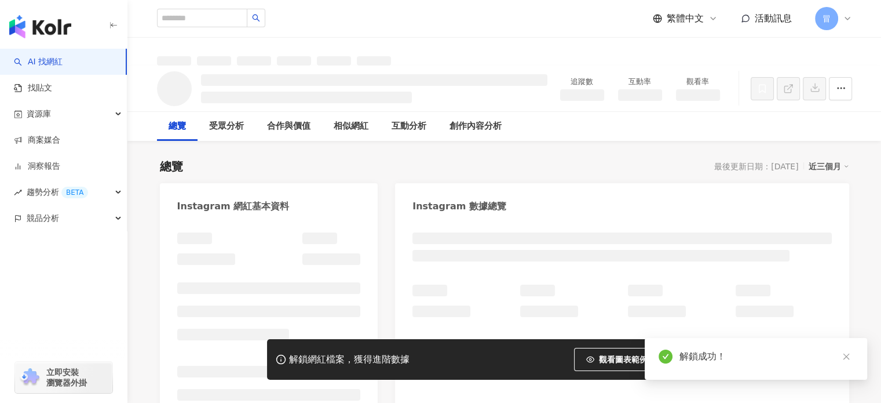
drag, startPoint x: 377, startPoint y: 87, endPoint x: 273, endPoint y: 92, distance: 103.8
click at [273, 92] on div "追蹤數 互動率 觀看率" at bounding box center [504, 88] width 741 height 46
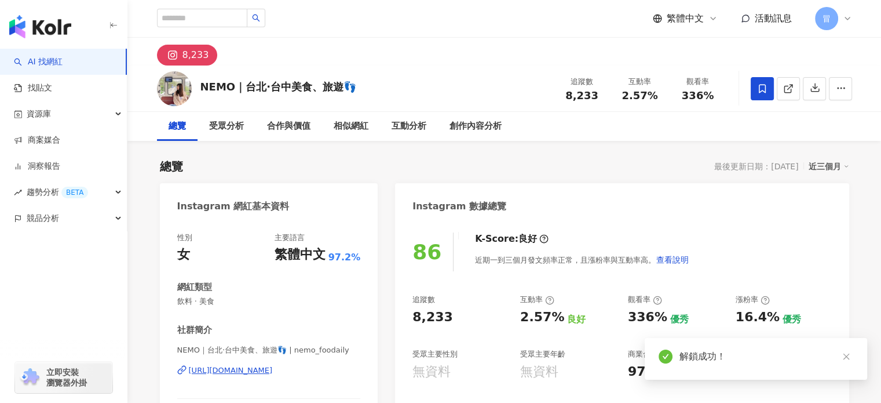
click at [341, 89] on div "NEMO｜台北·台中美食、旅遊👣" at bounding box center [278, 86] width 156 height 14
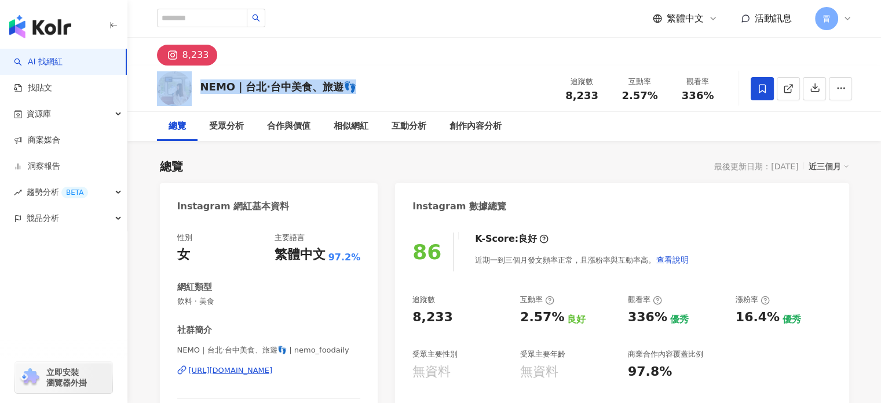
drag, startPoint x: 368, startPoint y: 89, endPoint x: 192, endPoint y: 89, distance: 176.1
click at [192, 89] on div "NEMO｜台北·台中美食、旅遊👣 追蹤數 8,233 互動率 2.57% 觀看率 336%" at bounding box center [504, 88] width 741 height 46
click at [378, 86] on div "NEMO｜台北·台中美食、旅遊👣 追蹤數 8,233 互動率 2.57% 觀看率 336%" at bounding box center [504, 88] width 741 height 46
click at [351, 93] on div "NEMO｜台北·台中美食、旅遊👣" at bounding box center [278, 86] width 156 height 14
click at [339, 78] on div "NEMO｜台北·台中美食、旅遊👣 追蹤數 8,233 互動率 2.57% 觀看率 336%" at bounding box center [504, 88] width 741 height 46
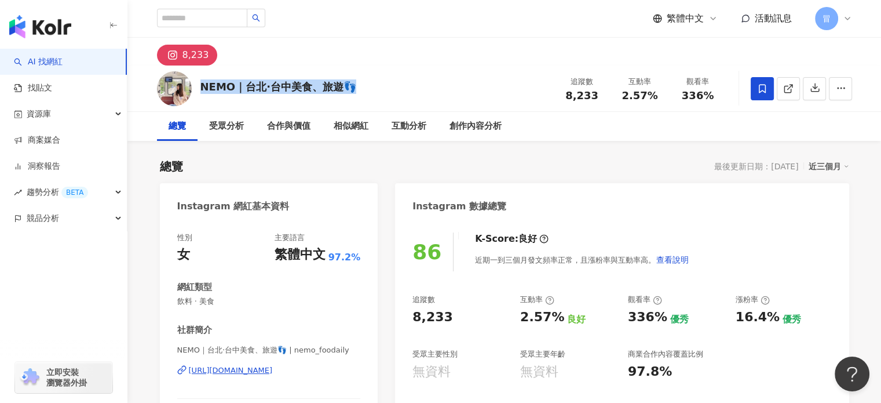
drag, startPoint x: 203, startPoint y: 90, endPoint x: 365, endPoint y: 92, distance: 162.2
click at [365, 92] on div "NEMO｜台北·台中美食、旅遊👣 追蹤數 8,233 互動率 2.57% 觀看率 336%" at bounding box center [504, 88] width 741 height 46
copy div "NEMO｜台北·台中美食、旅遊👣"
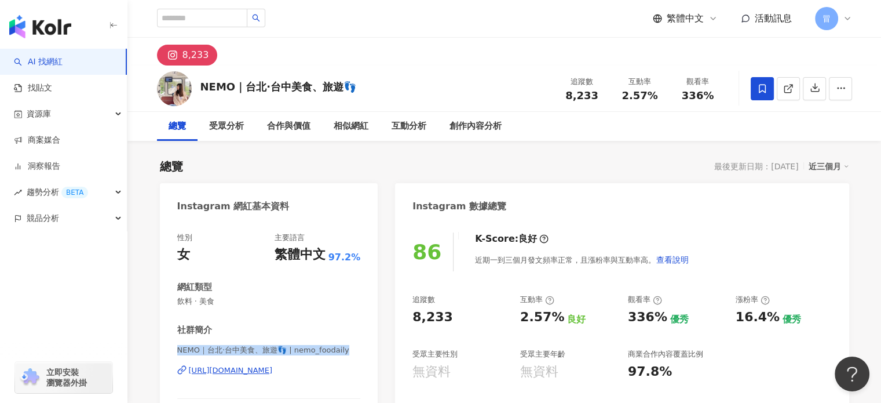
drag, startPoint x: 352, startPoint y: 350, endPoint x: 167, endPoint y: 350, distance: 185.4
click at [167, 350] on div "性別 女 主要語言 繁體中文 97.2% 網紅類型 飲料 · 美食 社群簡介 NEMO｜台北·台中美食、旅遊👣 | nemo_foodaily https:/…" at bounding box center [269, 351] width 218 height 260
copy span "NEMO｜台北·台中美食、旅遊👣 | nemo_foodaily"
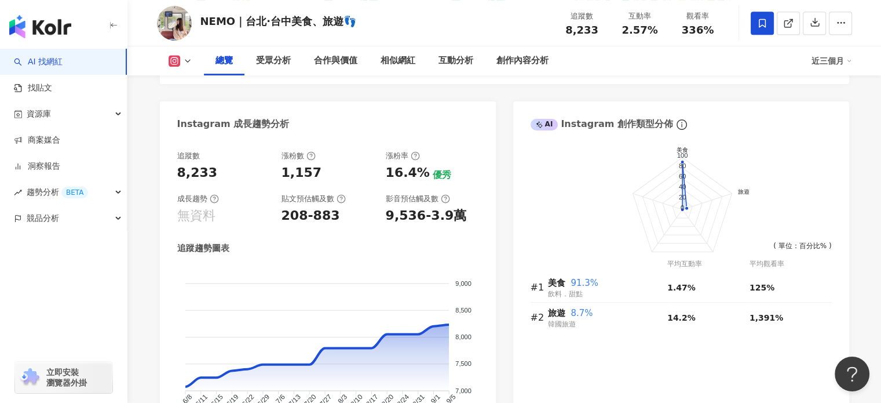
scroll to position [637, 0]
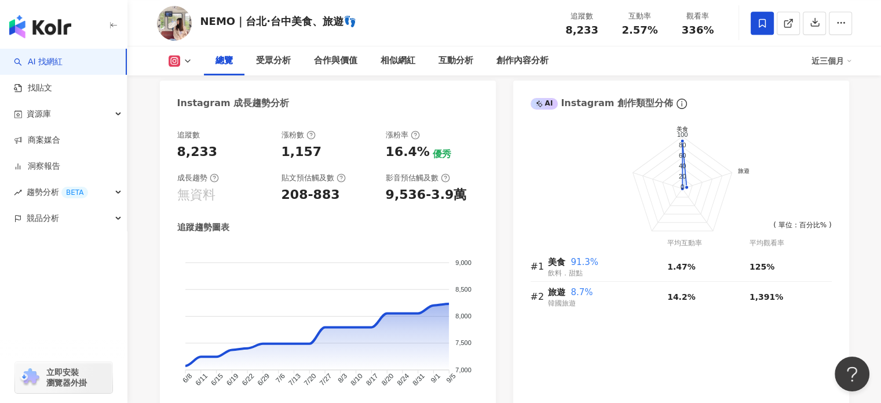
click at [231, 179] on div "成長趨勢" at bounding box center [223, 178] width 93 height 10
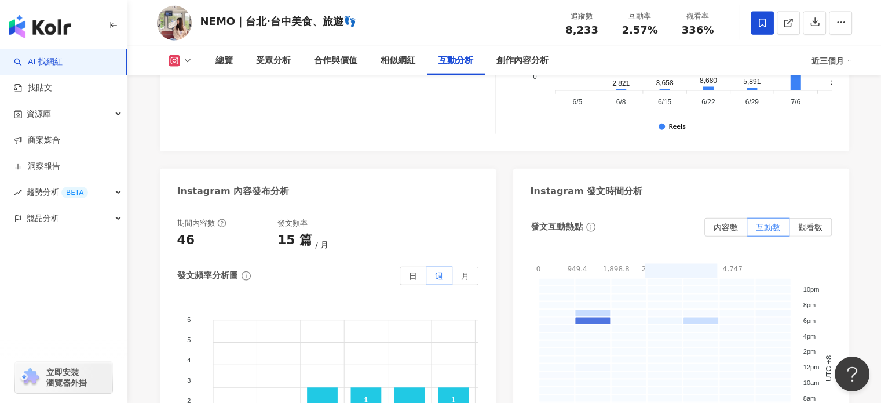
scroll to position [2780, 0]
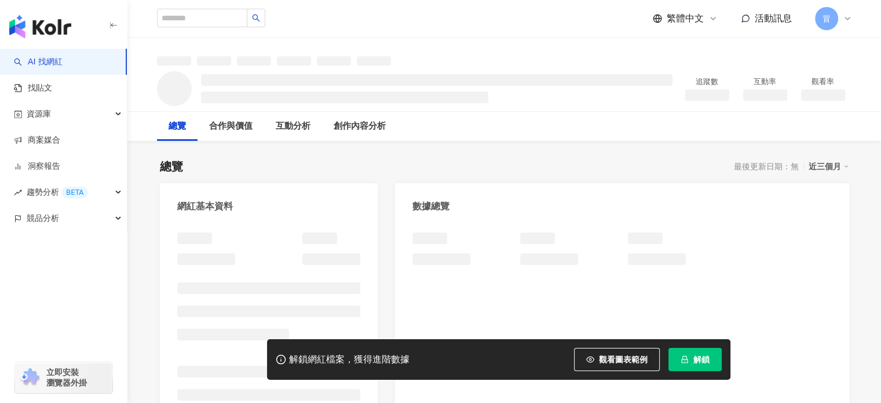
click at [697, 363] on span "解鎖" at bounding box center [701, 358] width 16 height 9
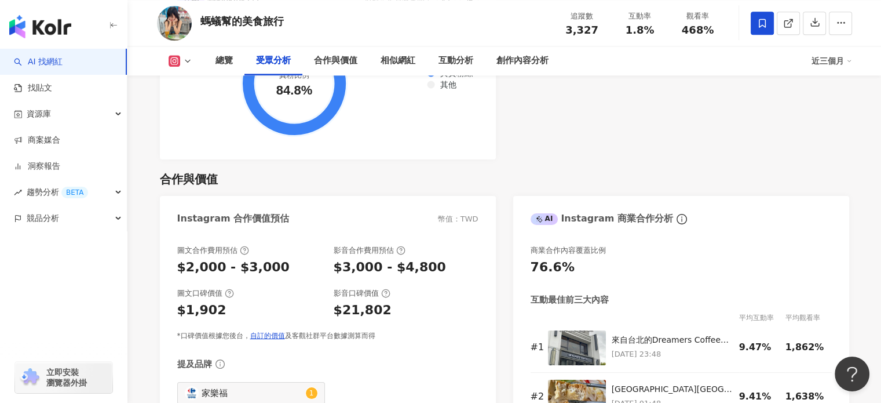
scroll to position [1390, 0]
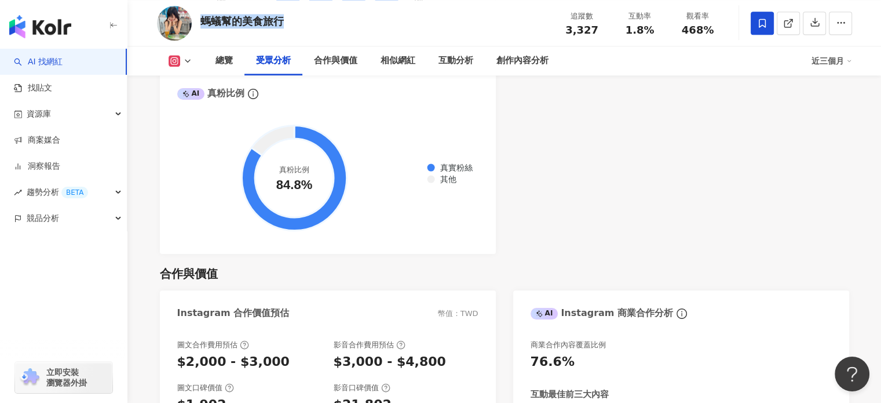
drag, startPoint x: 292, startPoint y: 21, endPoint x: 202, endPoint y: 21, distance: 90.4
click at [202, 21] on div "螞蟻幫的美食旅行 追蹤數 3,327 互動率 1.8% 觀看率 468%" at bounding box center [504, 23] width 741 height 46
copy div "螞蟻幫的美食旅行"
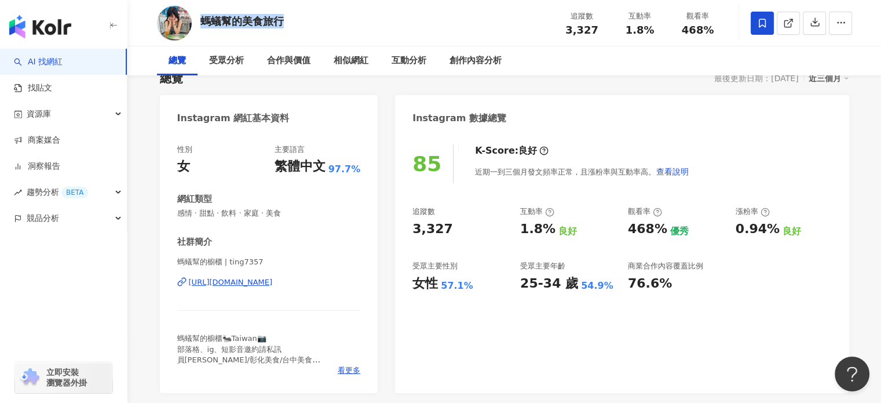
scroll to position [0, 0]
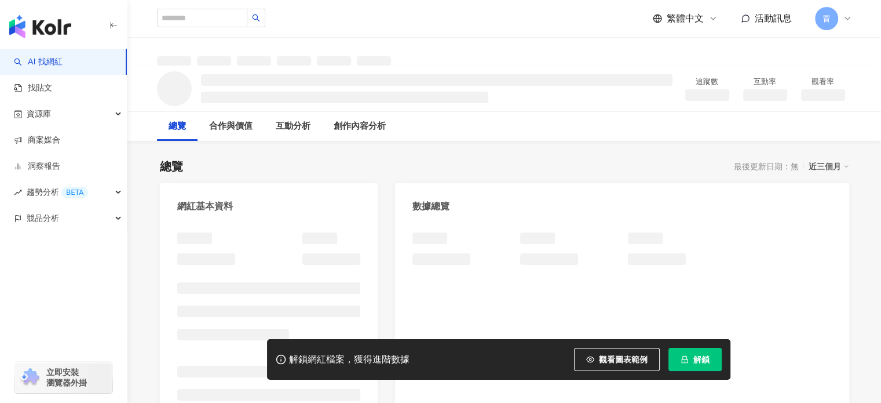
click at [681, 361] on icon "lock" at bounding box center [685, 359] width 8 height 8
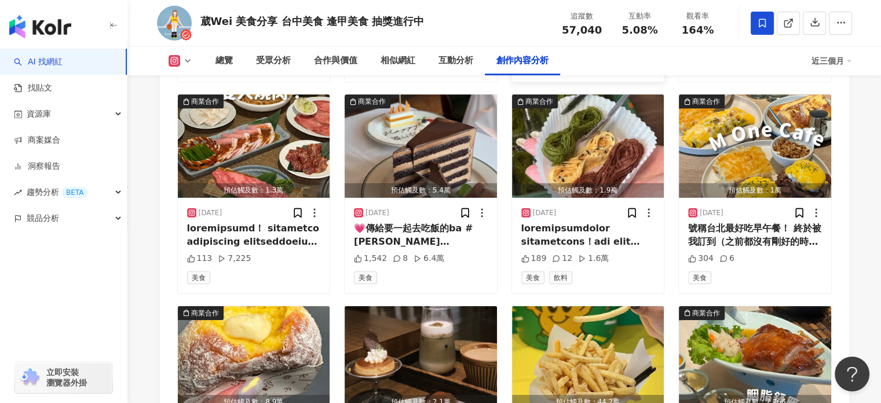
scroll to position [3881, 0]
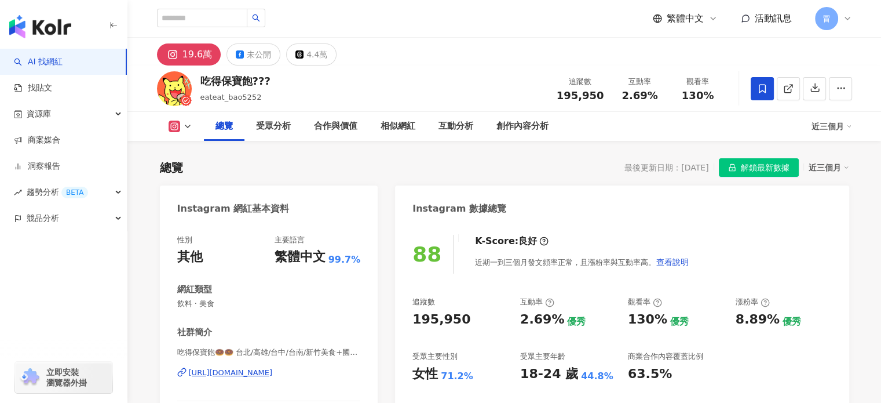
click at [780, 167] on span "解鎖最新數據" at bounding box center [765, 168] width 49 height 19
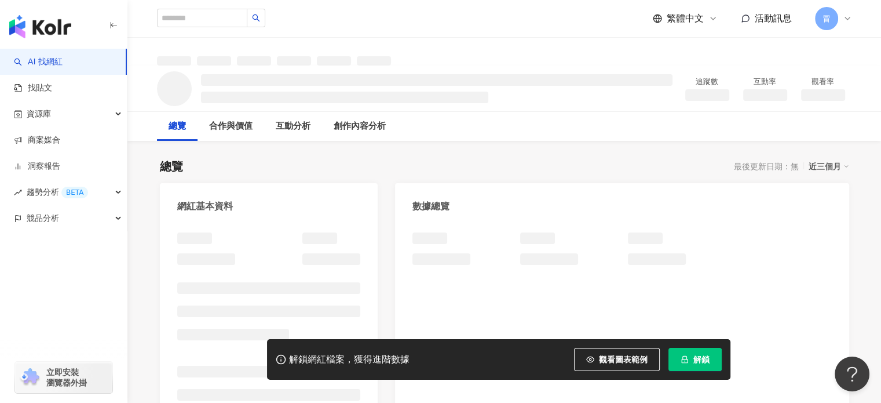
scroll to position [58, 0]
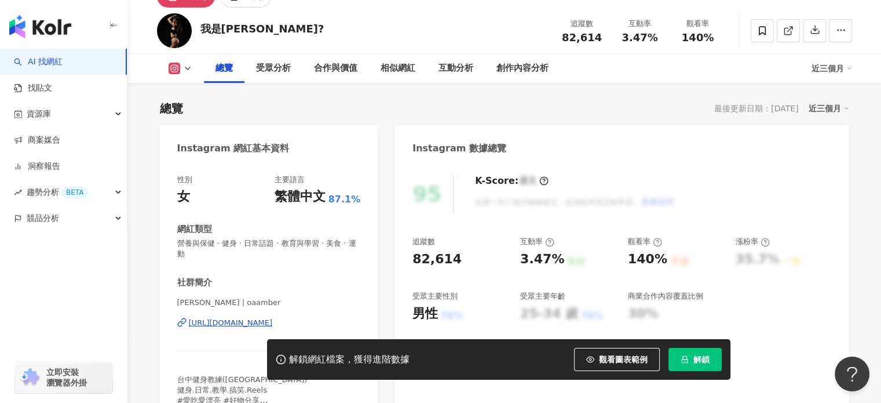
click at [699, 354] on span "解鎖" at bounding box center [701, 358] width 16 height 9
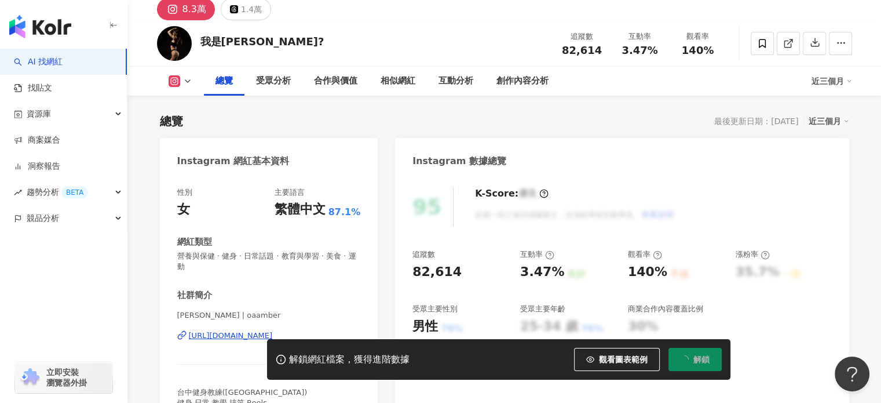
scroll to position [58, 0]
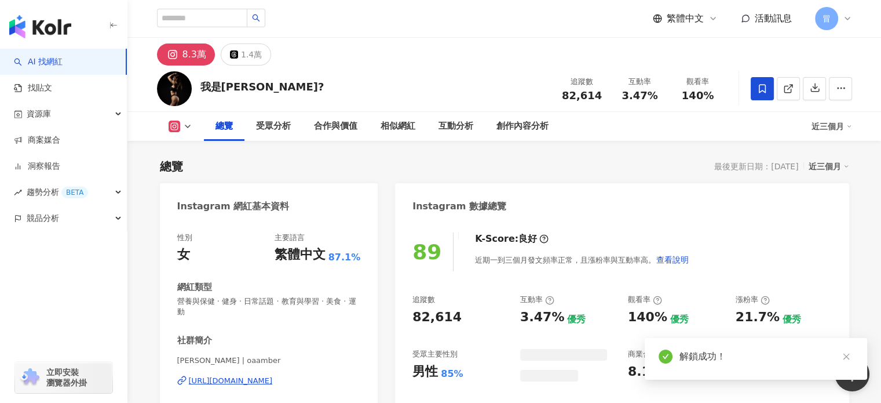
click at [762, 91] on icon at bounding box center [762, 88] width 10 height 10
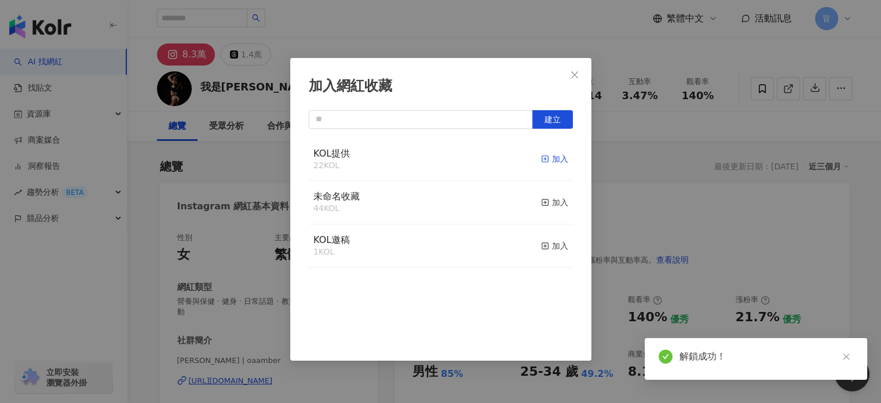
click at [548, 162] on div "加入" at bounding box center [554, 158] width 27 height 13
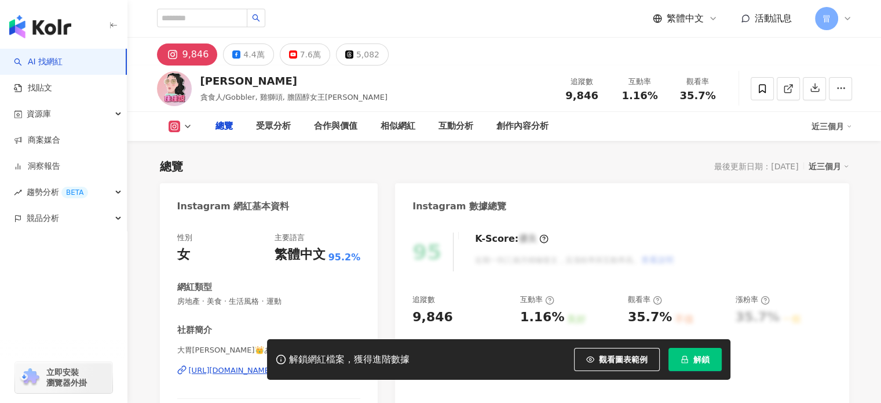
click at [705, 359] on span "解鎖" at bounding box center [701, 358] width 16 height 9
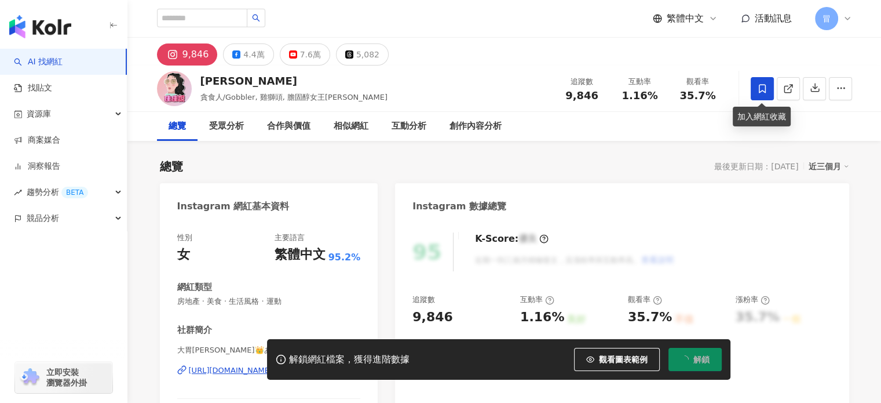
click at [764, 85] on icon at bounding box center [762, 88] width 10 height 10
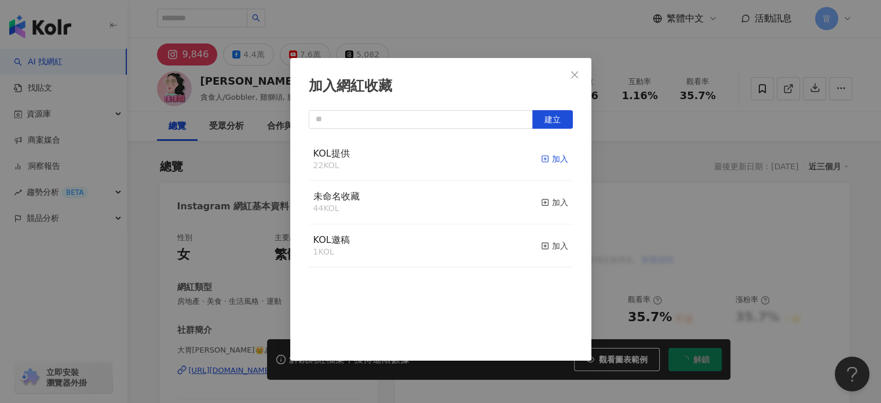
click at [554, 157] on div "加入" at bounding box center [554, 158] width 27 height 13
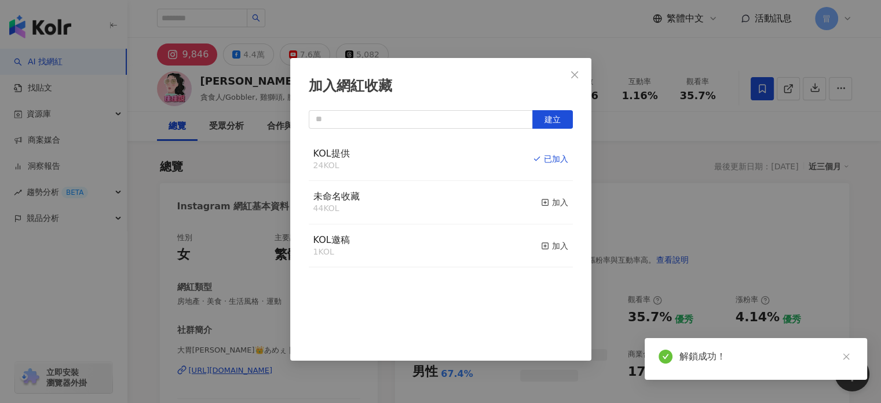
click at [572, 71] on icon "close" at bounding box center [574, 74] width 9 height 9
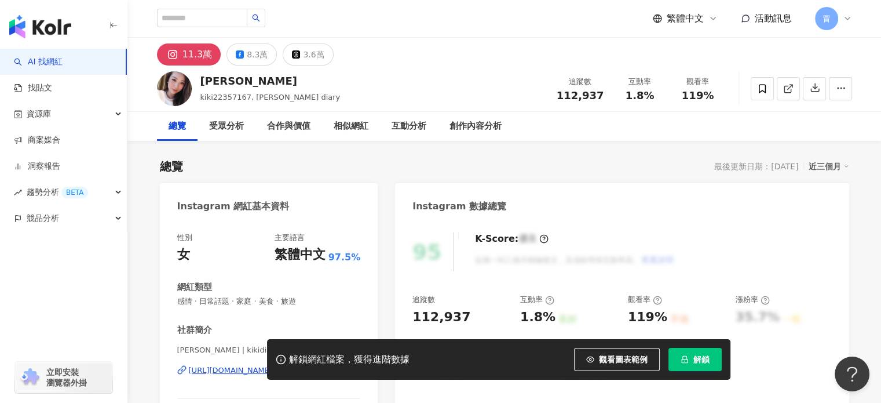
click at [686, 357] on icon "lock" at bounding box center [685, 359] width 8 height 8
click at [762, 85] on icon at bounding box center [762, 88] width 7 height 9
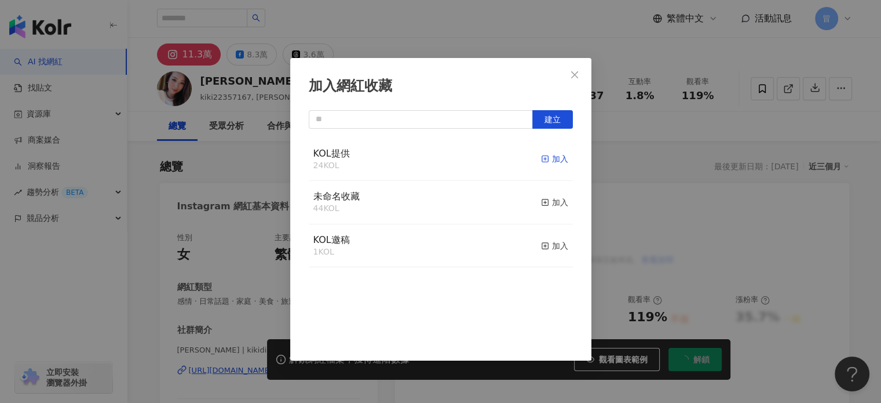
click at [547, 159] on div "加入" at bounding box center [554, 158] width 27 height 13
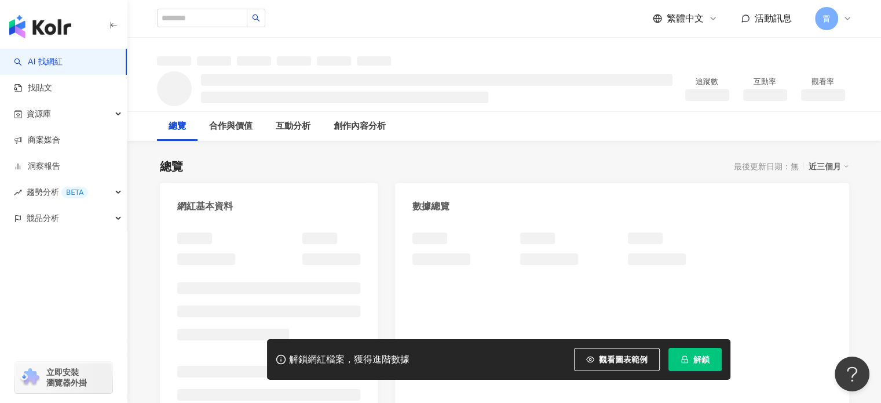
click at [699, 358] on span "解鎖" at bounding box center [701, 358] width 16 height 9
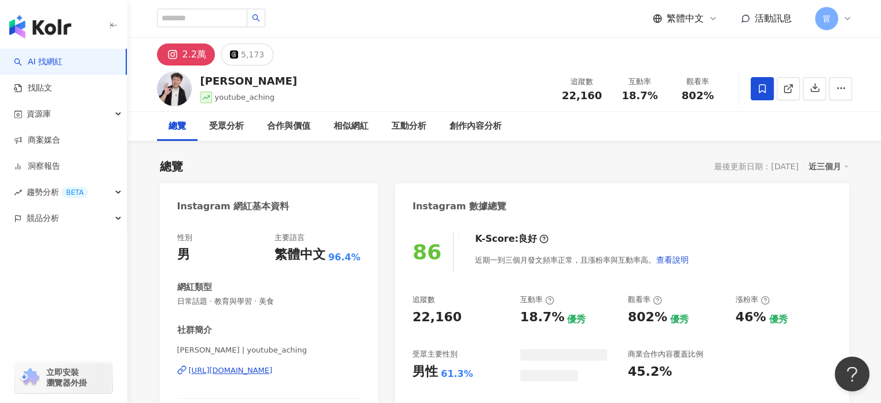
click at [758, 90] on icon at bounding box center [762, 88] width 10 height 10
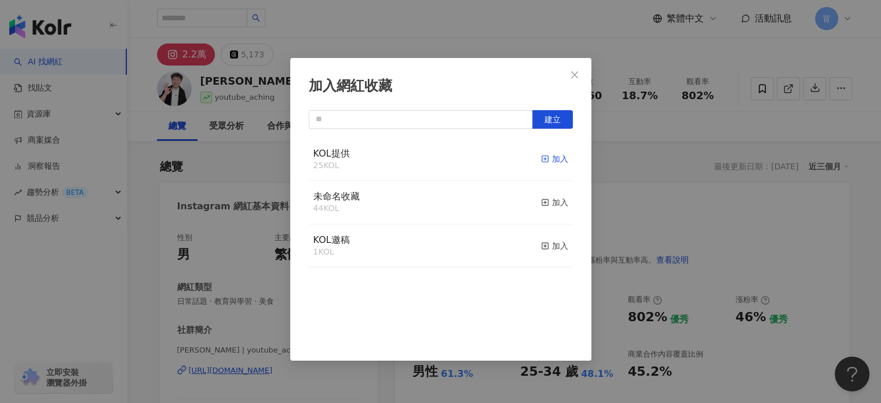
click at [546, 162] on div "加入" at bounding box center [554, 158] width 27 height 13
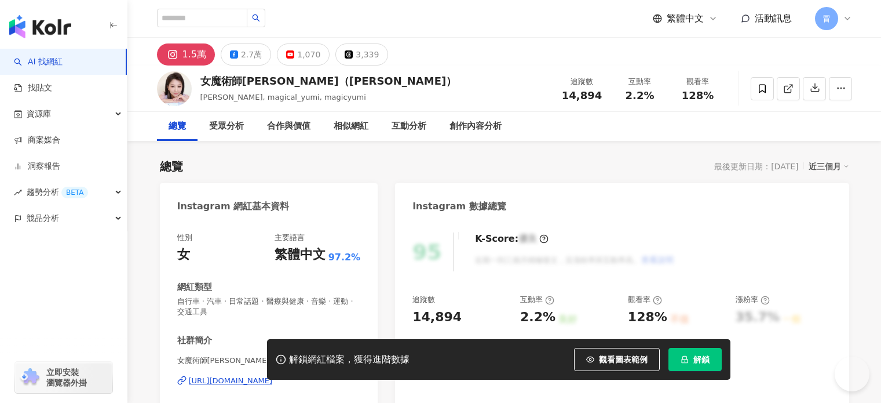
click at [683, 365] on button "解鎖" at bounding box center [694, 359] width 53 height 23
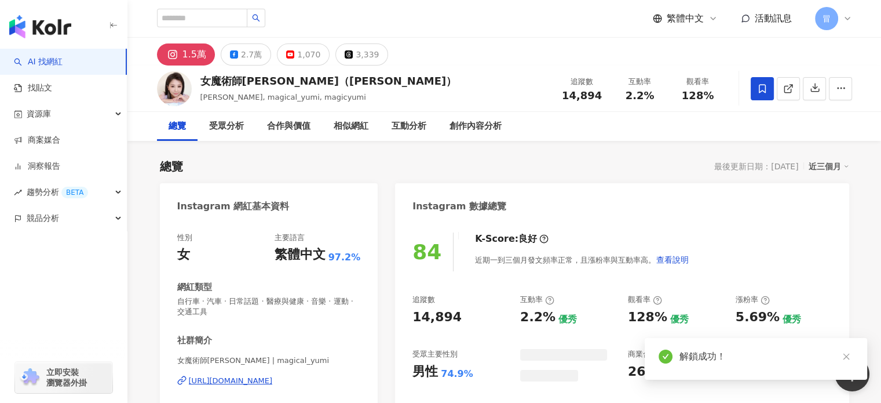
click at [764, 92] on icon at bounding box center [762, 88] width 7 height 9
click at [756, 86] on div "加入網紅收藏 建立 KOL提供 25 KOL 加入 未命名收藏 44 KOL 加入 KOL邀稿 1 KOL 加入" at bounding box center [440, 201] width 881 height 403
click at [764, 87] on div "加入網紅收藏 建立 KOL提供 25 KOL 加入 未命名收藏 44 KOL 加入 KOL邀稿 1 KOL 加入" at bounding box center [440, 201] width 881 height 403
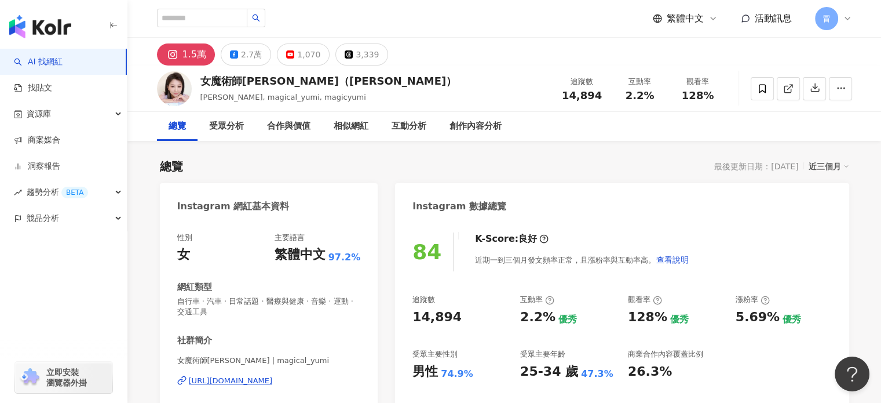
click at [756, 90] on span at bounding box center [762, 88] width 23 height 23
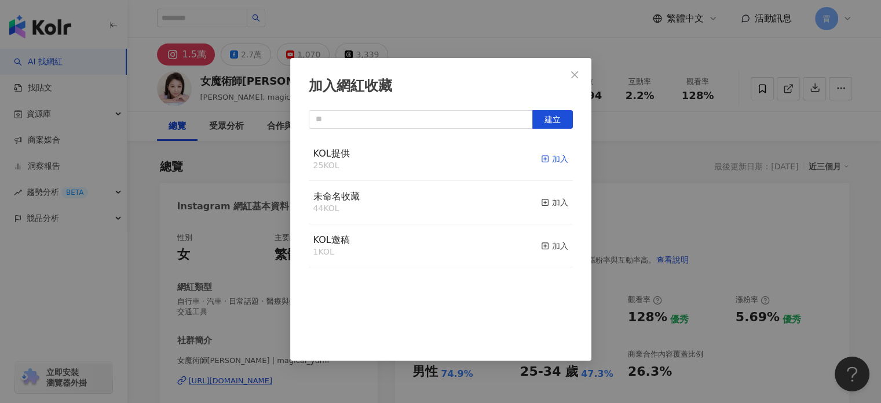
click at [543, 159] on div "加入" at bounding box center [554, 158] width 27 height 13
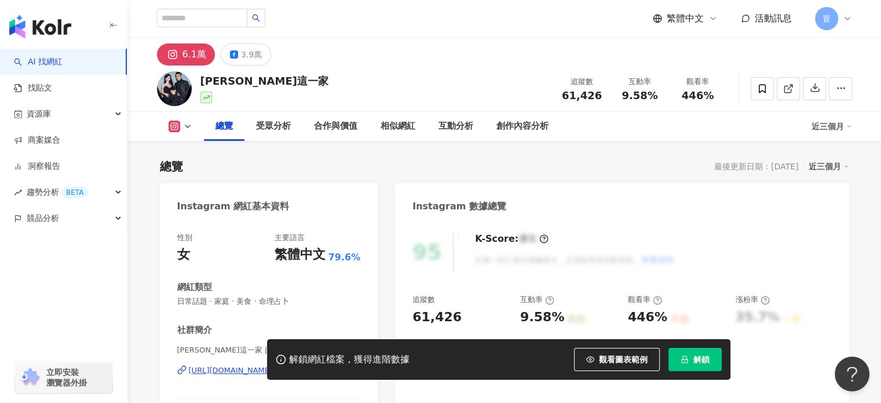
click at [691, 353] on button "解鎖" at bounding box center [694, 359] width 53 height 23
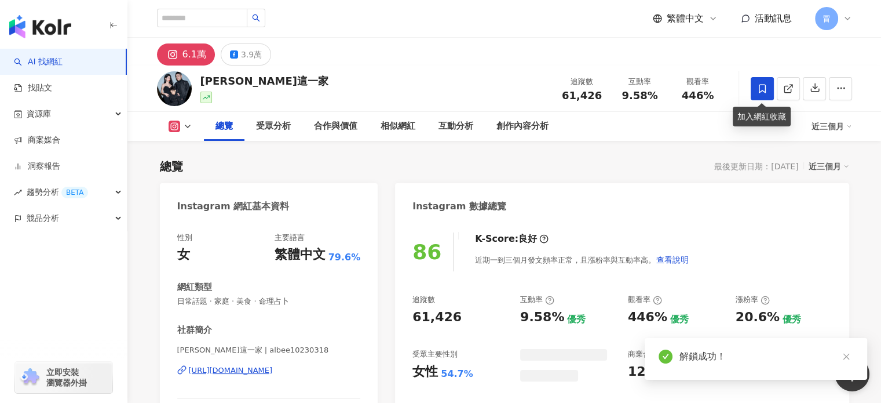
click at [762, 90] on icon at bounding box center [762, 88] width 7 height 9
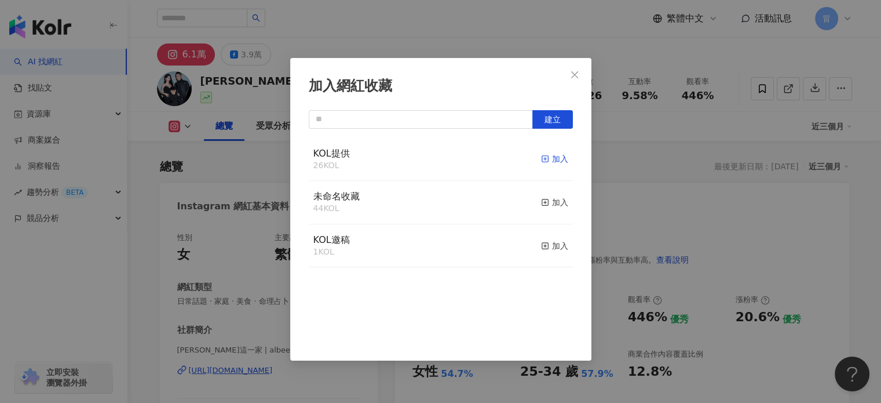
click at [551, 155] on div "加入" at bounding box center [554, 158] width 27 height 13
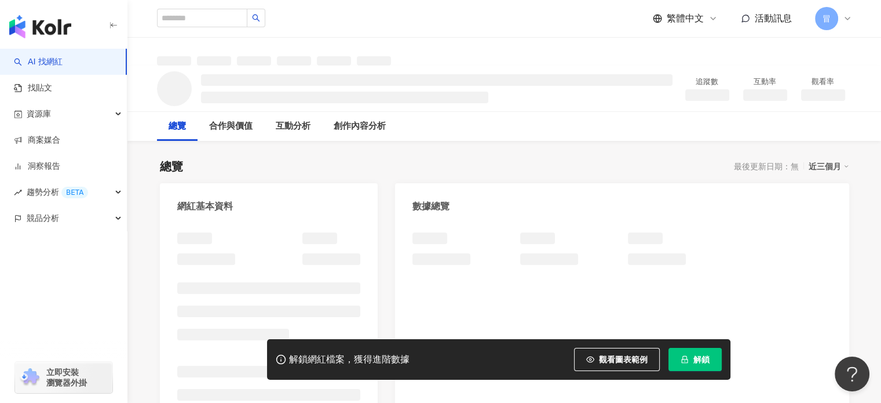
click at [690, 357] on button "解鎖" at bounding box center [694, 359] width 53 height 23
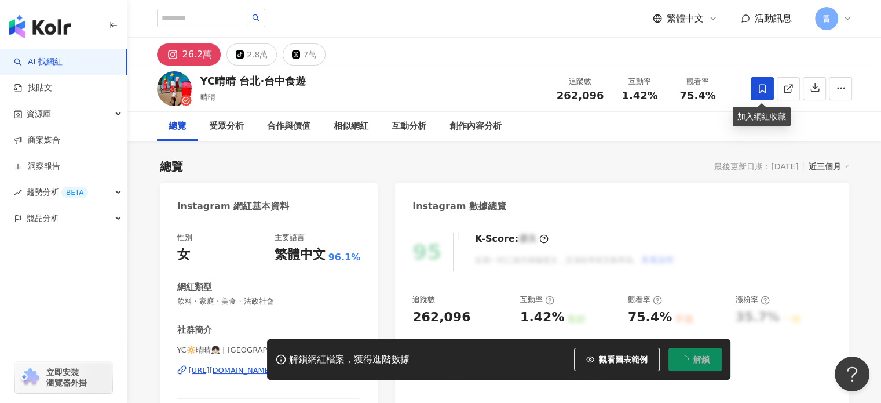
click at [755, 93] on span at bounding box center [762, 88] width 23 height 23
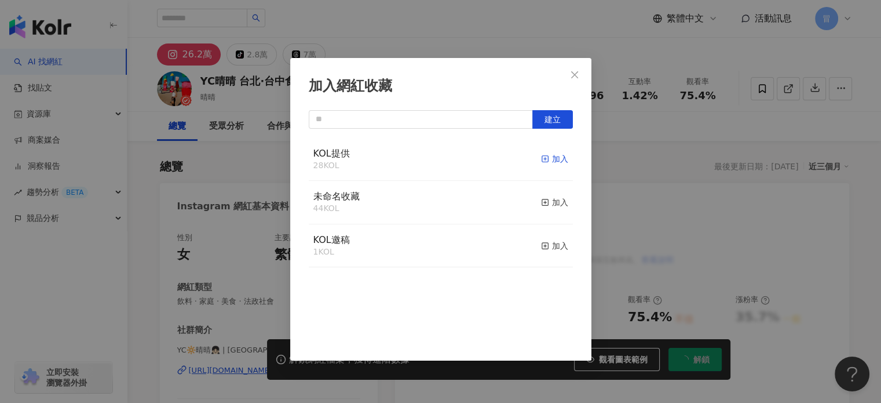
click at [549, 156] on div "加入" at bounding box center [554, 158] width 27 height 13
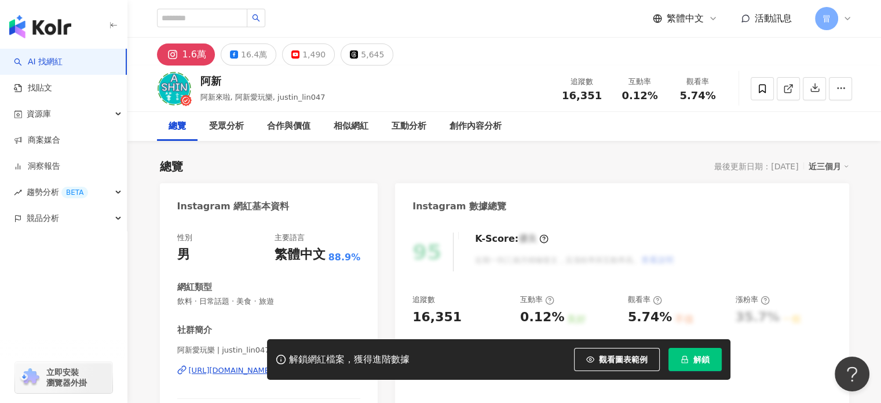
click at [711, 361] on button "解鎖" at bounding box center [694, 359] width 53 height 23
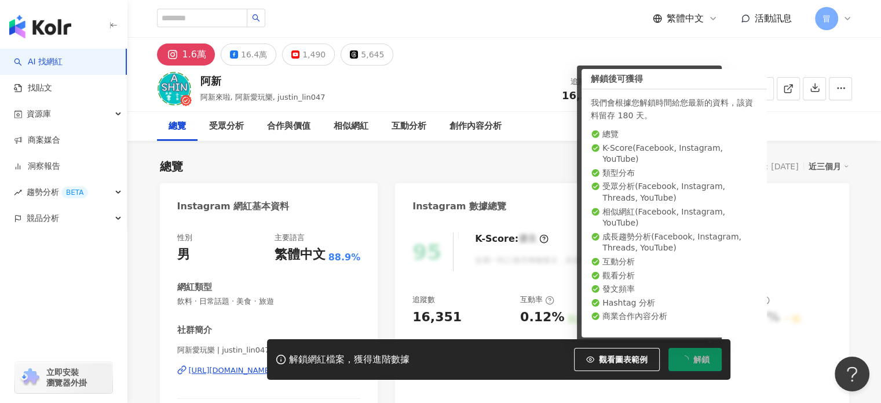
click at [765, 89] on icon at bounding box center [762, 88] width 7 height 9
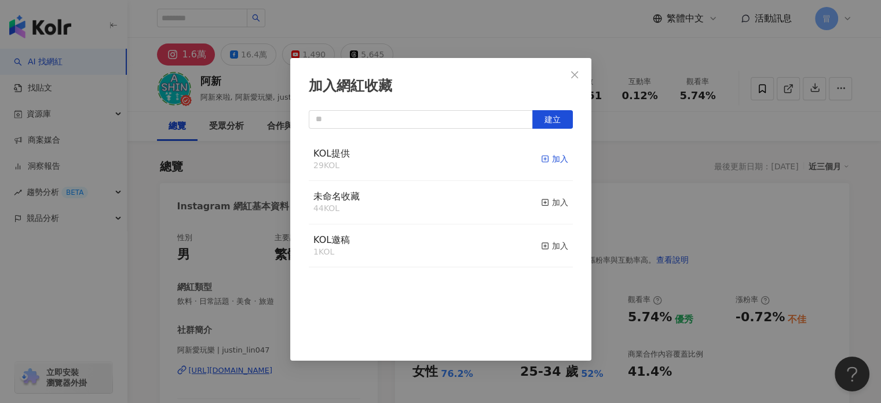
click at [543, 160] on div "加入" at bounding box center [554, 158] width 27 height 13
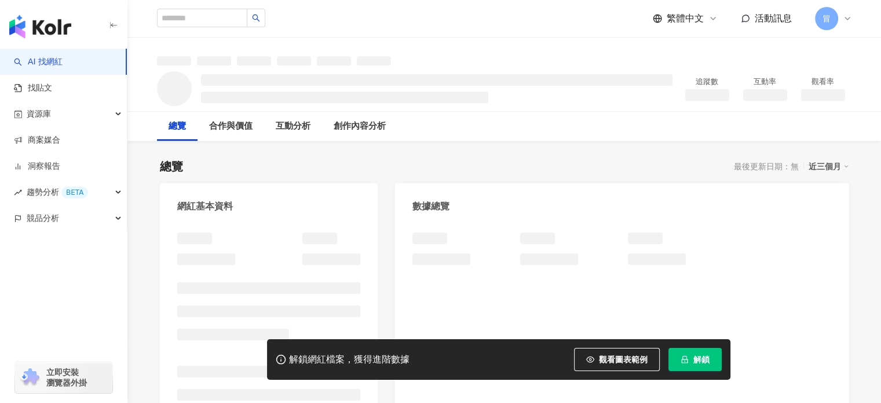
click at [700, 360] on span "解鎖" at bounding box center [701, 358] width 16 height 9
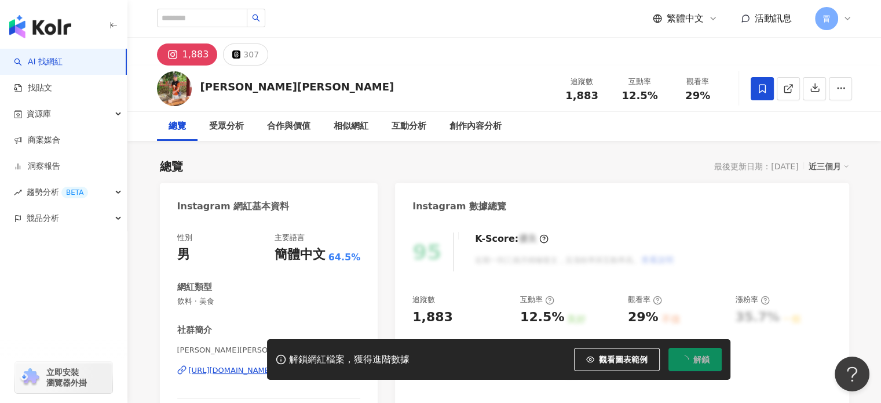
click at [764, 82] on span at bounding box center [762, 88] width 23 height 23
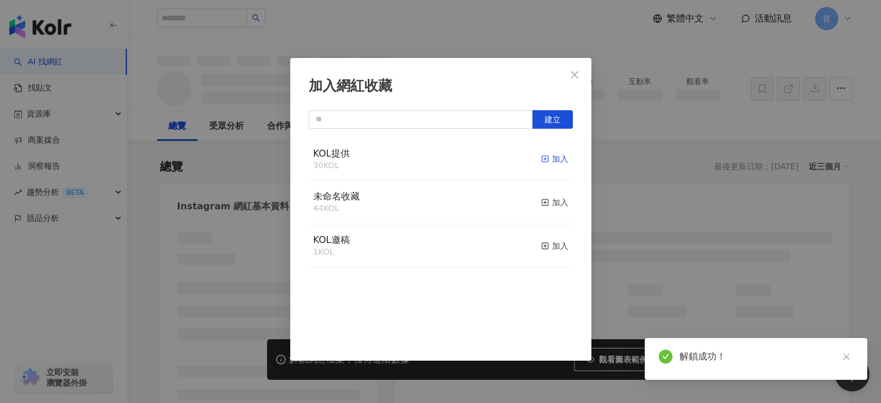
click at [551, 158] on div "加入" at bounding box center [554, 158] width 27 height 13
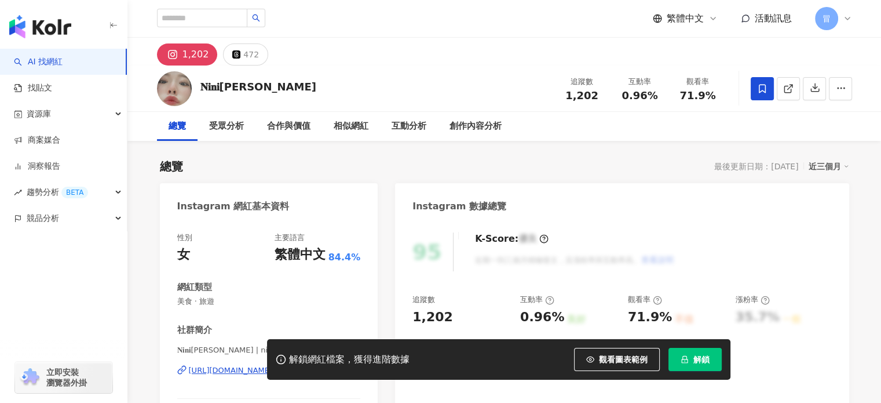
click at [766, 87] on icon at bounding box center [762, 88] width 10 height 10
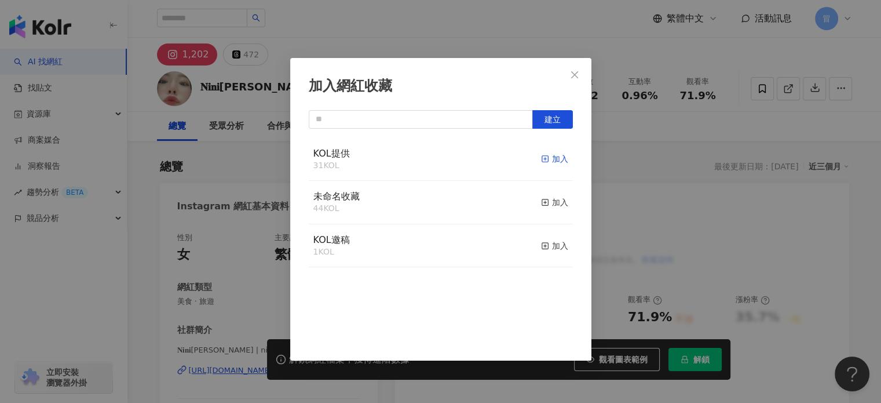
click at [546, 162] on div "加入" at bounding box center [554, 158] width 27 height 13
click at [573, 77] on icon "close" at bounding box center [574, 74] width 9 height 9
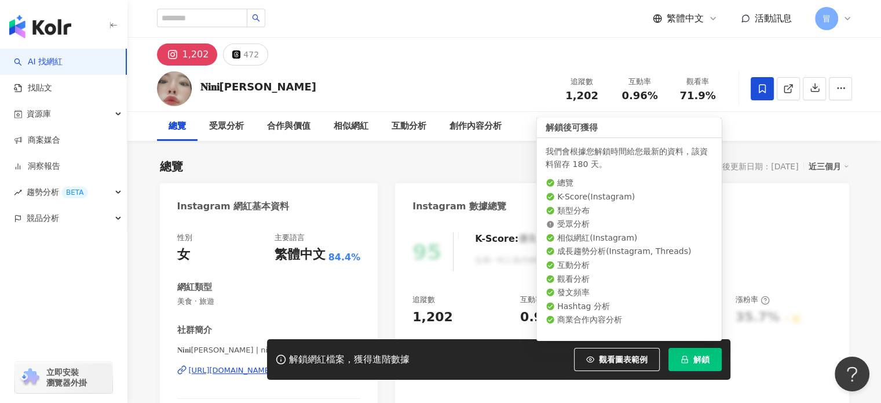
drag, startPoint x: 692, startPoint y: 362, endPoint x: 691, endPoint y: 331, distance: 31.3
click at [692, 361] on button "解鎖" at bounding box center [694, 359] width 53 height 23
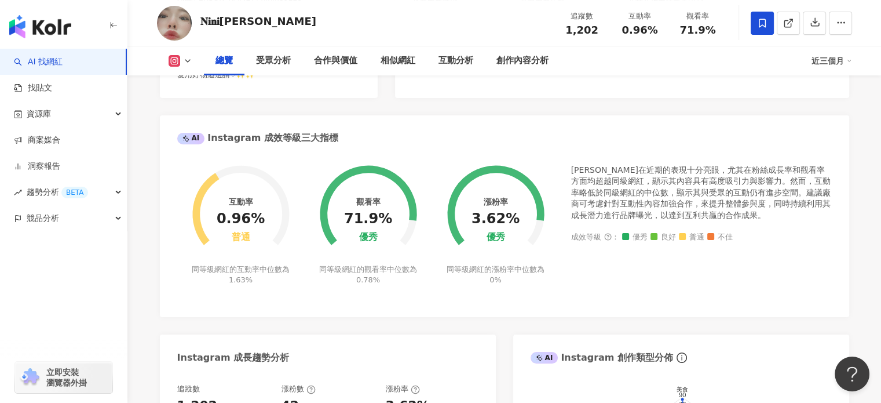
scroll to position [290, 0]
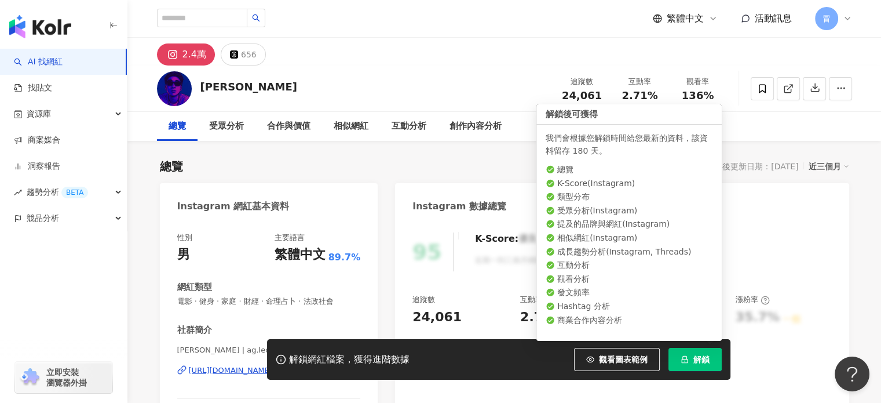
click at [687, 365] on button "解鎖" at bounding box center [694, 359] width 53 height 23
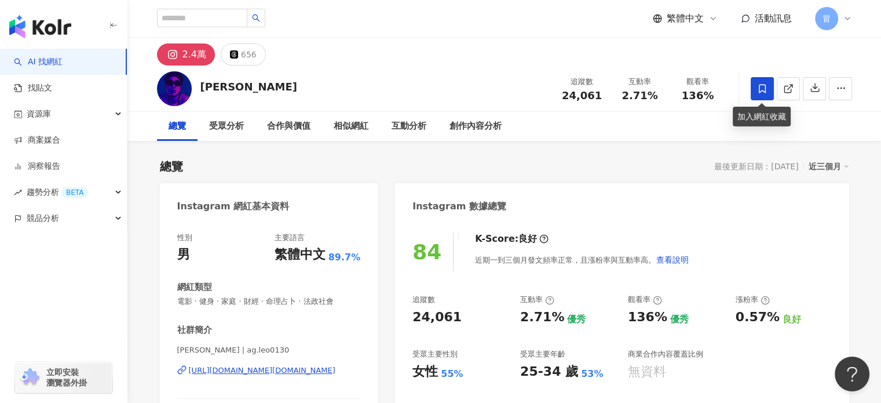
click at [756, 90] on span at bounding box center [762, 88] width 23 height 23
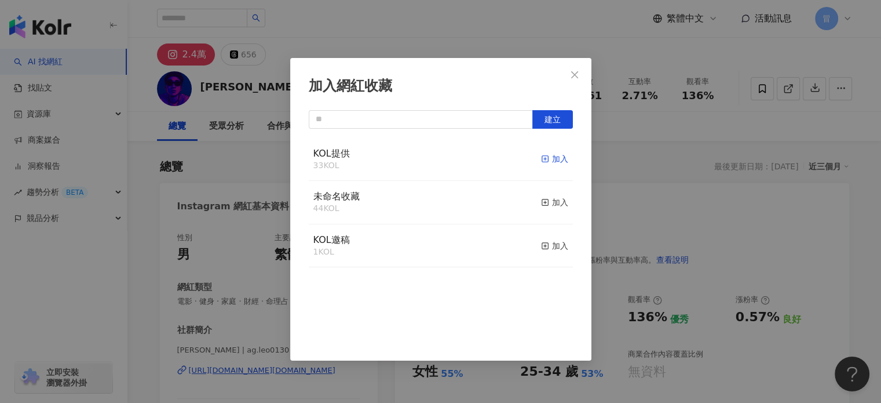
click at [554, 159] on div "加入" at bounding box center [554, 158] width 27 height 13
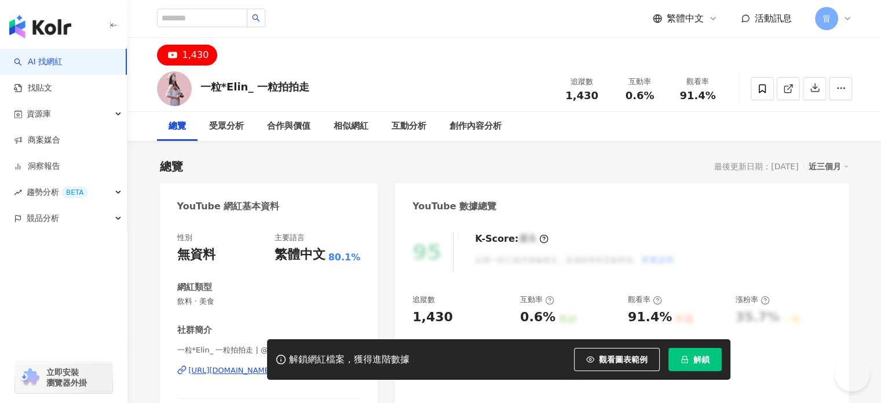
click at [688, 357] on icon "lock" at bounding box center [685, 359] width 8 height 8
click at [683, 356] on icon "loading" at bounding box center [685, 359] width 12 height 12
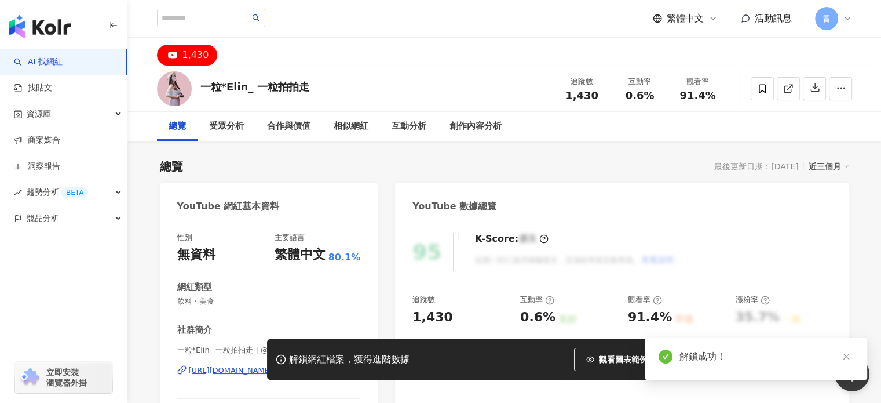
click at [762, 90] on icon at bounding box center [762, 88] width 7 height 9
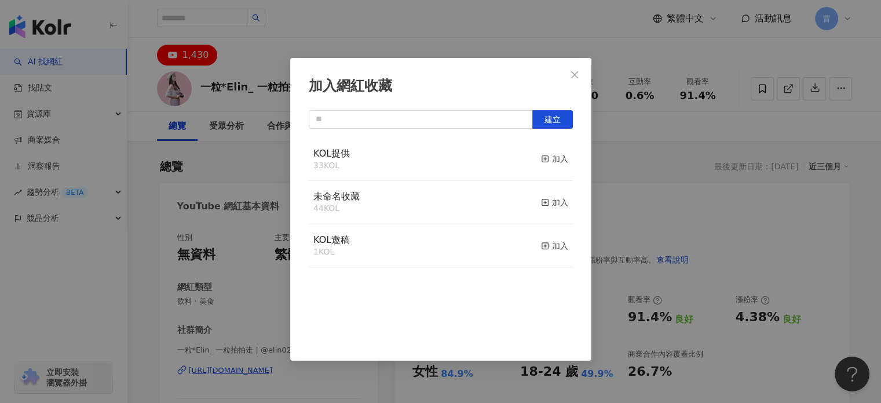
drag, startPoint x: 557, startPoint y: 145, endPoint x: 551, endPoint y: 161, distance: 16.5
click at [557, 150] on div "KOL提供 33 KOL 加入" at bounding box center [441, 159] width 264 height 43
click at [551, 161] on div "加入" at bounding box center [554, 158] width 27 height 13
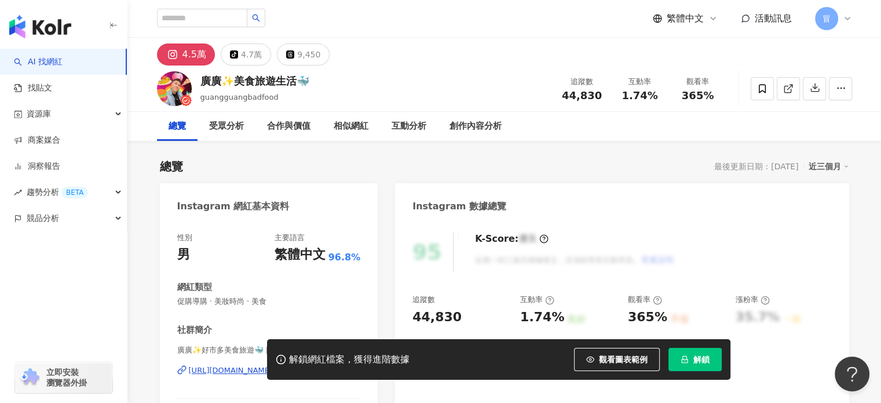
click at [706, 352] on button "解鎖" at bounding box center [694, 359] width 53 height 23
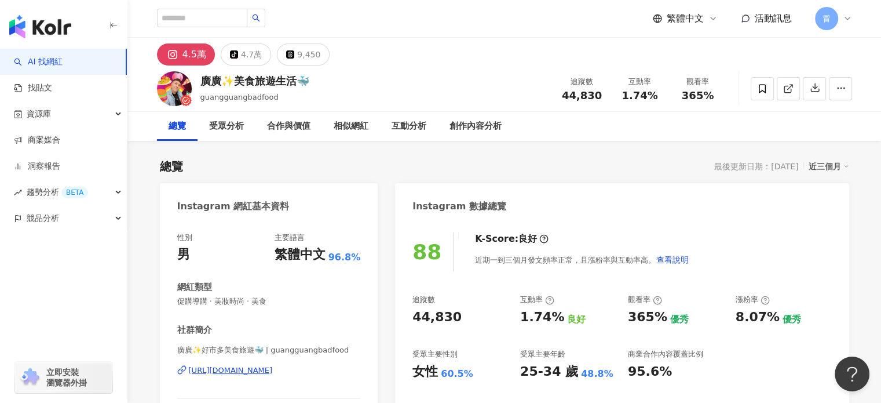
click at [762, 93] on icon at bounding box center [762, 88] width 10 height 10
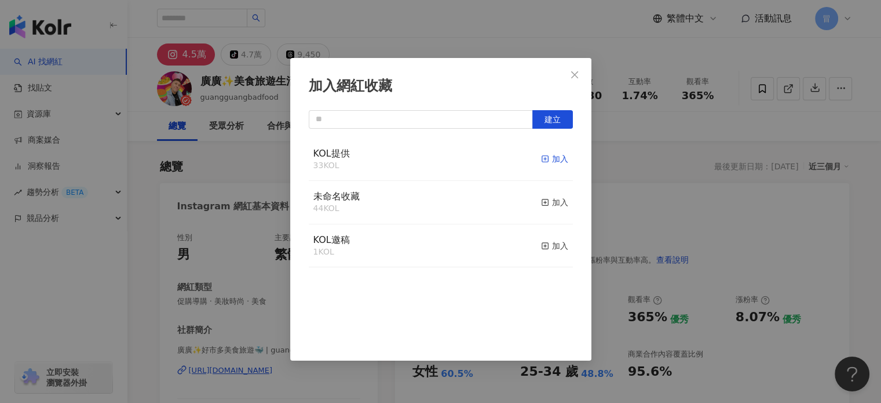
click at [551, 157] on div "加入" at bounding box center [554, 158] width 27 height 13
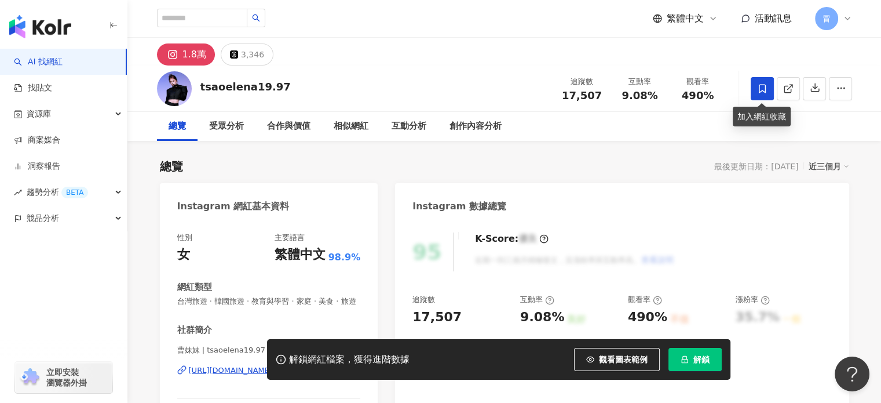
click at [757, 87] on icon at bounding box center [762, 88] width 10 height 10
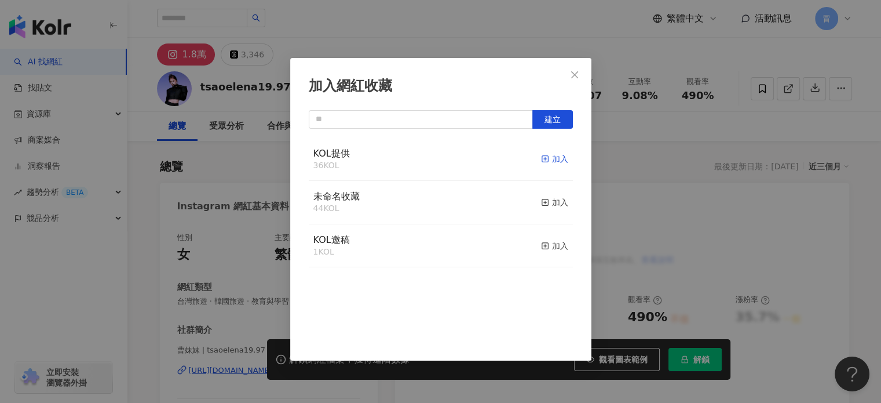
click at [551, 154] on div "加入" at bounding box center [554, 158] width 27 height 13
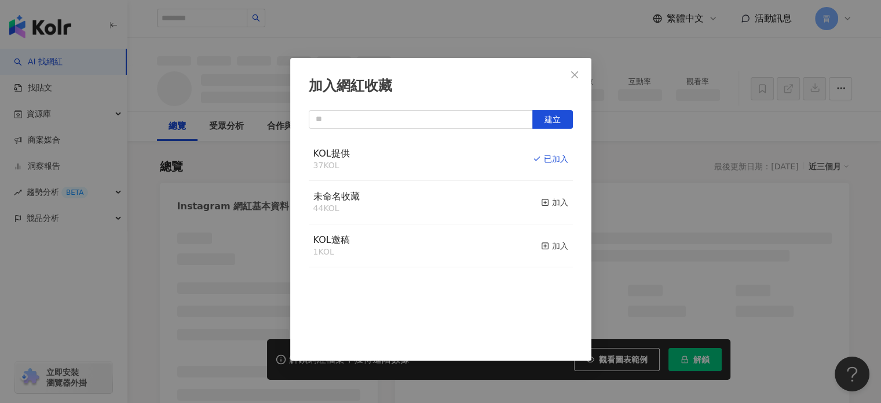
click at [628, 185] on div "加入網紅收藏 建立 KOL提供 37 KOL 已加入 未命名收藏 44 KOL 加入 KOL邀稿 1 KOL 加入" at bounding box center [440, 201] width 881 height 403
click at [573, 74] on div "加入網紅收藏 建立 KOL提供 37 KOL 已加入 未命名收藏 44 KOL 加入 KOL邀稿 1 KOL 加入" at bounding box center [440, 201] width 881 height 403
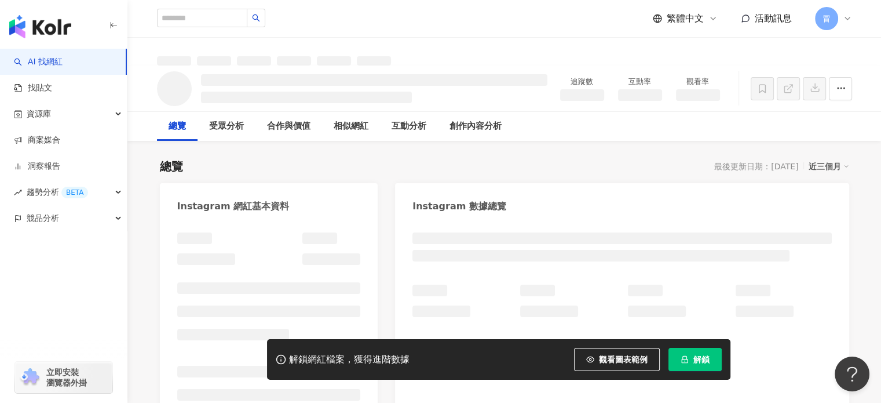
click at [688, 350] on button "解鎖" at bounding box center [694, 359] width 53 height 23
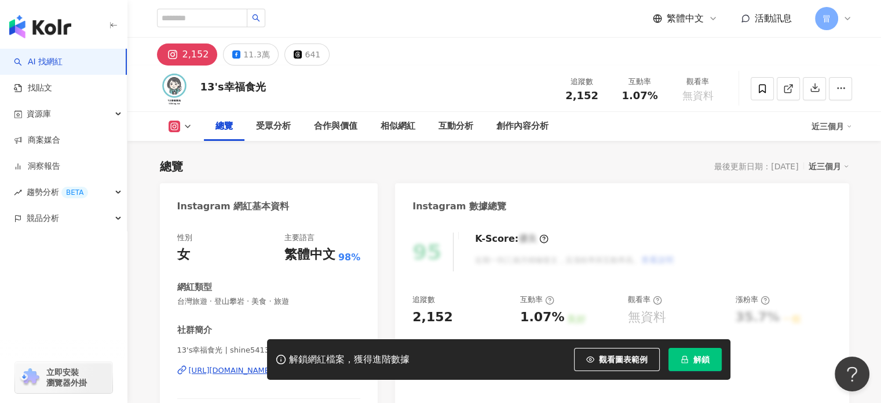
click at [685, 357] on icon "lock" at bounding box center [685, 359] width 8 height 8
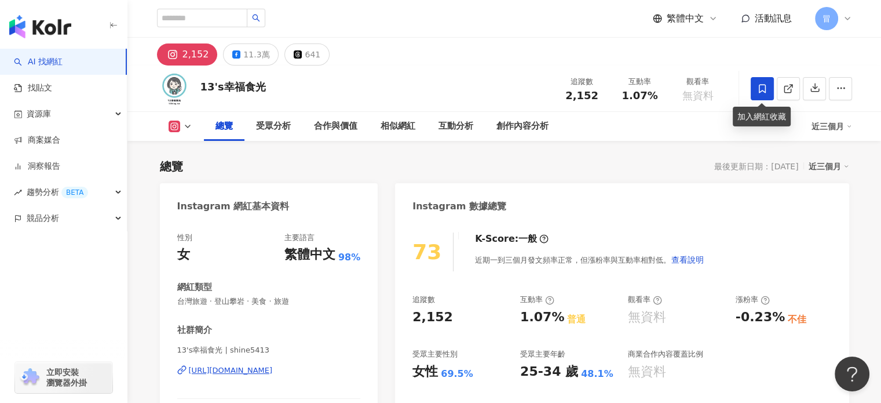
click at [758, 82] on span at bounding box center [762, 88] width 23 height 23
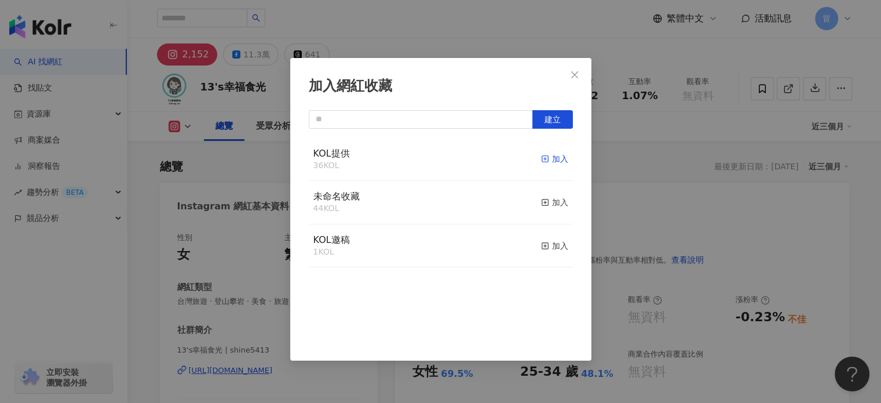
click at [548, 155] on div "加入" at bounding box center [554, 158] width 27 height 13
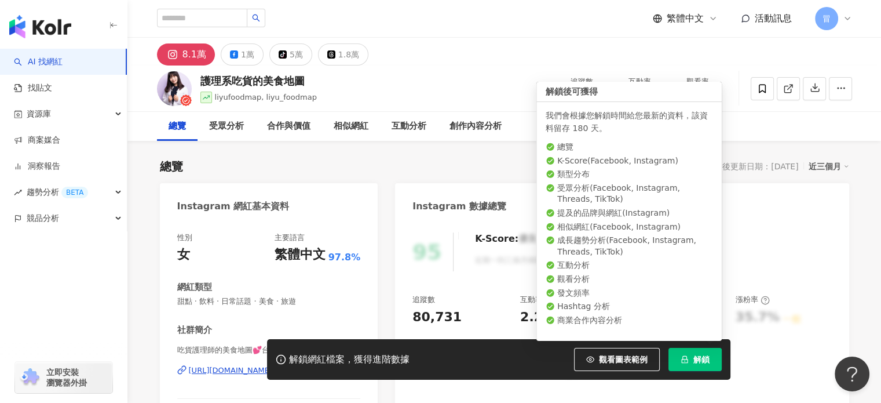
click at [709, 360] on span "解鎖" at bounding box center [701, 358] width 16 height 9
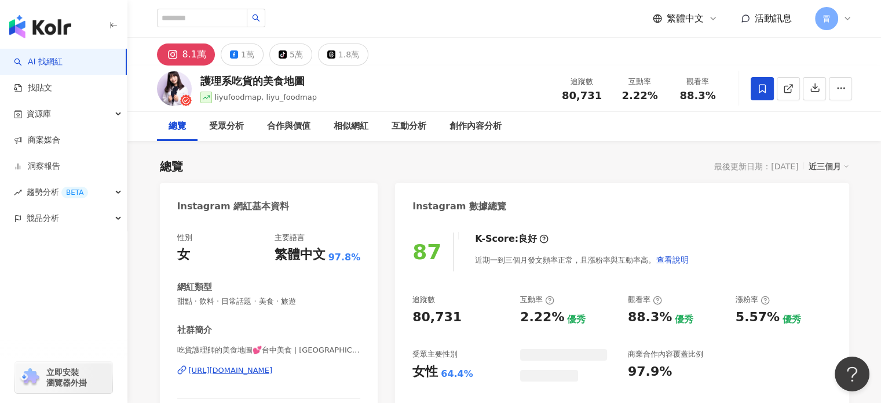
click at [760, 83] on icon at bounding box center [762, 88] width 10 height 10
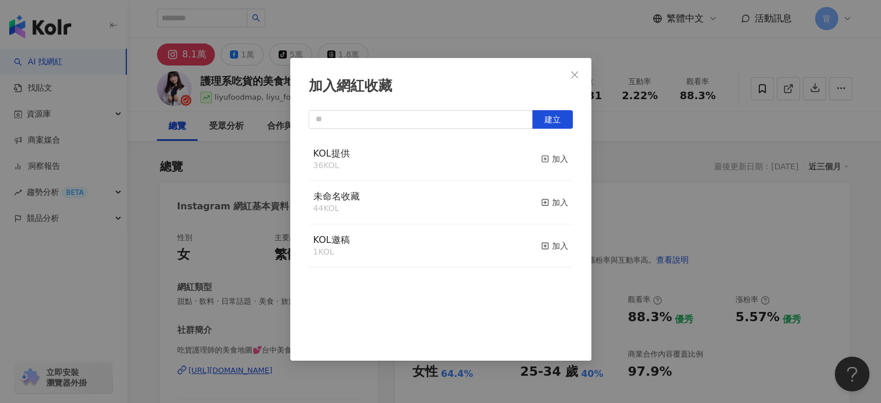
click at [543, 166] on button "加入" at bounding box center [554, 159] width 27 height 24
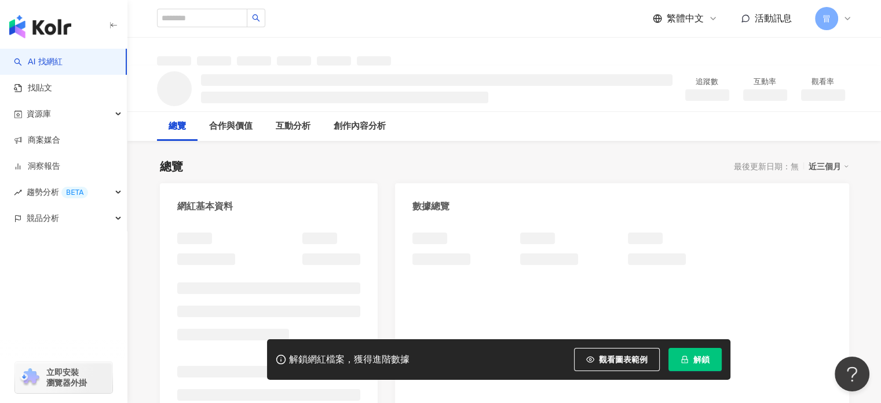
click at [693, 363] on span "解鎖" at bounding box center [701, 358] width 16 height 9
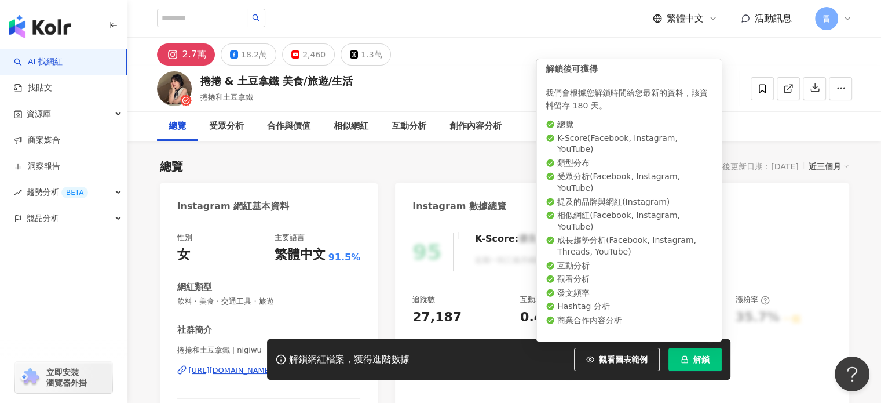
click at [697, 360] on span "解鎖" at bounding box center [701, 358] width 16 height 9
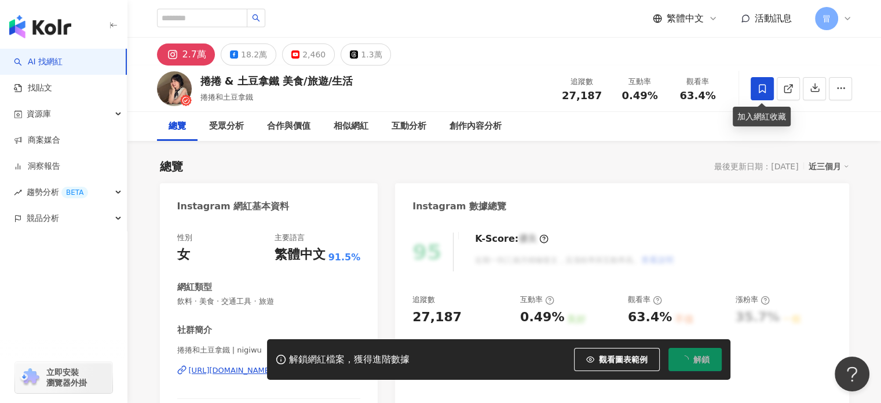
click at [761, 81] on span at bounding box center [762, 88] width 23 height 23
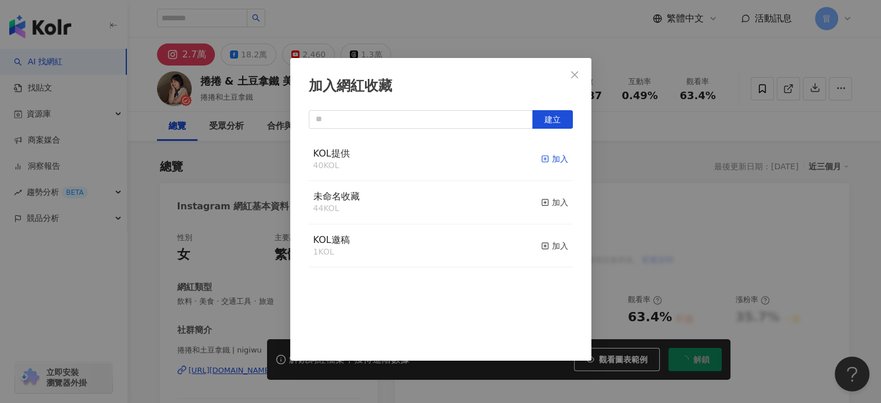
click at [544, 161] on div "加入" at bounding box center [554, 158] width 27 height 13
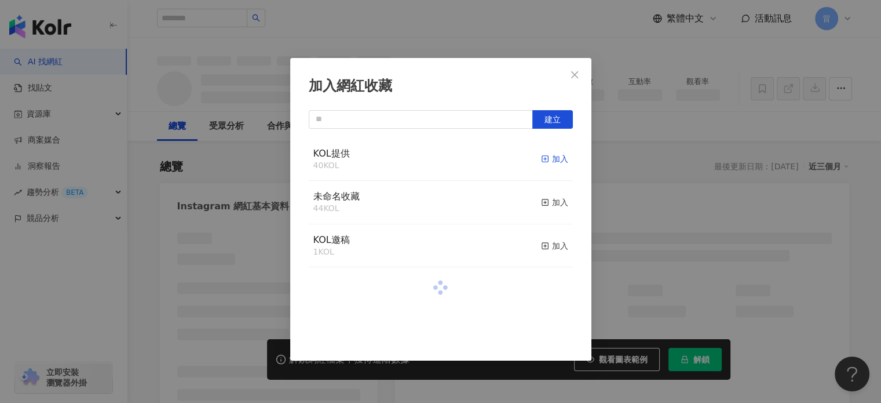
click at [550, 154] on div "加入" at bounding box center [554, 158] width 27 height 13
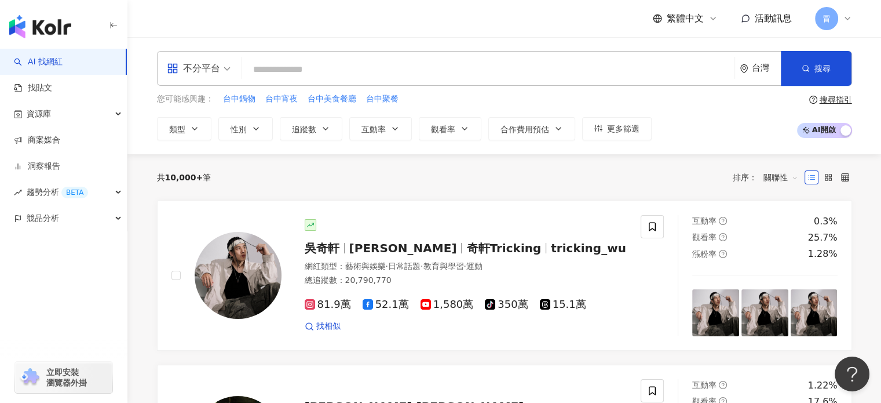
click at [839, 20] on div "冒" at bounding box center [833, 18] width 37 height 23
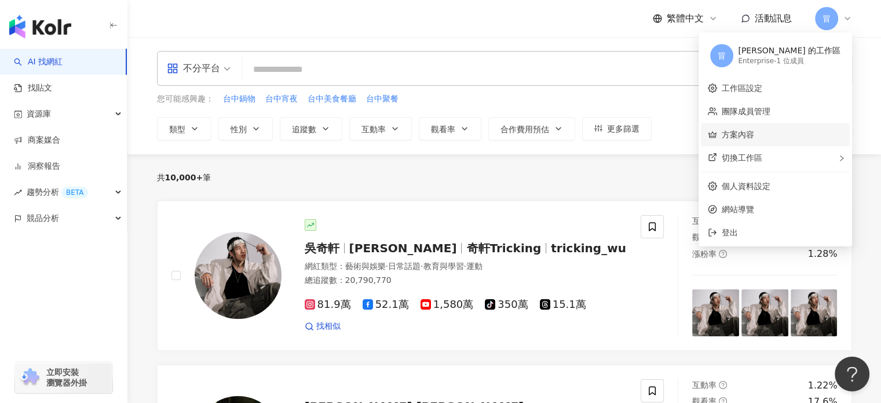
click at [754, 135] on link "方案內容" at bounding box center [738, 134] width 32 height 9
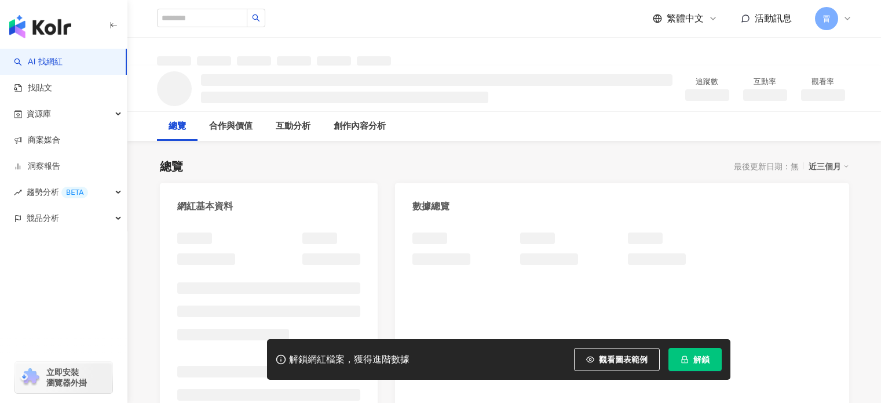
click at [695, 359] on span "解鎖" at bounding box center [701, 358] width 16 height 9
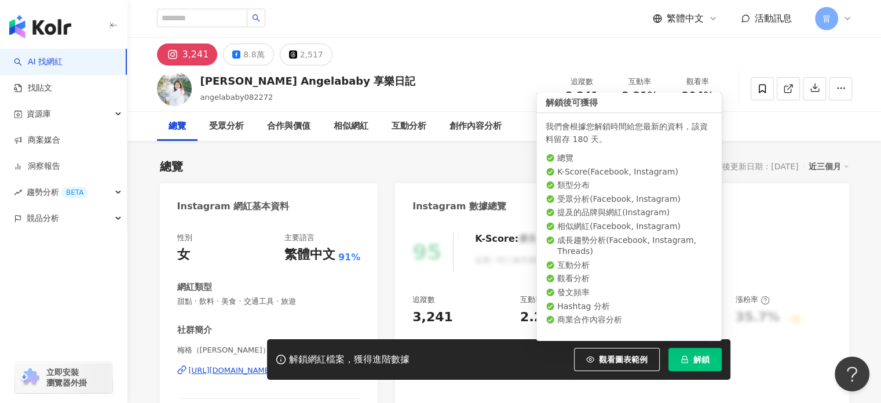
click at [690, 355] on button "解鎖" at bounding box center [694, 359] width 53 height 23
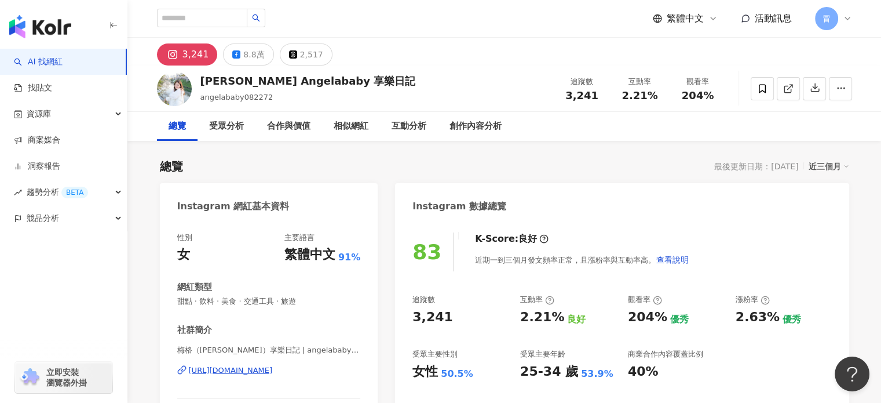
click at [757, 83] on icon at bounding box center [762, 88] width 10 height 10
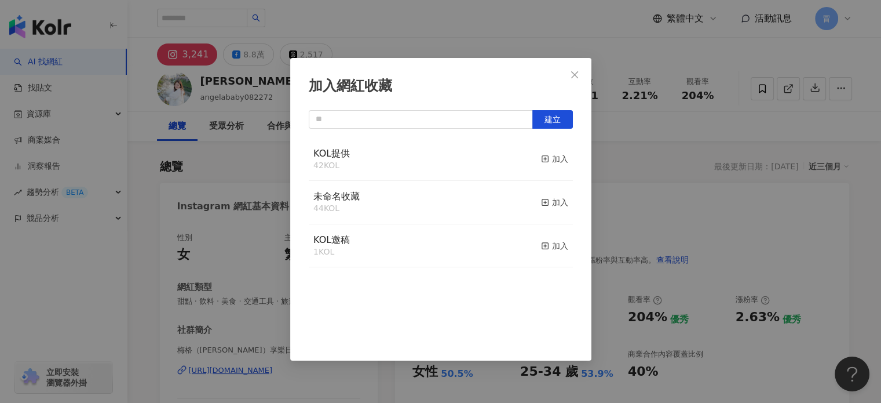
click at [554, 155] on div "加入" at bounding box center [554, 158] width 27 height 13
click at [572, 75] on icon "close" at bounding box center [574, 74] width 9 height 9
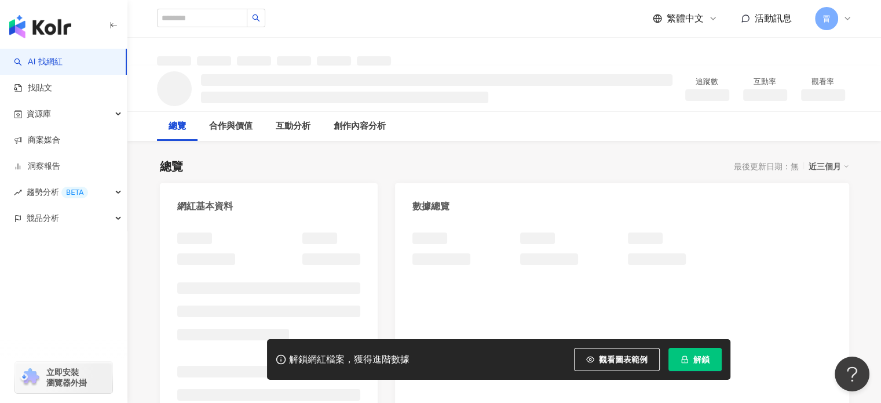
click at [694, 354] on span "解鎖" at bounding box center [701, 358] width 16 height 9
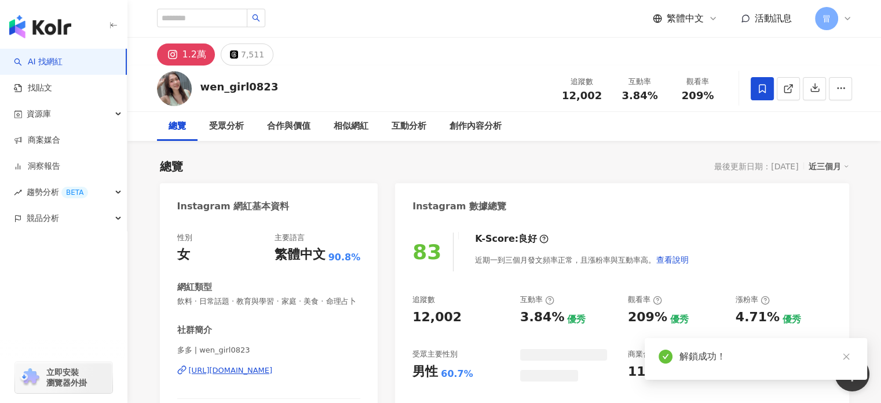
click at [764, 90] on icon at bounding box center [762, 88] width 10 height 10
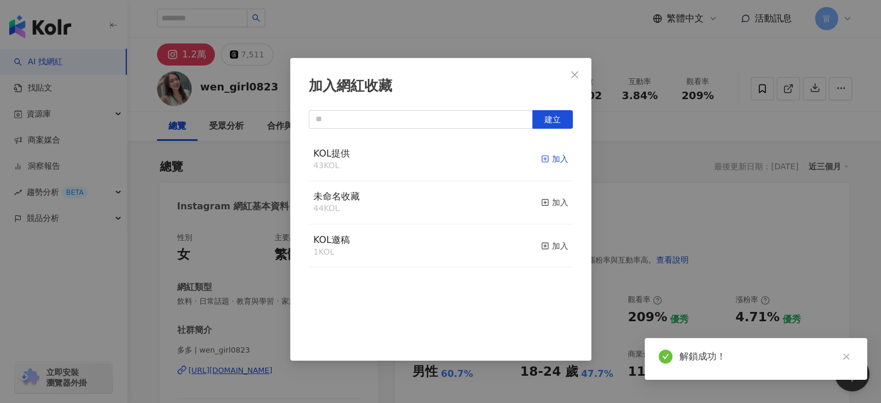
click at [549, 160] on div "加入" at bounding box center [554, 158] width 27 height 13
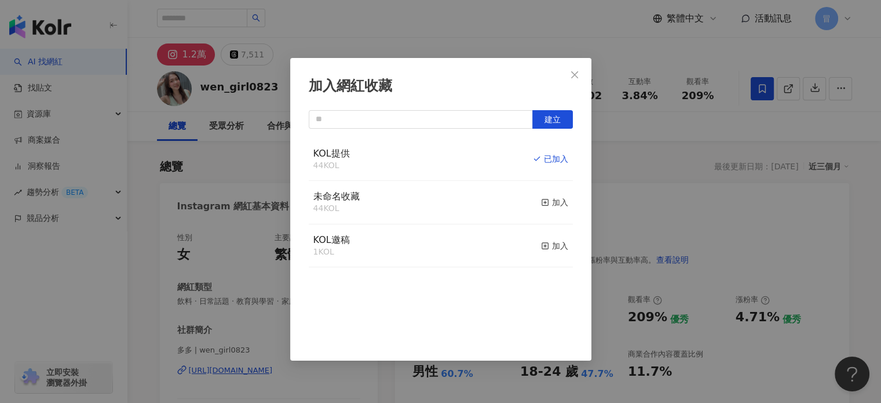
click at [575, 73] on icon "close" at bounding box center [574, 74] width 9 height 9
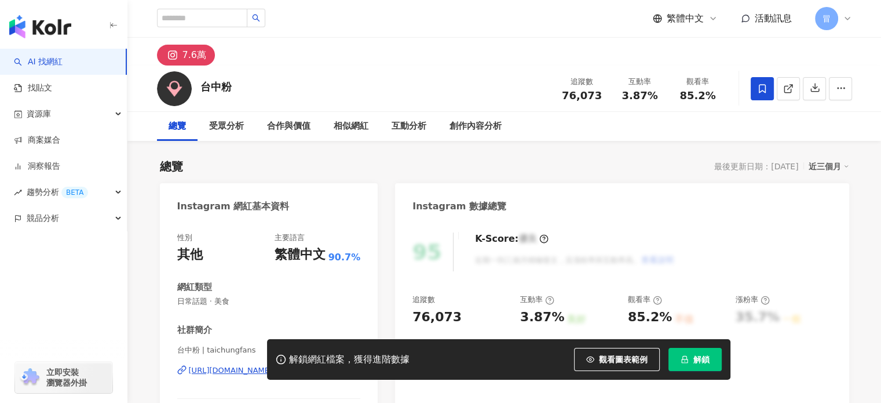
click at [686, 354] on button "解鎖" at bounding box center [694, 359] width 53 height 23
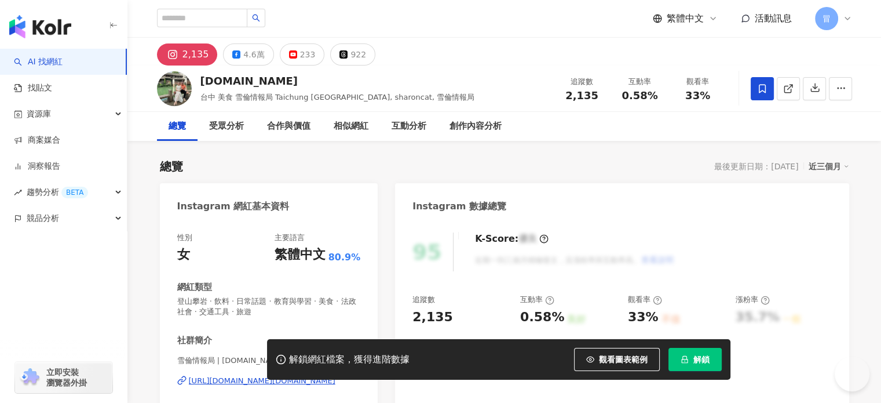
click at [759, 89] on icon at bounding box center [762, 88] width 7 height 9
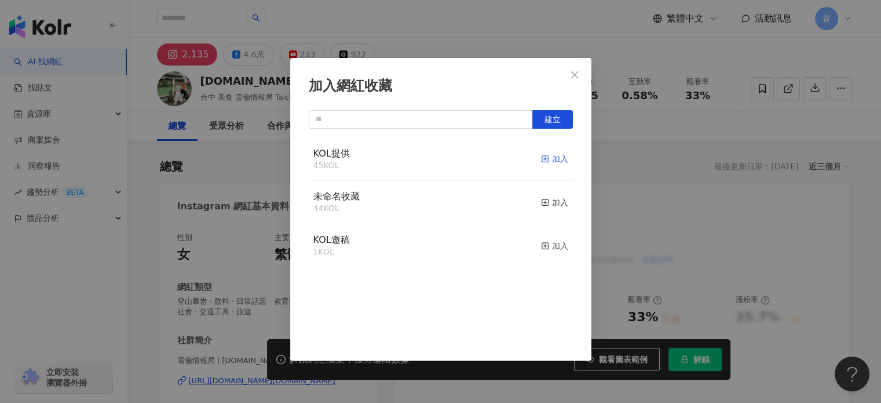
click at [552, 158] on div "加入" at bounding box center [554, 158] width 27 height 13
click at [576, 76] on icon "close" at bounding box center [574, 74] width 9 height 9
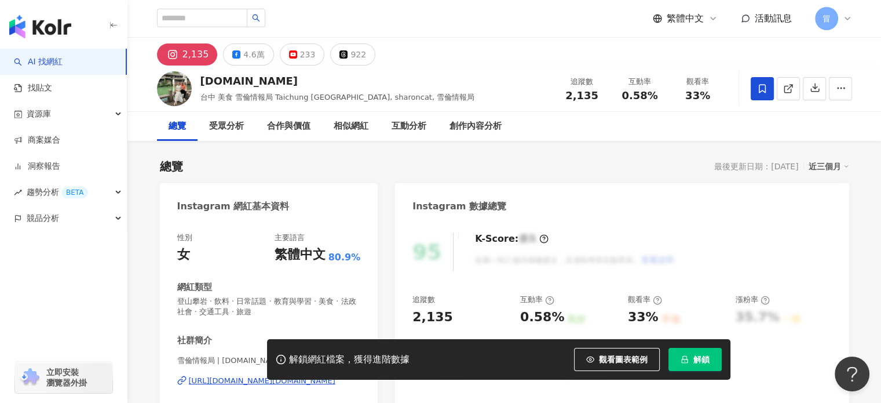
click at [699, 347] on div "加入網紅收藏 建立 KOL提供 46 KOL 已加入 未命名收藏 44 KOL 加入 KOL邀稿 1 KOL 加入" at bounding box center [440, 201] width 881 height 403
click at [697, 361] on div "加入網紅收藏 建立 KOL提供 46 KOL 已加入 未命名收藏 44 KOL 加入 KOL邀稿 1 KOL 加入" at bounding box center [440, 201] width 881 height 403
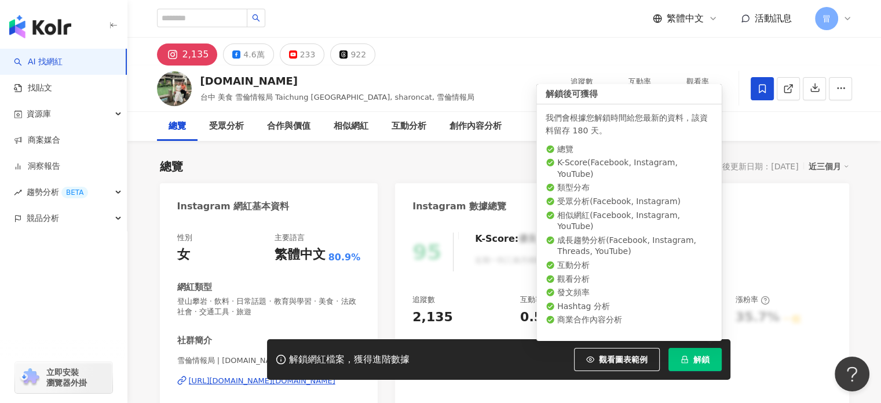
click at [686, 356] on icon "lock" at bounding box center [685, 359] width 8 height 8
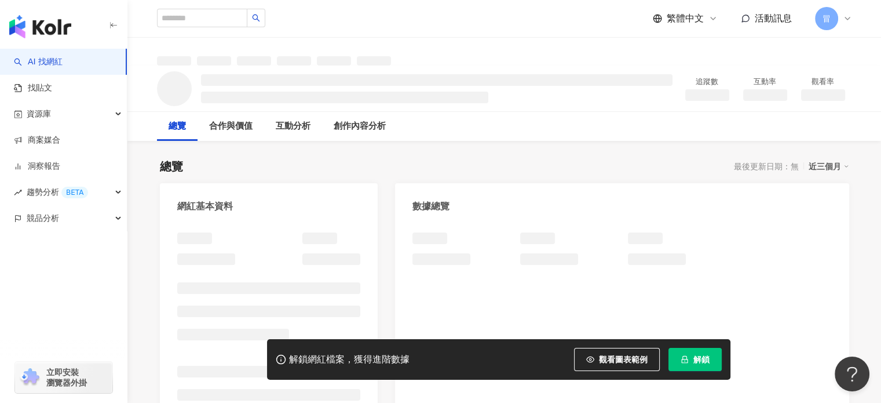
drag, startPoint x: 690, startPoint y: 361, endPoint x: 516, endPoint y: 27, distance: 376.7
click at [690, 361] on button "解鎖" at bounding box center [694, 359] width 53 height 23
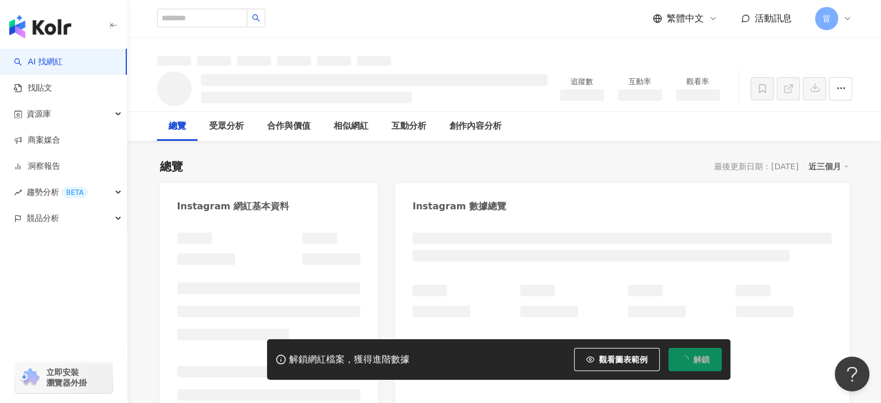
click at [767, 88] on span at bounding box center [762, 88] width 23 height 23
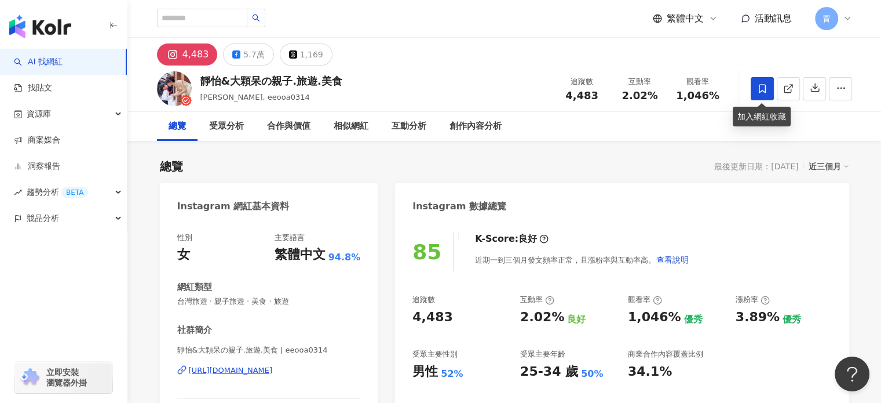
click at [762, 87] on icon at bounding box center [762, 88] width 10 height 10
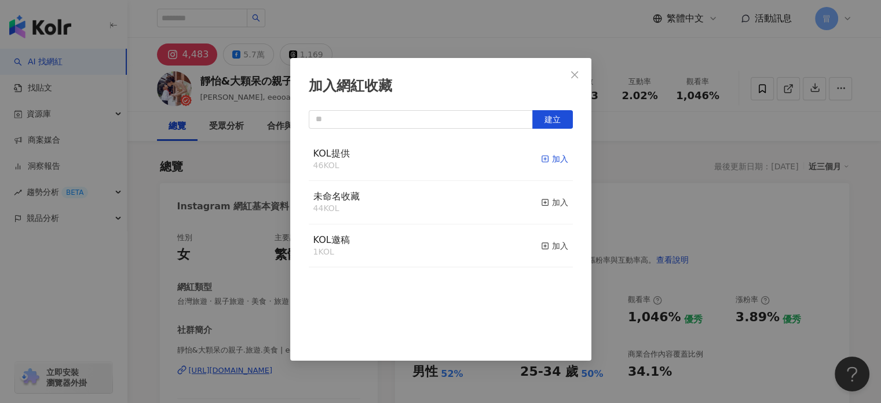
click at [554, 160] on div "加入" at bounding box center [554, 158] width 27 height 13
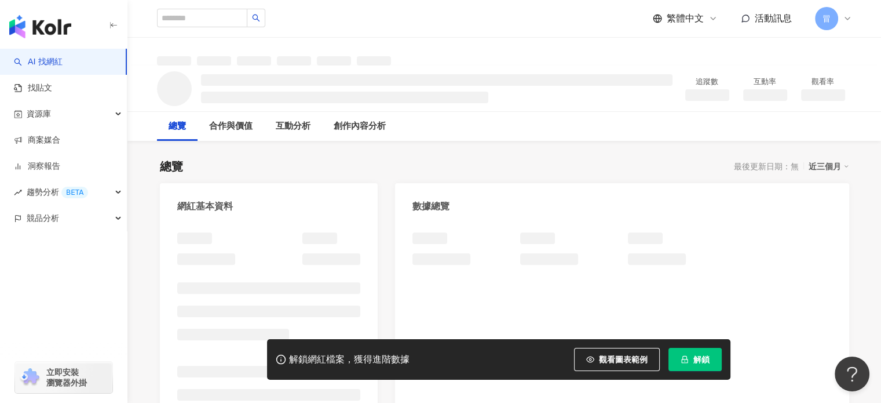
click at [690, 356] on button "解鎖" at bounding box center [694, 359] width 53 height 23
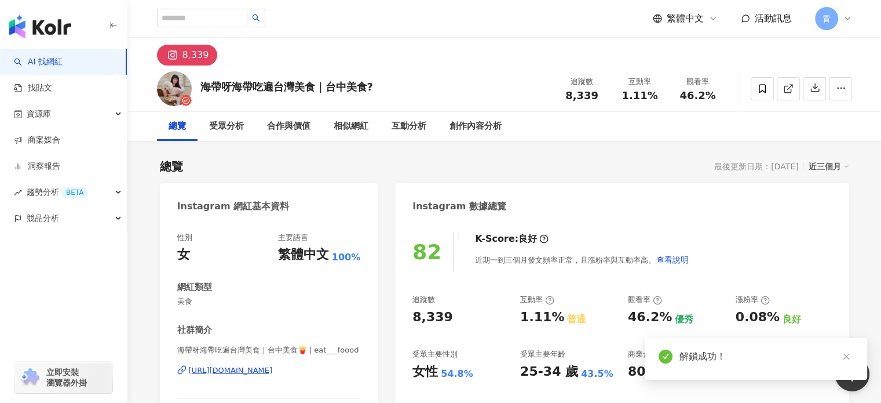
click at [761, 87] on icon at bounding box center [762, 88] width 10 height 10
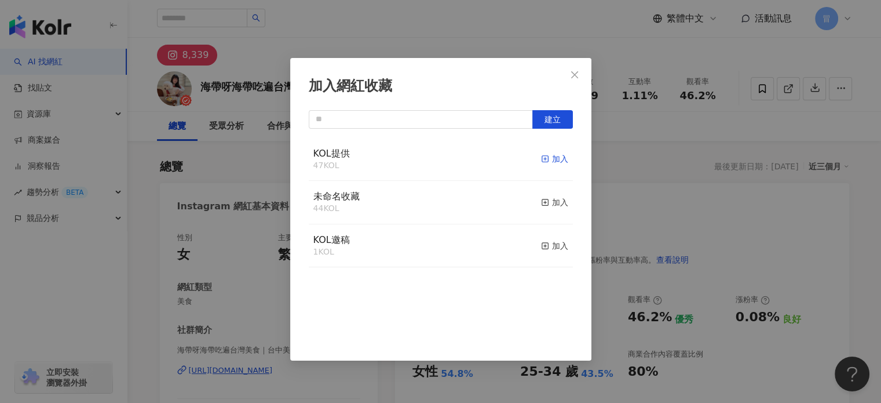
click at [548, 162] on div "加入" at bounding box center [554, 158] width 27 height 13
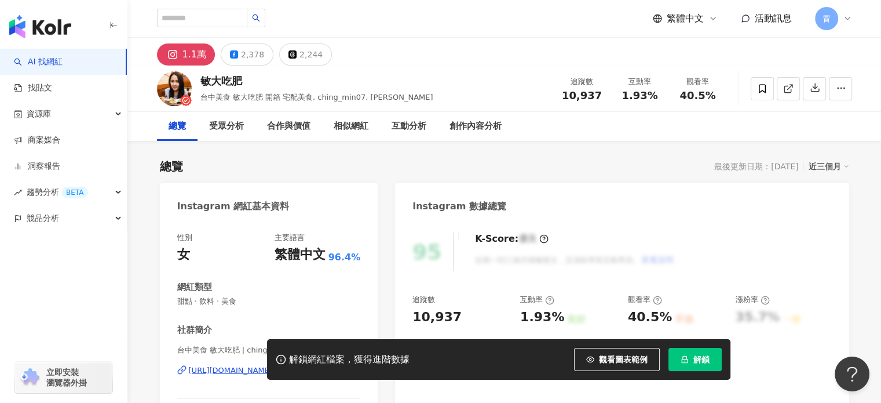
click at [696, 360] on span "解鎖" at bounding box center [701, 358] width 16 height 9
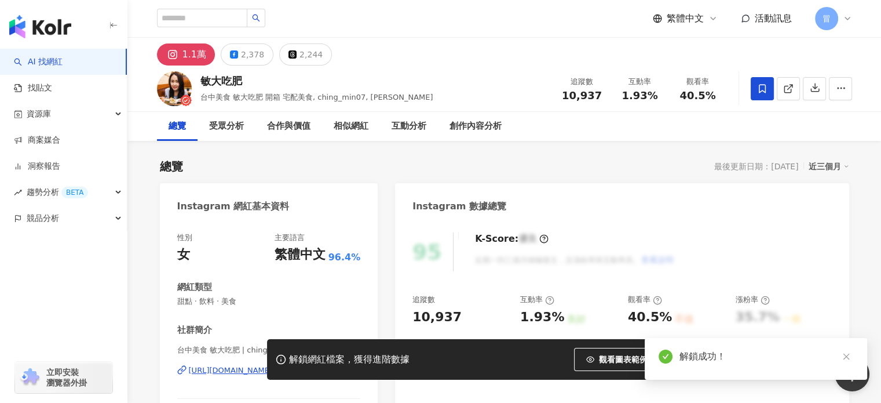
click at [772, 90] on span at bounding box center [762, 88] width 23 height 23
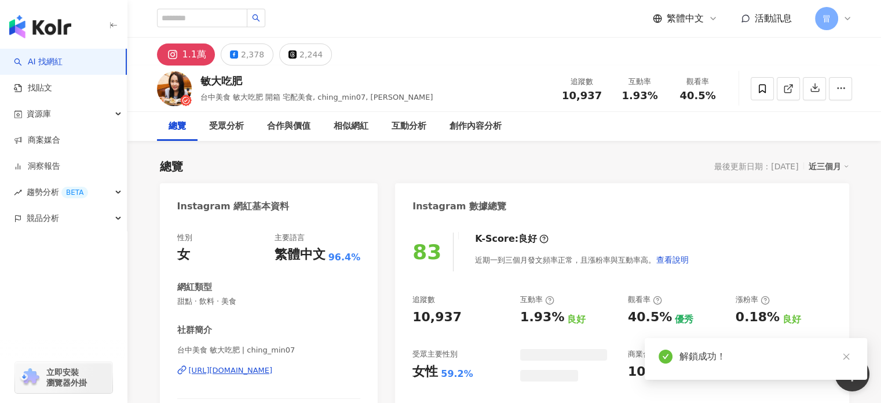
click at [759, 92] on div "加入網紅收藏 建立 KOL提供 47 KOL 加入 未命名收藏 44 KOL 加入 KOL邀稿 1 KOL 加入" at bounding box center [440, 201] width 881 height 403
click at [763, 96] on span at bounding box center [762, 88] width 23 height 23
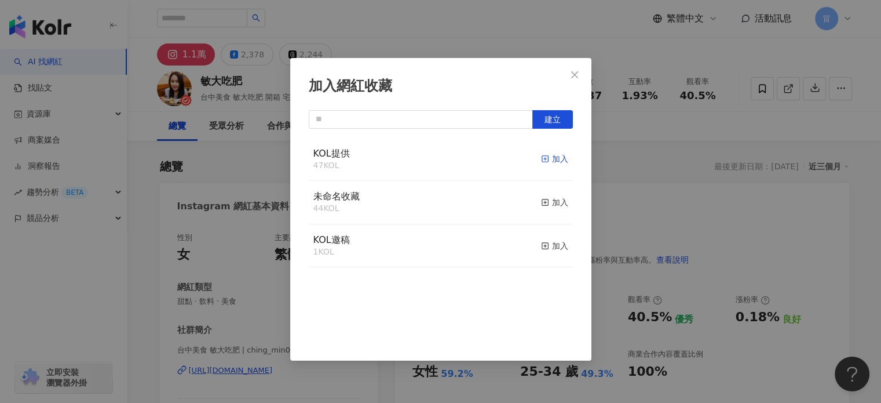
click at [547, 159] on div "加入" at bounding box center [554, 158] width 27 height 13
click at [572, 71] on icon "close" at bounding box center [574, 74] width 9 height 9
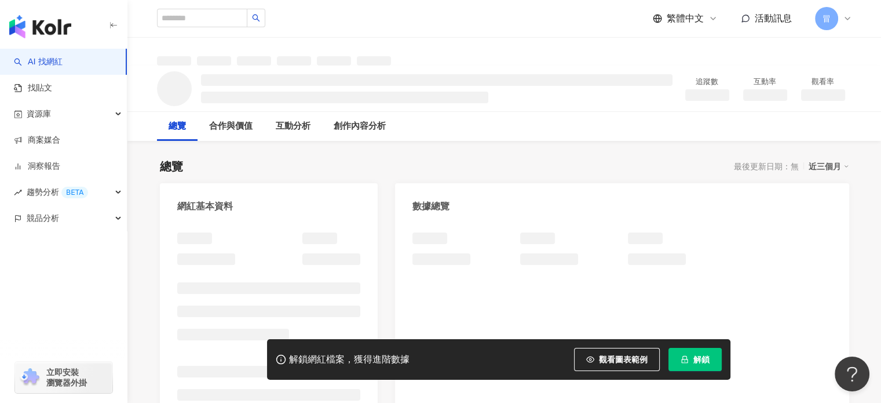
click at [696, 357] on span "解鎖" at bounding box center [701, 358] width 16 height 9
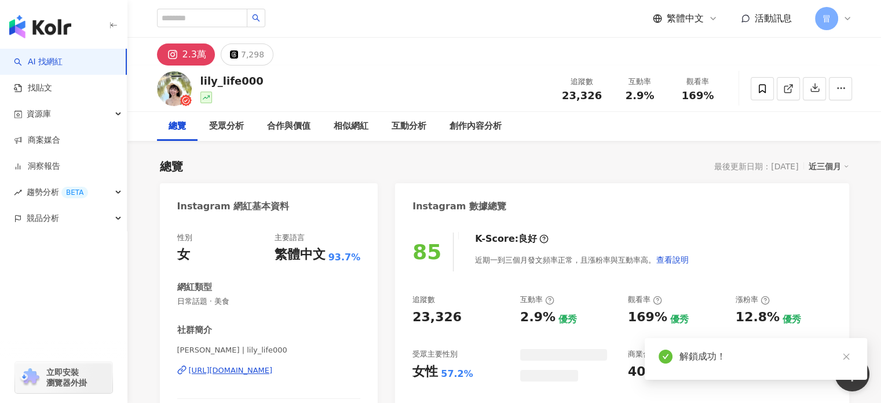
click at [761, 88] on icon at bounding box center [762, 88] width 10 height 10
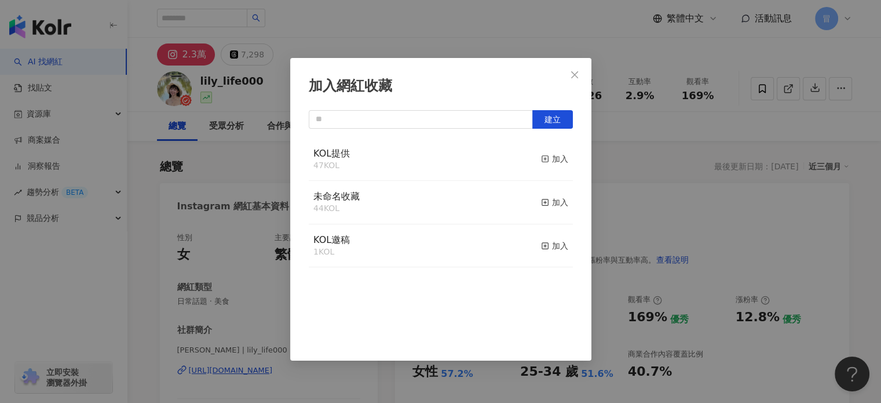
click at [550, 162] on button "加入" at bounding box center [554, 159] width 27 height 24
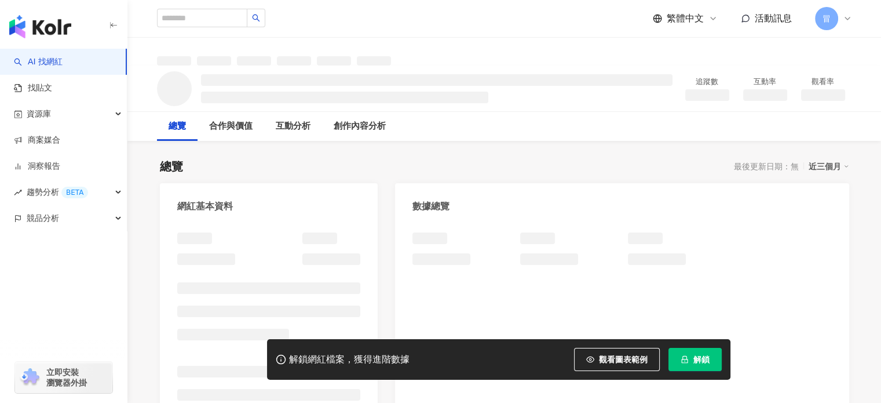
click at [675, 361] on button "解鎖" at bounding box center [694, 359] width 53 height 23
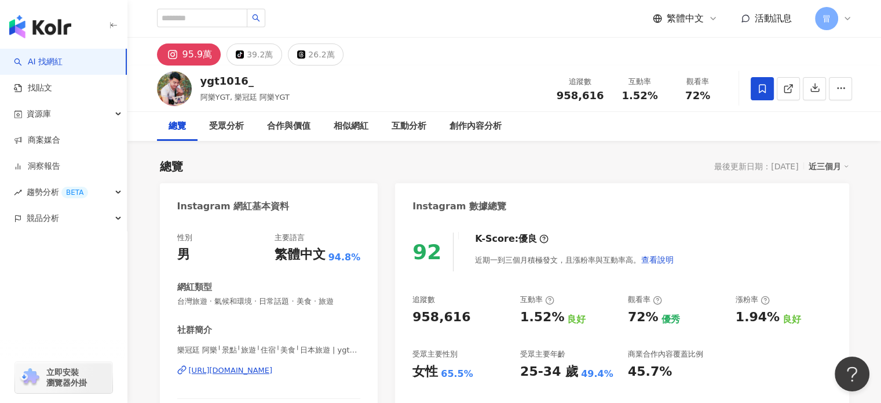
click at [757, 90] on icon at bounding box center [762, 88] width 10 height 10
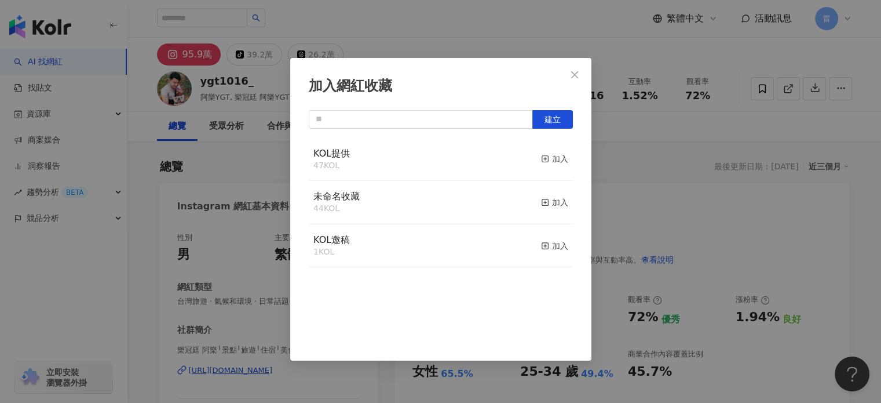
click at [549, 159] on div "加入" at bounding box center [554, 158] width 27 height 13
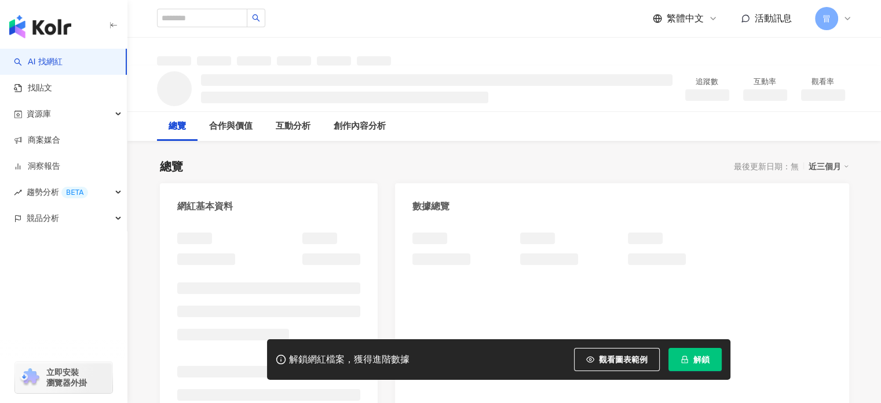
click at [698, 360] on span "解鎖" at bounding box center [701, 358] width 16 height 9
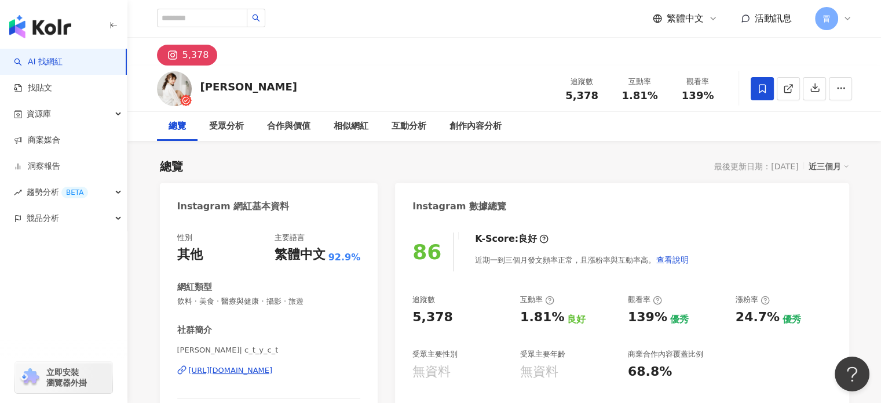
click at [760, 92] on icon at bounding box center [762, 88] width 7 height 9
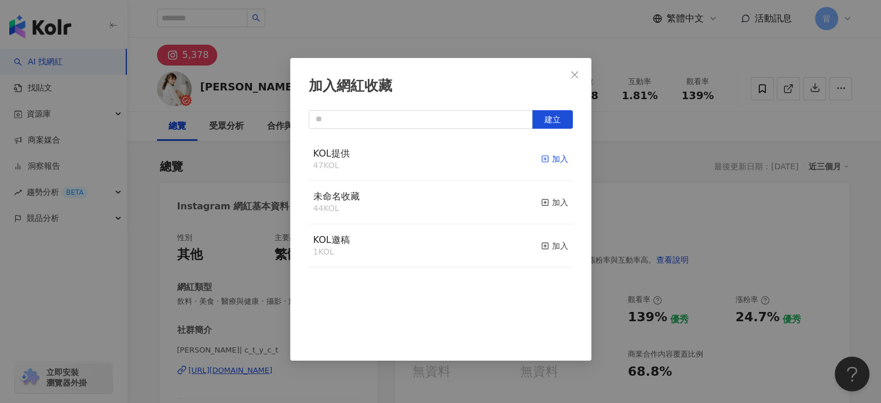
click at [554, 157] on div "加入" at bounding box center [554, 158] width 27 height 13
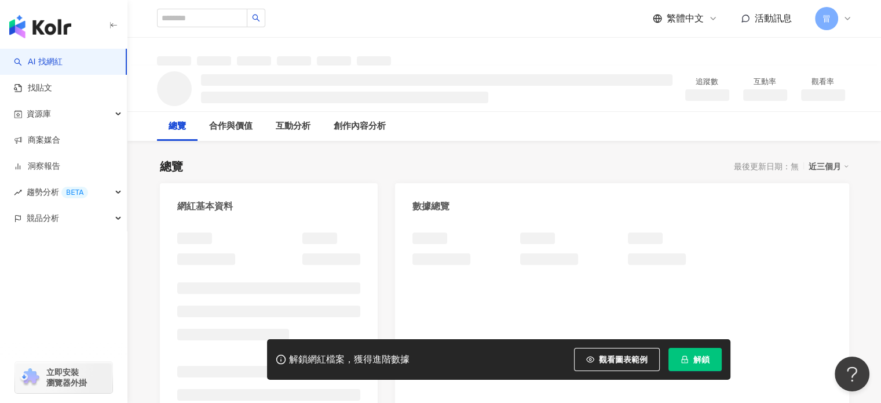
click at [698, 361] on span "解鎖" at bounding box center [701, 358] width 16 height 9
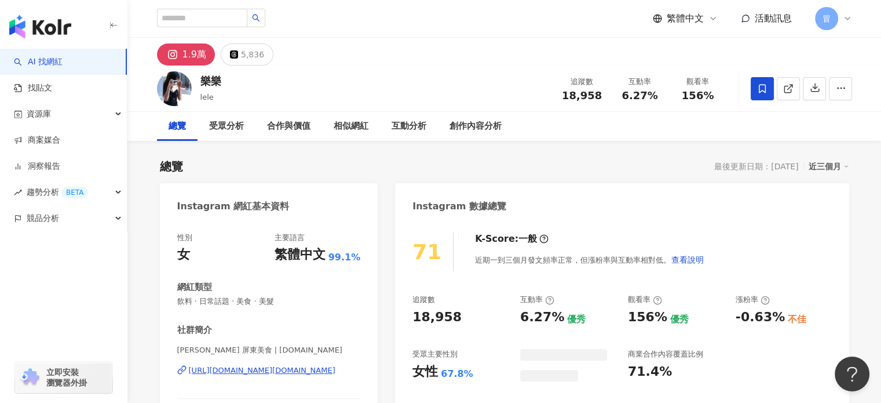
click at [762, 86] on icon at bounding box center [762, 88] width 10 height 10
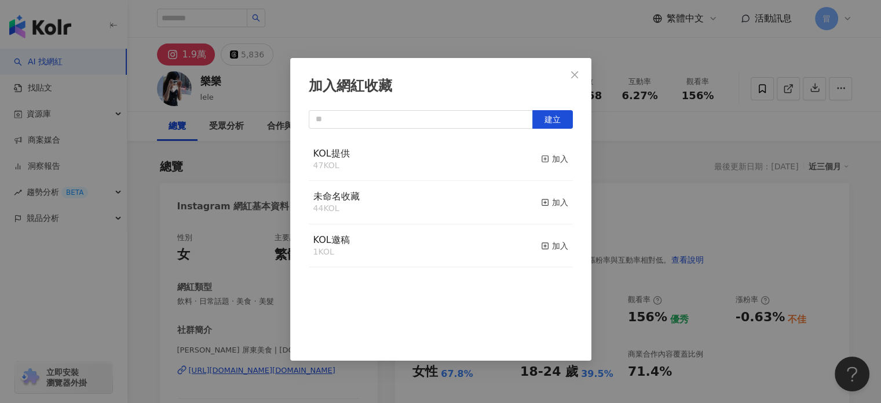
scroll to position [58, 0]
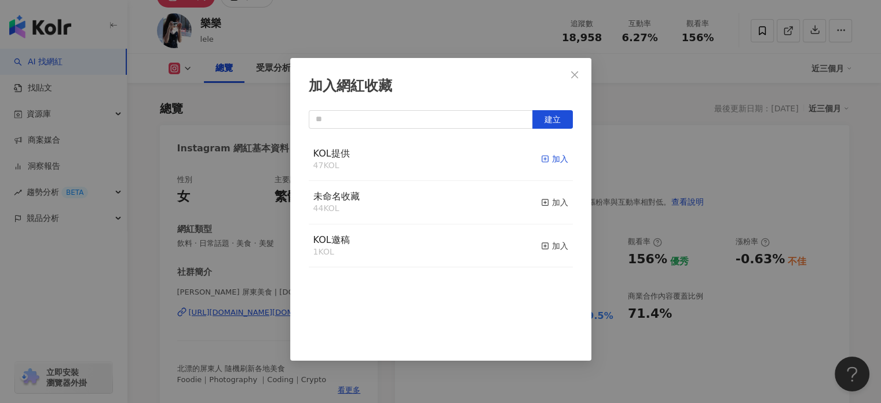
click at [552, 158] on div "加入" at bounding box center [554, 158] width 27 height 13
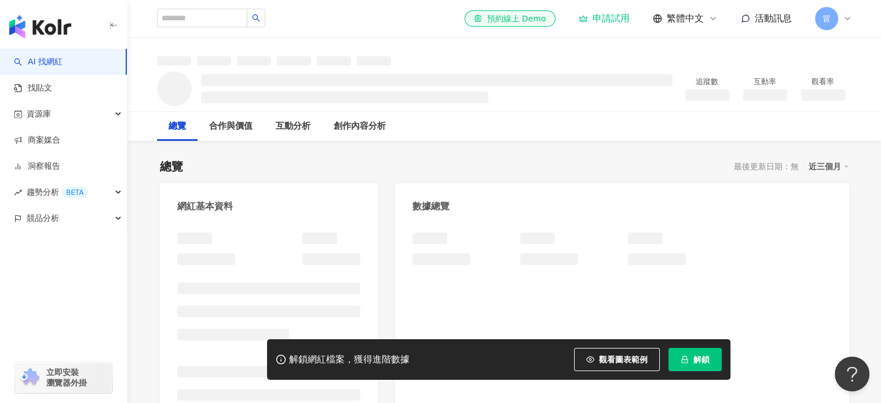
click at [699, 359] on span "解鎖" at bounding box center [701, 358] width 16 height 9
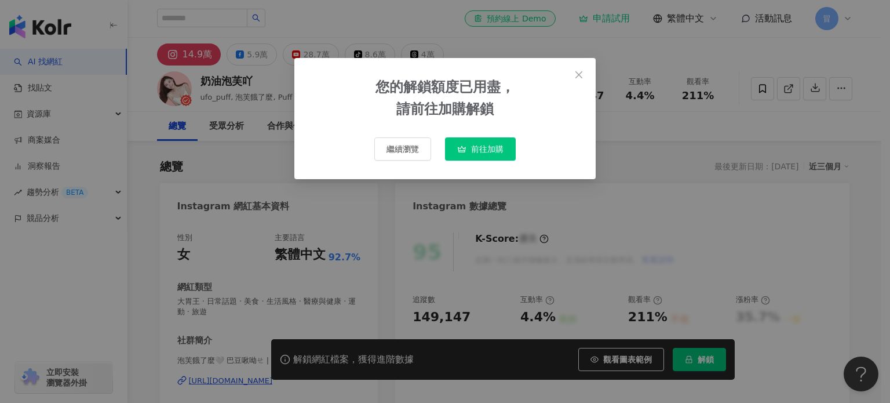
click at [582, 69] on button "Close" at bounding box center [578, 74] width 23 height 23
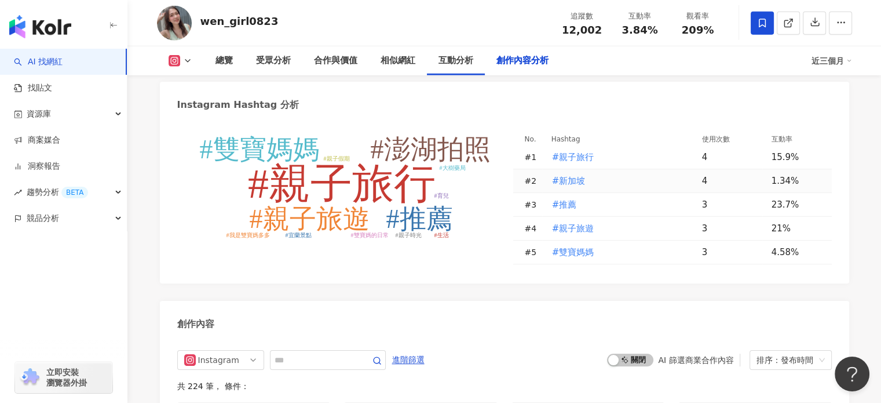
scroll to position [3360, 0]
